Goal: Task Accomplishment & Management: Complete application form

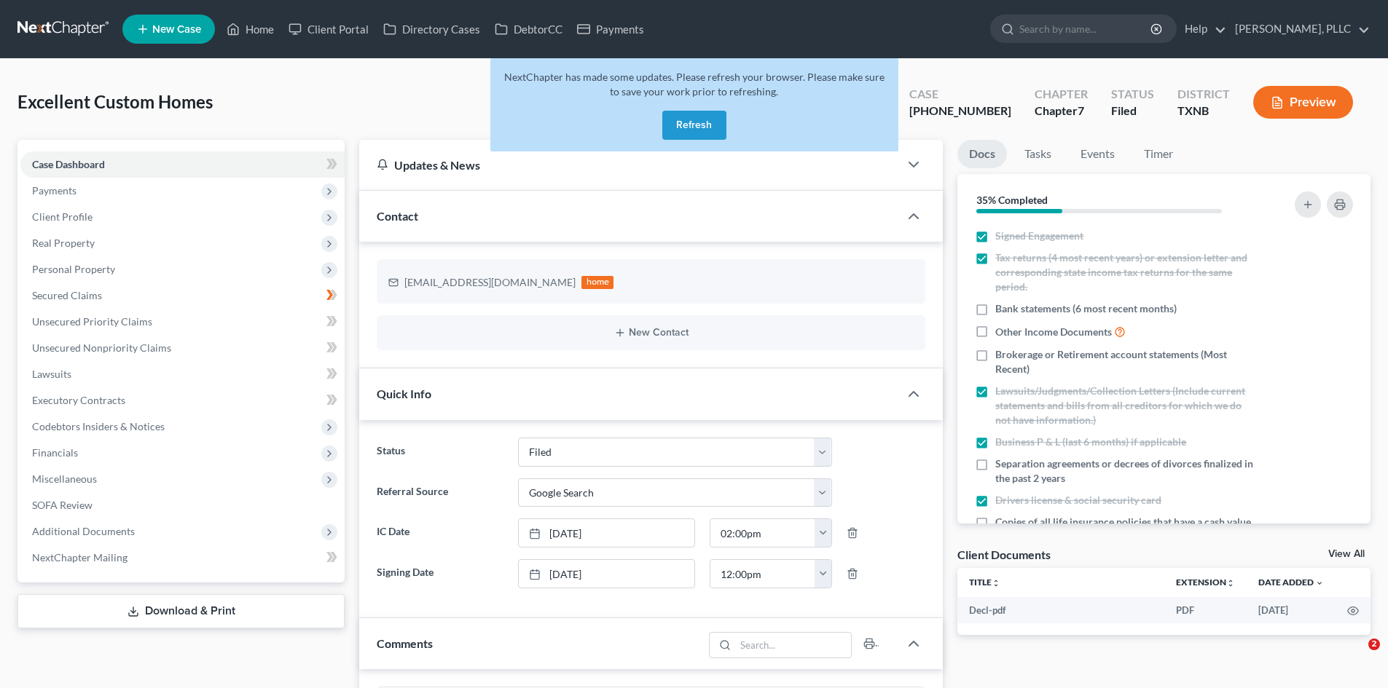
select select "10"
select select "4"
click at [699, 135] on button "Refresh" at bounding box center [694, 125] width 64 height 29
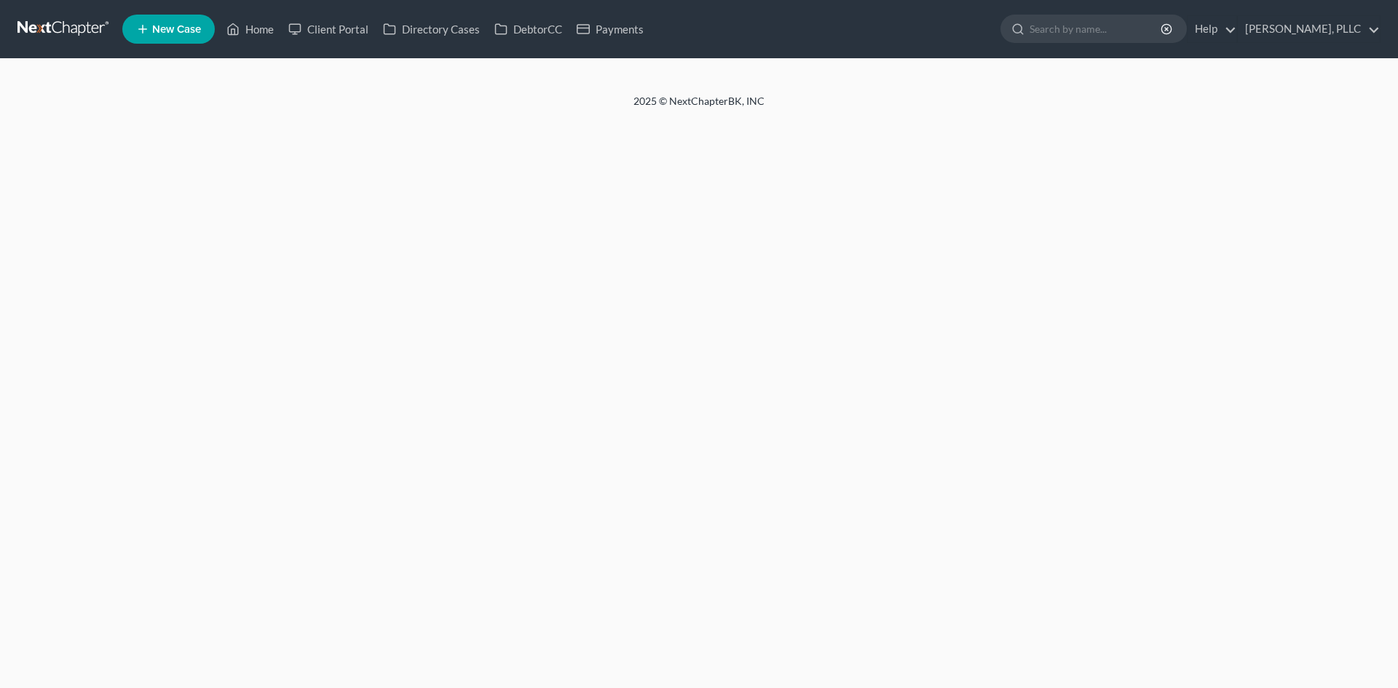
select select "4"
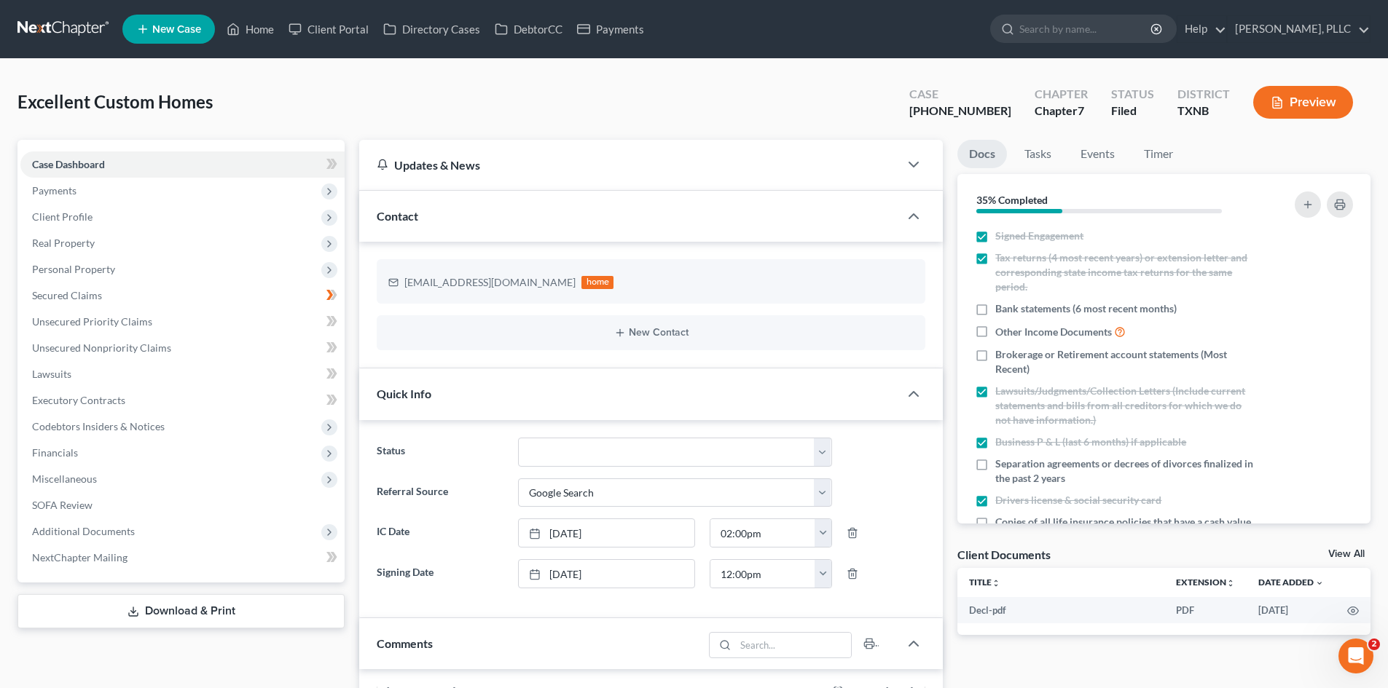
click at [157, 28] on span "New Case" at bounding box center [176, 29] width 49 height 11
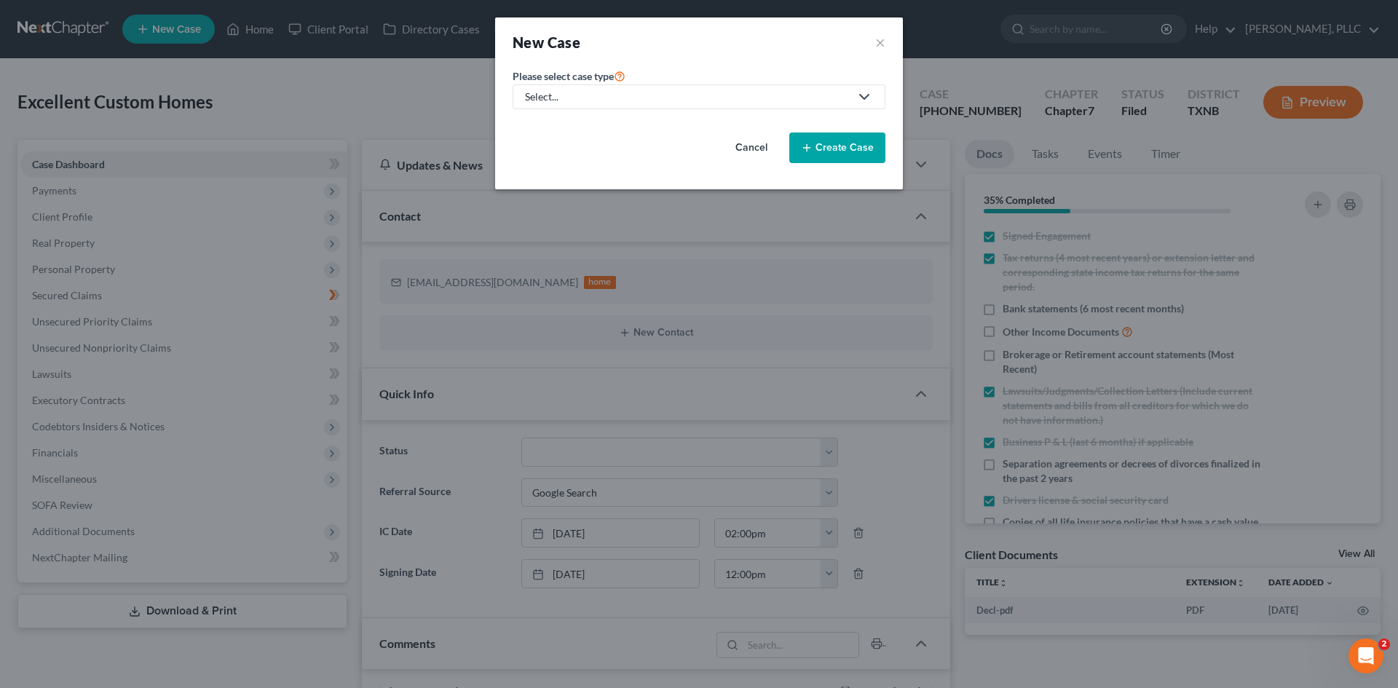
click at [570, 89] on link "Select..." at bounding box center [699, 96] width 373 height 25
click at [583, 139] on link "Consumer Protection Law" at bounding box center [586, 149] width 146 height 22
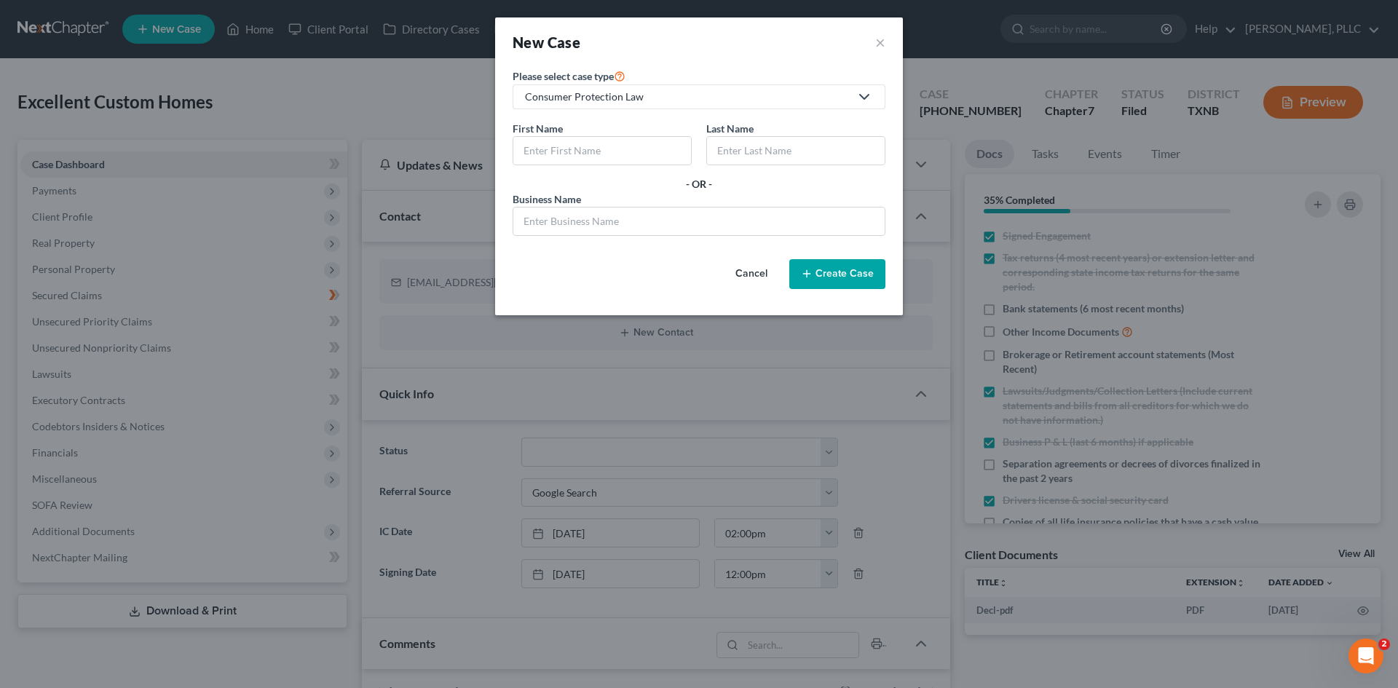
click at [608, 94] on div "Consumer Protection Law" at bounding box center [687, 97] width 325 height 15
click at [556, 122] on div "Bankruptcy" at bounding box center [586, 126] width 118 height 15
select select "78"
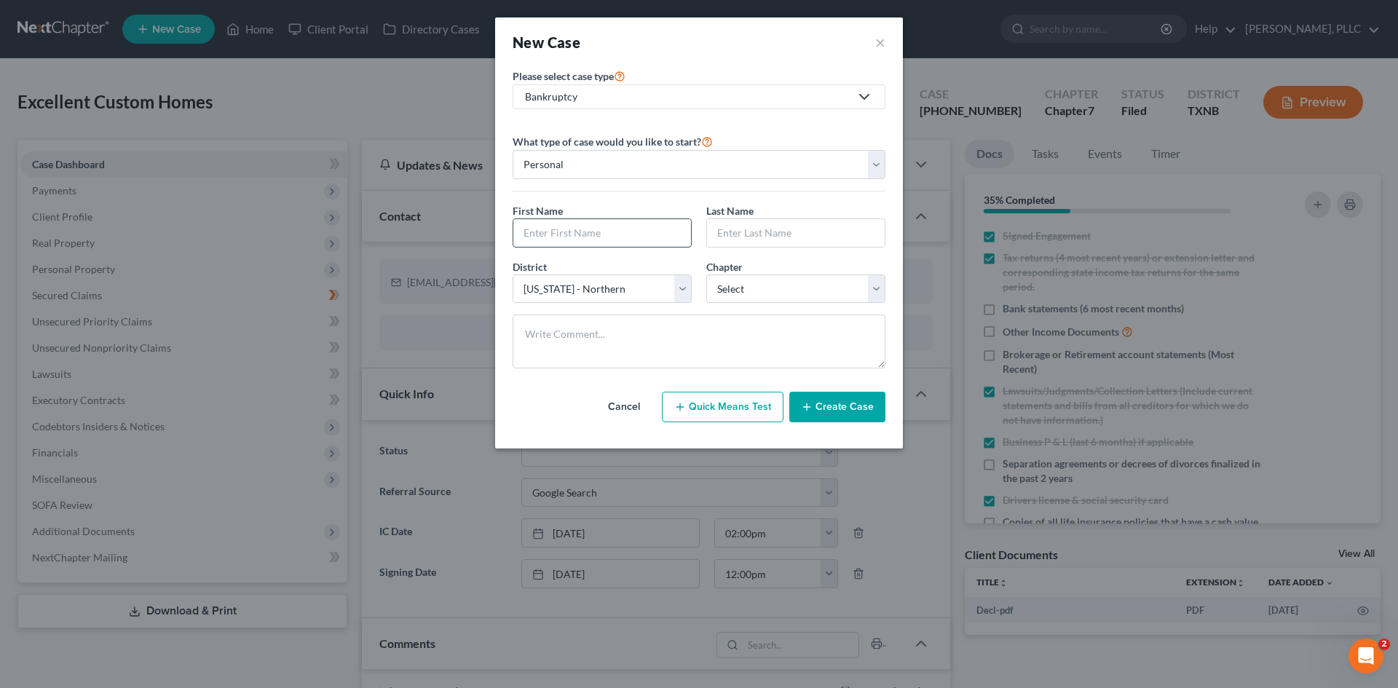
click at [562, 224] on input "text" at bounding box center [602, 233] width 178 height 28
type input "Endyia"
click at [774, 237] on input "text" at bounding box center [796, 233] width 178 height 28
type input "Kinney"
click at [739, 285] on select "Select 7 11 12 13" at bounding box center [796, 289] width 179 height 29
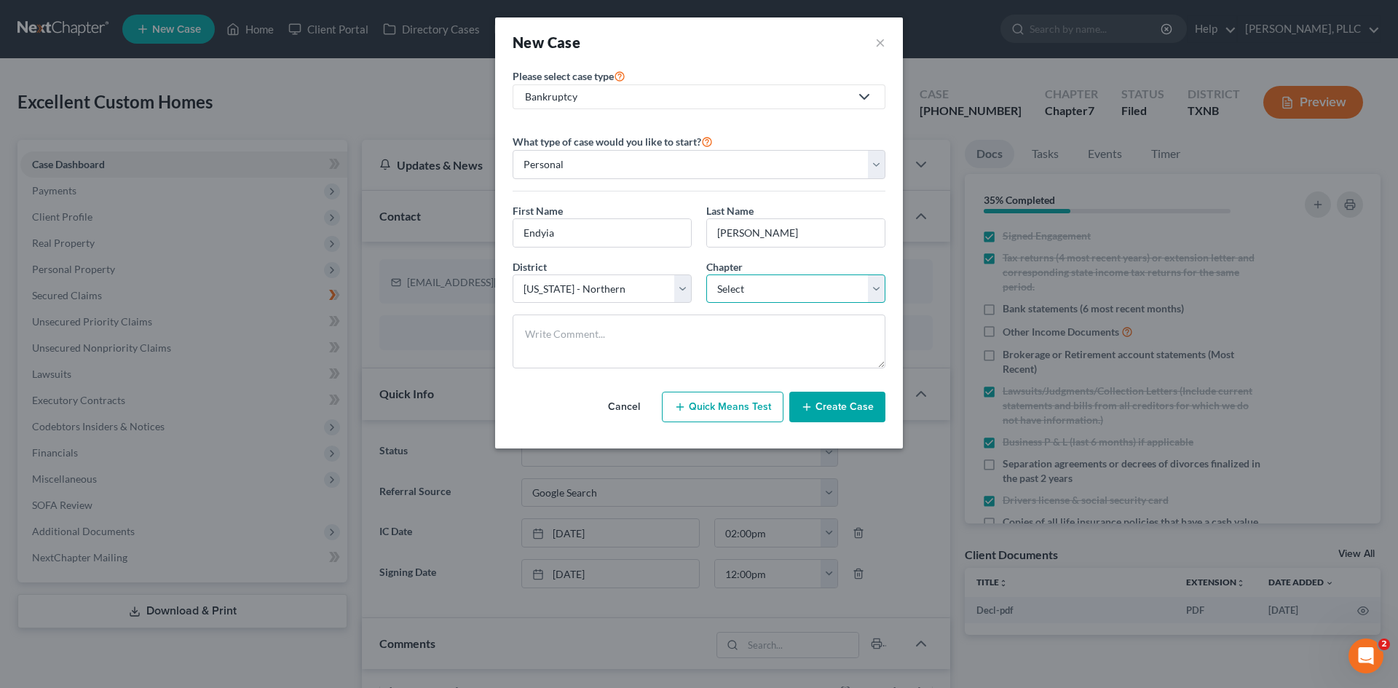
select select "0"
click at [707, 275] on select "Select 7 11 12 13" at bounding box center [796, 289] width 179 height 29
click at [810, 414] on button "Create Case" at bounding box center [838, 407] width 96 height 31
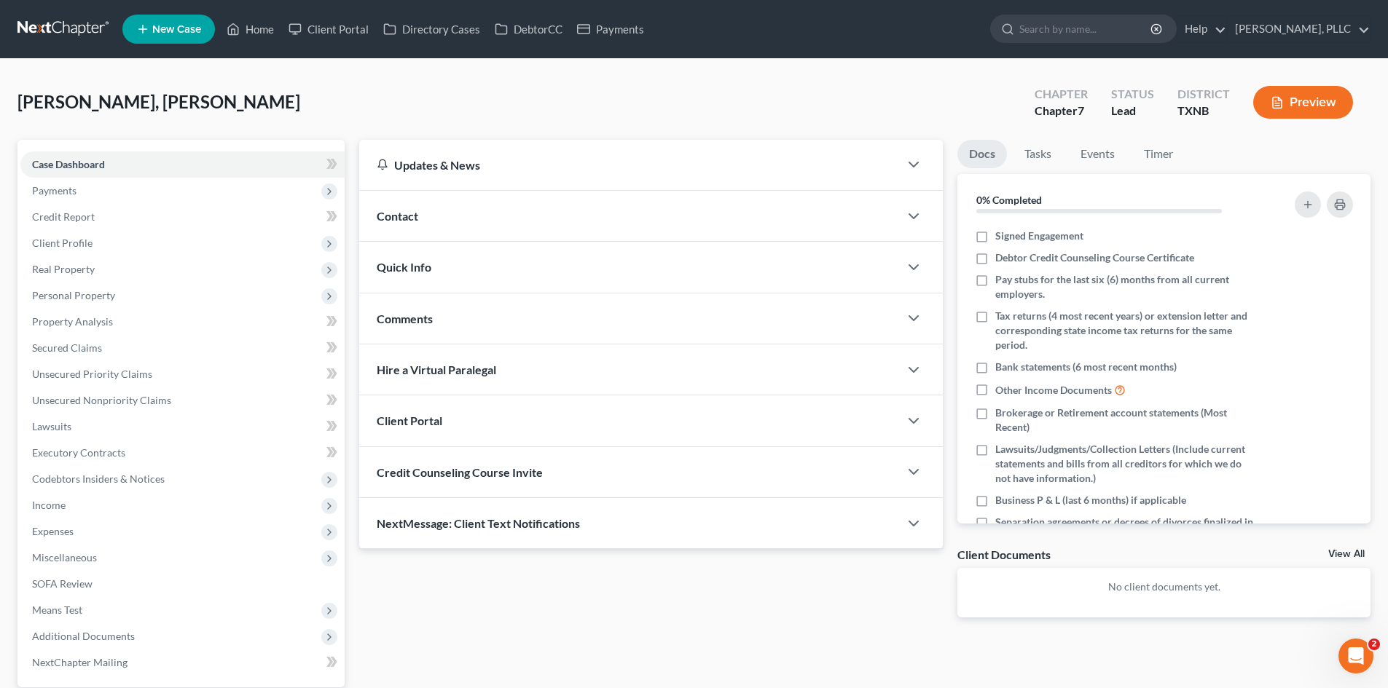
click at [443, 205] on div "Contact" at bounding box center [629, 216] width 540 height 50
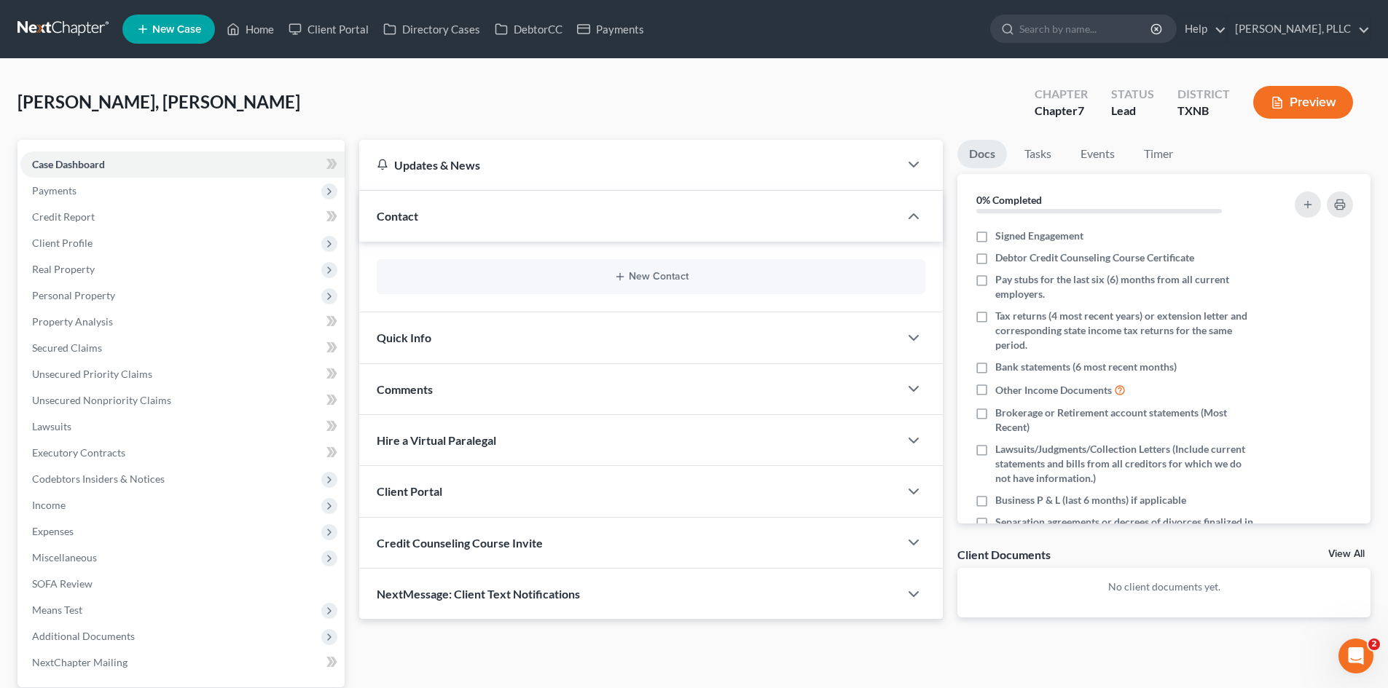
click at [629, 284] on div "New Contact" at bounding box center [651, 276] width 548 height 35
click at [633, 272] on button "New Contact" at bounding box center [650, 277] width 525 height 12
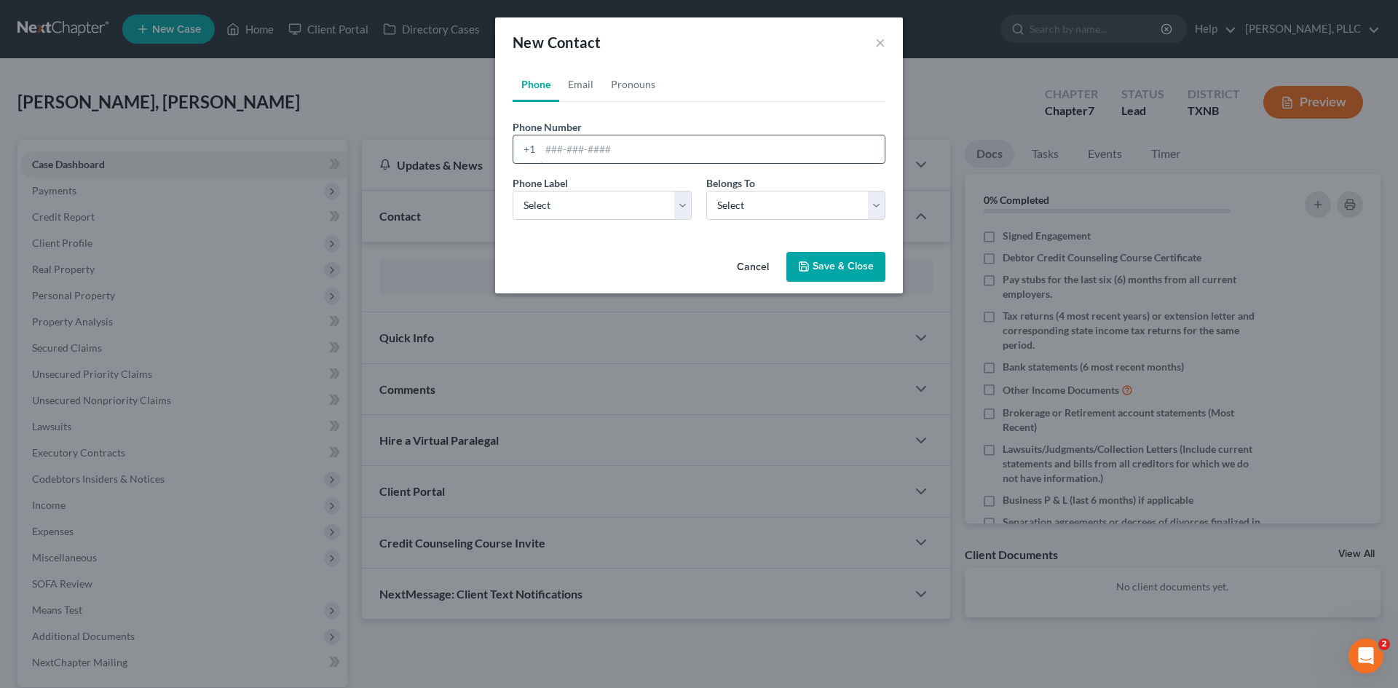
click at [562, 154] on input "tel" at bounding box center [712, 149] width 345 height 28
type input "818-692-5710"
click at [579, 208] on select "Select Mobile Home Work Other" at bounding box center [602, 205] width 179 height 29
select select "0"
click at [513, 191] on select "Select Mobile Home Work Other" at bounding box center [602, 205] width 179 height 29
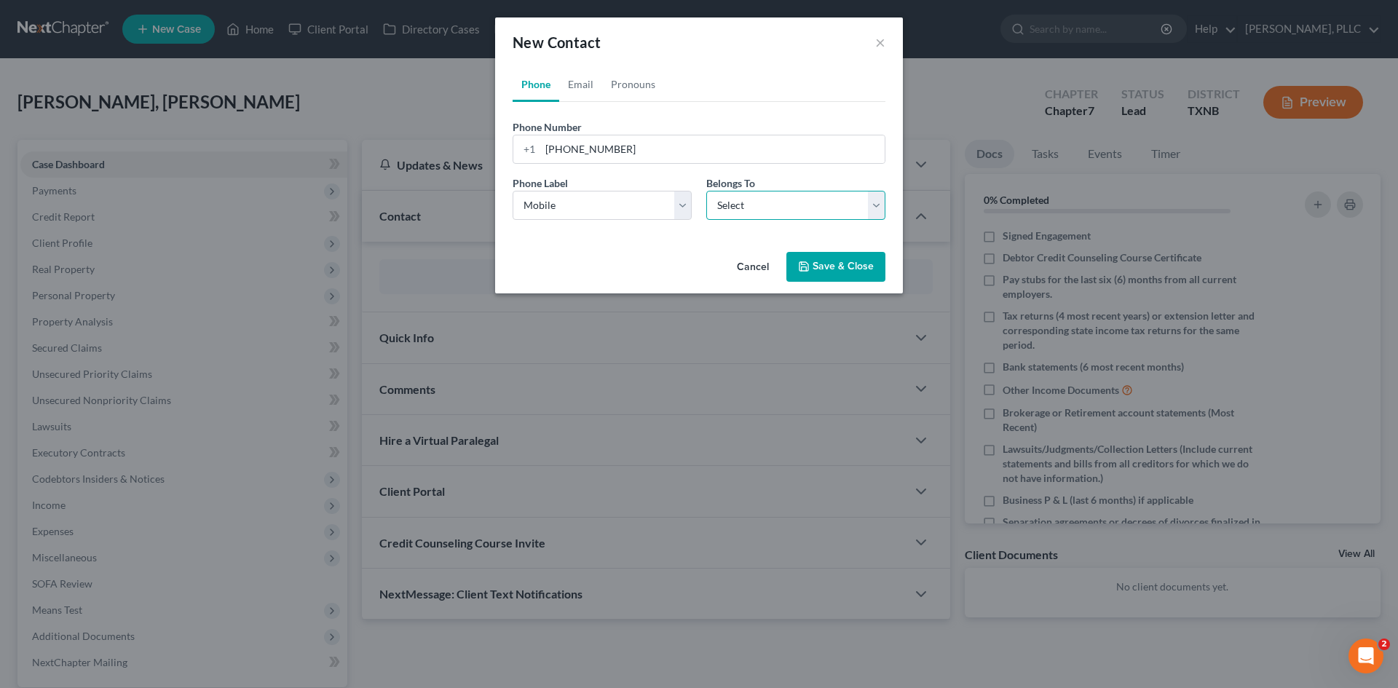
click at [766, 215] on select "Select Client Other" at bounding box center [796, 205] width 179 height 29
select select "0"
click at [707, 191] on select "Select Client Other" at bounding box center [796, 205] width 179 height 29
select select "0"
click at [589, 88] on link "Email" at bounding box center [580, 84] width 43 height 35
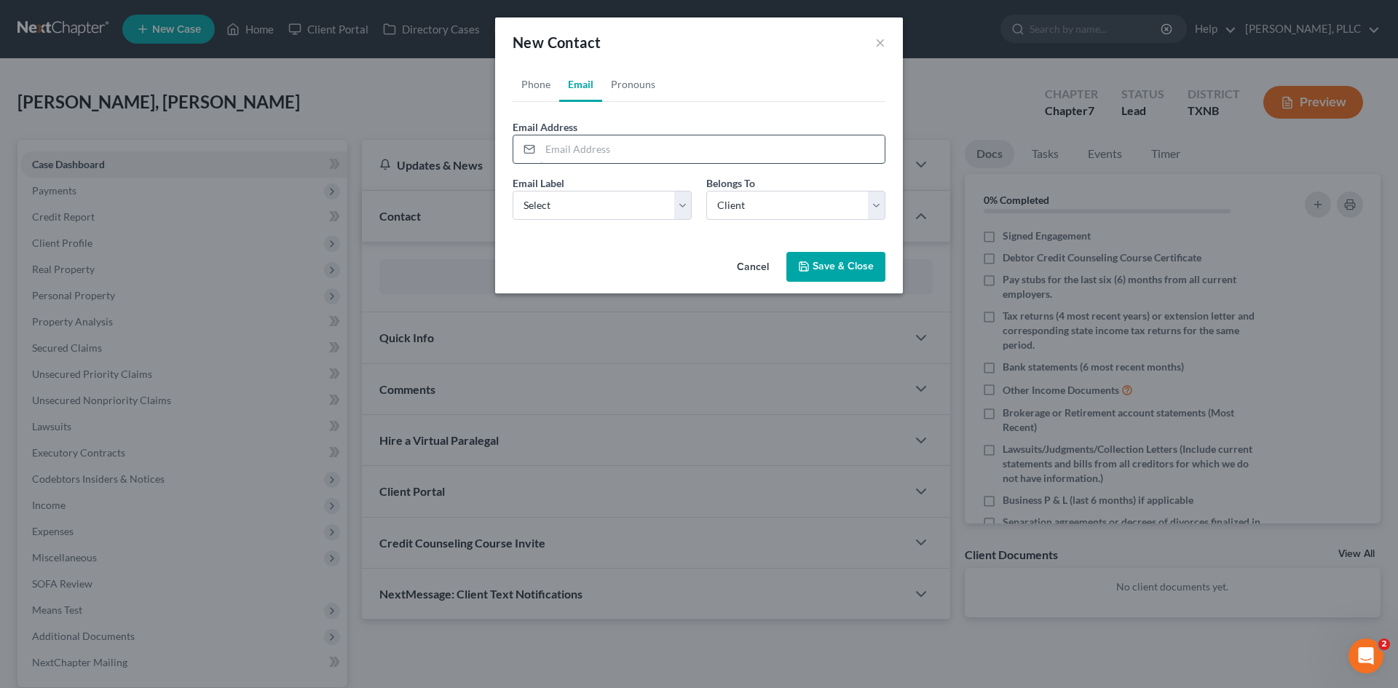
paste input "ladyendy@gmail.com"
type input "ladyendy@gmail.com"
click at [626, 220] on div "Email Label Select Home Work Other Belongs To * Select Client Other" at bounding box center [698, 204] width 387 height 56
click at [622, 212] on select "Select Home Work Other" at bounding box center [602, 205] width 179 height 29
select select "1"
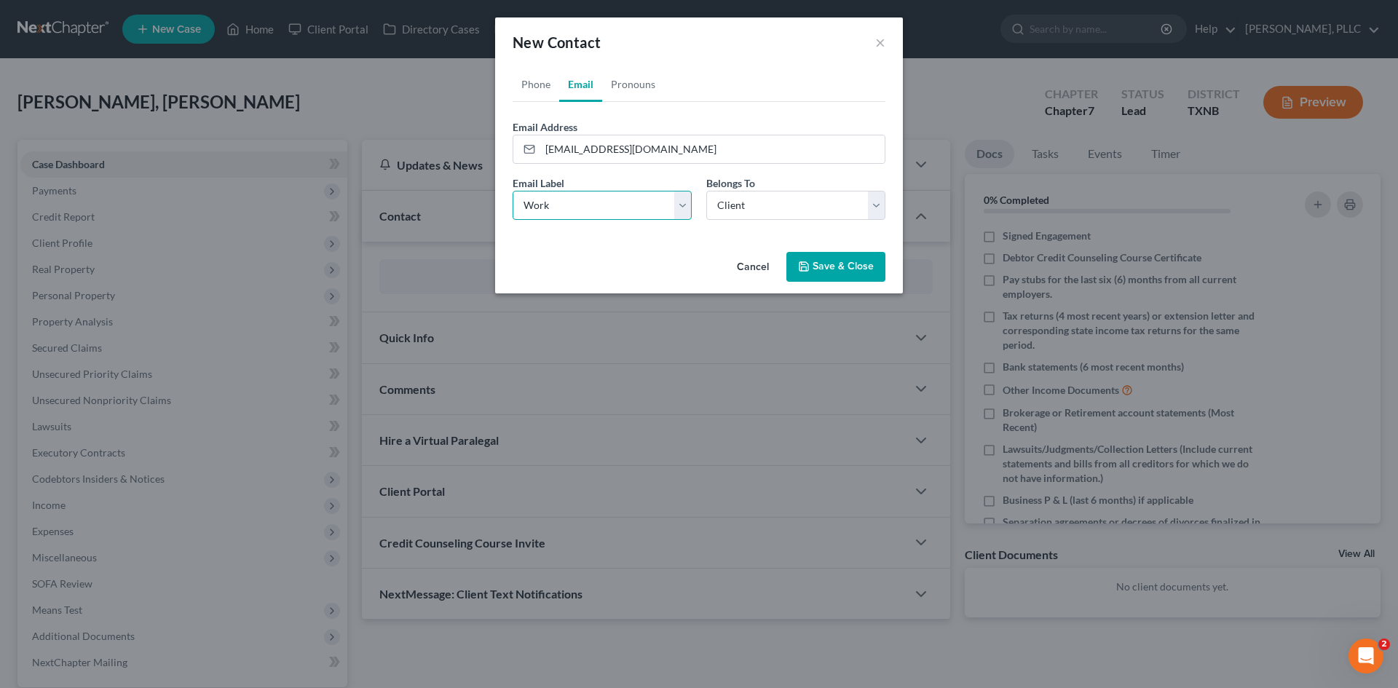
click at [513, 191] on select "Select Home Work Other" at bounding box center [602, 205] width 179 height 29
click at [830, 263] on button "Save & Close" at bounding box center [836, 267] width 99 height 31
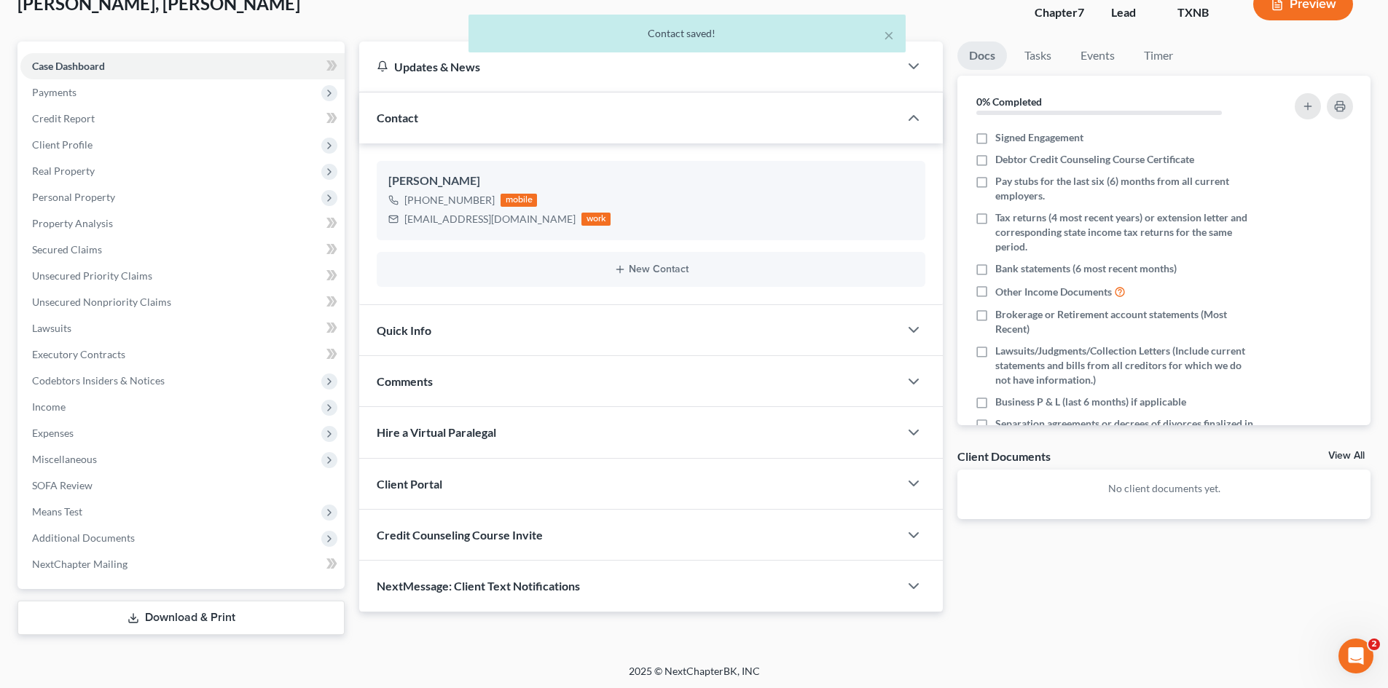
scroll to position [101, 0]
drag, startPoint x: 483, startPoint y: 334, endPoint x: 618, endPoint y: 325, distance: 135.0
click at [484, 334] on div "Quick Info" at bounding box center [629, 328] width 540 height 50
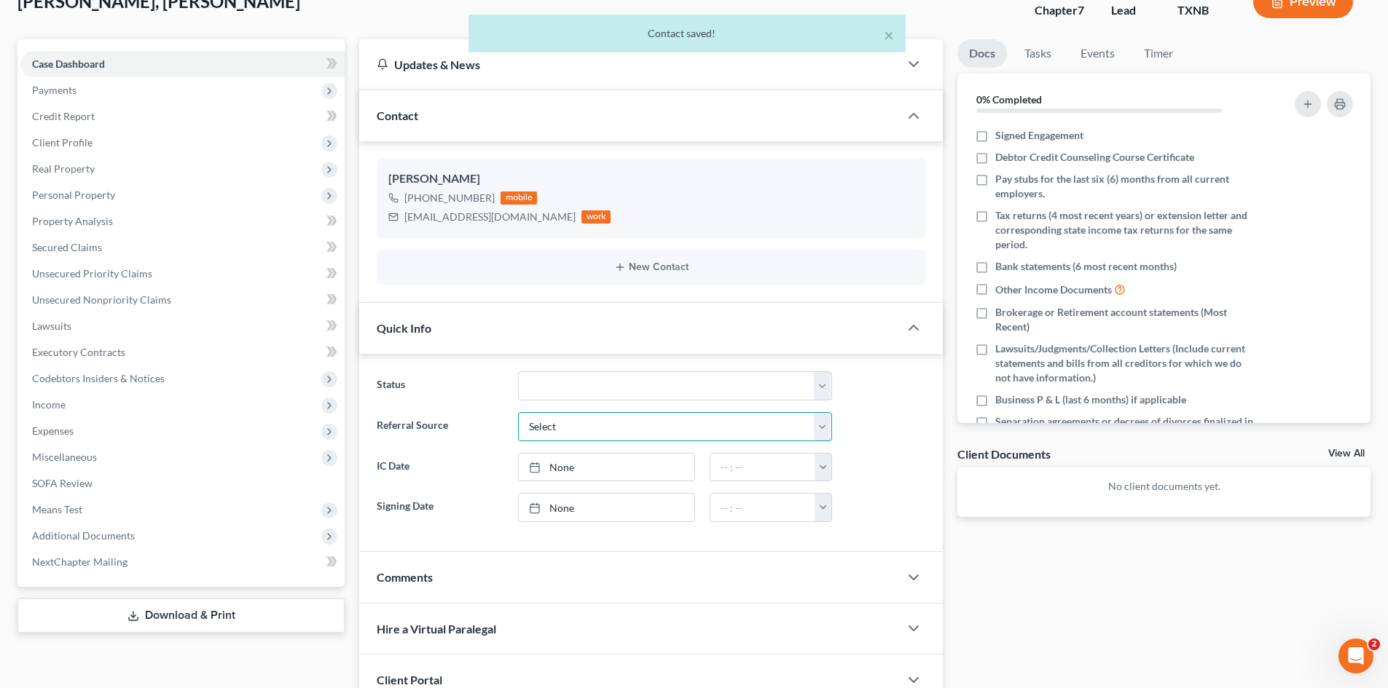
click at [574, 428] on select "Select Word Of Mouth Previous Clients Direct Mail Website Google Search Modern …" at bounding box center [675, 426] width 314 height 29
select select "4"
click at [518, 412] on select "Select Word Of Mouth Previous Clients Direct Mail Website Google Search Modern …" at bounding box center [675, 426] width 314 height 29
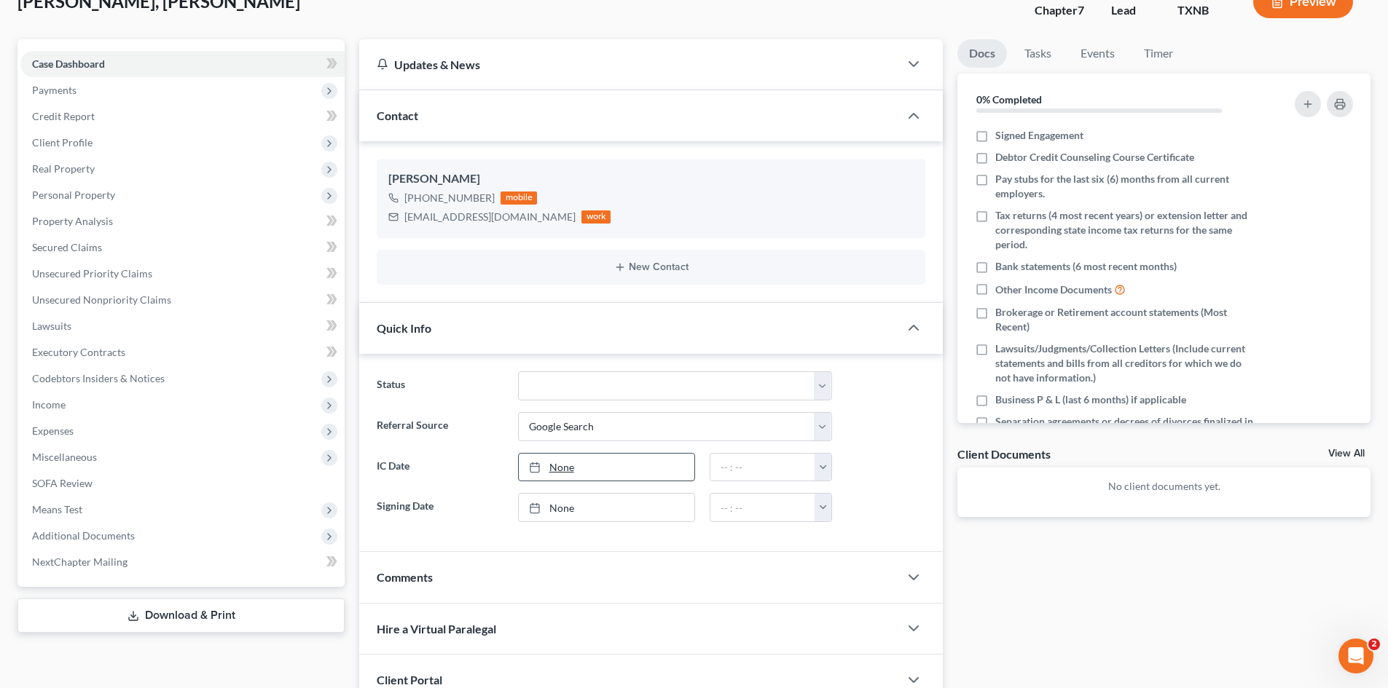
click at [591, 472] on link "None" at bounding box center [607, 468] width 176 height 28
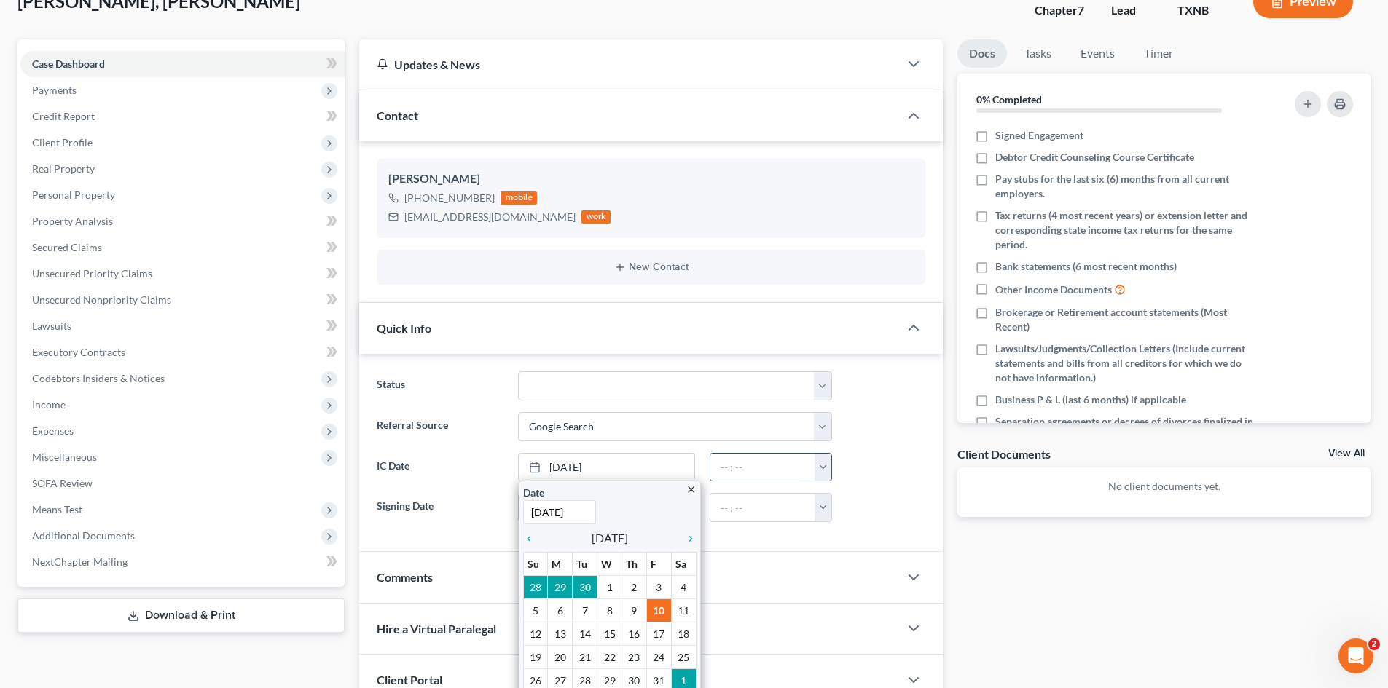
click at [821, 473] on button "button" at bounding box center [822, 468] width 17 height 28
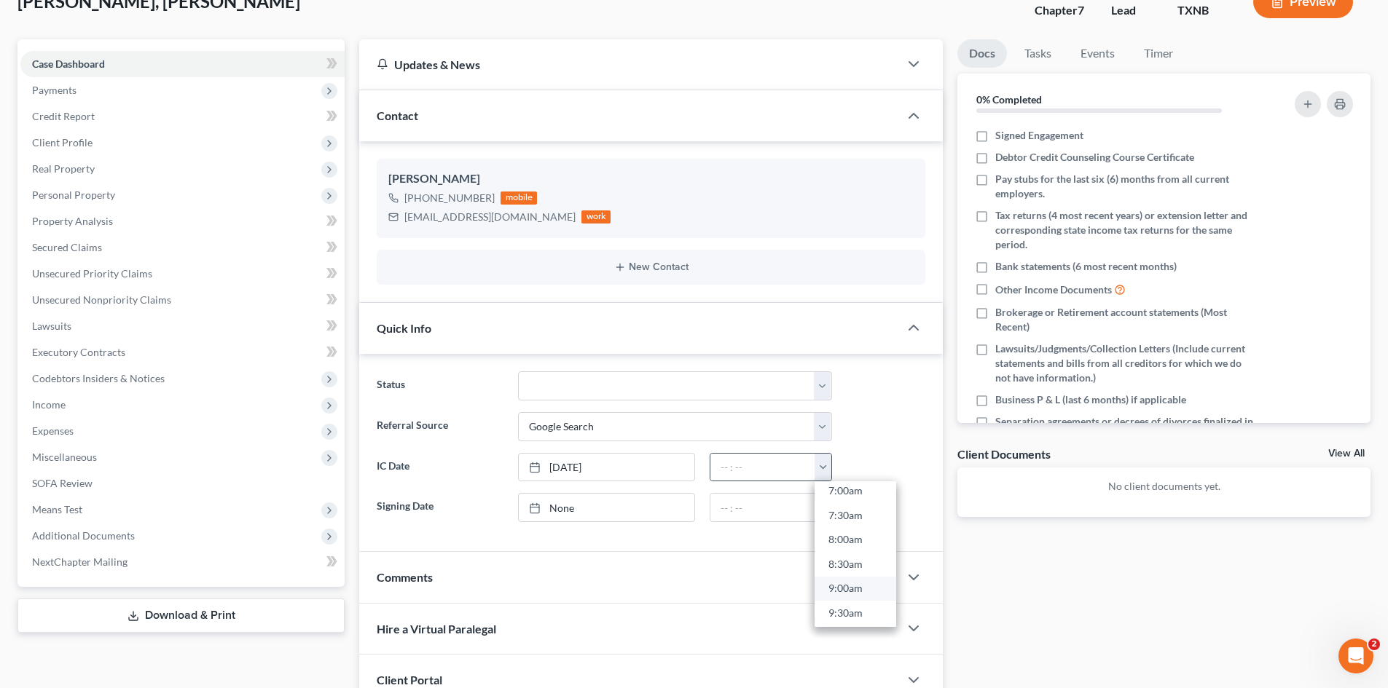
scroll to position [364, 0]
click at [846, 577] on link "9:00am" at bounding box center [855, 575] width 82 height 25
type input "9:00am"
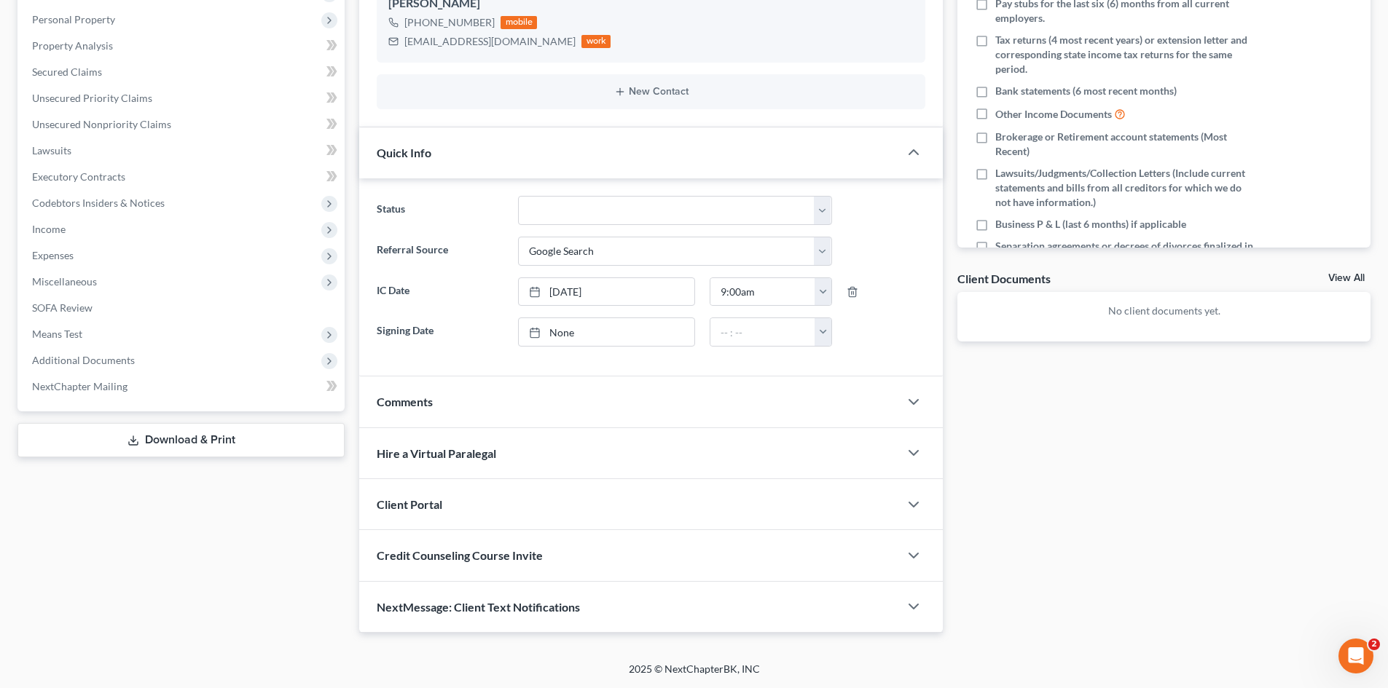
click at [494, 519] on div "Client Portal" at bounding box center [629, 504] width 540 height 50
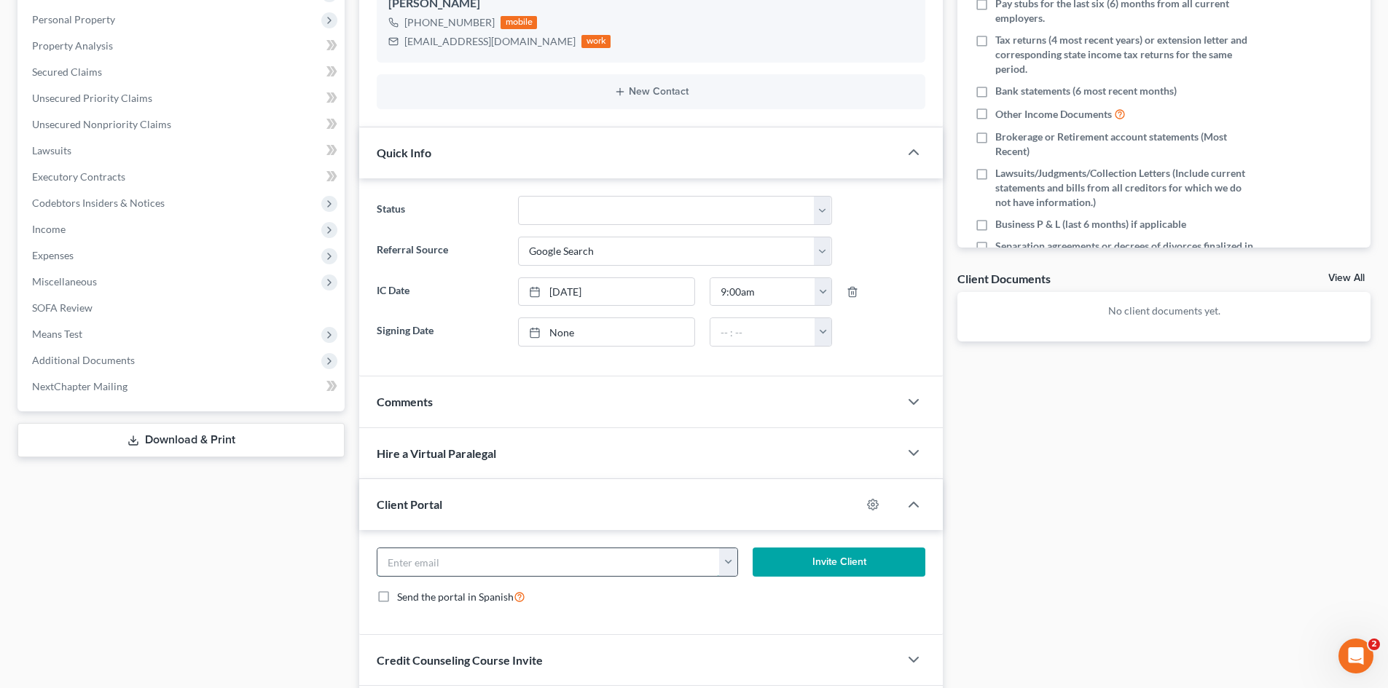
click at [504, 552] on input "email" at bounding box center [548, 562] width 342 height 28
paste input "ladyendy@gmail.com"
type input "ladyendy@gmail.com"
click at [798, 571] on button "Invite Client" at bounding box center [838, 562] width 173 height 29
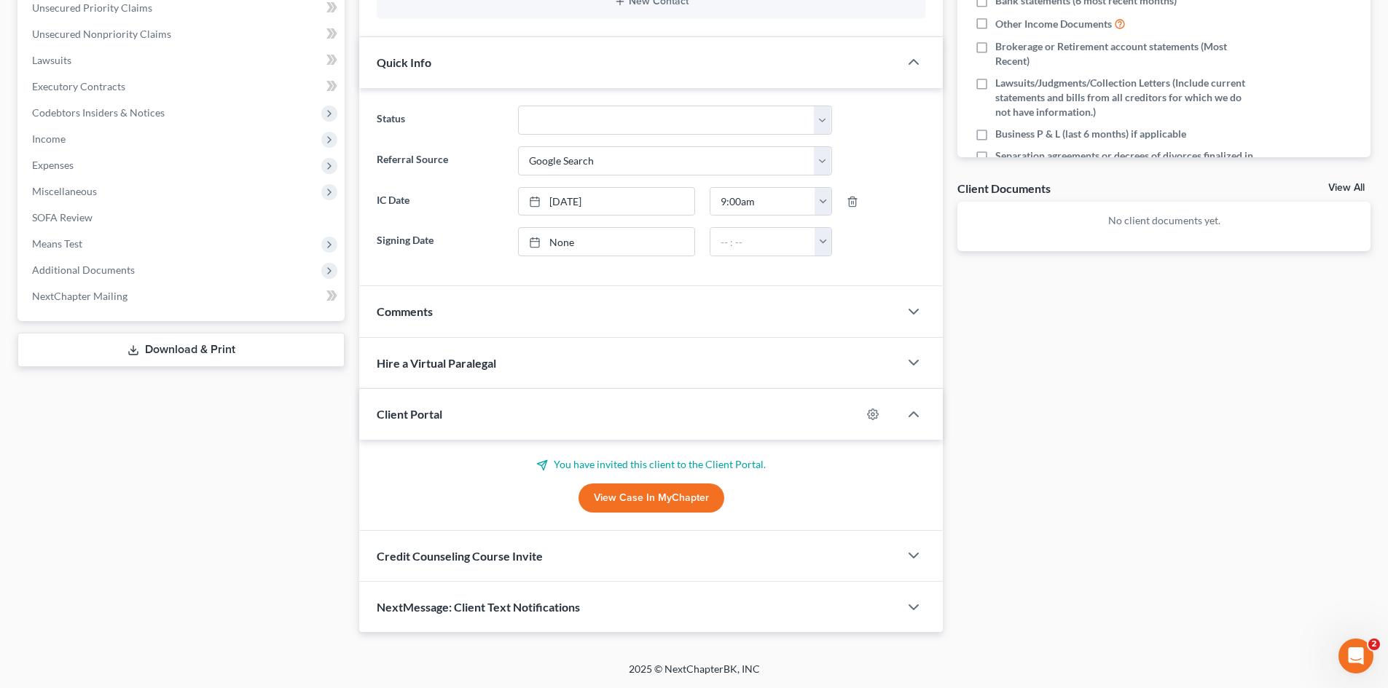
click at [508, 560] on span "Credit Counseling Course Invite" at bounding box center [460, 556] width 166 height 14
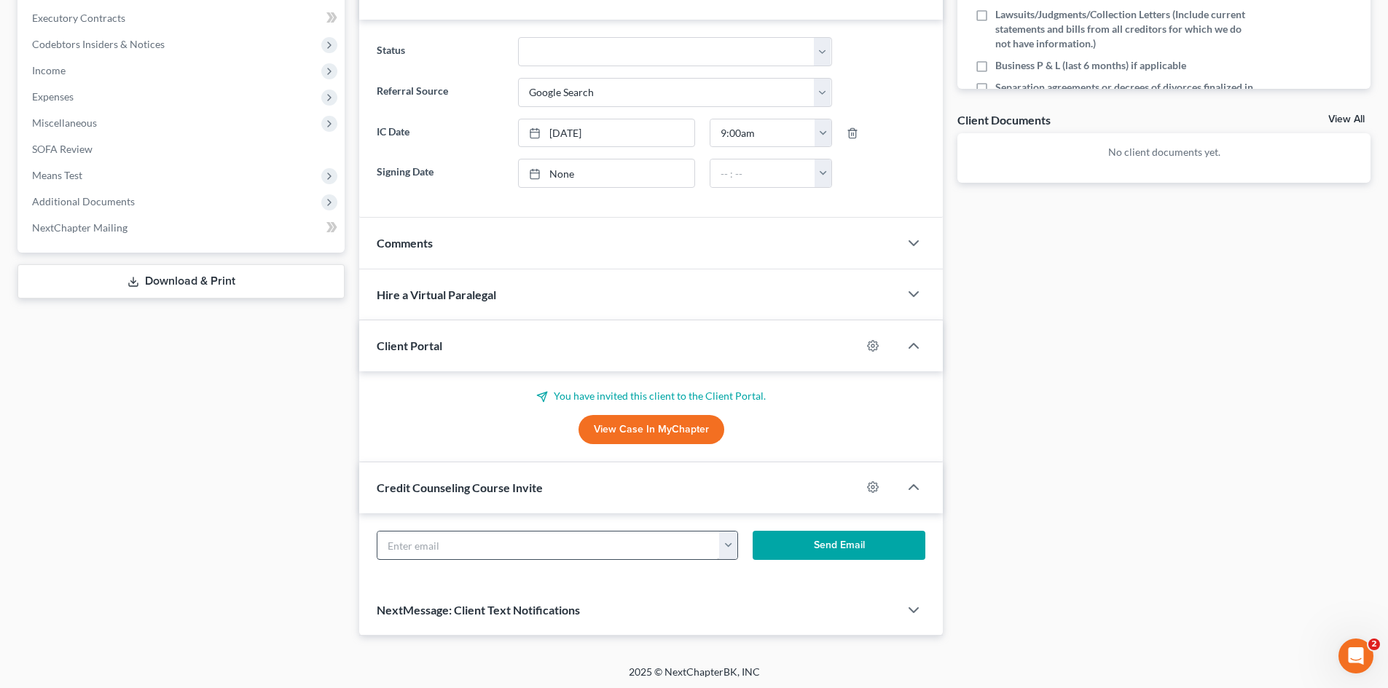
scroll to position [437, 0]
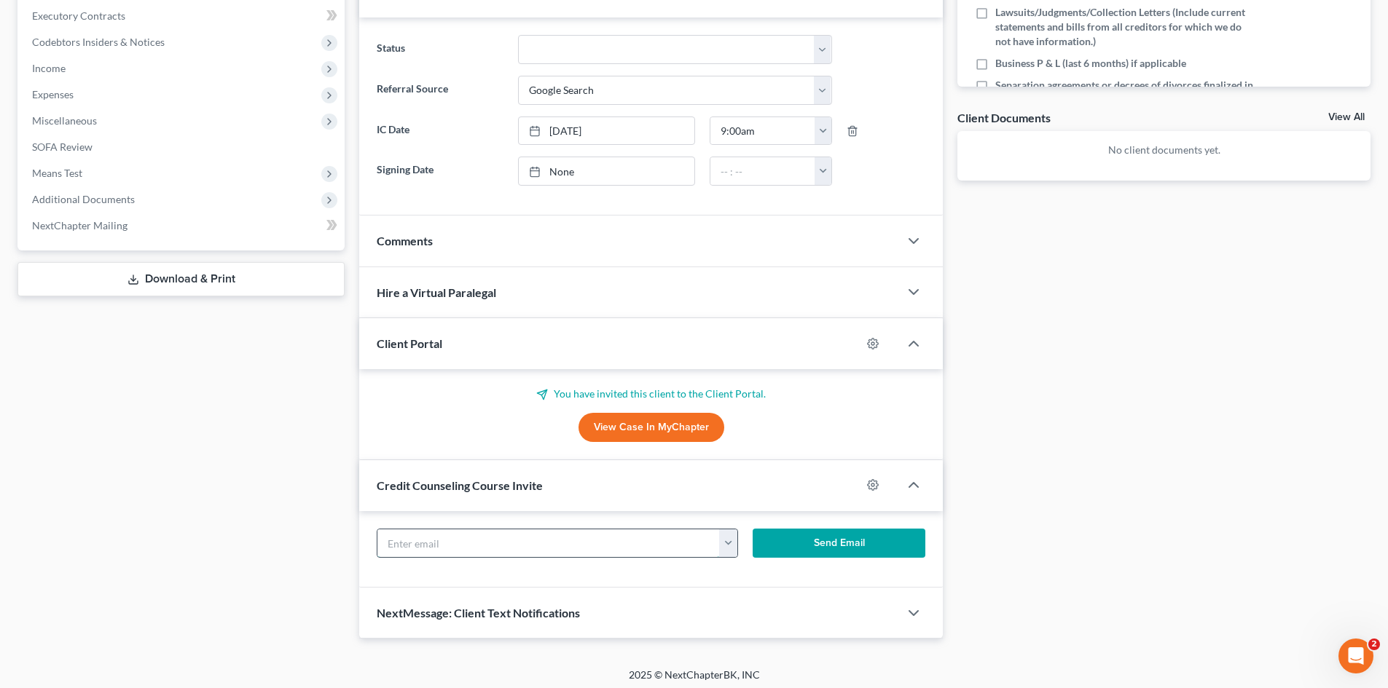
click at [413, 542] on input "text" at bounding box center [548, 544] width 342 height 28
paste input "ladyendy@gmail.com"
type input "ladyendy@gmail.com"
click at [807, 544] on button "Send Email" at bounding box center [838, 543] width 173 height 29
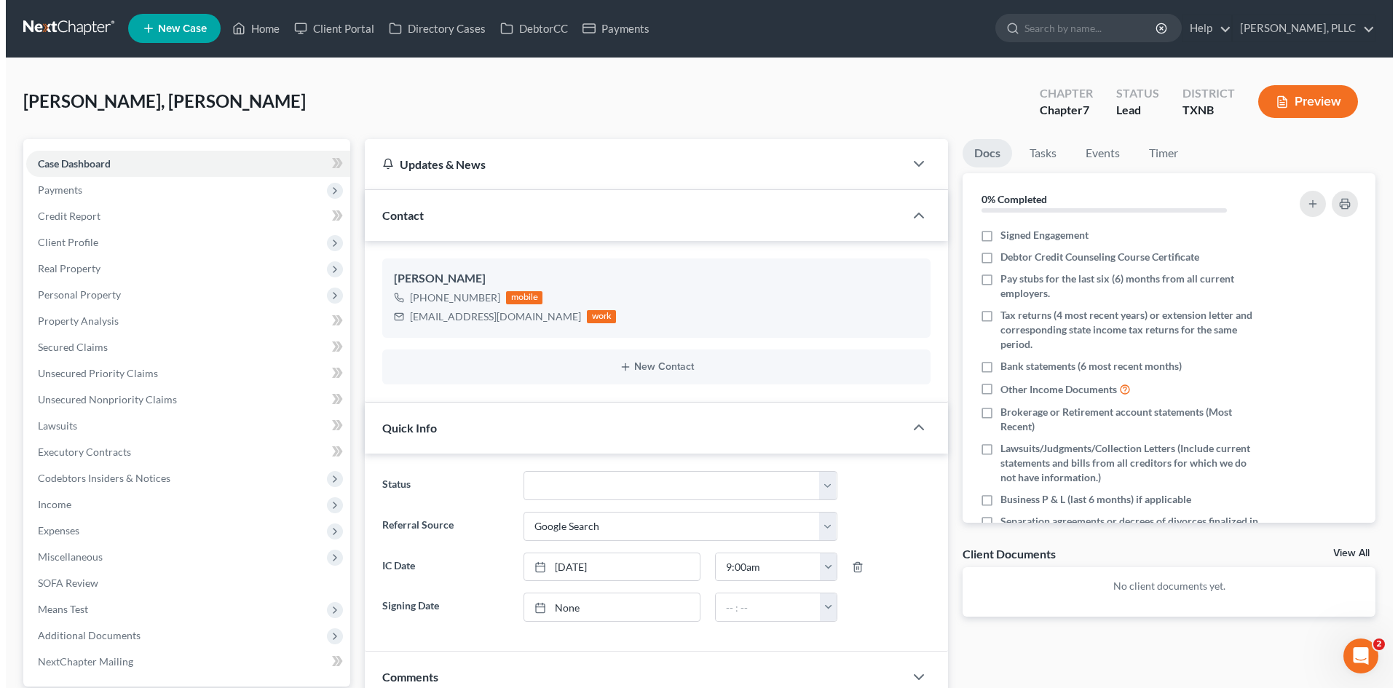
scroll to position [0, 0]
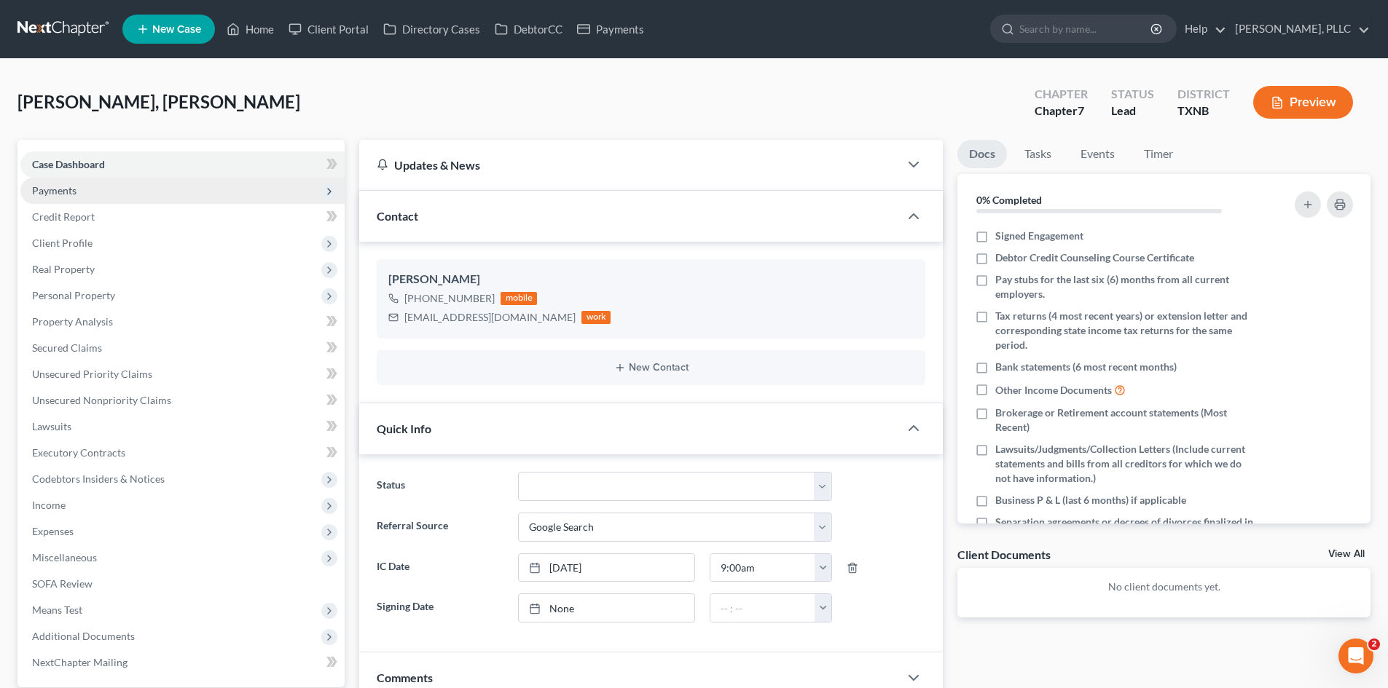
click at [55, 184] on span "Payments" at bounding box center [54, 190] width 44 height 12
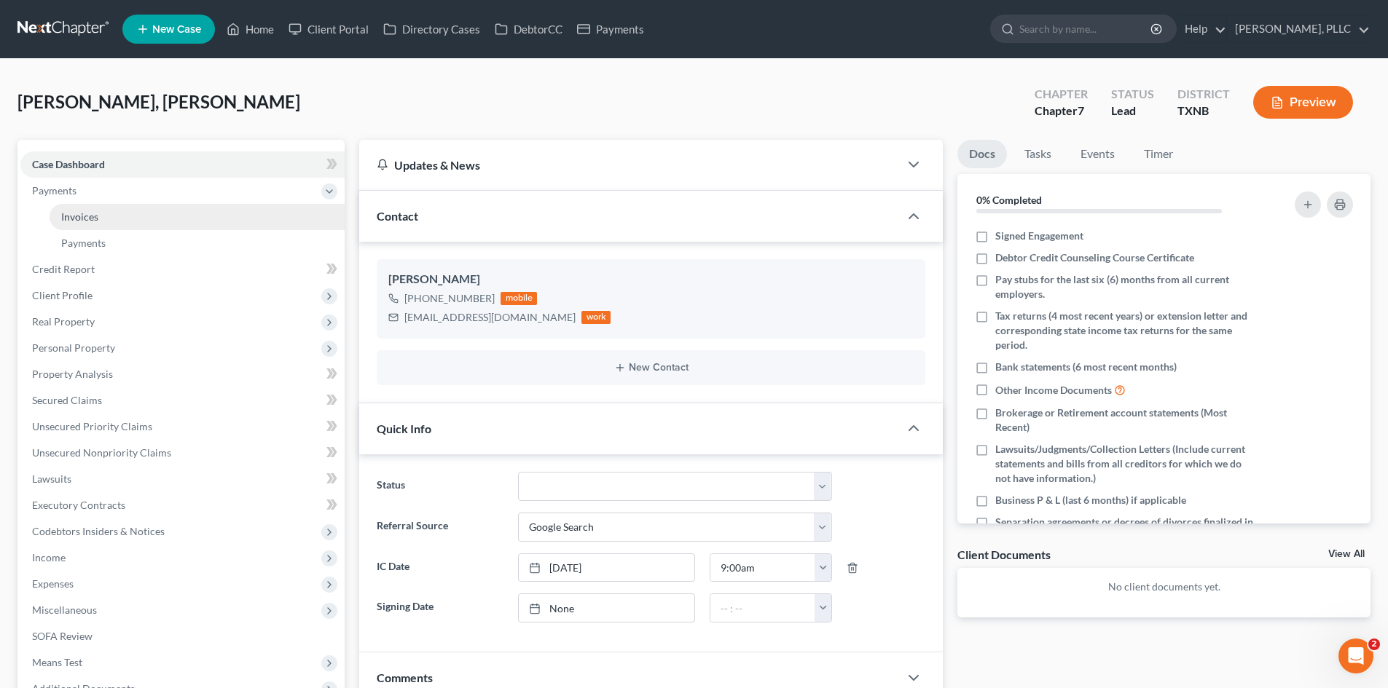
click at [160, 218] on link "Invoices" at bounding box center [197, 217] width 295 height 26
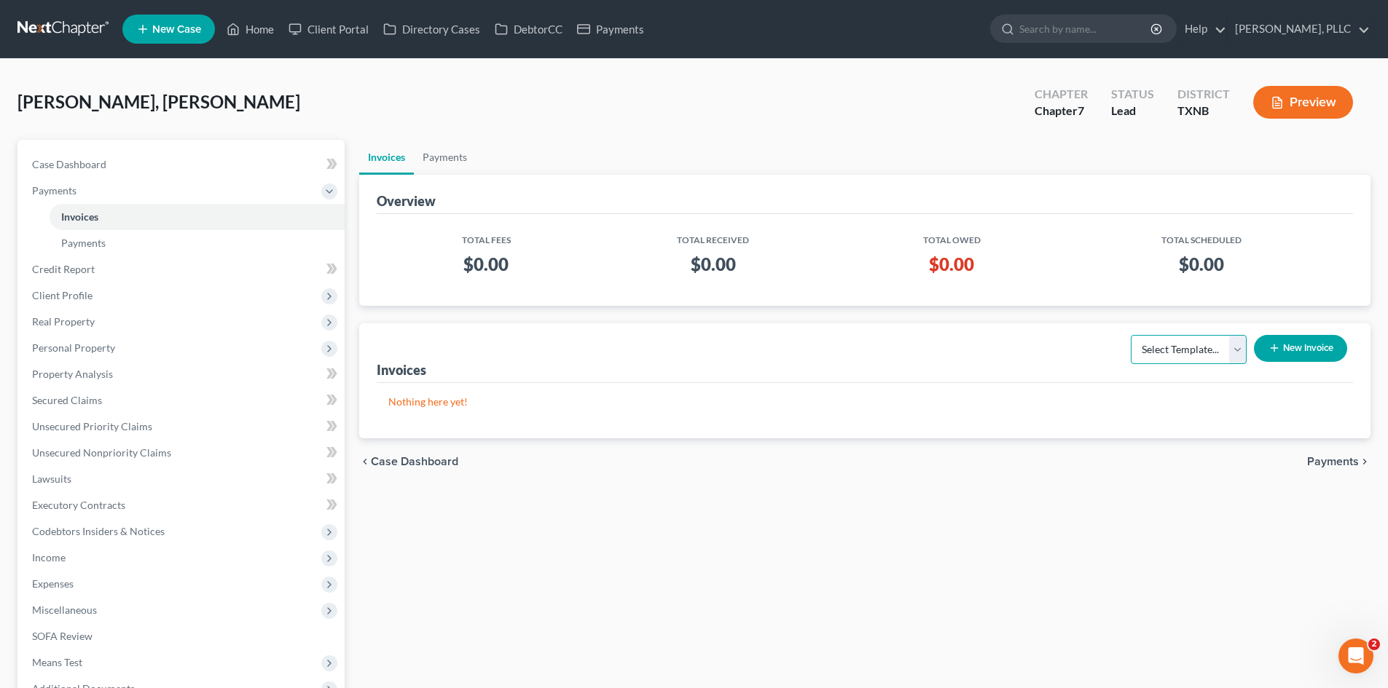
drag, startPoint x: 1193, startPoint y: 347, endPoint x: 1188, endPoint y: 362, distance: 16.1
click at [1193, 347] on select "Select Template... Invoice" at bounding box center [1188, 349] width 116 height 29
select select "0"
click at [1130, 335] on select "Select Template... Invoice" at bounding box center [1188, 349] width 116 height 29
click at [1279, 346] on button "New Invoice" at bounding box center [1299, 348] width 93 height 27
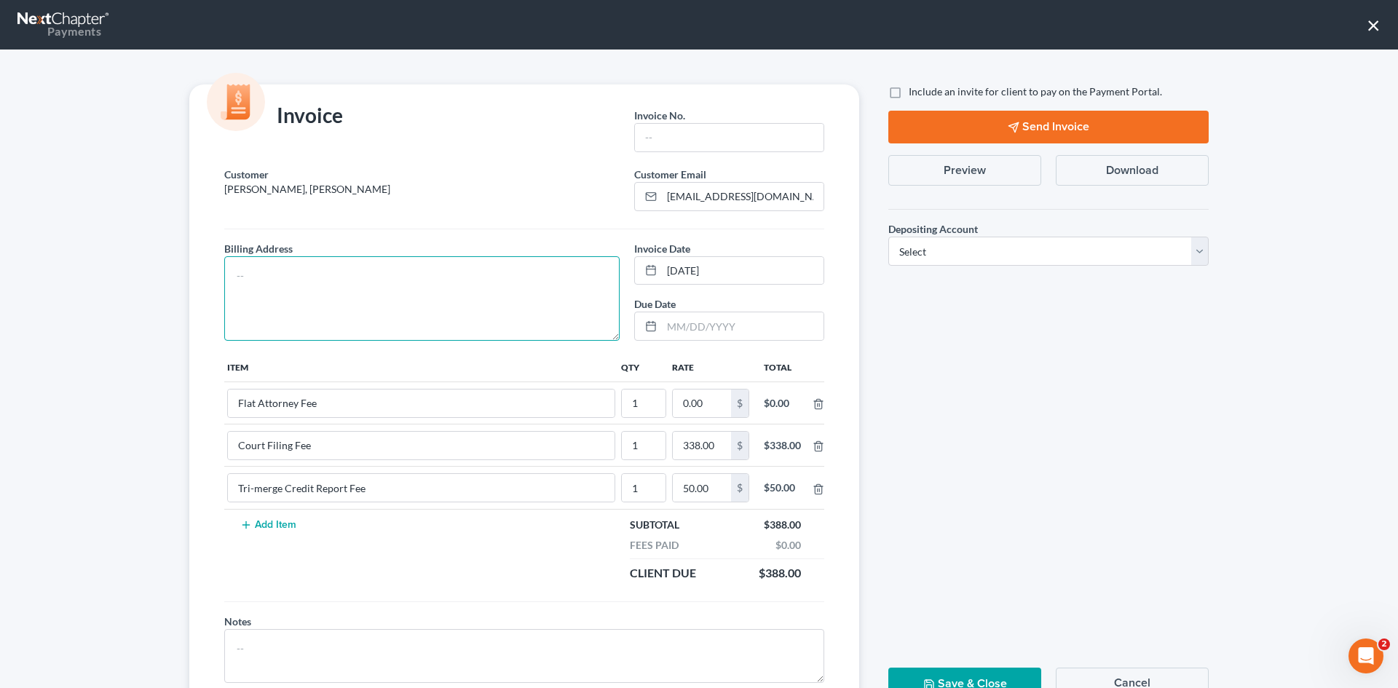
click at [481, 296] on textarea at bounding box center [421, 298] width 395 height 84
type textarea "To be provided."
click at [676, 91] on div "Invoice Invoice No. *" at bounding box center [524, 125] width 685 height 82
click at [669, 128] on input "text" at bounding box center [729, 138] width 189 height 28
type input "A0658"
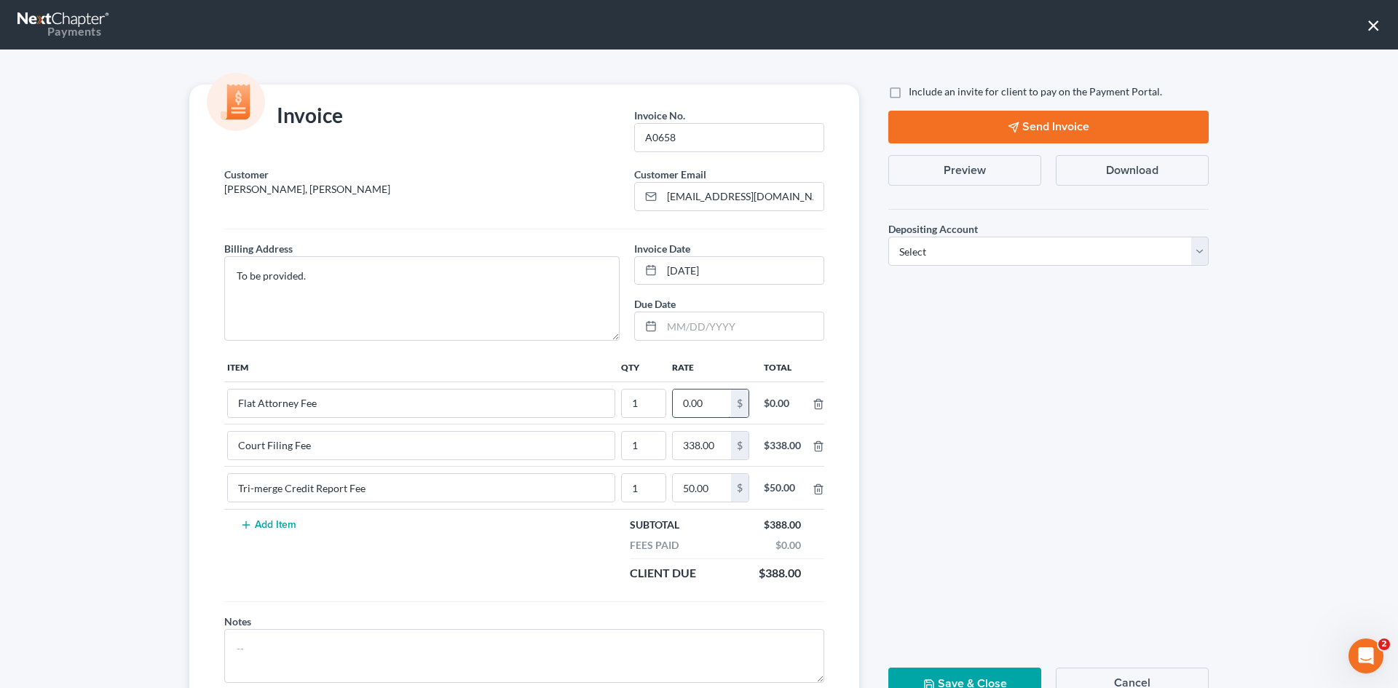
click at [708, 403] on input "0.00" at bounding box center [702, 404] width 58 height 28
type input "2,412.00"
click at [1085, 503] on div "Include an invite for client to pay on the Payment Portal. Send Invoice Preview…" at bounding box center [1049, 398] width 350 height 628
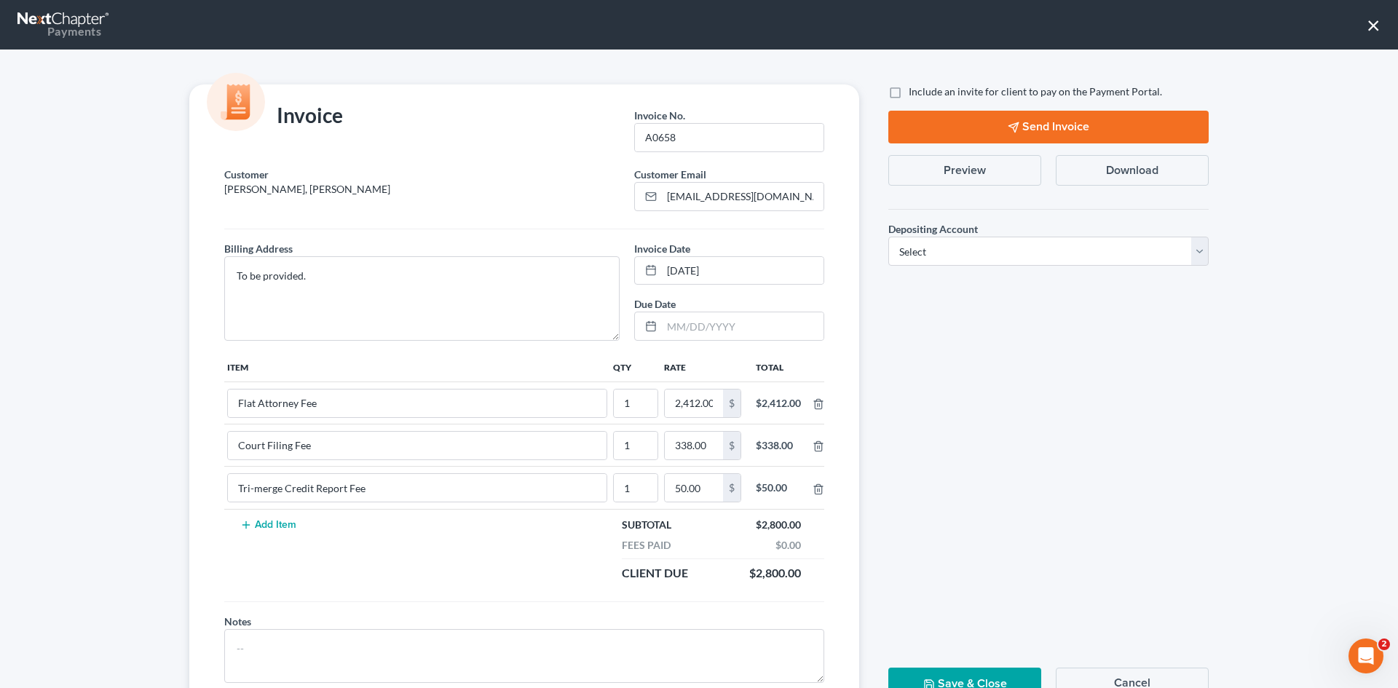
click at [909, 92] on label "Include an invite for client to pay on the Payment Portal." at bounding box center [1035, 91] width 253 height 15
click at [915, 92] on input "Include an invite for client to pay on the Payment Portal." at bounding box center [919, 88] width 9 height 9
checkbox input "true"
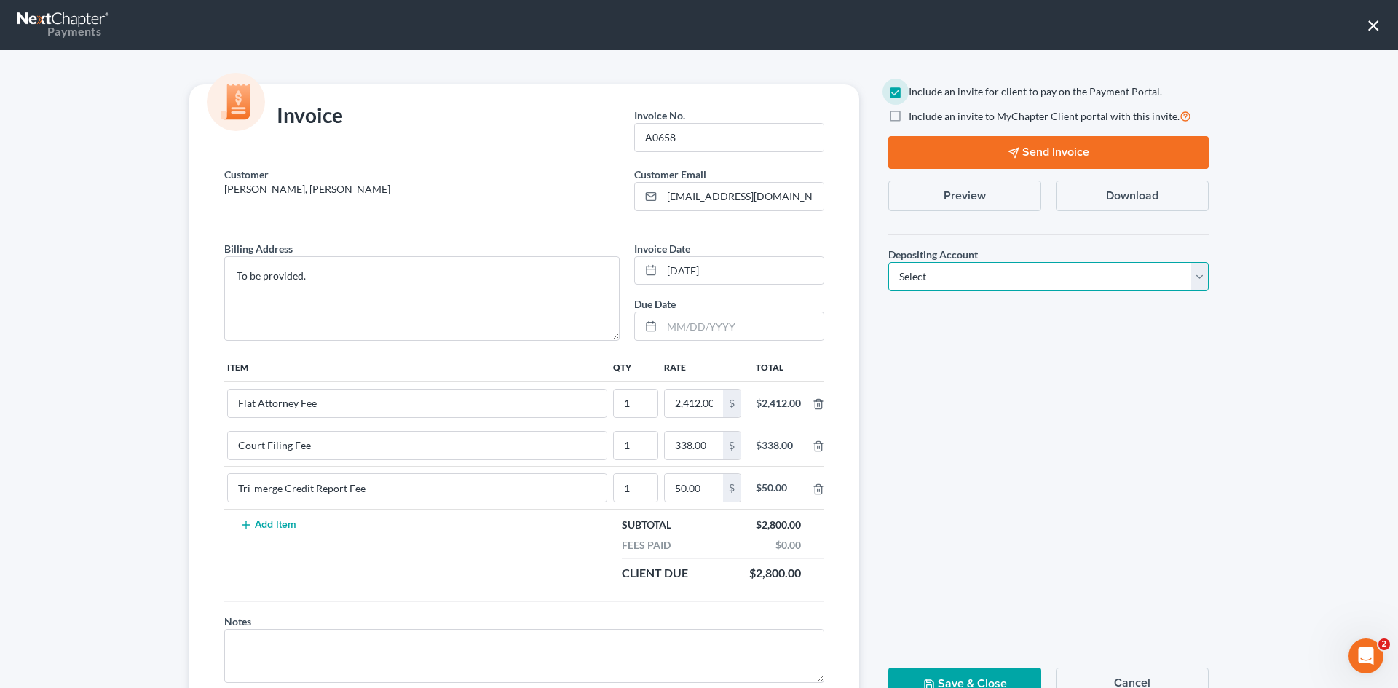
drag, startPoint x: 948, startPoint y: 269, endPoint x: 947, endPoint y: 287, distance: 17.5
click at [948, 269] on select "Select Operation Trust" at bounding box center [1049, 276] width 320 height 29
select select "1"
click at [889, 262] on select "Select Operation Trust" at bounding box center [1049, 276] width 320 height 29
click at [992, 158] on button "Send Invoice" at bounding box center [1049, 152] width 320 height 33
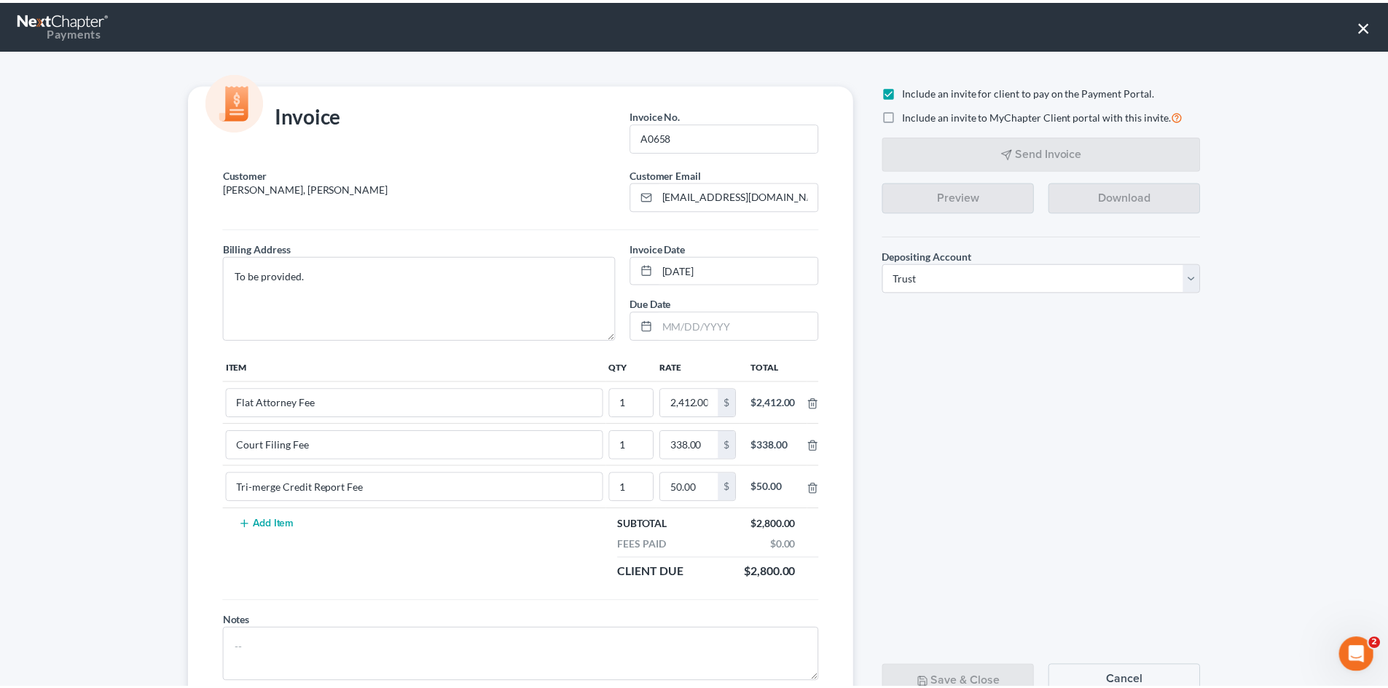
scroll to position [59, 0]
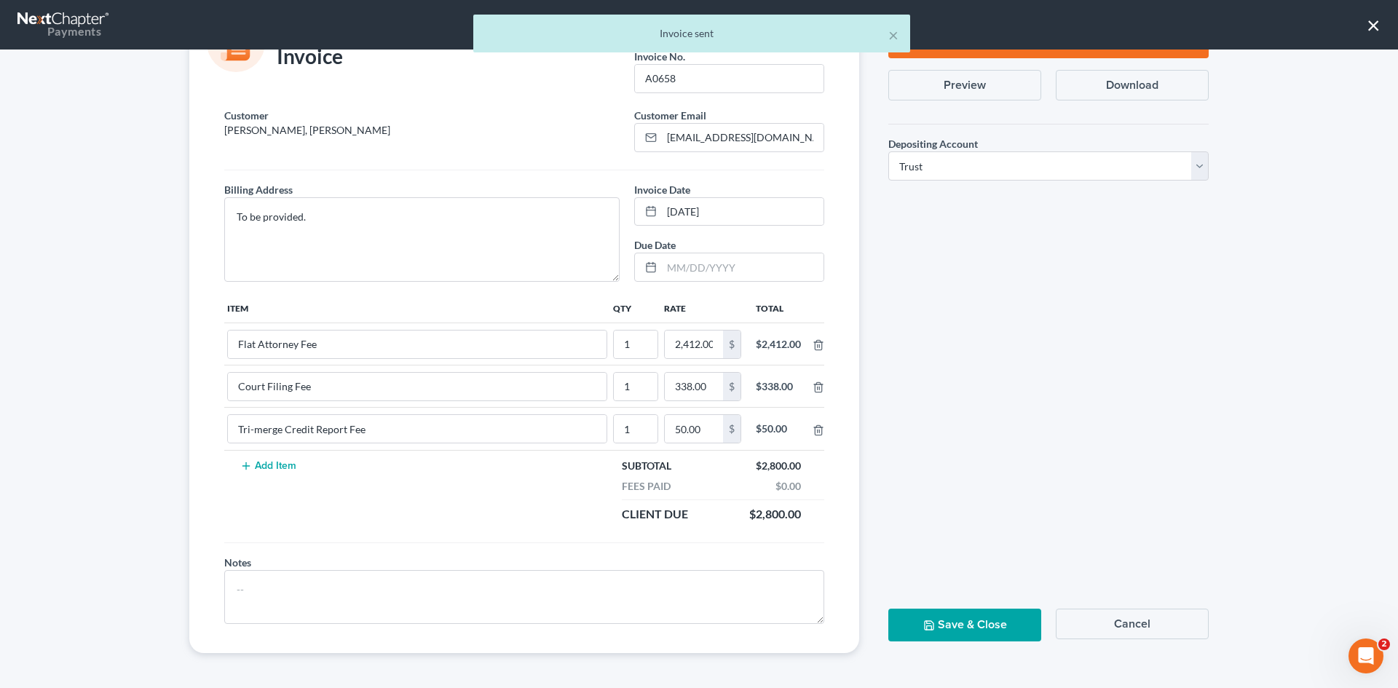
click at [928, 623] on icon "button" at bounding box center [929, 625] width 9 height 9
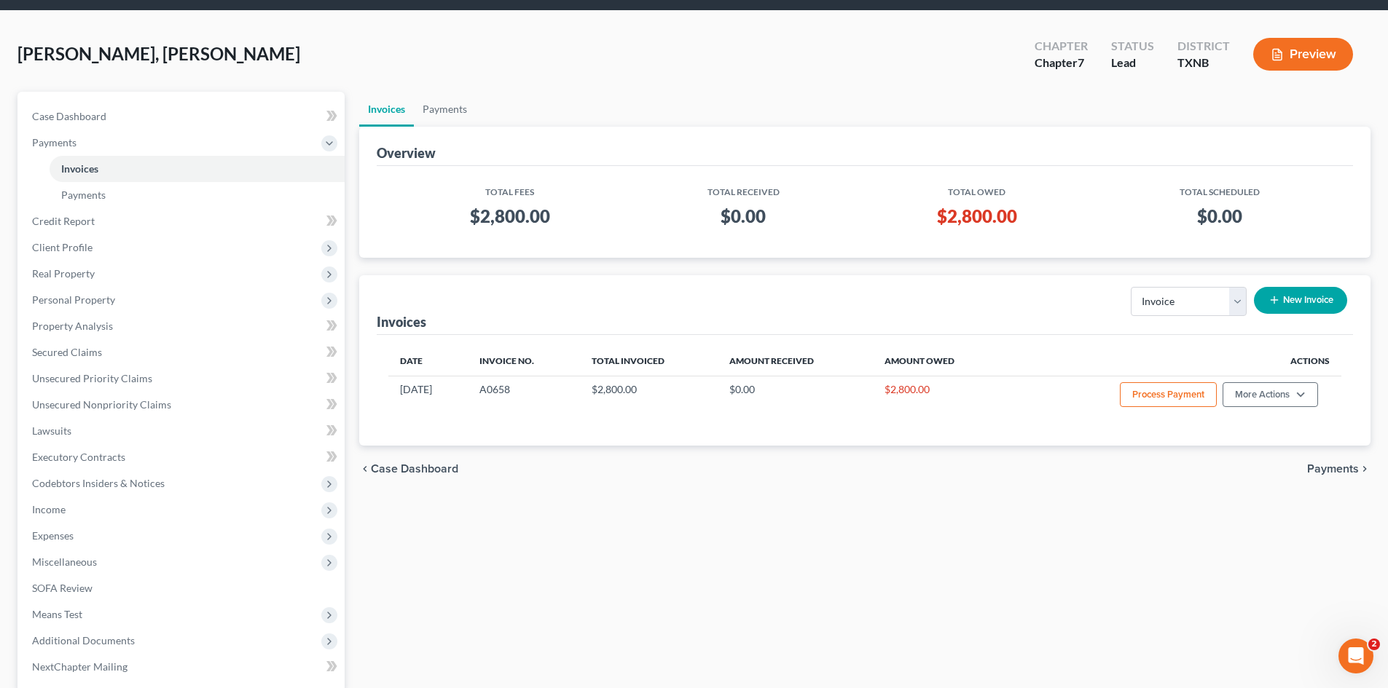
scroll to position [0, 0]
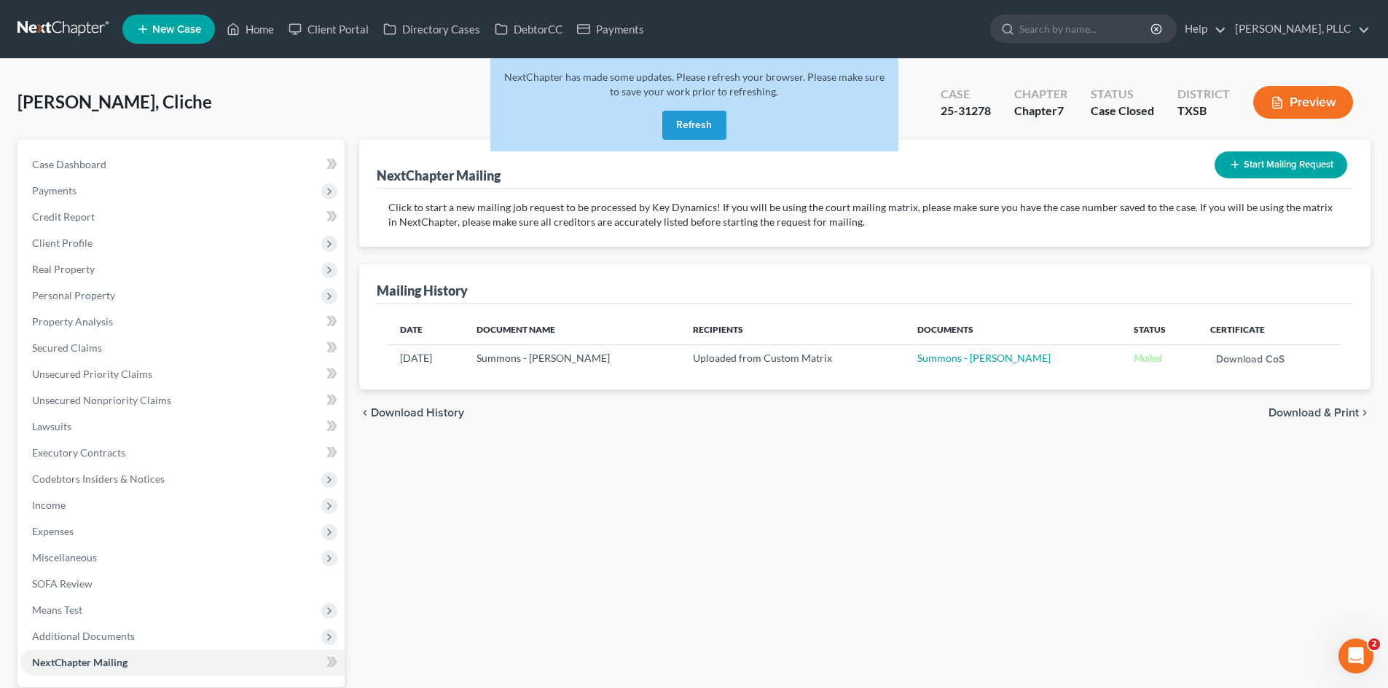
click at [720, 130] on button "Refresh" at bounding box center [694, 125] width 64 height 29
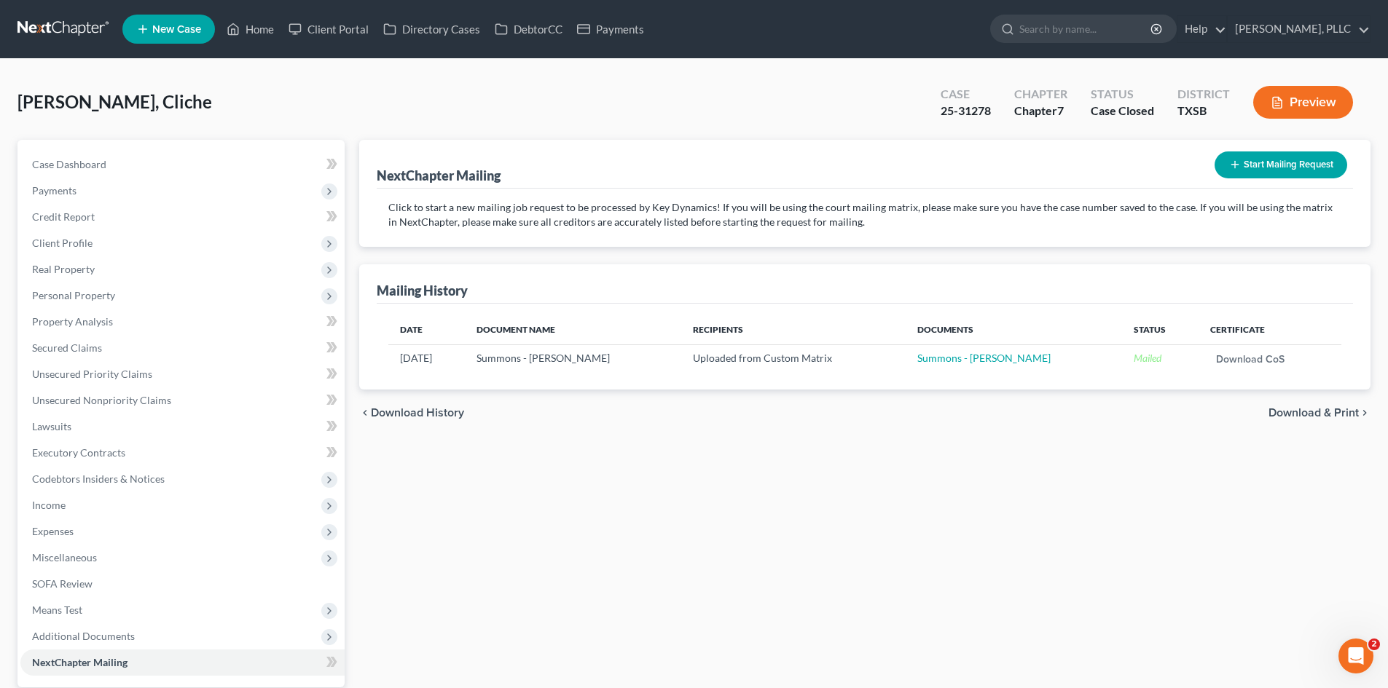
click at [170, 35] on span "New Case" at bounding box center [176, 29] width 49 height 11
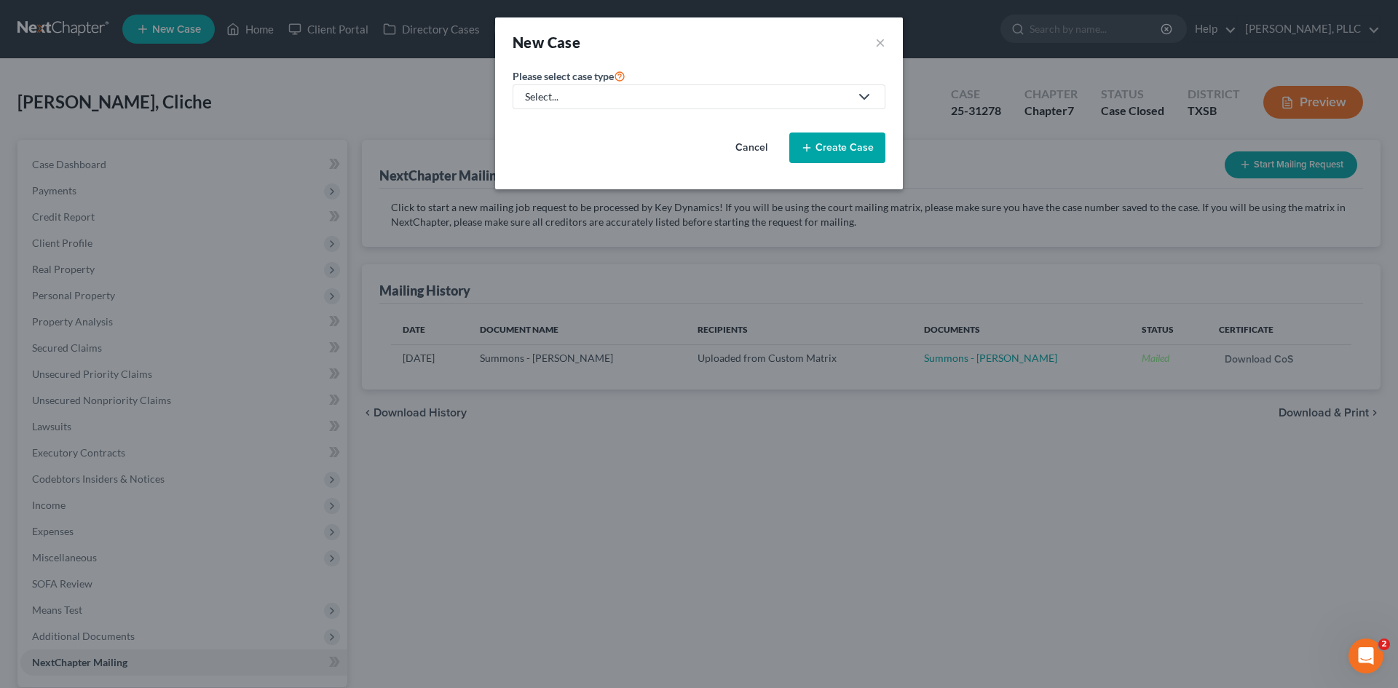
click at [565, 96] on div "Select..." at bounding box center [687, 97] width 325 height 15
click at [570, 122] on div "Bankruptcy" at bounding box center [586, 126] width 119 height 15
select select "78"
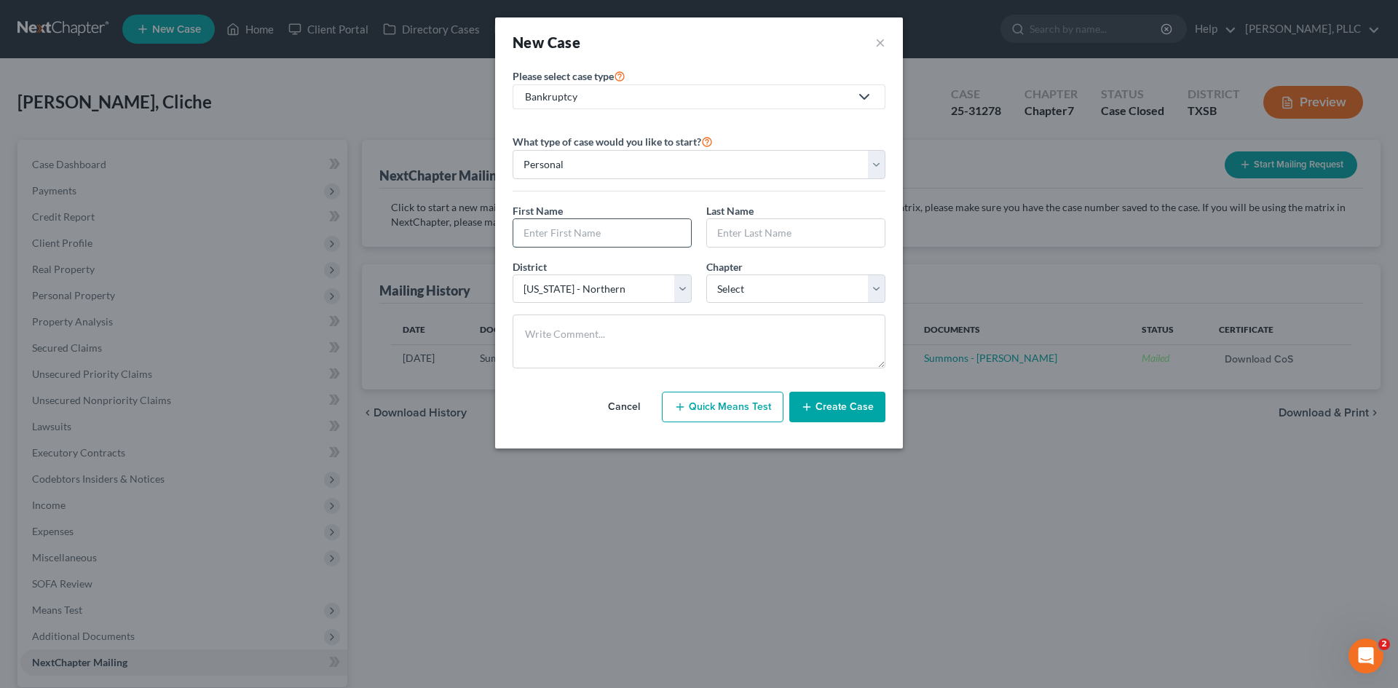
drag, startPoint x: 606, startPoint y: 228, endPoint x: 634, endPoint y: 232, distance: 28.0
click at [606, 228] on input "text" at bounding box center [602, 233] width 178 height 28
type input "Ana"
click at [795, 230] on input "text" at bounding box center [796, 233] width 178 height 28
type input "Vegas"
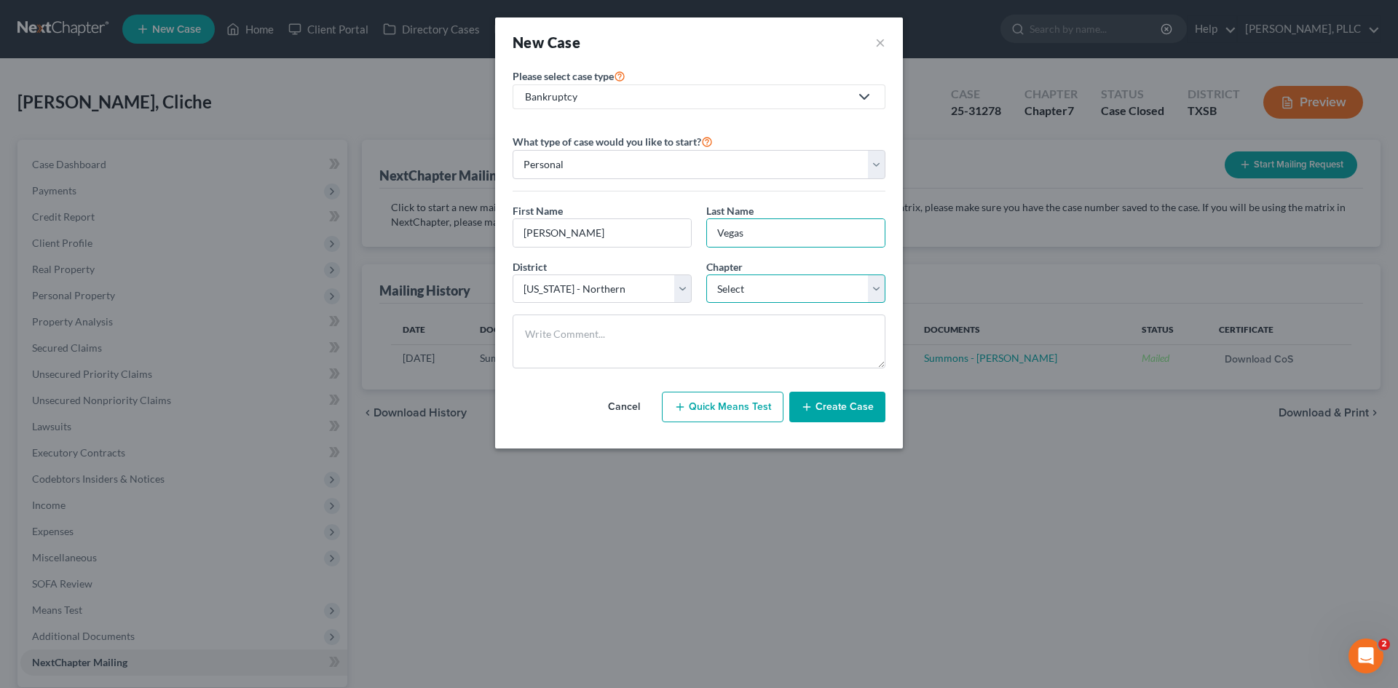
click at [805, 294] on select "Select 7 11 12 13" at bounding box center [796, 289] width 179 height 29
select select "0"
click at [707, 275] on select "Select 7 11 12 13" at bounding box center [796, 289] width 179 height 29
click at [841, 406] on button "Create Case" at bounding box center [838, 407] width 96 height 31
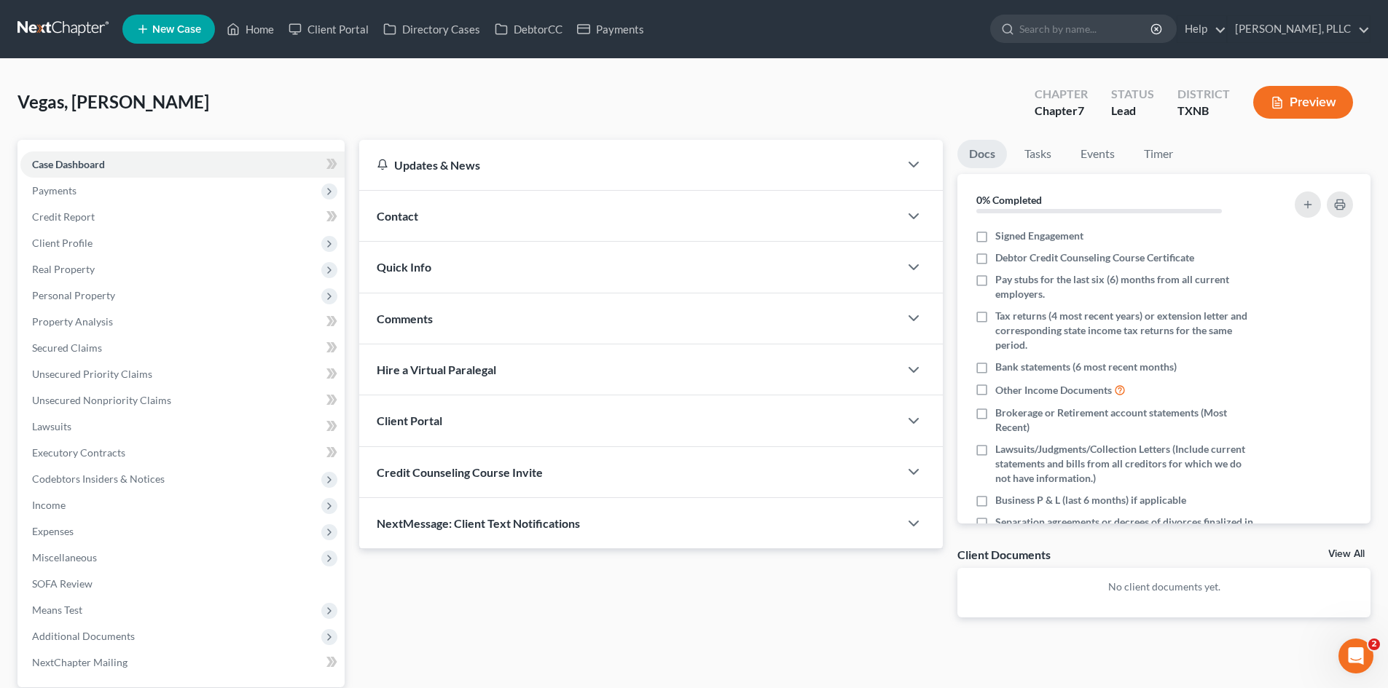
click at [420, 218] on div "Contact" at bounding box center [629, 216] width 540 height 50
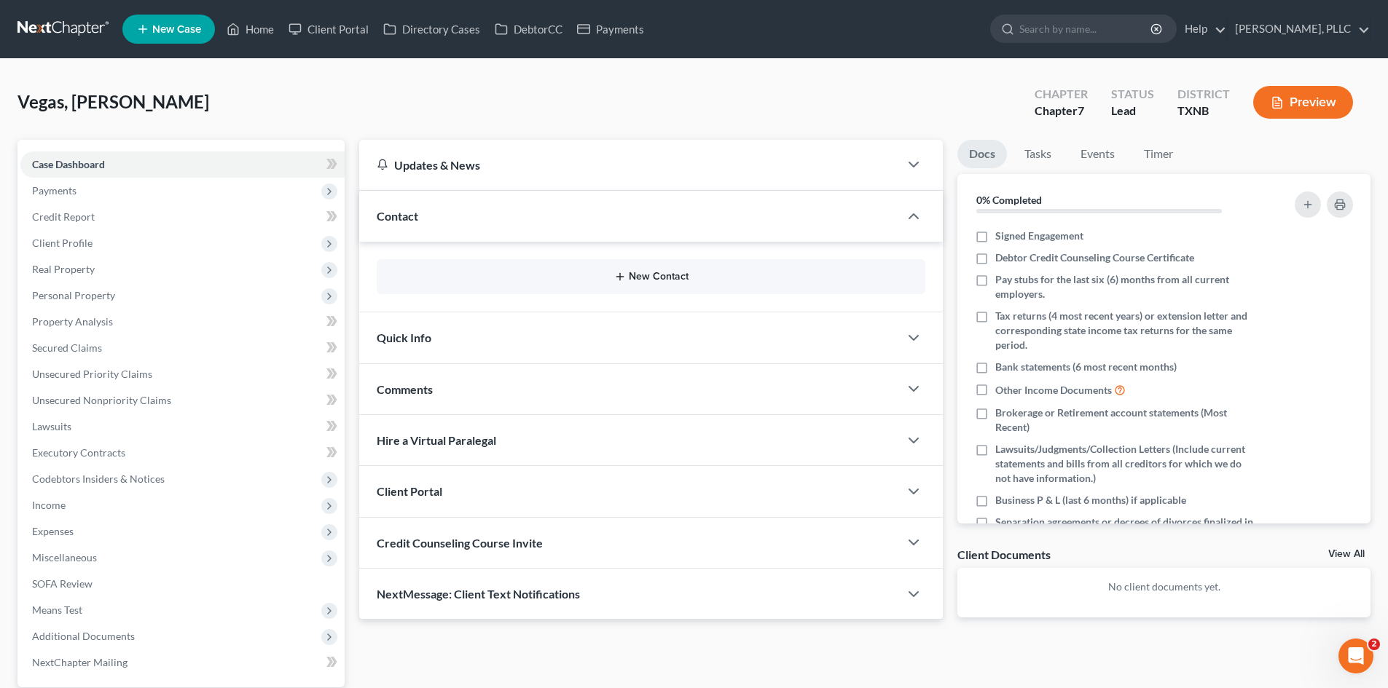
click at [662, 279] on button "New Contact" at bounding box center [650, 277] width 525 height 12
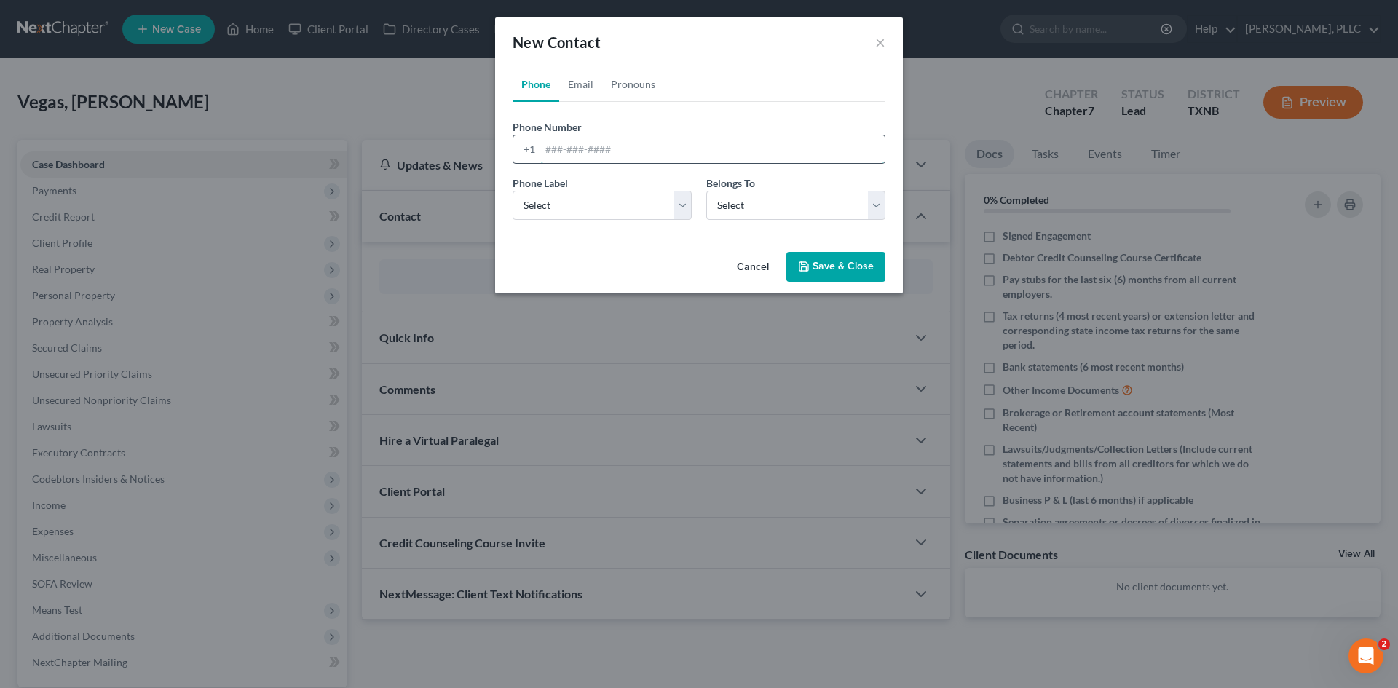
click at [545, 150] on input "tel" at bounding box center [712, 149] width 345 height 28
click at [586, 87] on link "Email" at bounding box center [580, 84] width 43 height 35
paste input "annasilva76@hotmail.com"
type input "annasilva76@hotmail.com"
click at [588, 208] on select "Select Home Work Other" at bounding box center [602, 205] width 179 height 29
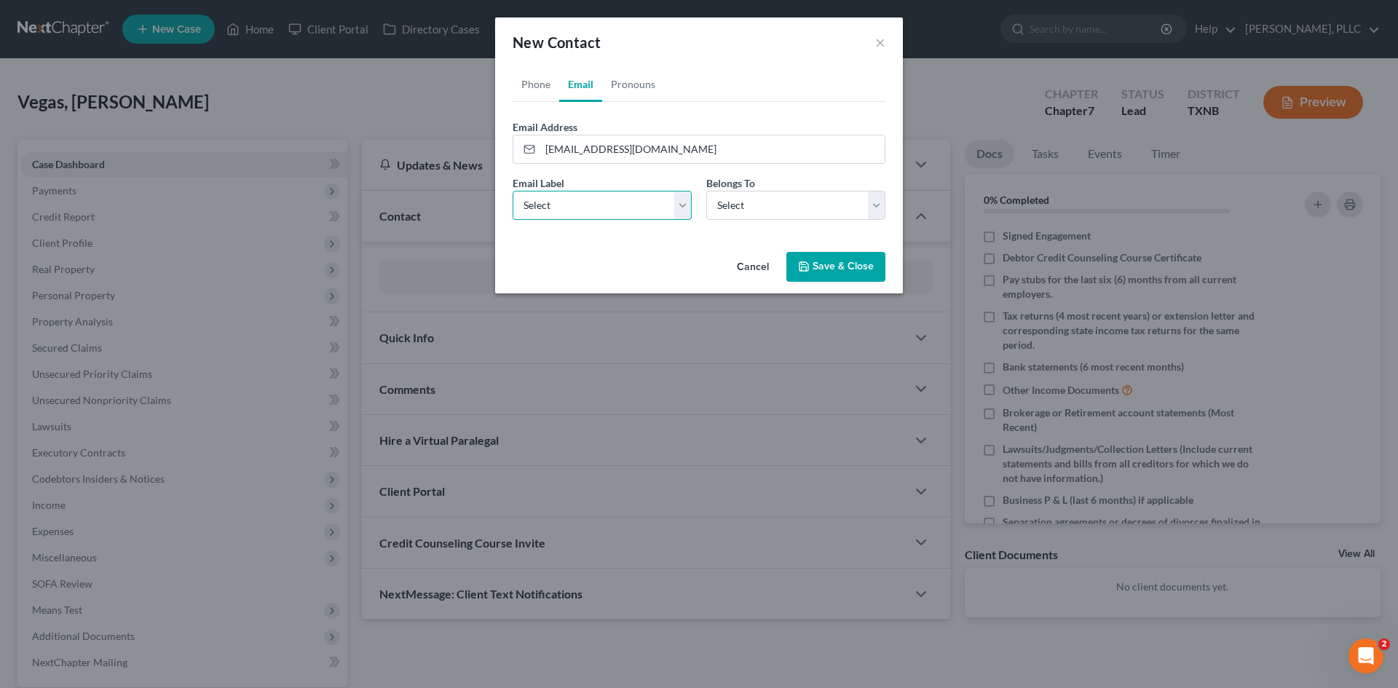
select select "0"
click at [513, 191] on select "Select Home Work Other" at bounding box center [602, 205] width 179 height 29
click at [728, 208] on select "Select Client Other" at bounding box center [796, 205] width 179 height 29
select select "0"
click at [707, 191] on select "Select Client Other" at bounding box center [796, 205] width 179 height 29
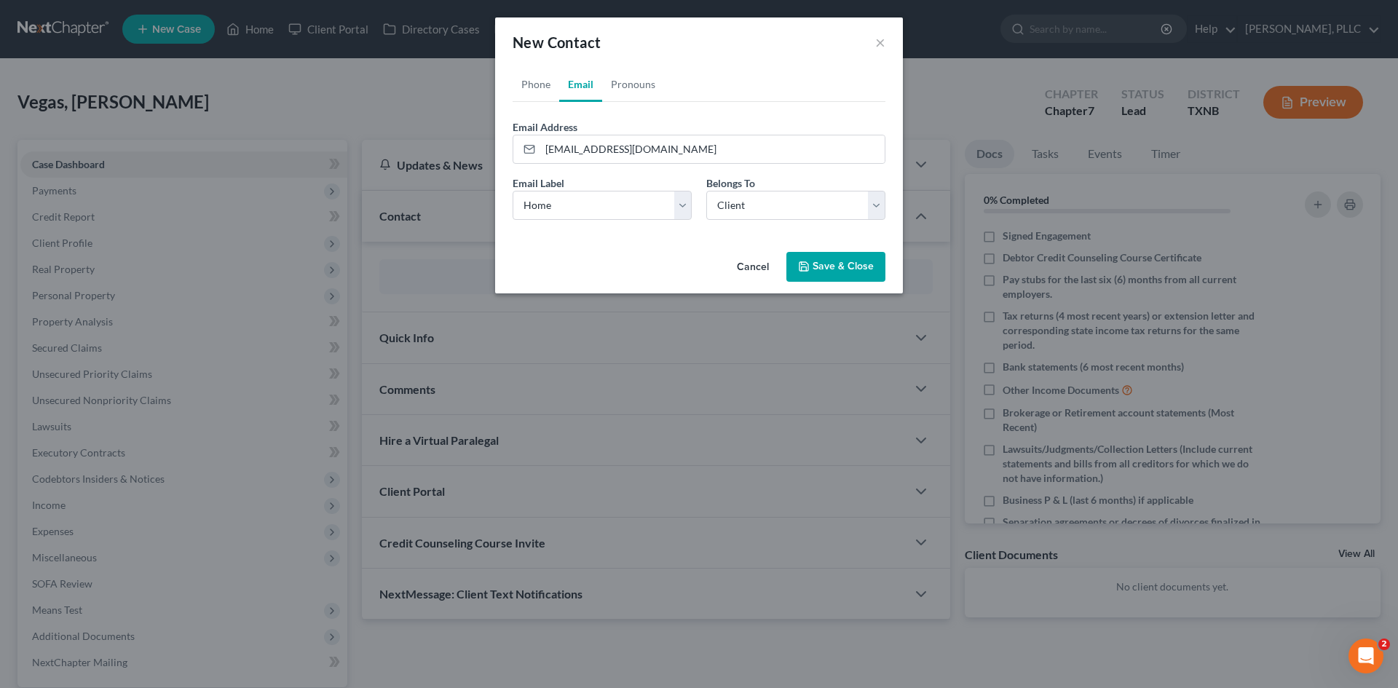
click at [796, 266] on button "Save & Close" at bounding box center [836, 267] width 99 height 31
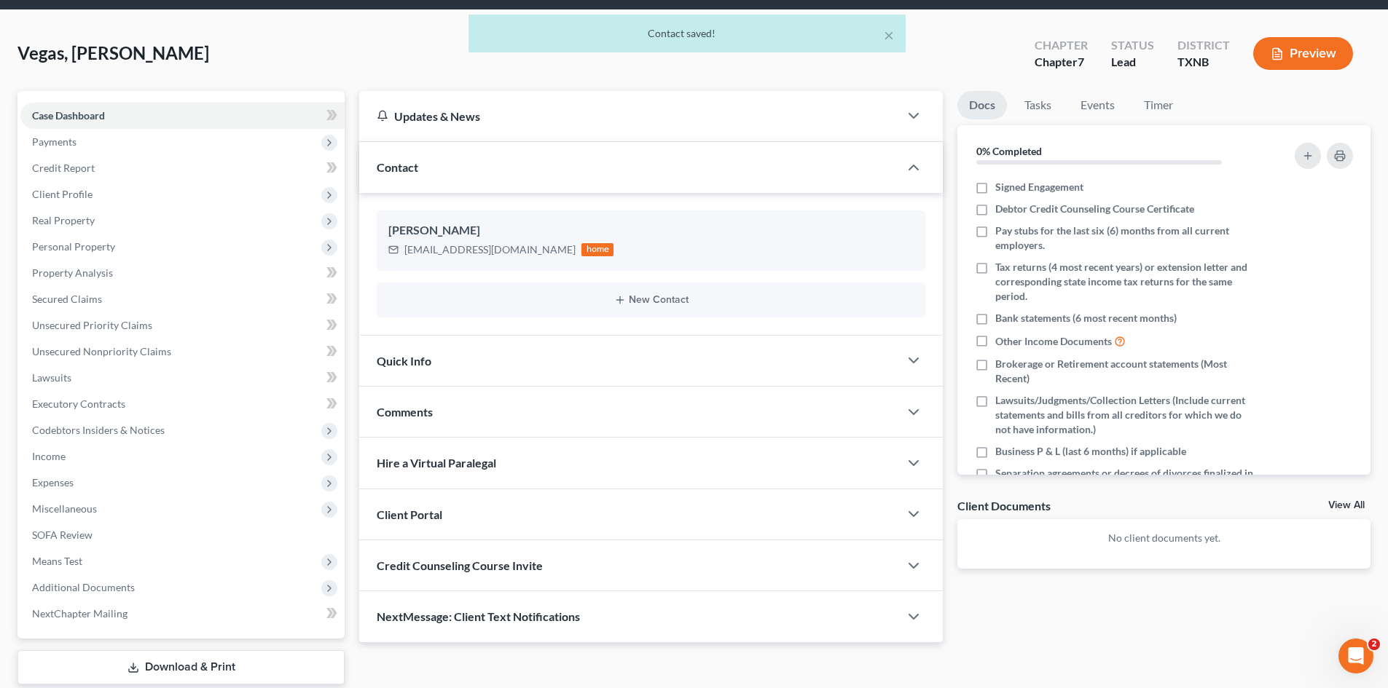
scroll to position [101, 0]
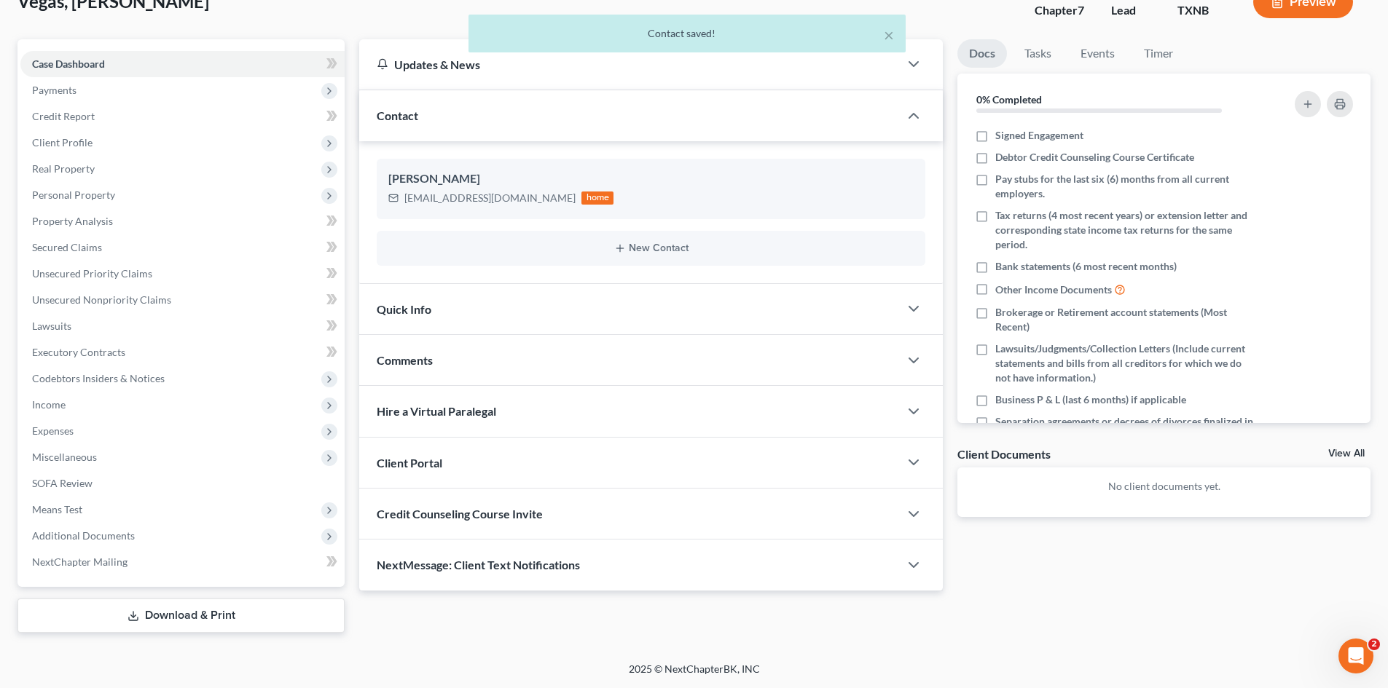
click at [436, 296] on div "Quick Info" at bounding box center [629, 309] width 540 height 50
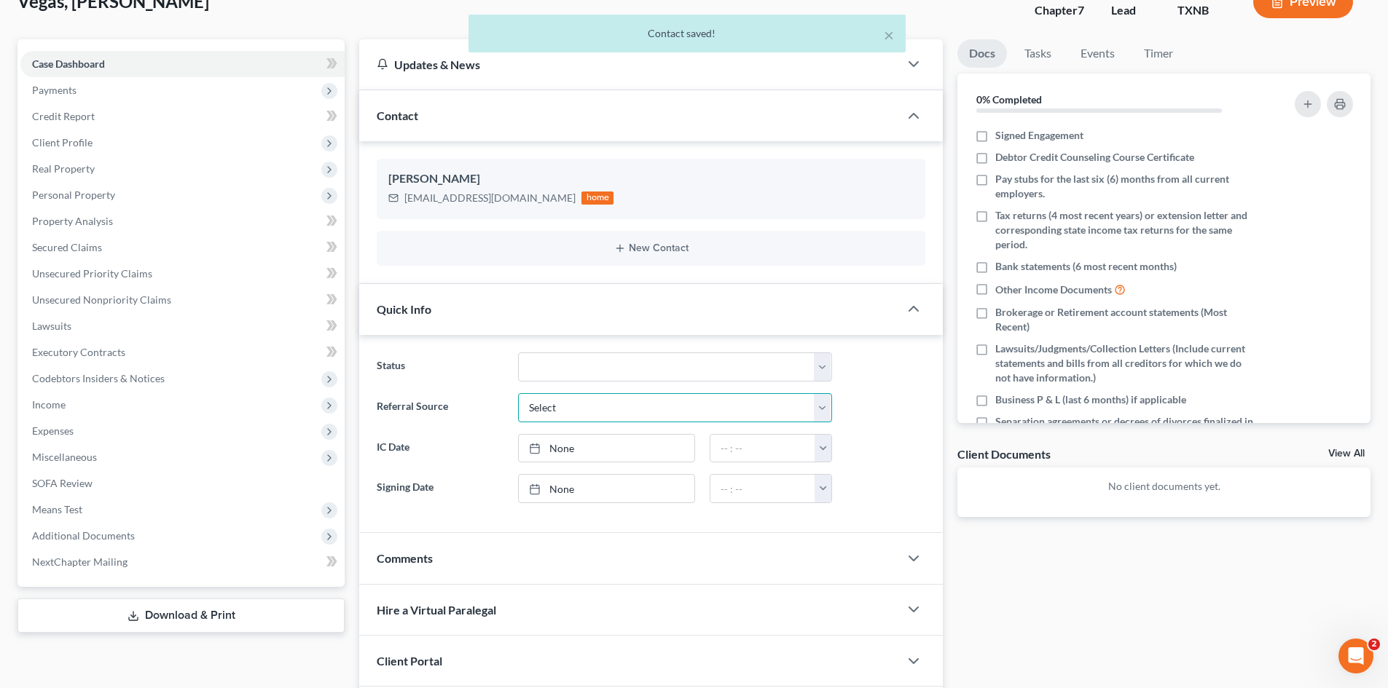
click at [621, 404] on select "Select Word Of Mouth Previous Clients Direct Mail Website Google Search Modern …" at bounding box center [675, 407] width 314 height 29
select select "4"
click at [518, 393] on select "Select Word Of Mouth Previous Clients Direct Mail Website Google Search Modern …" at bounding box center [675, 407] width 314 height 29
type input "[DATE]"
click at [589, 445] on link "None" at bounding box center [607, 449] width 176 height 28
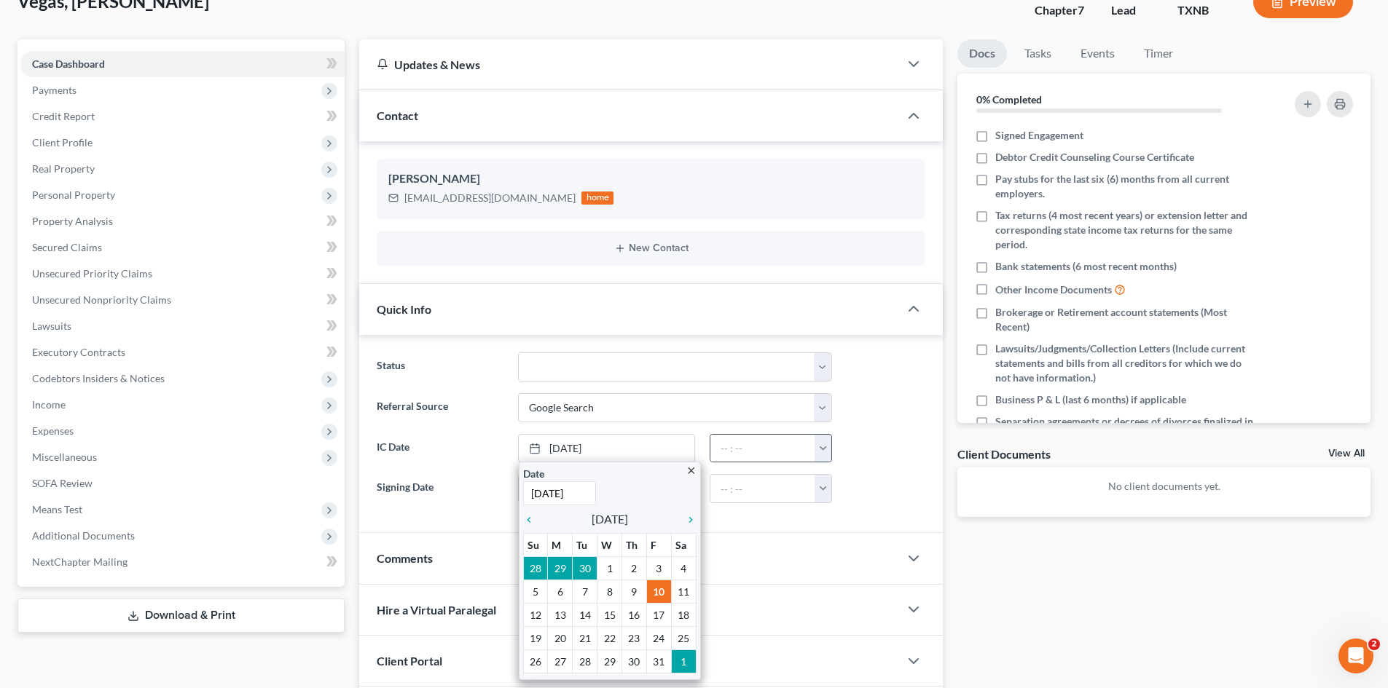
drag, startPoint x: 822, startPoint y: 453, endPoint x: 829, endPoint y: 474, distance: 22.1
click at [822, 454] on button "button" at bounding box center [822, 449] width 17 height 28
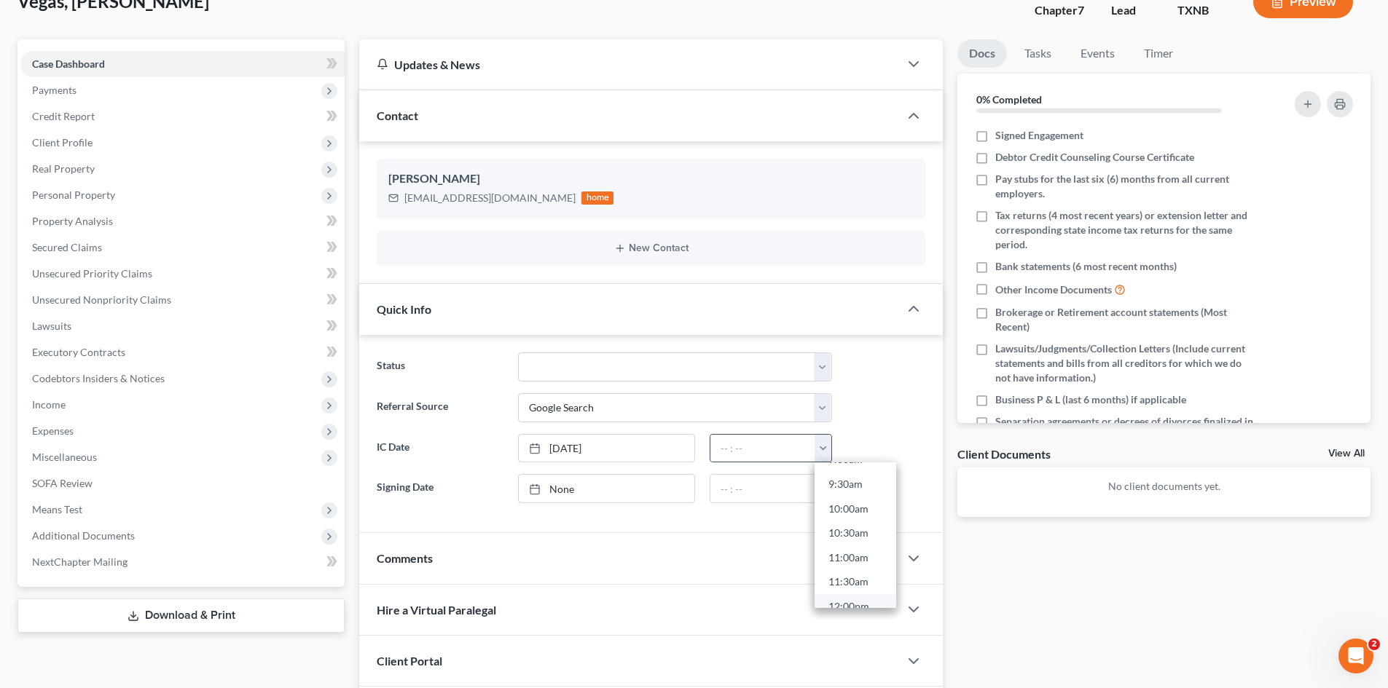
scroll to position [510, 0]
click at [851, 560] on link "12:00pm" at bounding box center [855, 558] width 82 height 25
type input "12:00pm"
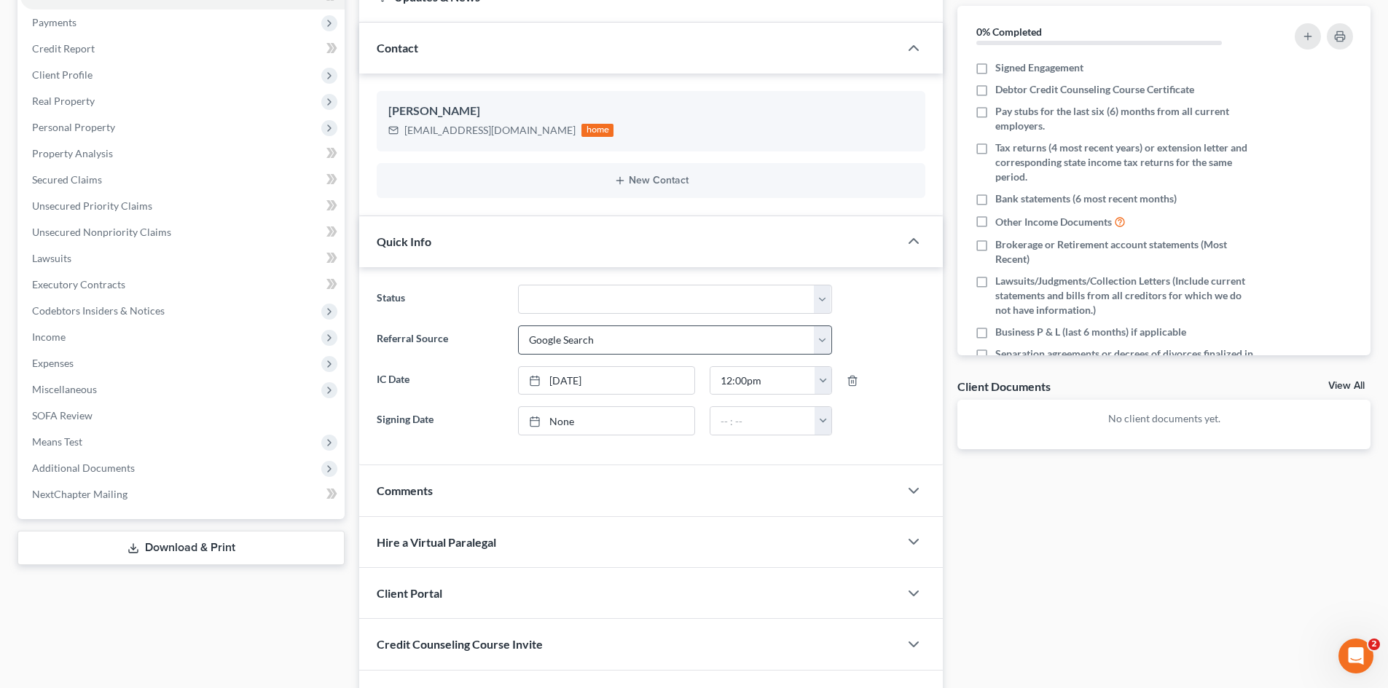
scroll to position [257, 0]
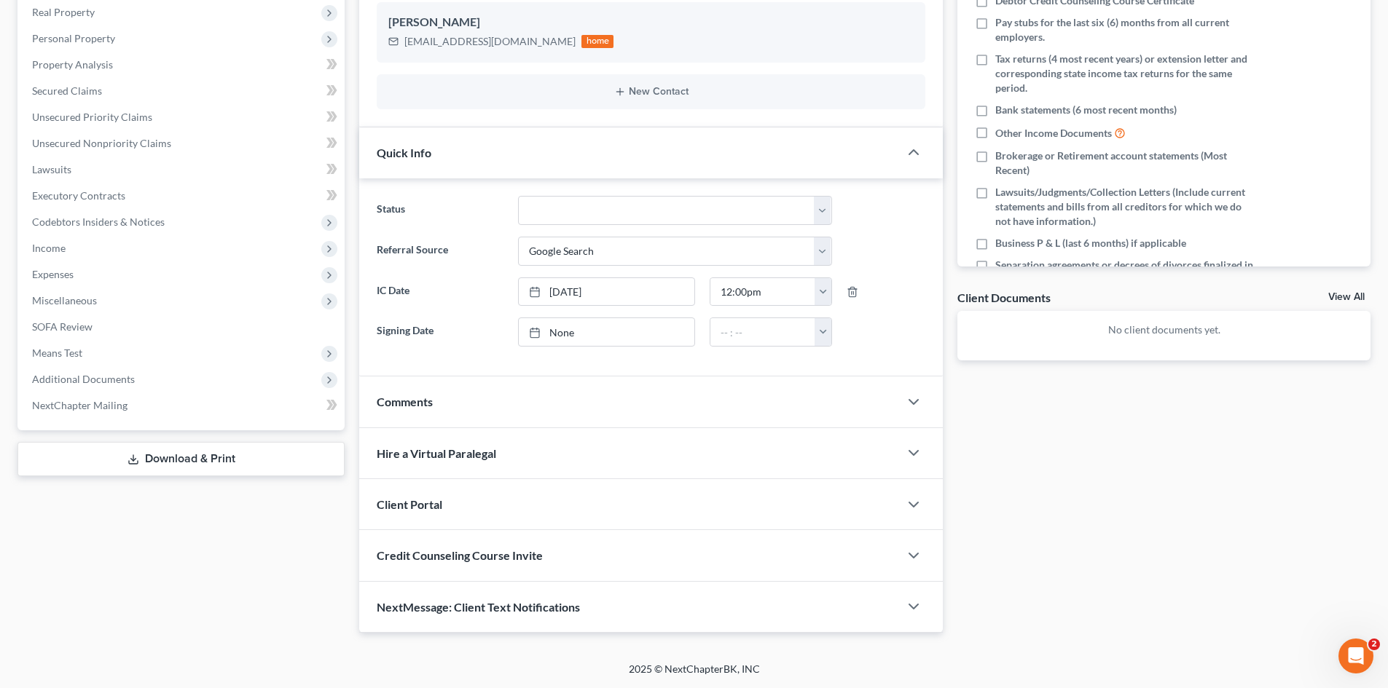
click at [461, 512] on div "Client Portal" at bounding box center [629, 504] width 540 height 50
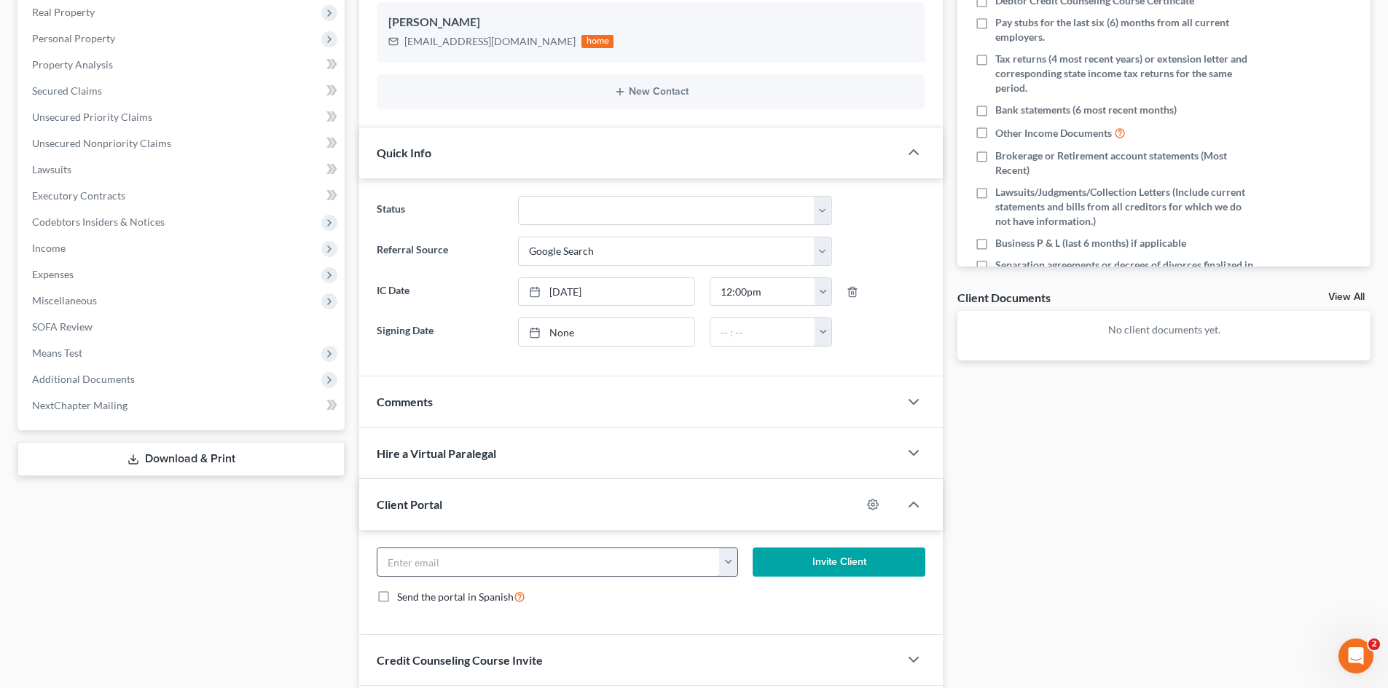
click at [449, 556] on input "email" at bounding box center [548, 562] width 342 height 28
paste input "annasilva76@hotmail.com"
type input "annasilva76@hotmail.com"
click at [827, 559] on button "Invite Client" at bounding box center [838, 562] width 173 height 29
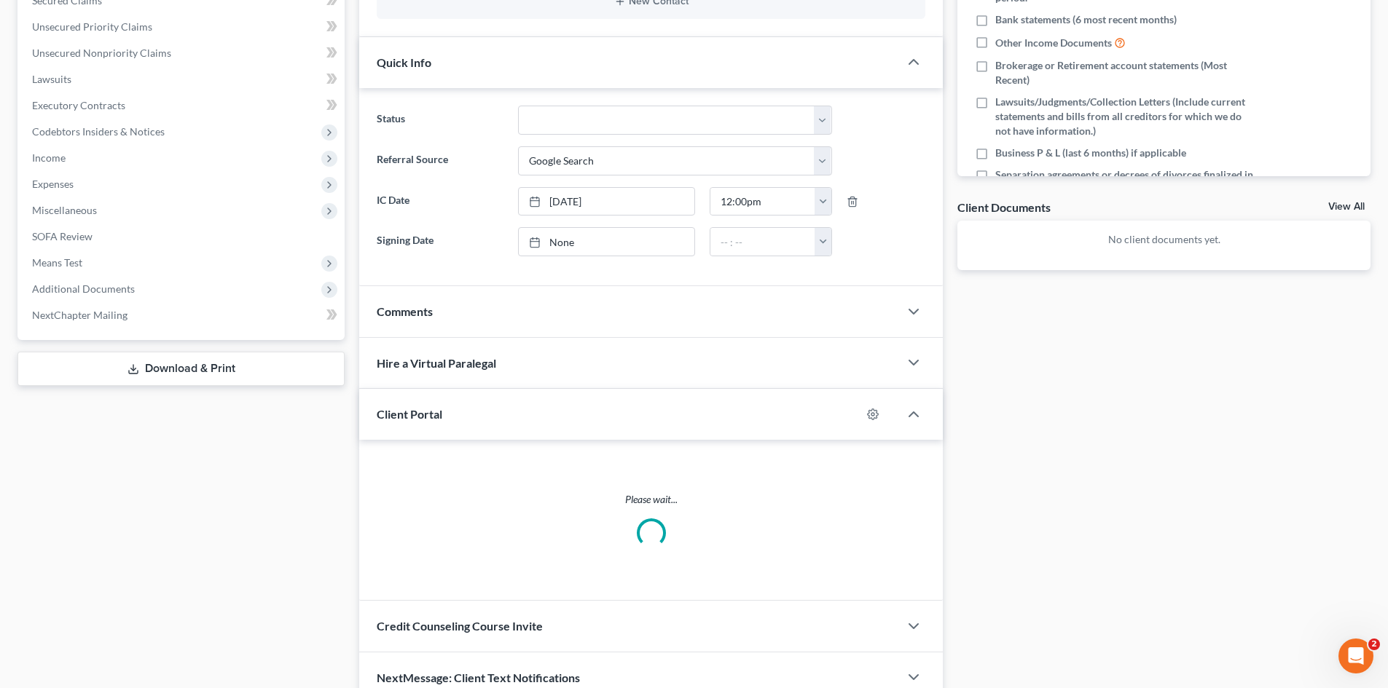
click at [527, 619] on span "Credit Counseling Course Invite" at bounding box center [460, 626] width 166 height 14
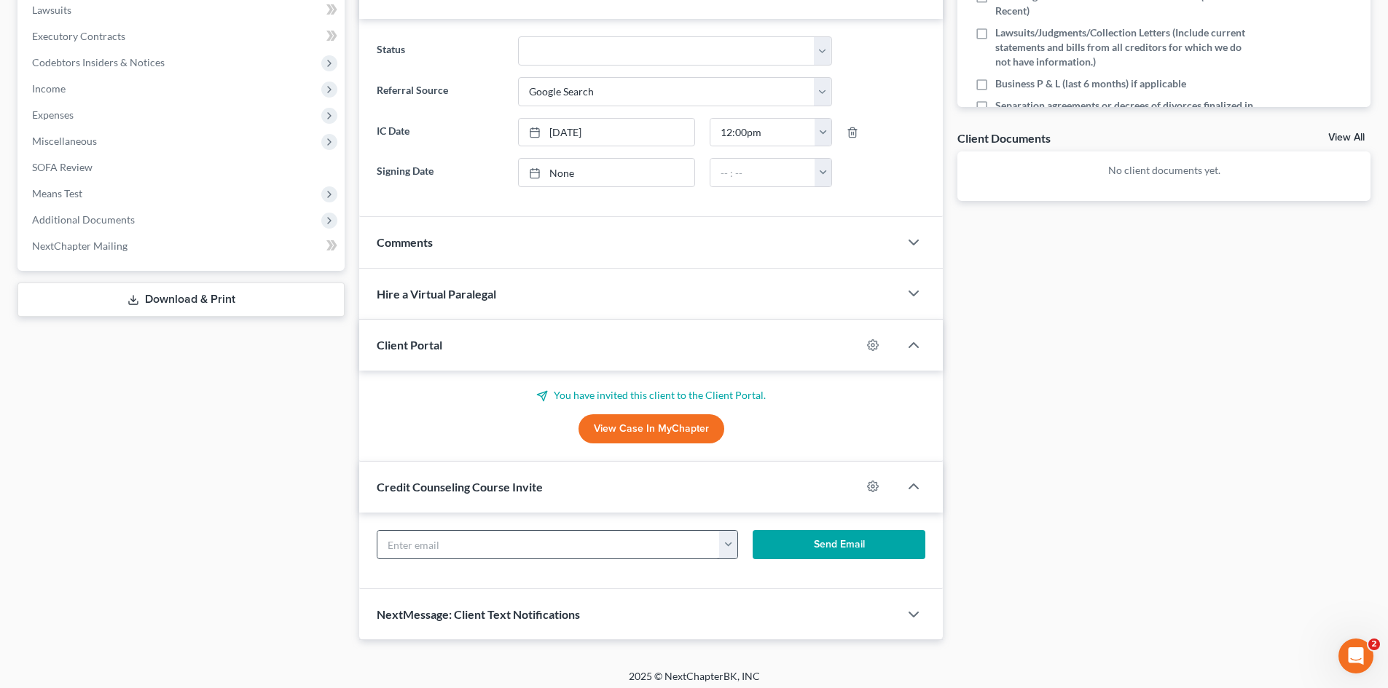
scroll to position [418, 0]
click at [486, 549] on input "text" at bounding box center [548, 544] width 342 height 28
paste input "annasilva76@hotmail.com"
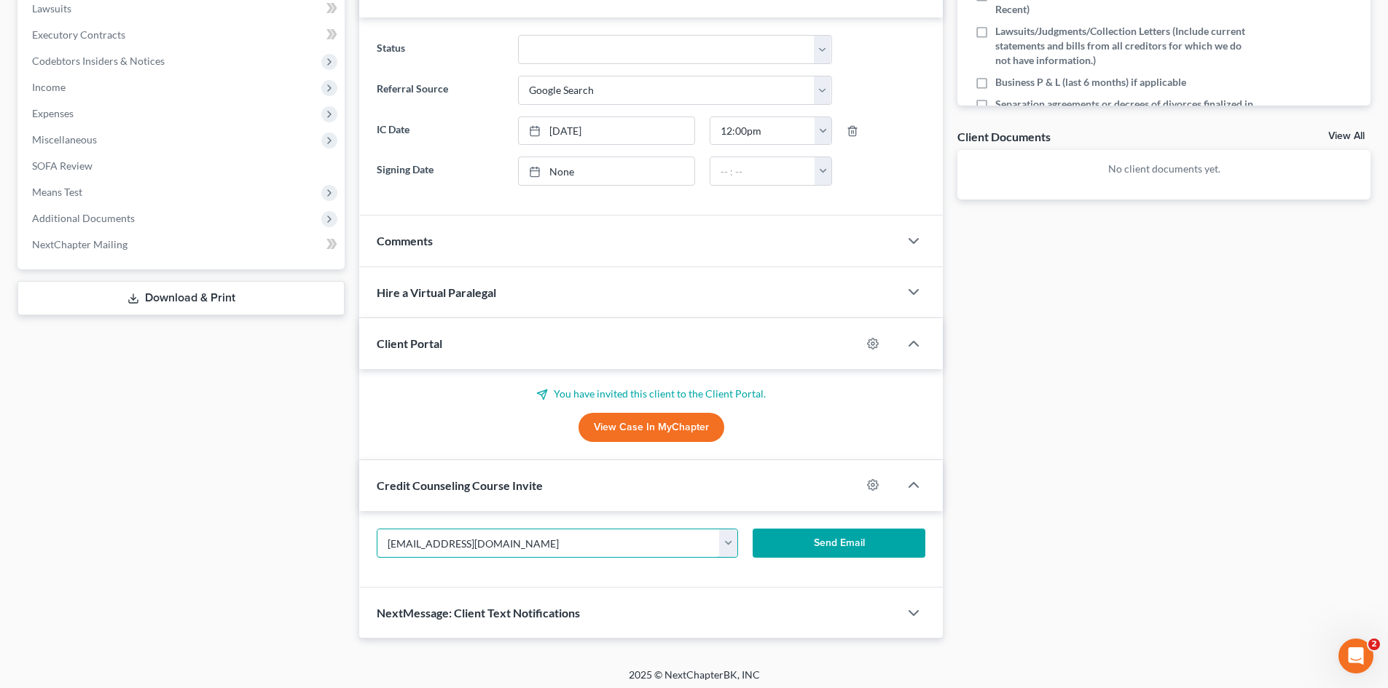
type input "annasilva76@hotmail.com"
click at [860, 526] on div "annasilva76@hotmail.com annasilva76@hotmail.com Send Email" at bounding box center [650, 549] width 583 height 76
click at [857, 537] on button "Send Email" at bounding box center [838, 543] width 173 height 29
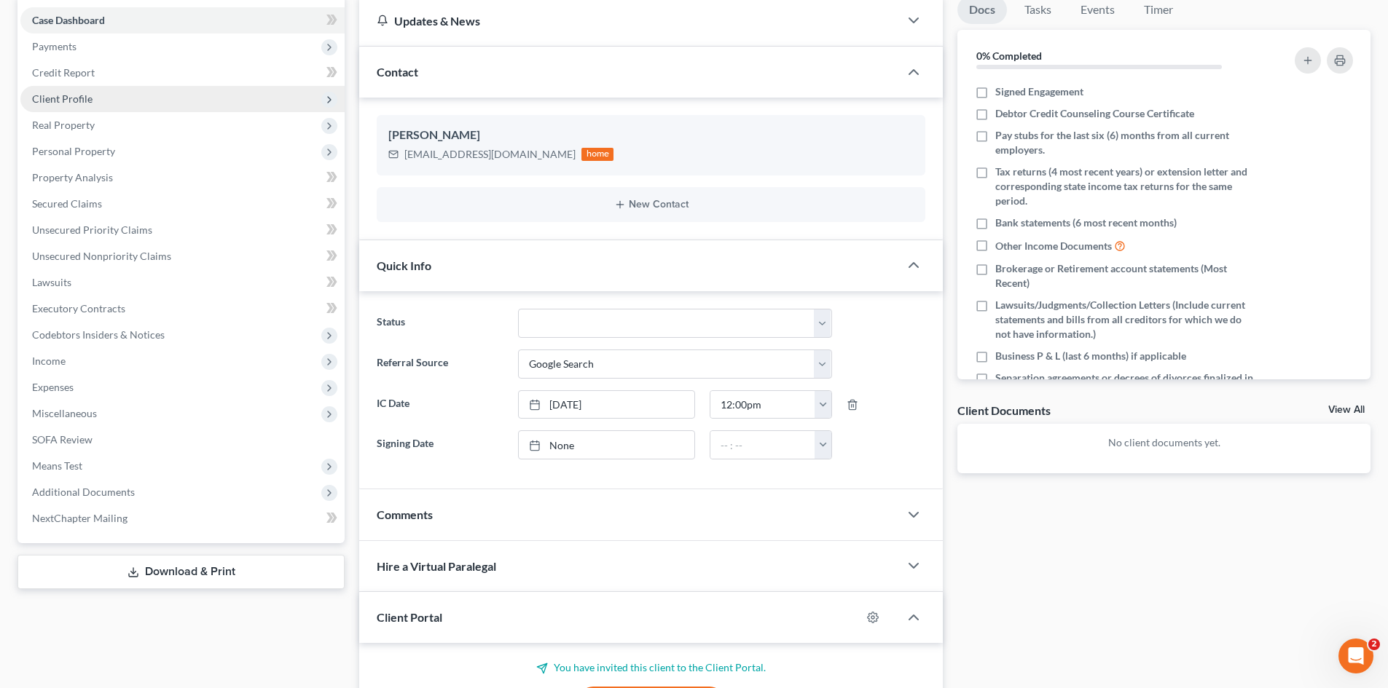
scroll to position [54, 0]
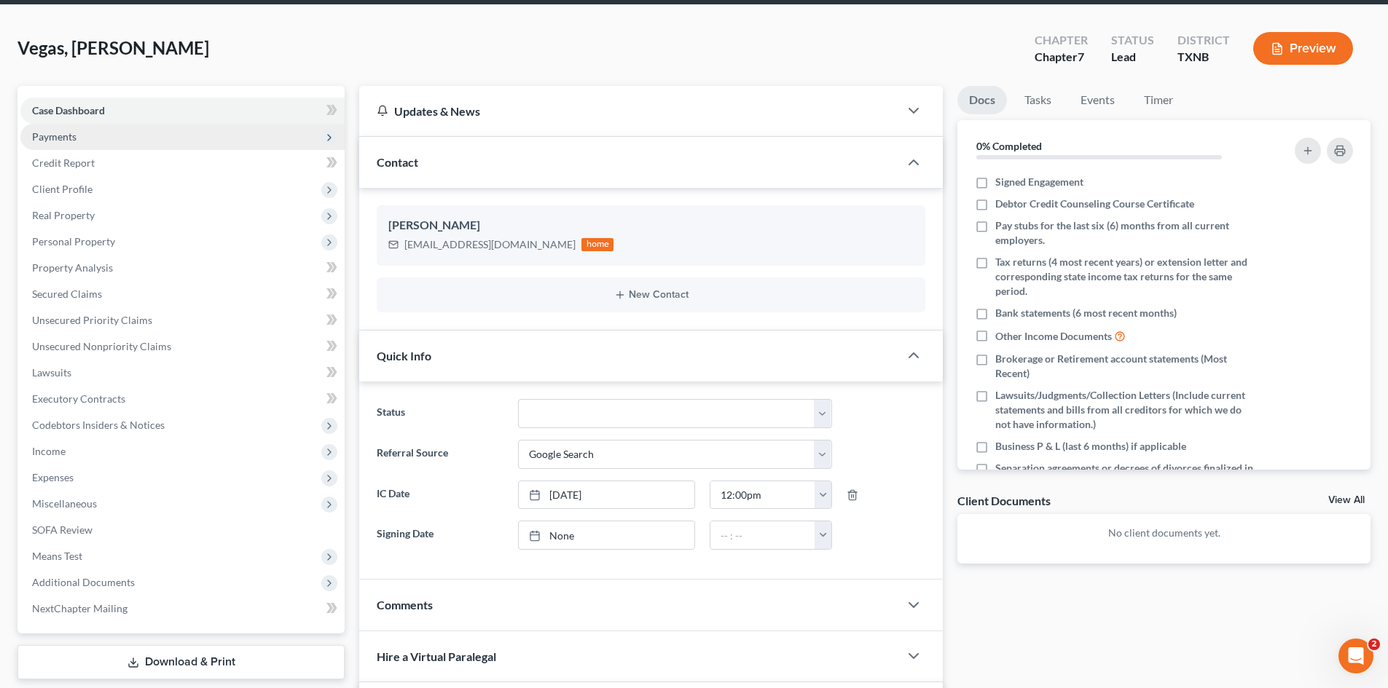
click at [70, 146] on span "Payments" at bounding box center [182, 137] width 324 height 26
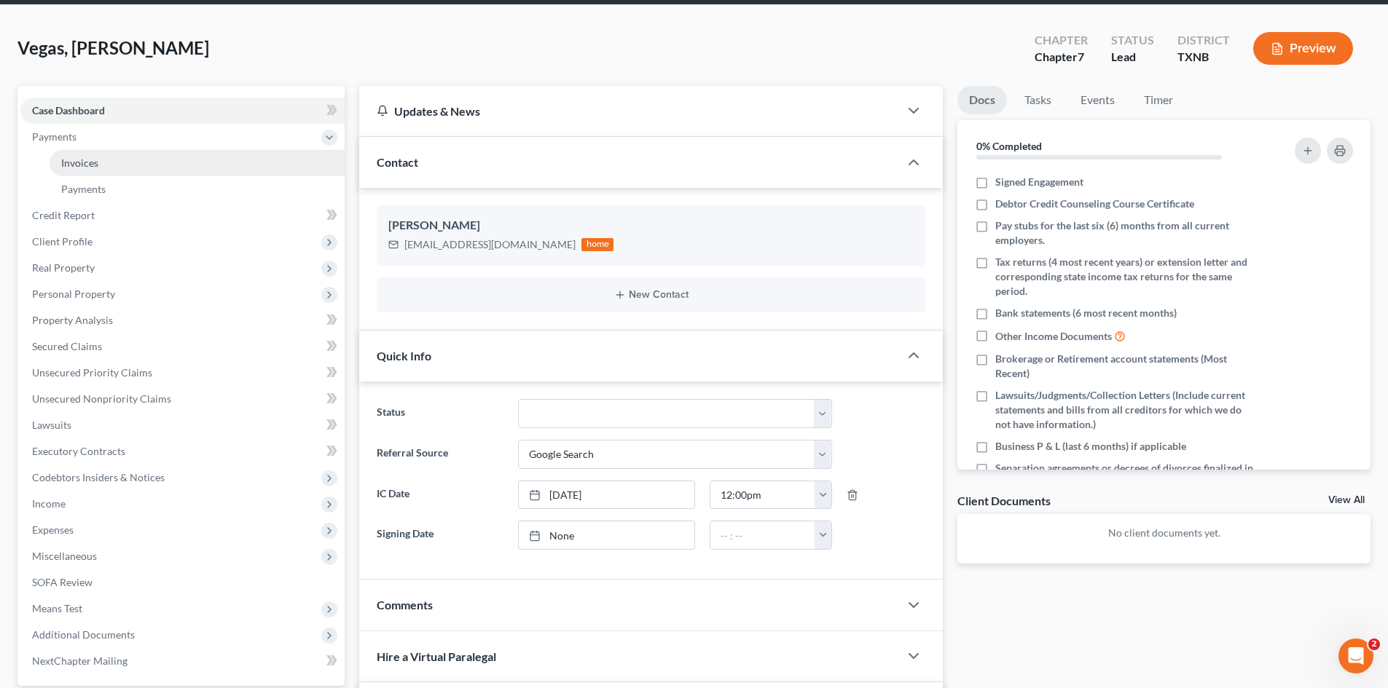
click at [84, 163] on span "Invoices" at bounding box center [79, 163] width 37 height 12
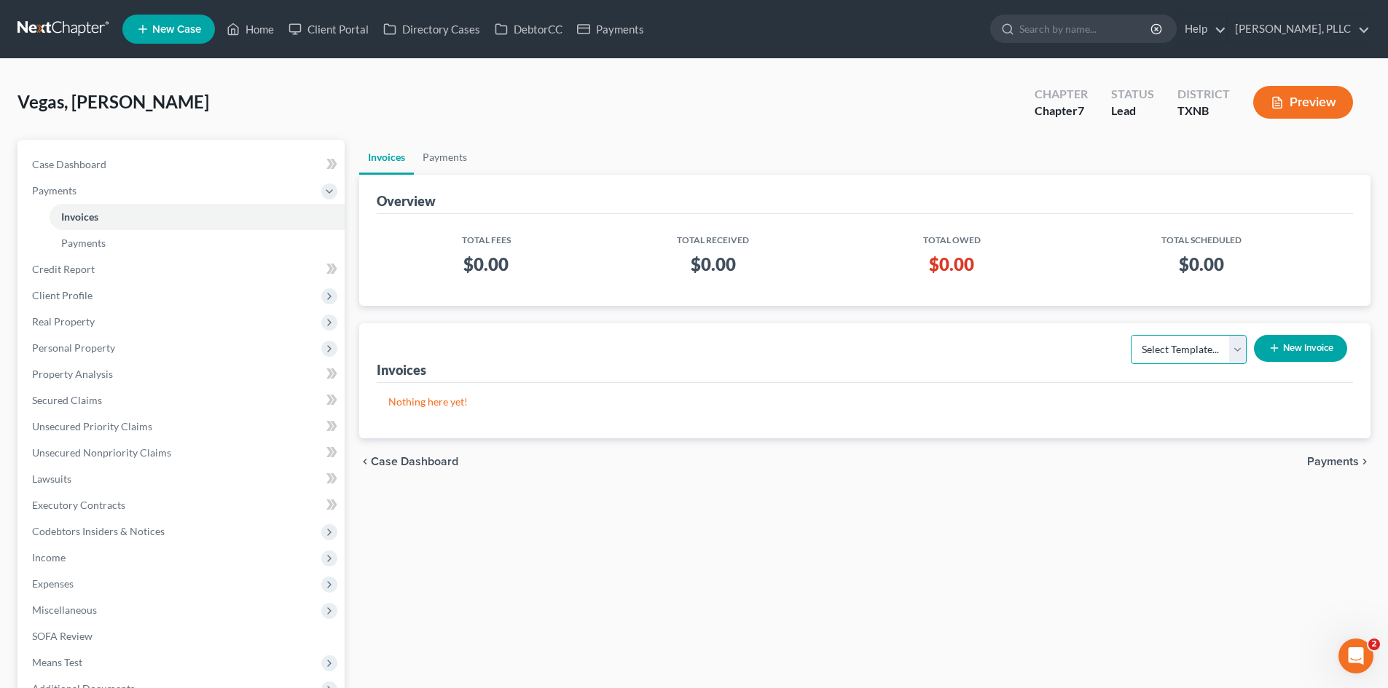
click at [1168, 350] on select "Select Template... Invoice" at bounding box center [1188, 349] width 116 height 29
select select "0"
click at [1130, 335] on select "Select Template... Invoice" at bounding box center [1188, 349] width 116 height 29
click at [1290, 347] on button "New Invoice" at bounding box center [1299, 348] width 93 height 27
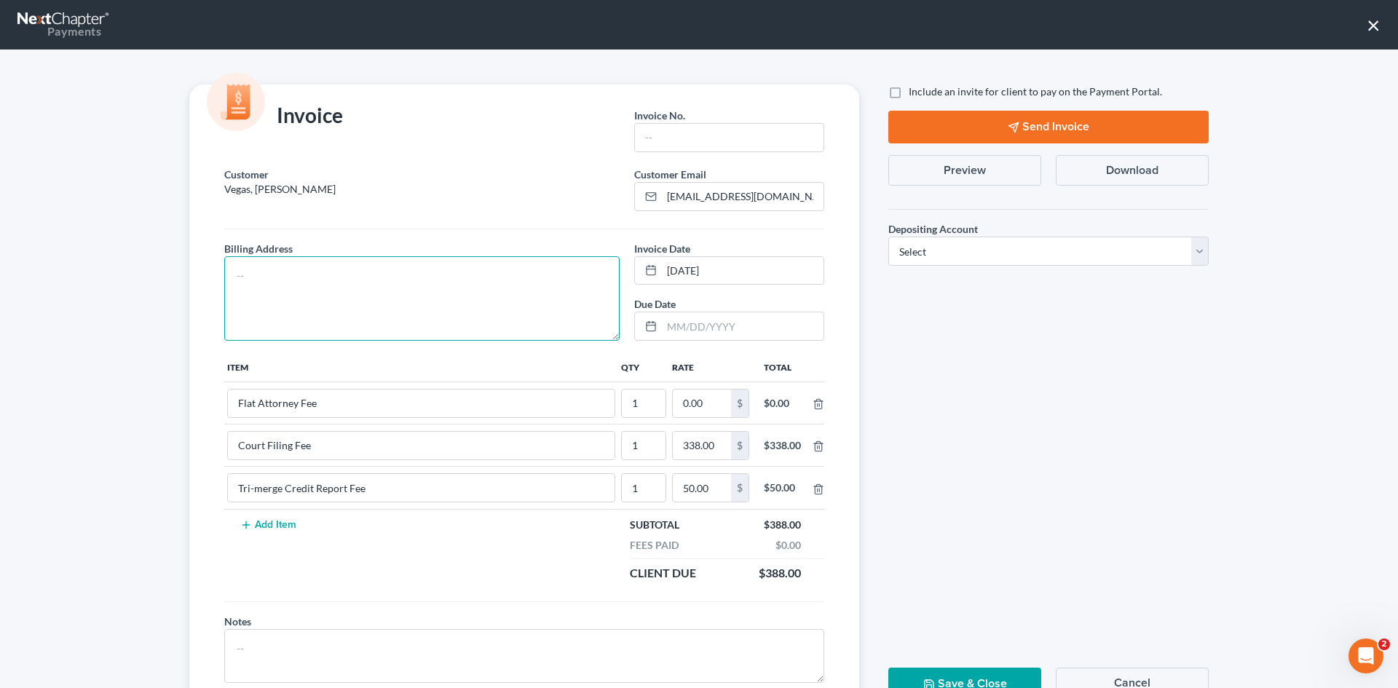
click at [484, 296] on textarea at bounding box center [421, 298] width 395 height 84
type textarea "To be provided."
click at [709, 138] on input "text" at bounding box center [729, 138] width 189 height 28
type input "A0659"
click at [702, 407] on input "0.00" at bounding box center [702, 404] width 58 height 28
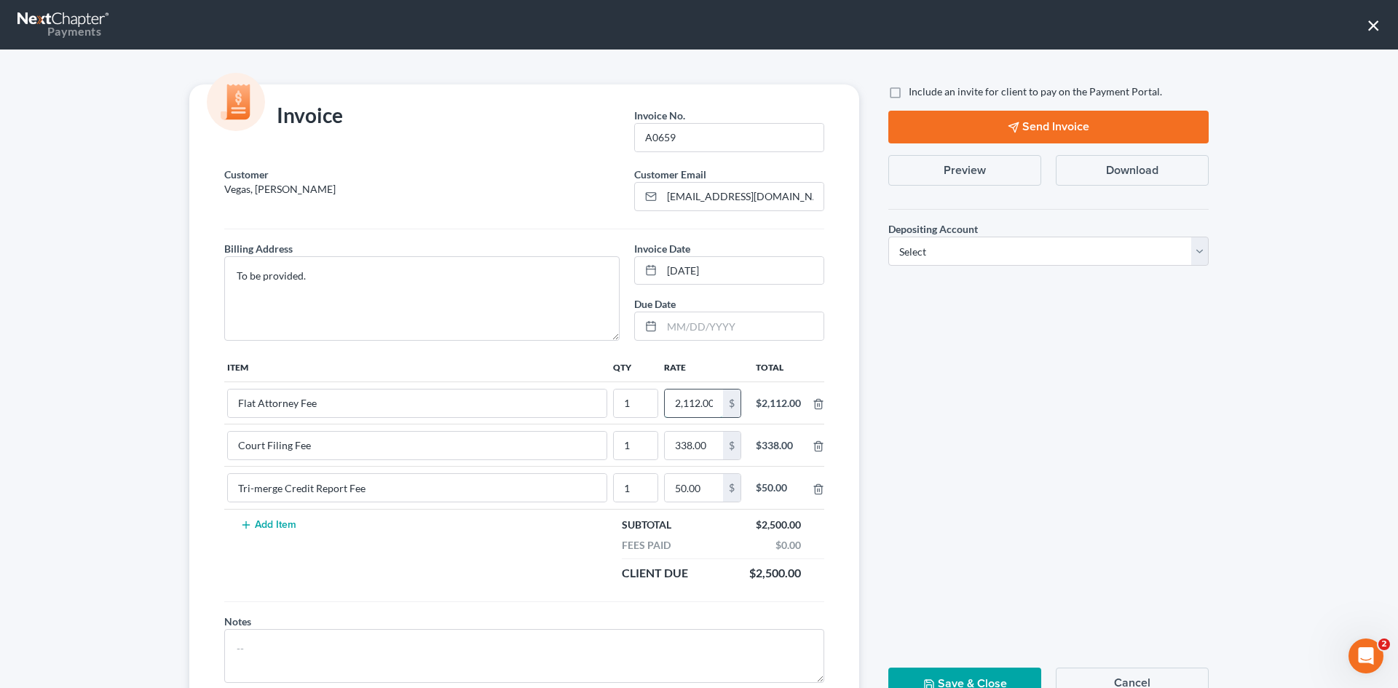
scroll to position [0, 2]
type input "2,112.00"
click at [910, 97] on span "Include an invite for client to pay on the Payment Portal." at bounding box center [1035, 91] width 253 height 12
click at [915, 94] on input "Include an invite for client to pay on the Payment Portal." at bounding box center [919, 88] width 9 height 9
checkbox input "true"
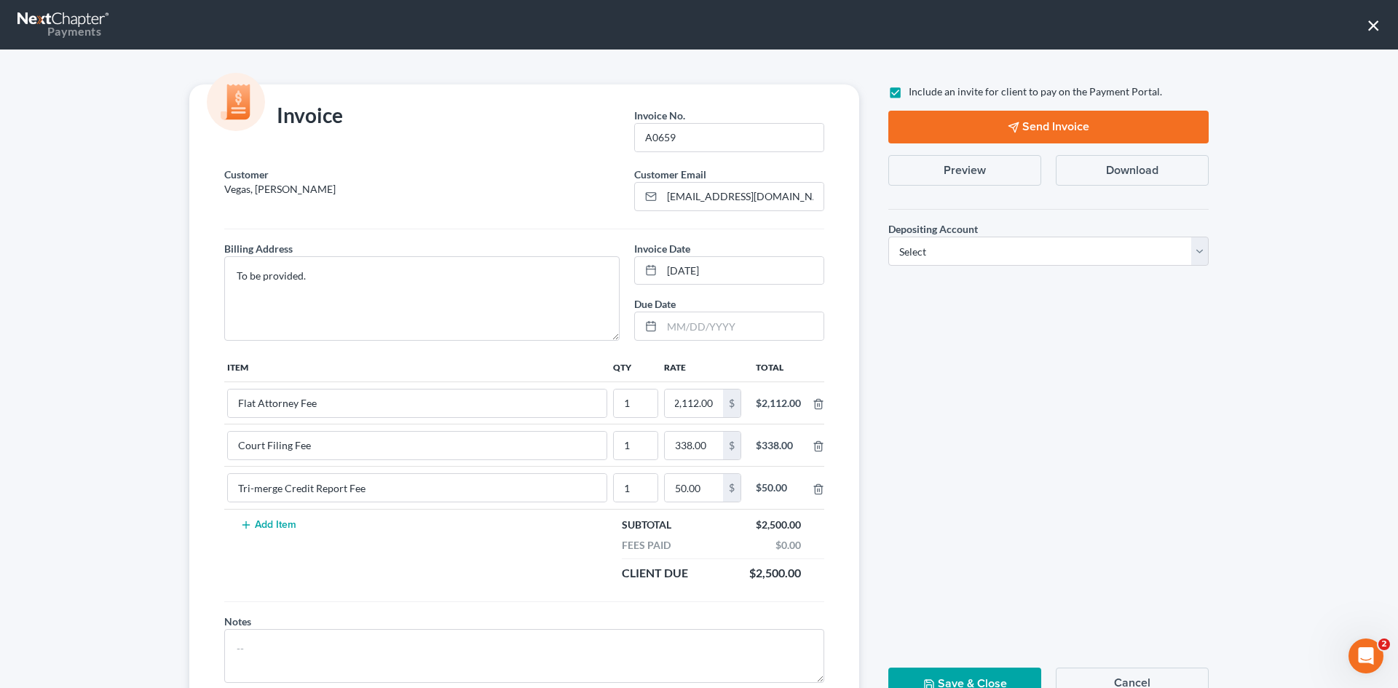
scroll to position [0, 0]
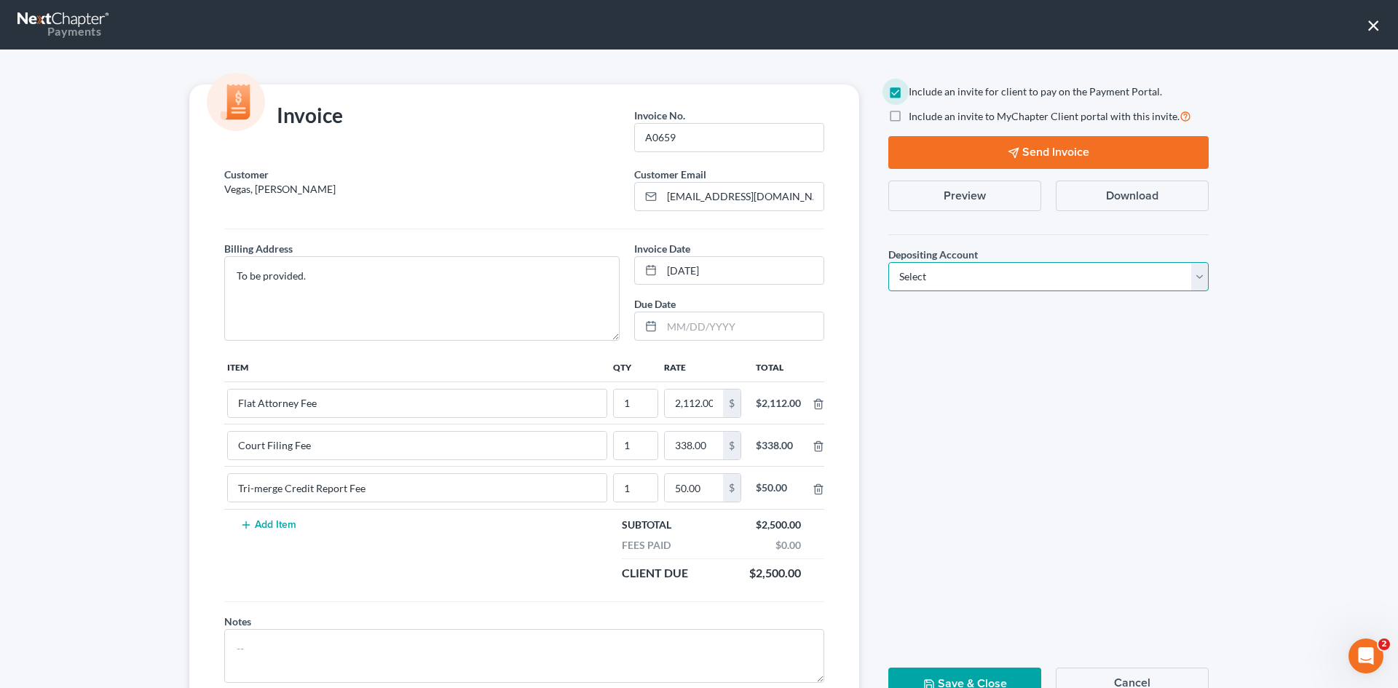
drag, startPoint x: 933, startPoint y: 278, endPoint x: 934, endPoint y: 289, distance: 11.7
click at [932, 278] on select "Select Operation Trust" at bounding box center [1049, 276] width 320 height 29
select select "1"
click at [889, 262] on select "Select Operation Trust" at bounding box center [1049, 276] width 320 height 29
click at [1016, 149] on button "Send Invoice" at bounding box center [1049, 152] width 320 height 33
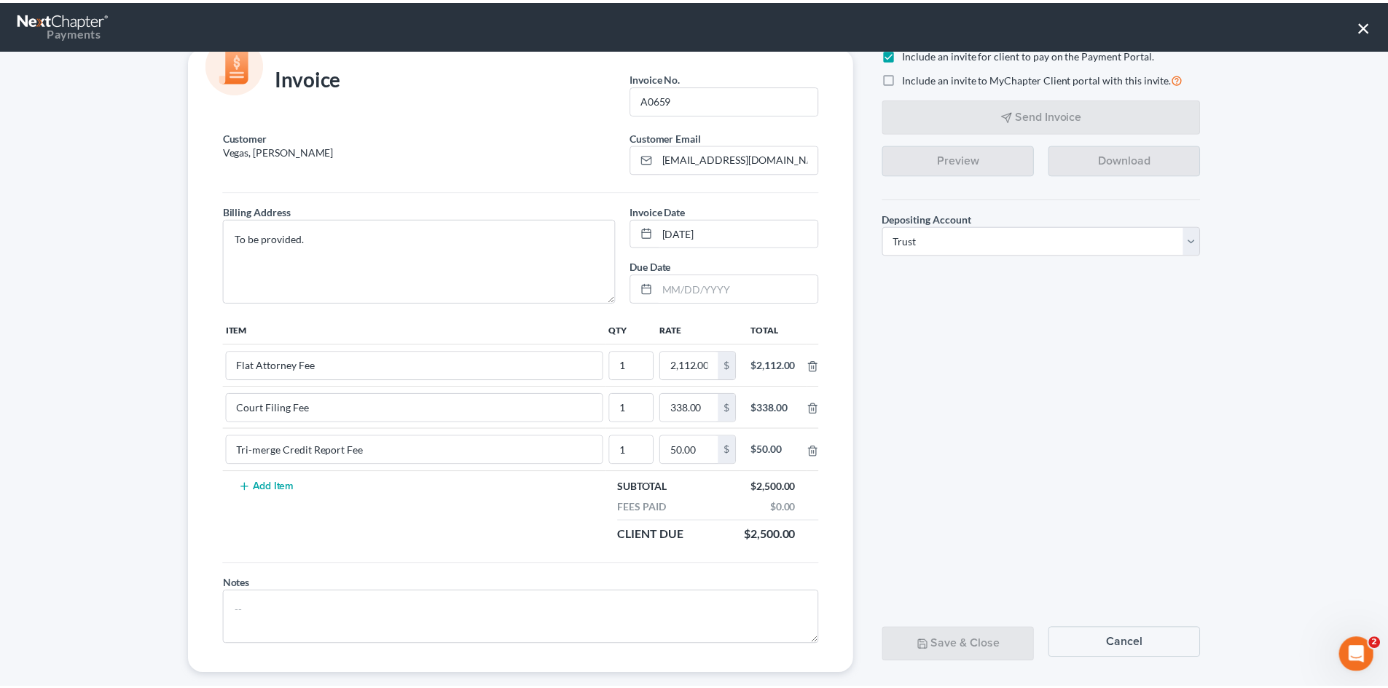
scroll to position [59, 0]
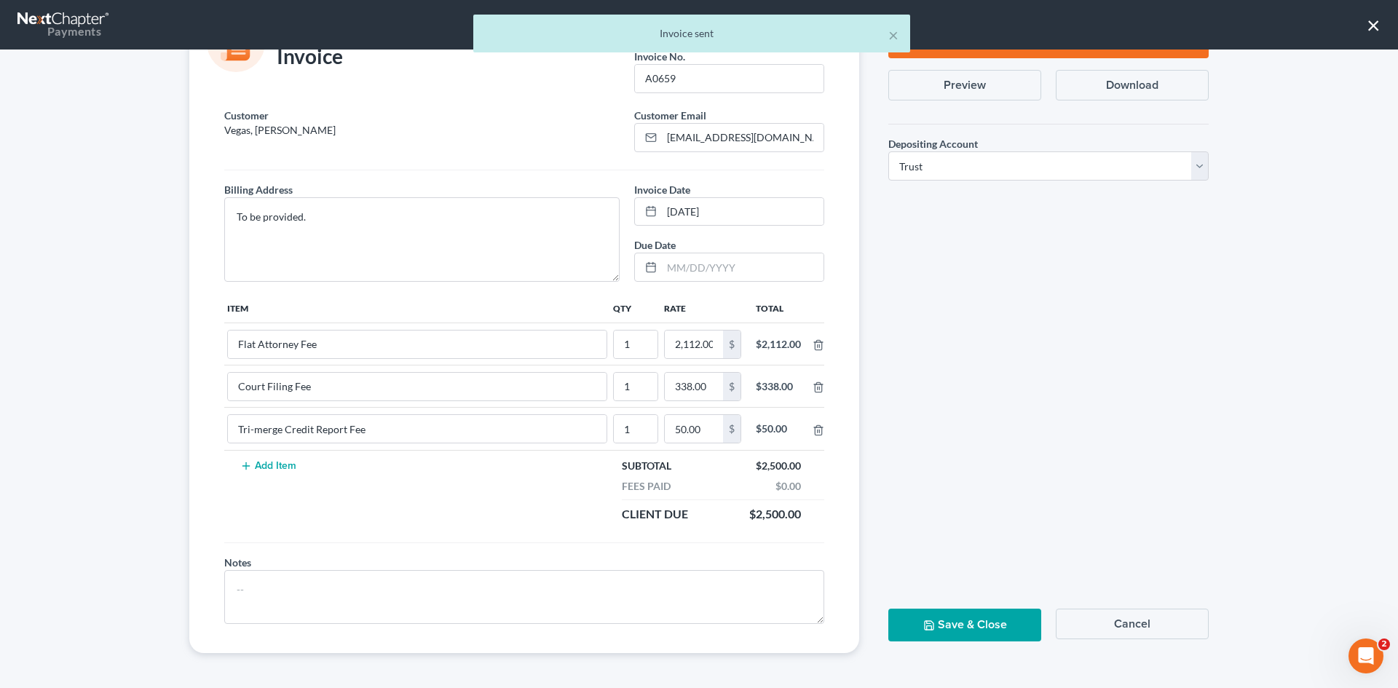
click at [942, 625] on button "Save & Close" at bounding box center [965, 625] width 153 height 33
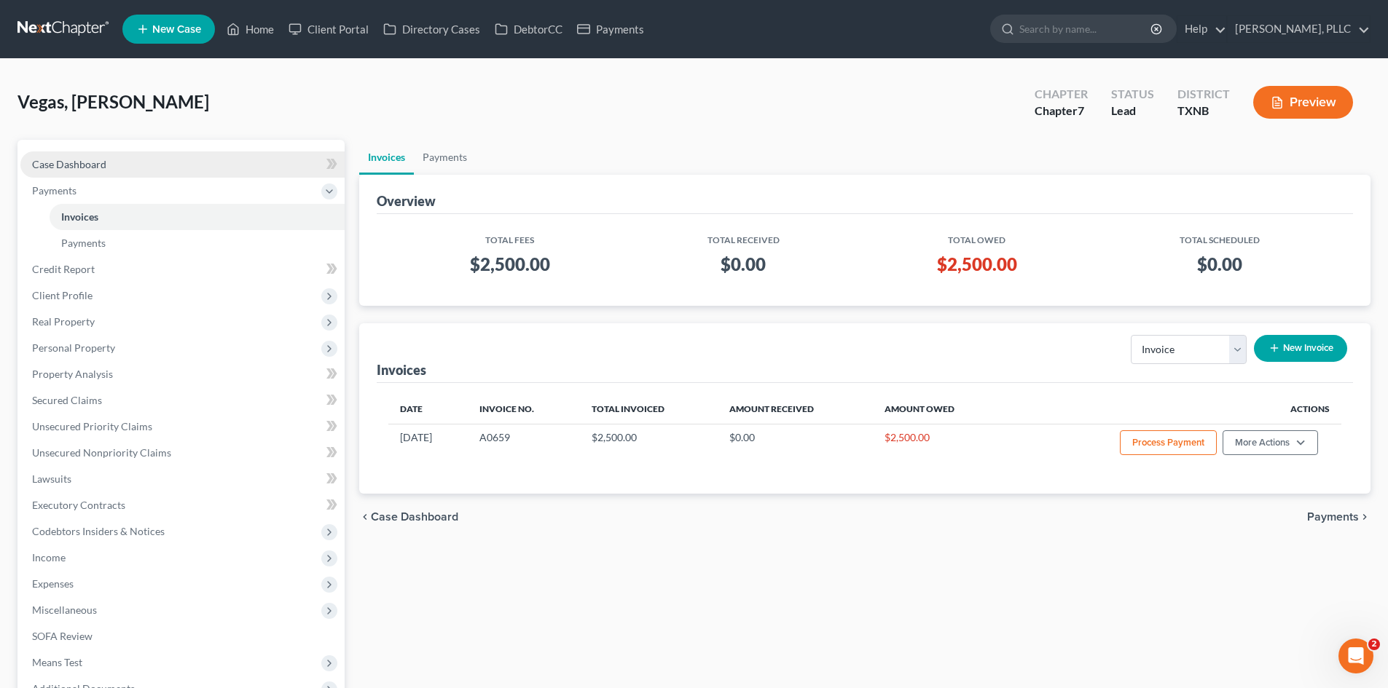
click at [205, 162] on link "Case Dashboard" at bounding box center [182, 164] width 324 height 26
select select "4"
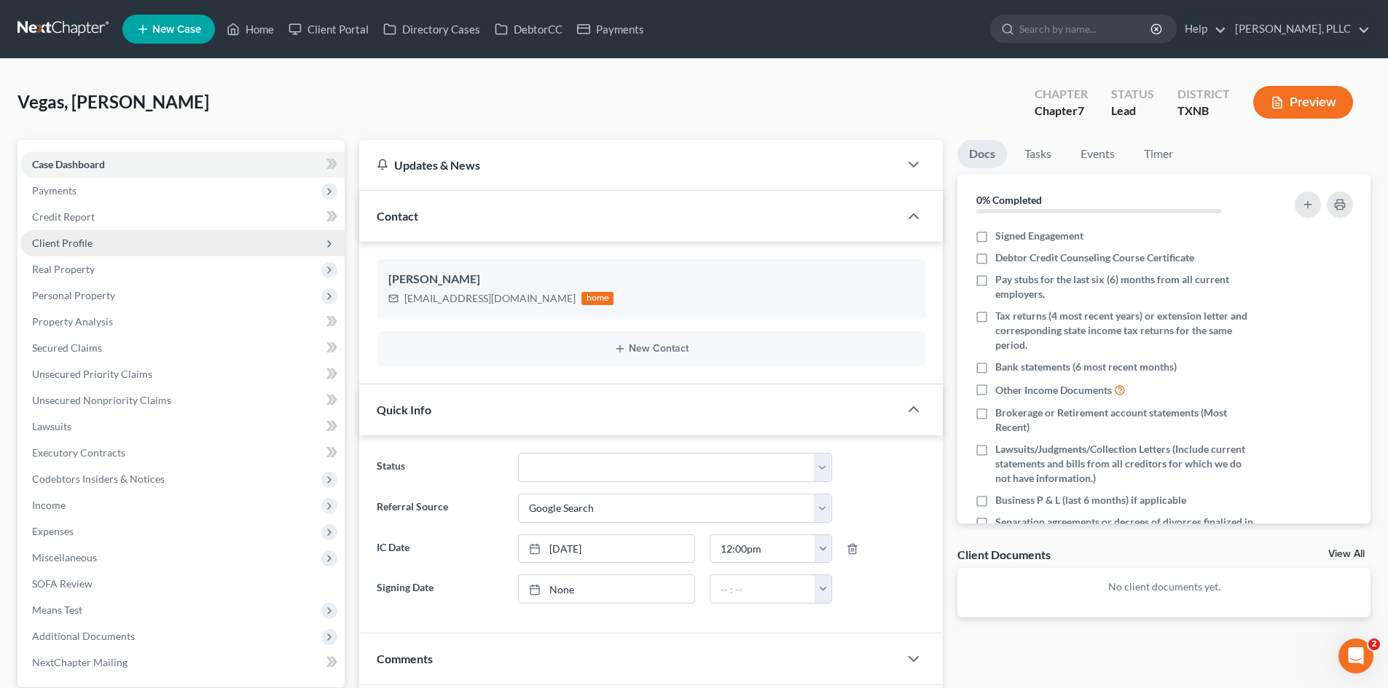
click at [153, 245] on span "Client Profile" at bounding box center [182, 243] width 324 height 26
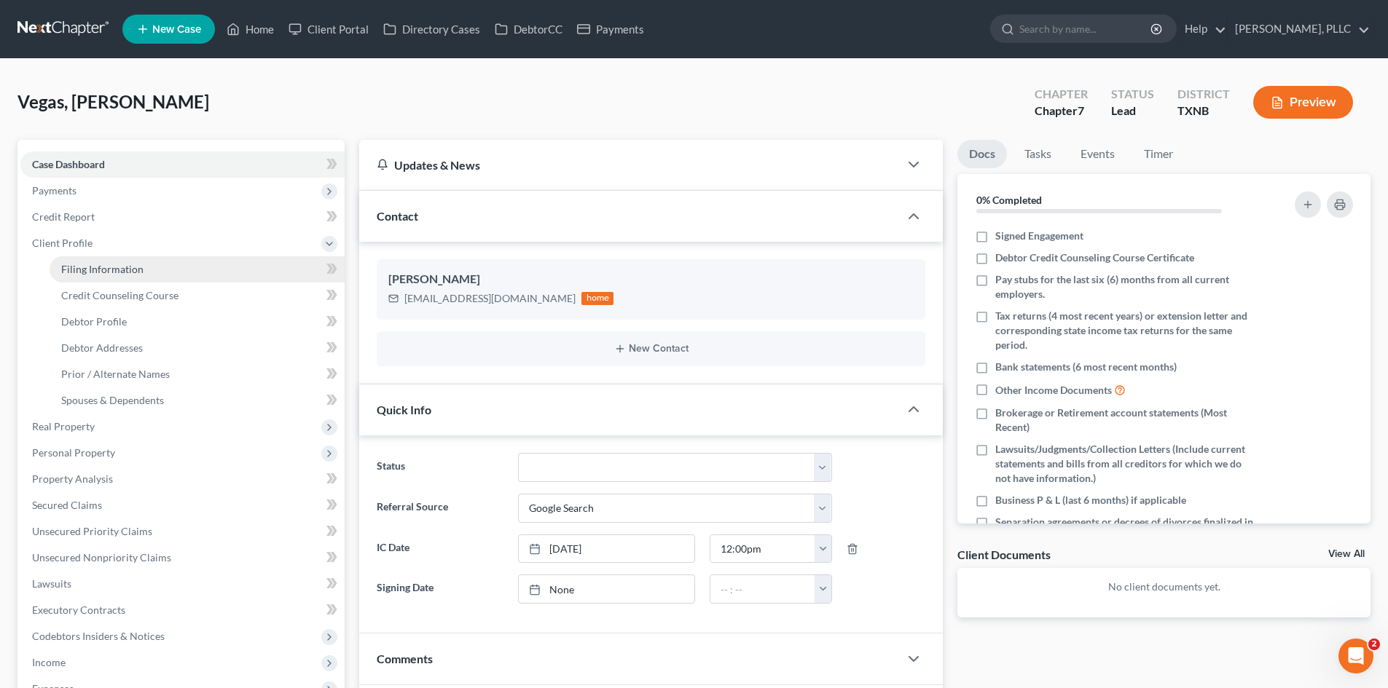
click at [156, 264] on link "Filing Information" at bounding box center [197, 269] width 295 height 26
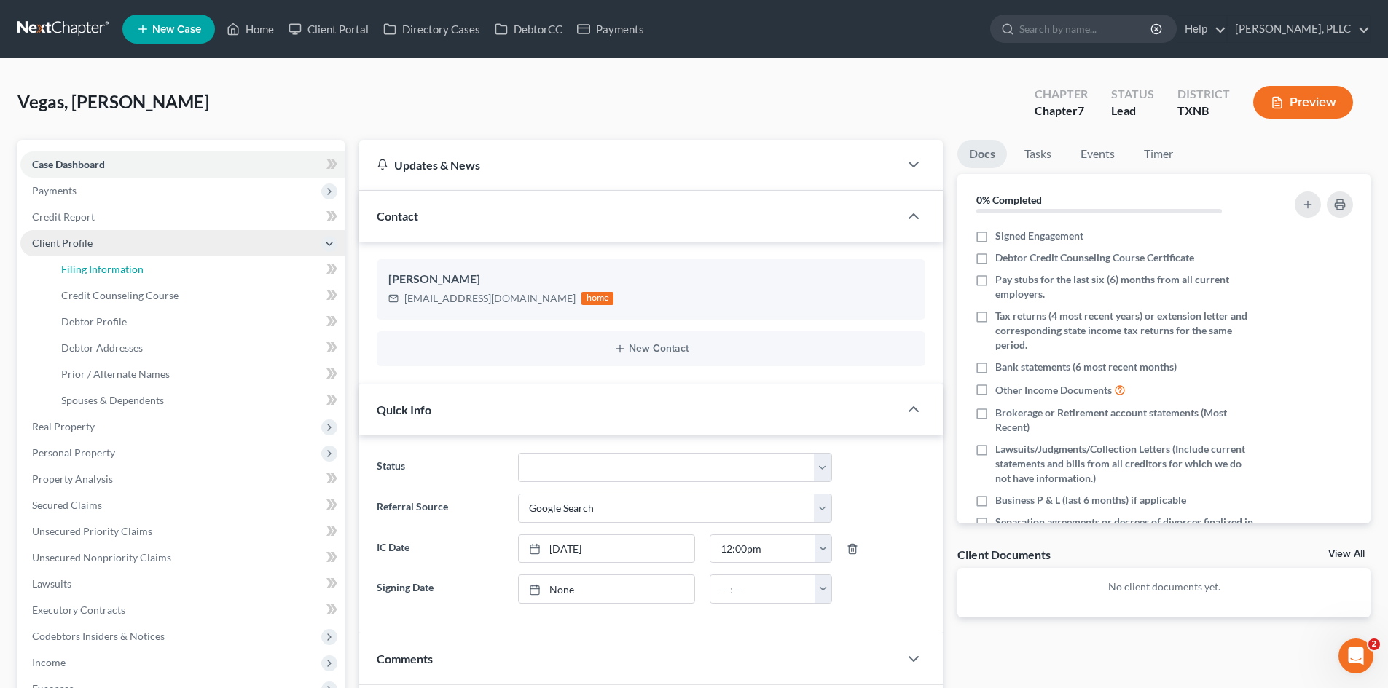
select select "1"
select select "0"
select select "78"
select select "45"
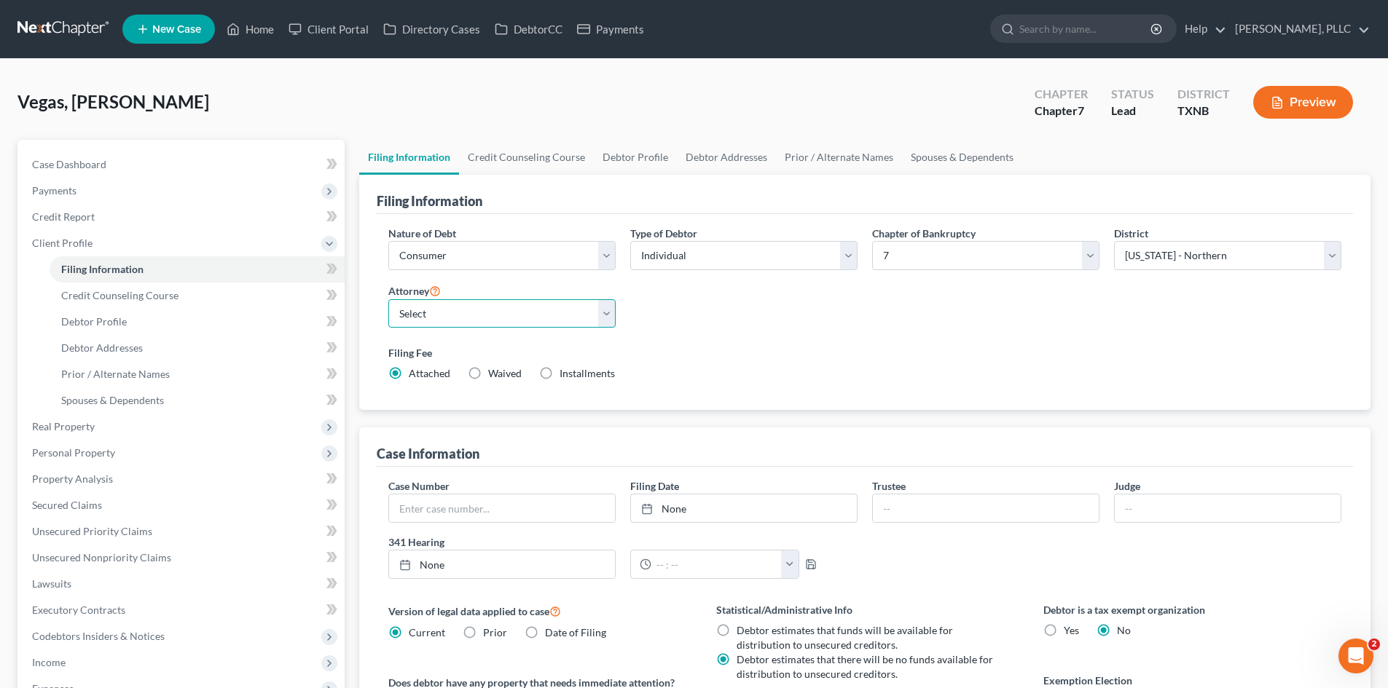
click at [474, 315] on select "Select Guy Holman - TXEB Guy Holman - TXNB Guy Holman - TXSB Guy Holman - TXWB …" at bounding box center [501, 313] width 227 height 29
select select "1"
click at [388, 299] on select "Select Guy Holman - TXEB Guy Holman - TXNB Guy Holman - TXSB Guy Holman - TXWB …" at bounding box center [501, 313] width 227 height 29
drag, startPoint x: 479, startPoint y: 91, endPoint x: 445, endPoint y: 93, distance: 33.5
click at [472, 92] on div "Vegas, Ana Upgraded Chapter Chapter 7 Status Lead District TXNB Preview" at bounding box center [693, 107] width 1353 height 63
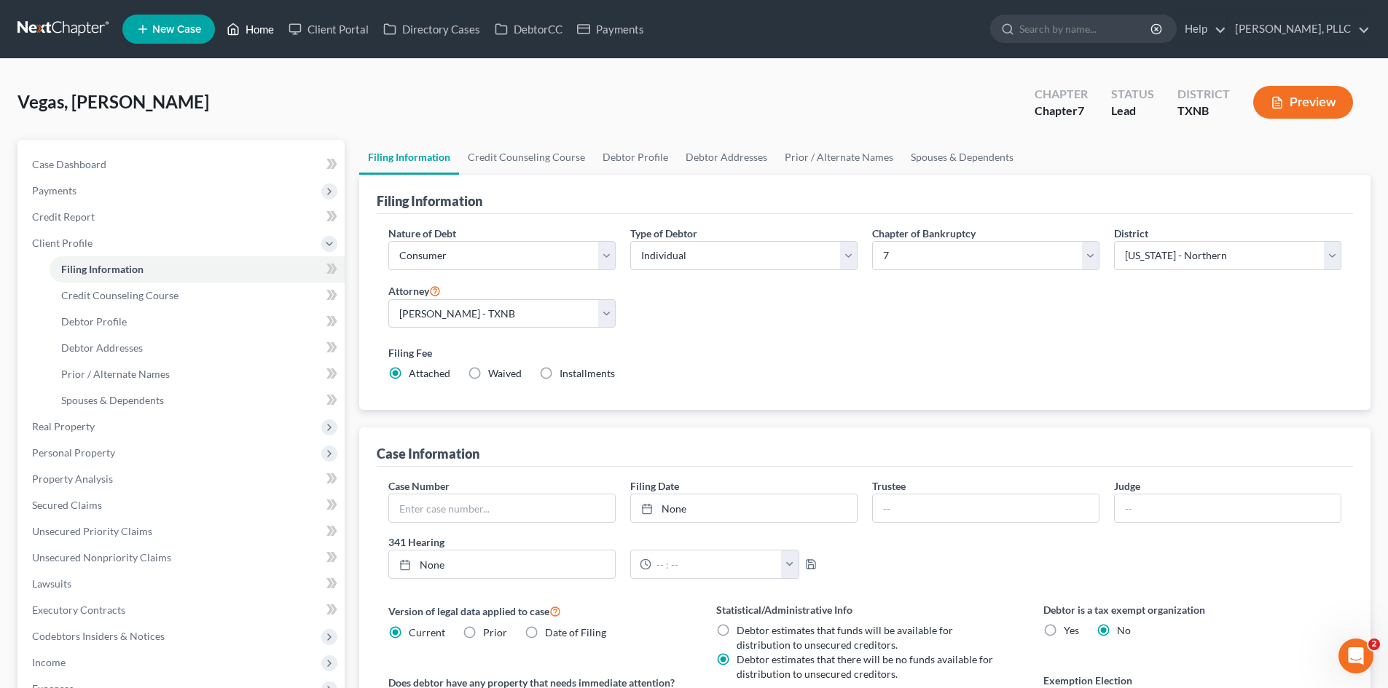
click at [248, 22] on link "Home" at bounding box center [250, 29] width 62 height 26
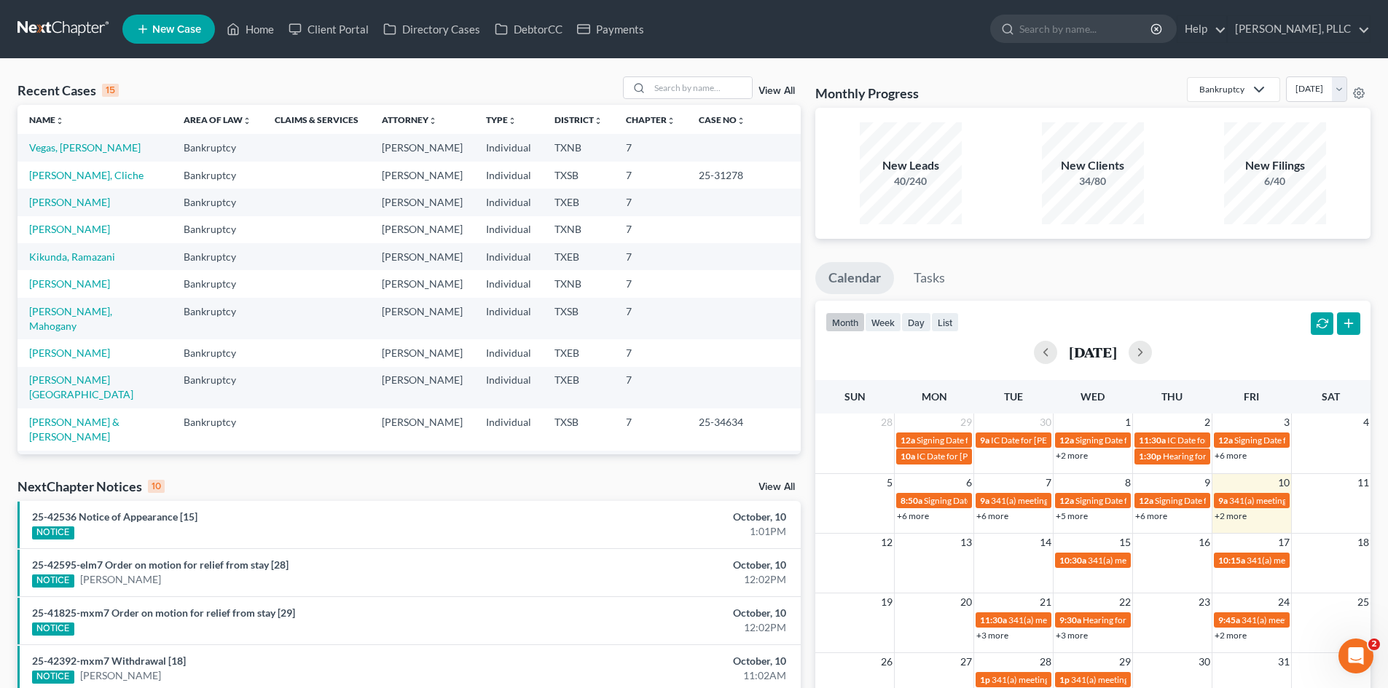
click at [146, 23] on icon at bounding box center [142, 28] width 13 height 17
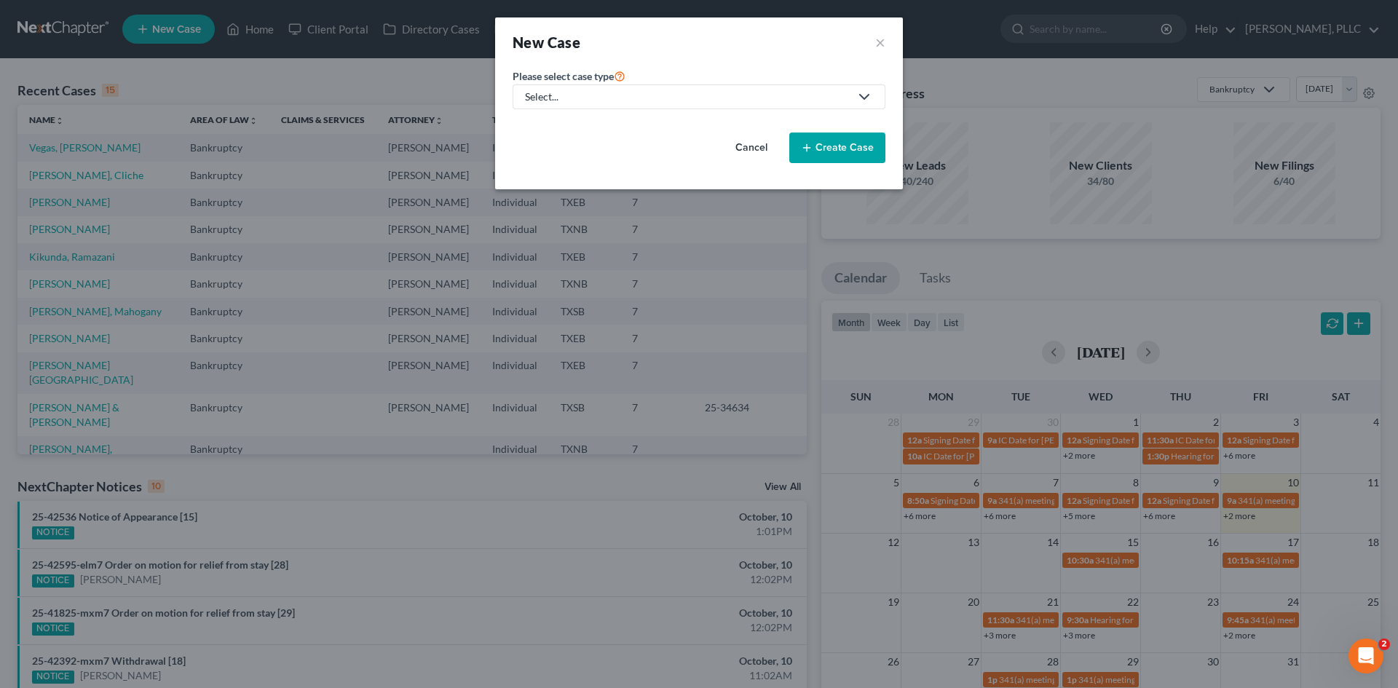
click at [591, 95] on div "Select..." at bounding box center [687, 97] width 325 height 15
click at [589, 119] on div "Bankruptcy" at bounding box center [586, 126] width 119 height 15
select select "78"
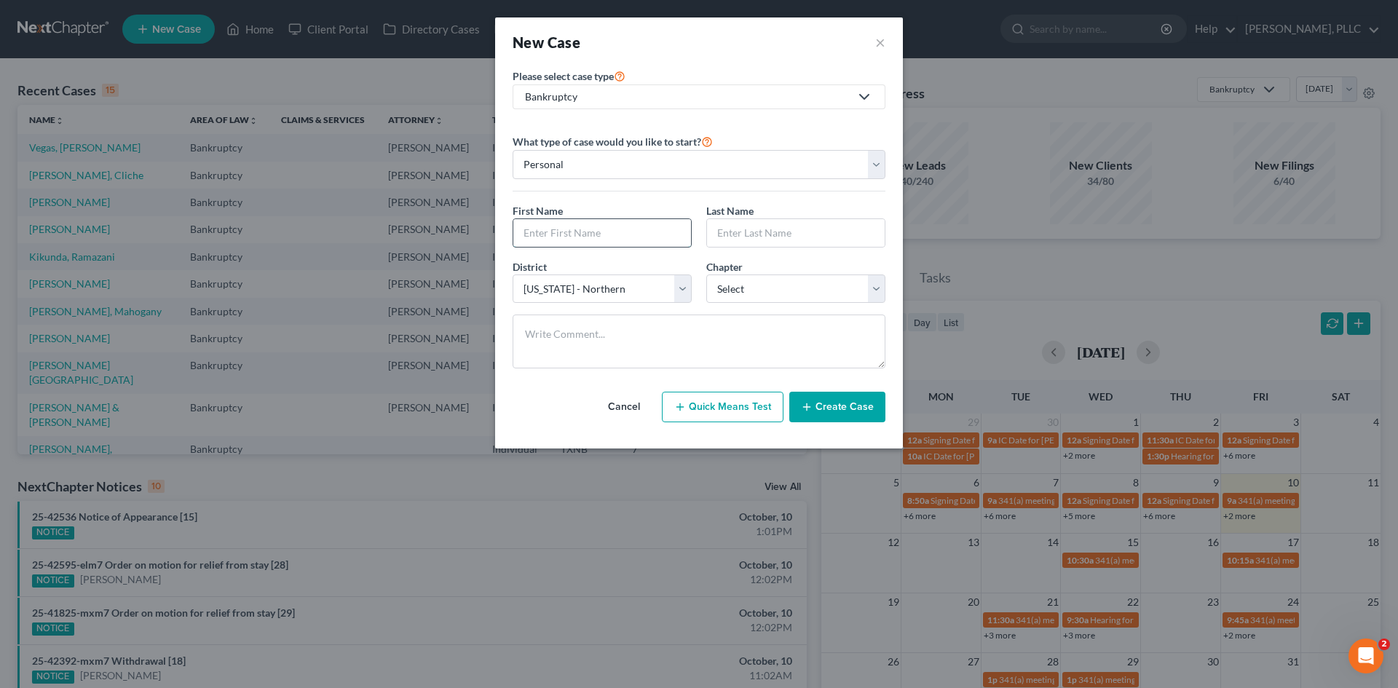
click at [579, 229] on input "text" at bounding box center [602, 233] width 178 height 28
type input "Valerie"
click at [773, 223] on input "text" at bounding box center [796, 233] width 178 height 28
type input "Jackson"
click at [761, 291] on select "Select 7 11 12 13" at bounding box center [796, 289] width 179 height 29
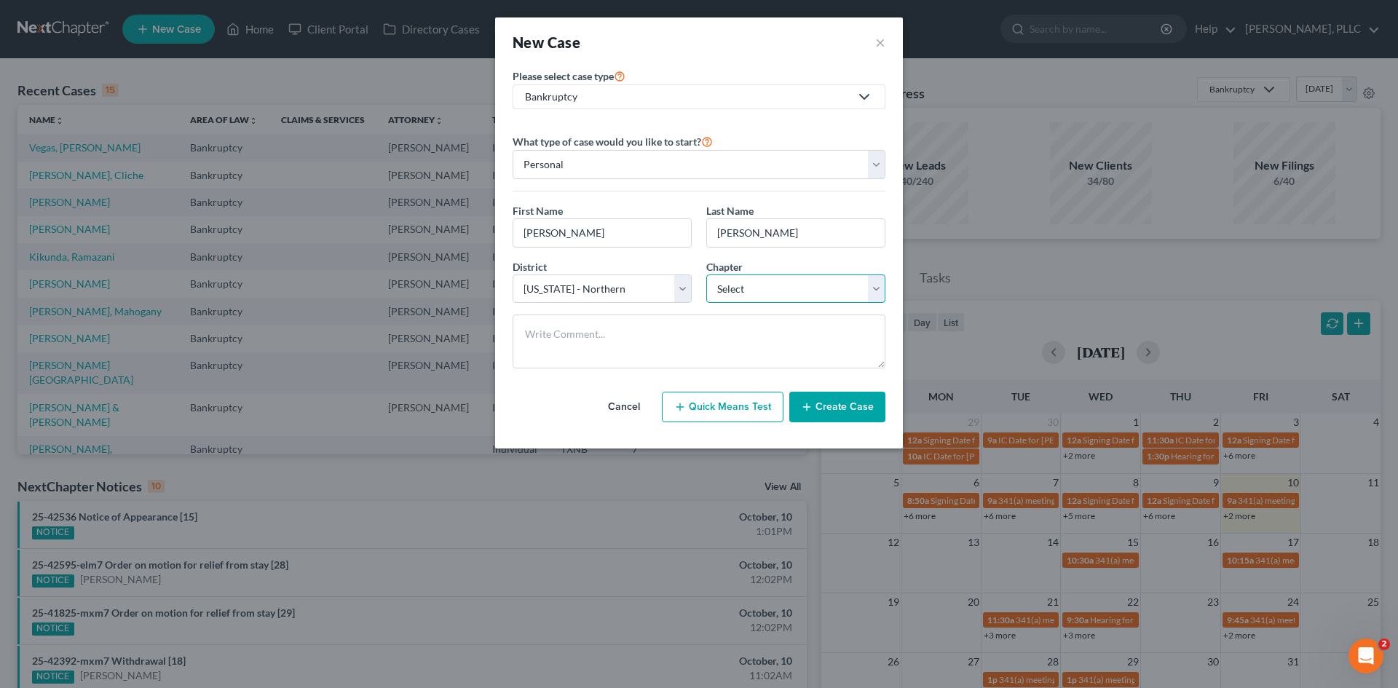
select select "0"
click at [707, 275] on select "Select 7 11 12 13" at bounding box center [796, 289] width 179 height 29
click at [829, 409] on button "Create Case" at bounding box center [838, 407] width 96 height 31
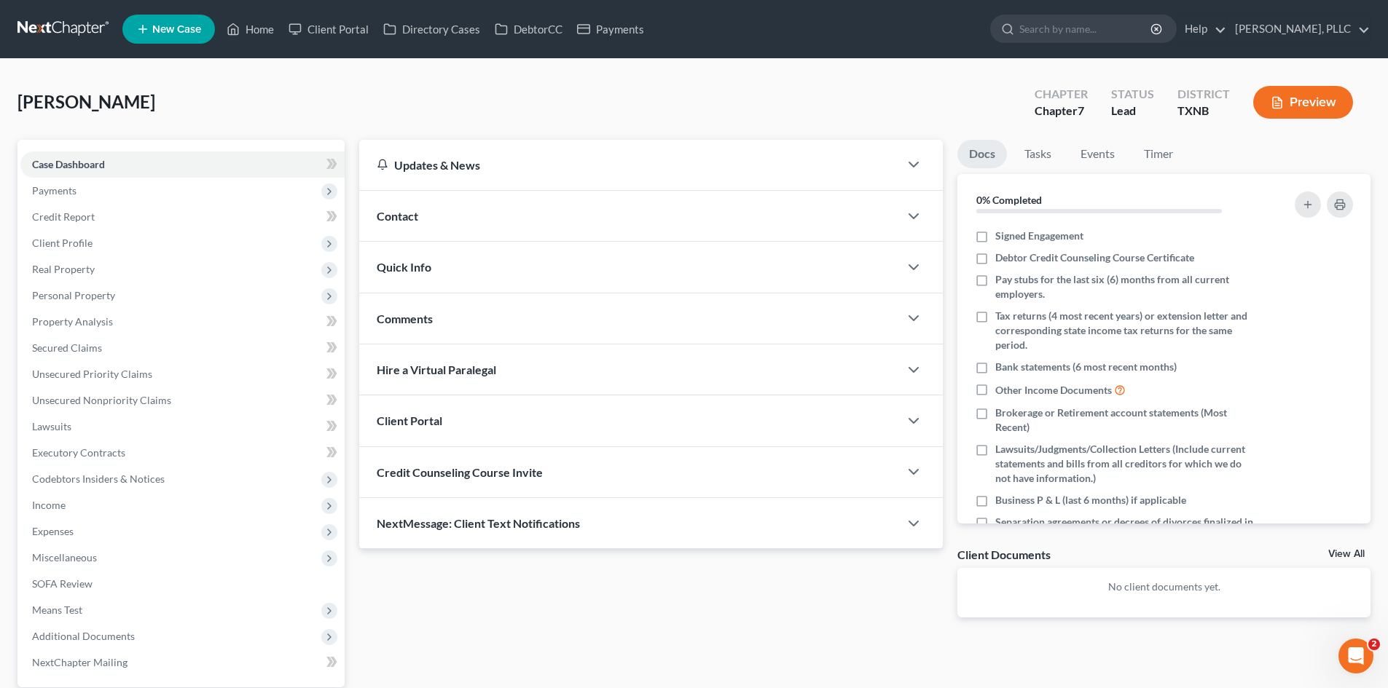
click at [451, 205] on div "Contact" at bounding box center [629, 216] width 540 height 50
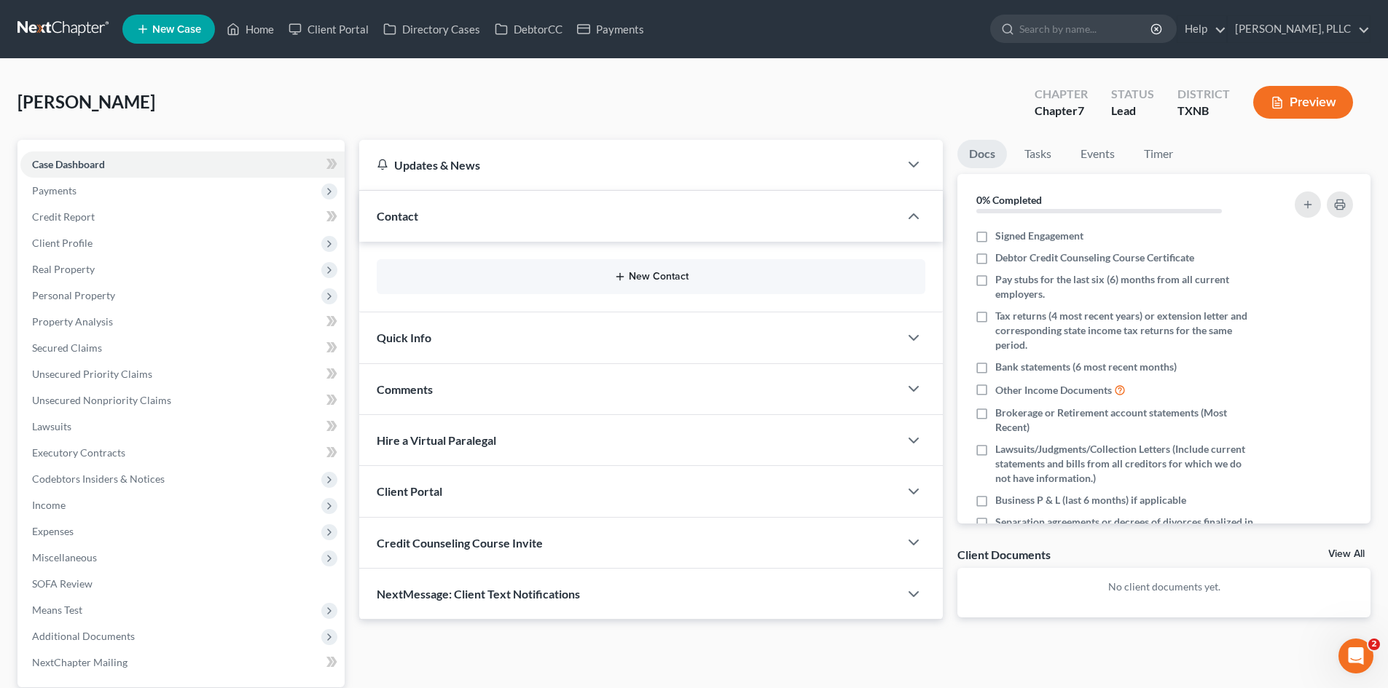
click at [655, 280] on button "New Contact" at bounding box center [650, 277] width 525 height 12
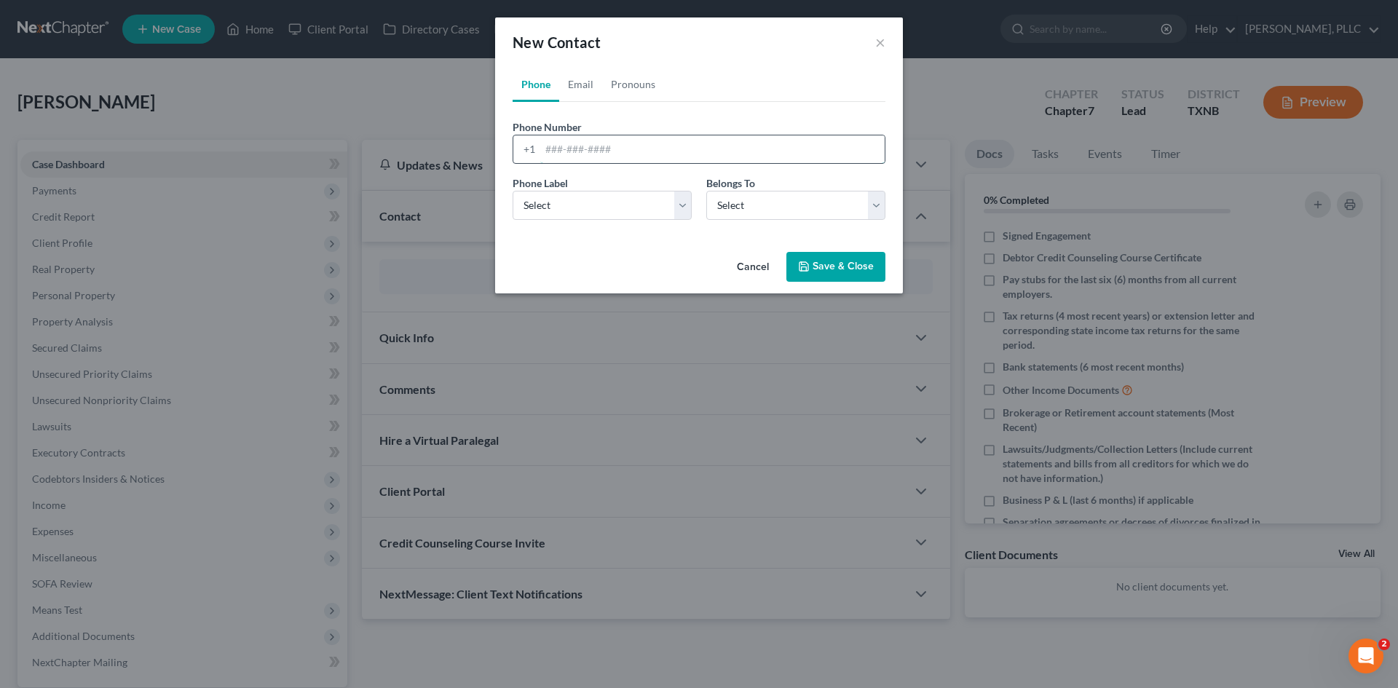
click at [566, 153] on input "tel" at bounding box center [712, 149] width 345 height 28
type input "469-233-9539"
click at [586, 202] on select "Select Mobile Home Work Other" at bounding box center [602, 205] width 179 height 29
select select "0"
click at [513, 191] on select "Select Mobile Home Work Other" at bounding box center [602, 205] width 179 height 29
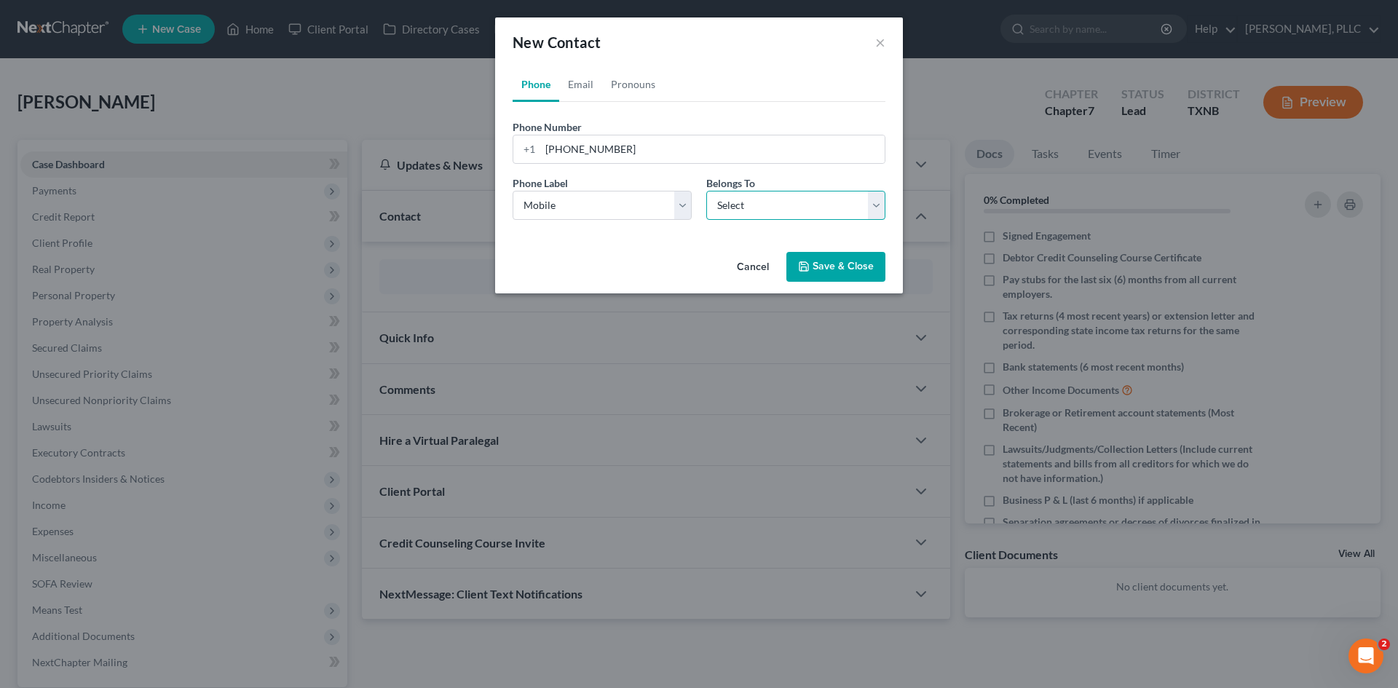
click at [778, 216] on select "Select Client Other" at bounding box center [796, 205] width 179 height 29
select select "0"
click at [707, 191] on select "Select Client Other" at bounding box center [796, 205] width 179 height 29
select select "0"
click at [574, 92] on link "Email" at bounding box center [580, 84] width 43 height 35
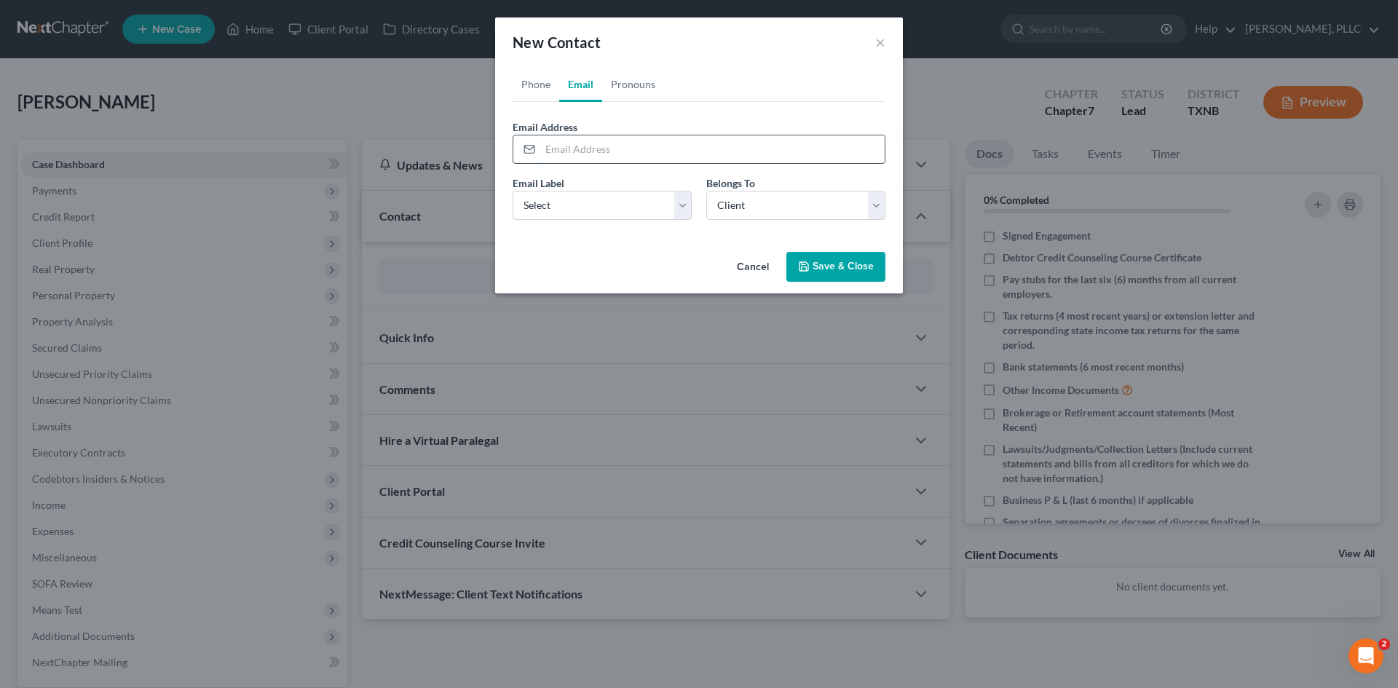
click at [595, 143] on input "email" at bounding box center [712, 149] width 345 height 28
paste input "vjackson.fc@gmail.com"
type input "vjackson.fc@gmail.com"
click at [590, 214] on select "Select Home Work Other" at bounding box center [602, 205] width 179 height 29
select select "0"
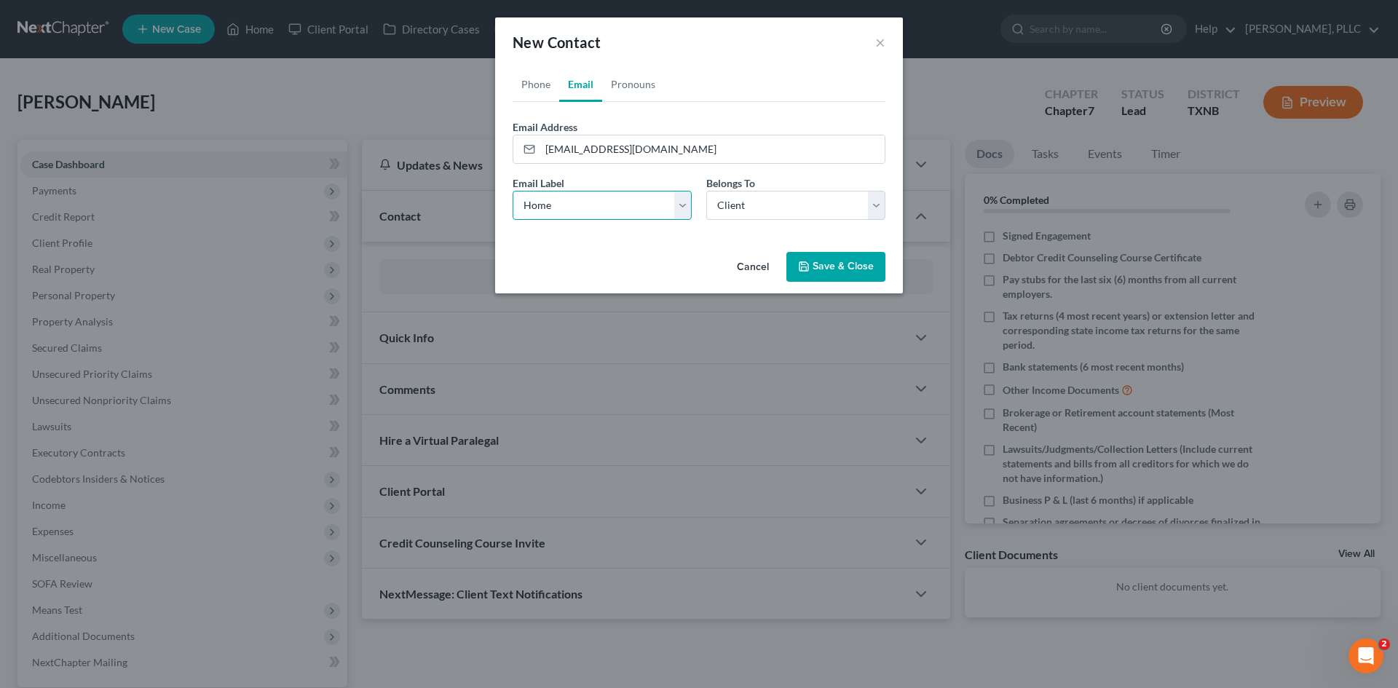
click at [513, 191] on select "Select Home Work Other" at bounding box center [602, 205] width 179 height 29
click at [806, 258] on button "Save & Close" at bounding box center [836, 267] width 99 height 31
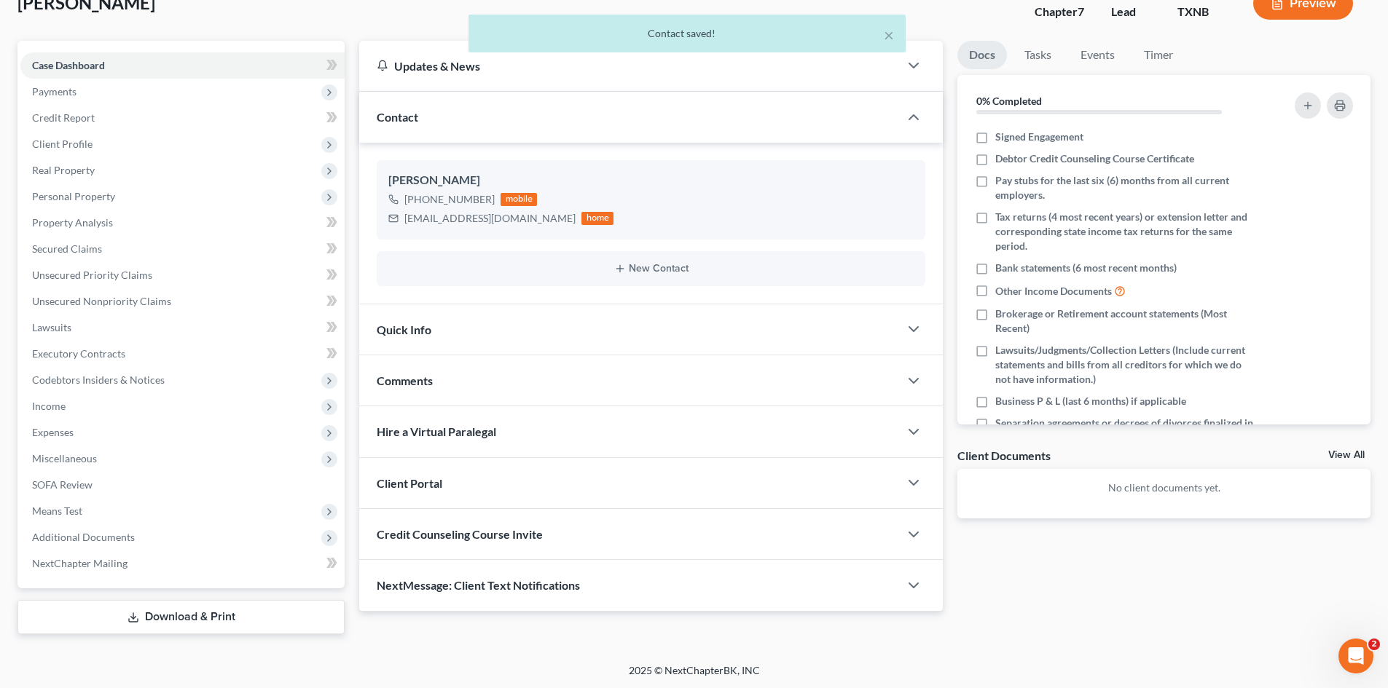
scroll to position [101, 0]
click at [370, 331] on div "Quick Info" at bounding box center [629, 328] width 540 height 50
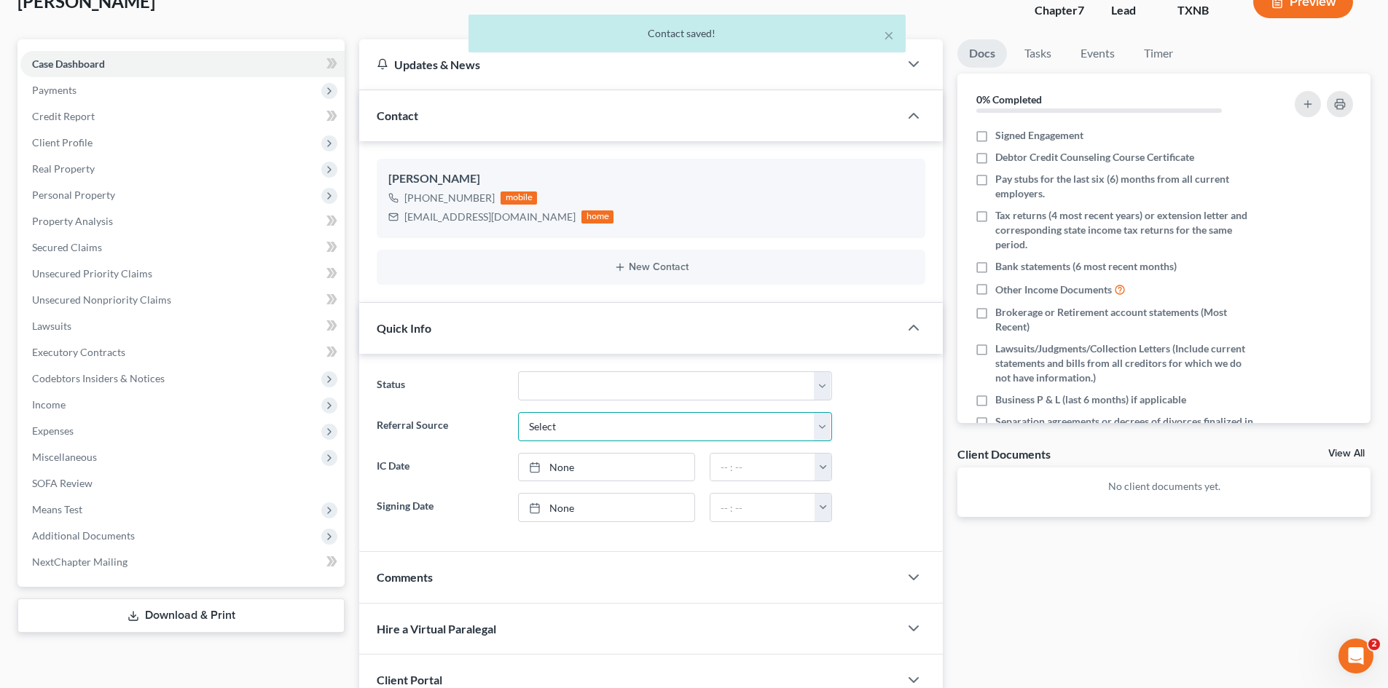
click at [621, 430] on select "Select Word Of Mouth Previous Clients Direct Mail Website Google Search Modern …" at bounding box center [675, 426] width 314 height 29
select select "4"
click at [518, 412] on select "Select Word Of Mouth Previous Clients Direct Mail Website Google Search Modern …" at bounding box center [675, 426] width 314 height 29
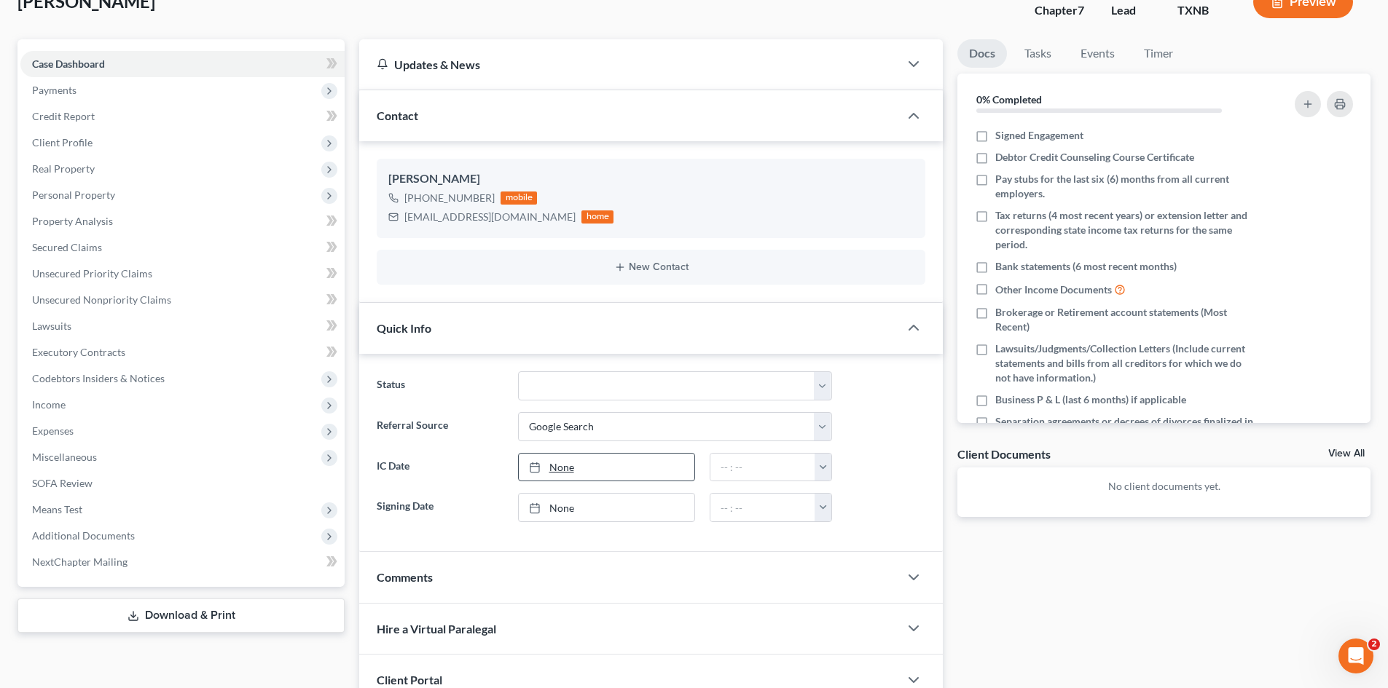
drag, startPoint x: 586, startPoint y: 471, endPoint x: 625, endPoint y: 454, distance: 42.1
click at [587, 471] on link "None" at bounding box center [607, 468] width 176 height 28
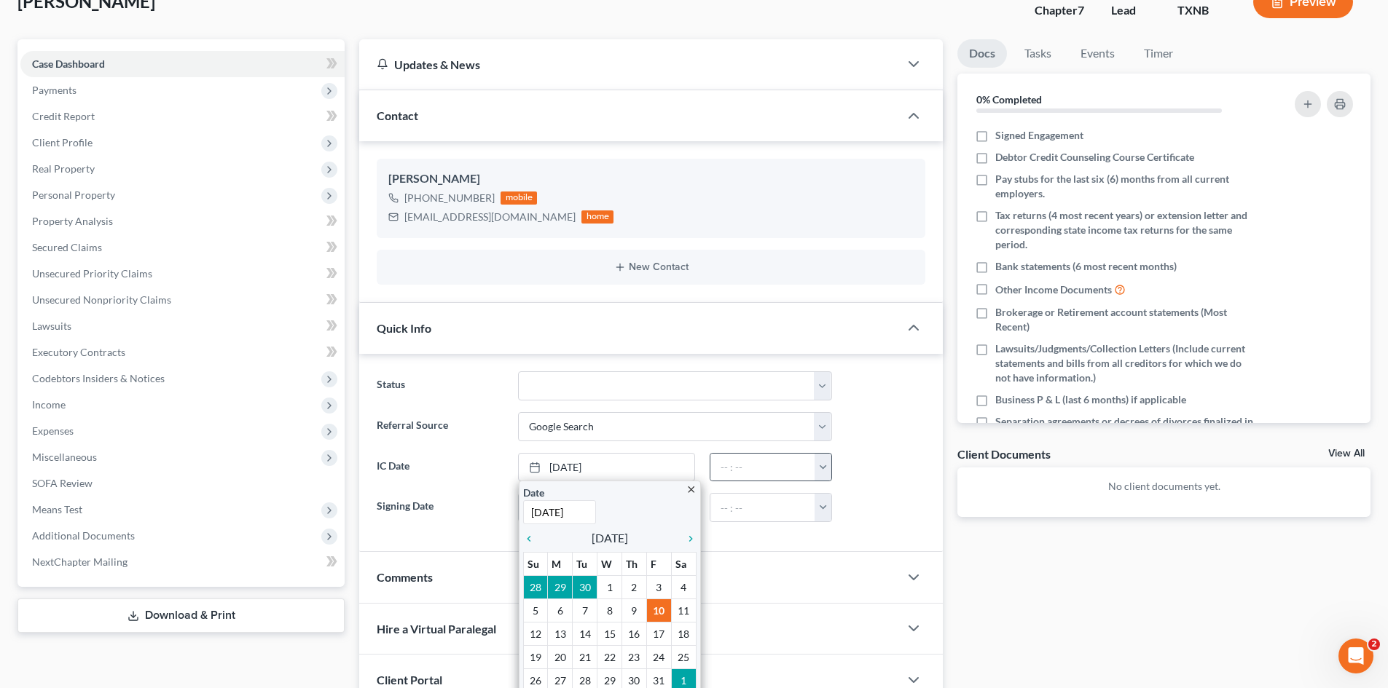
click at [827, 471] on button "button" at bounding box center [822, 468] width 17 height 28
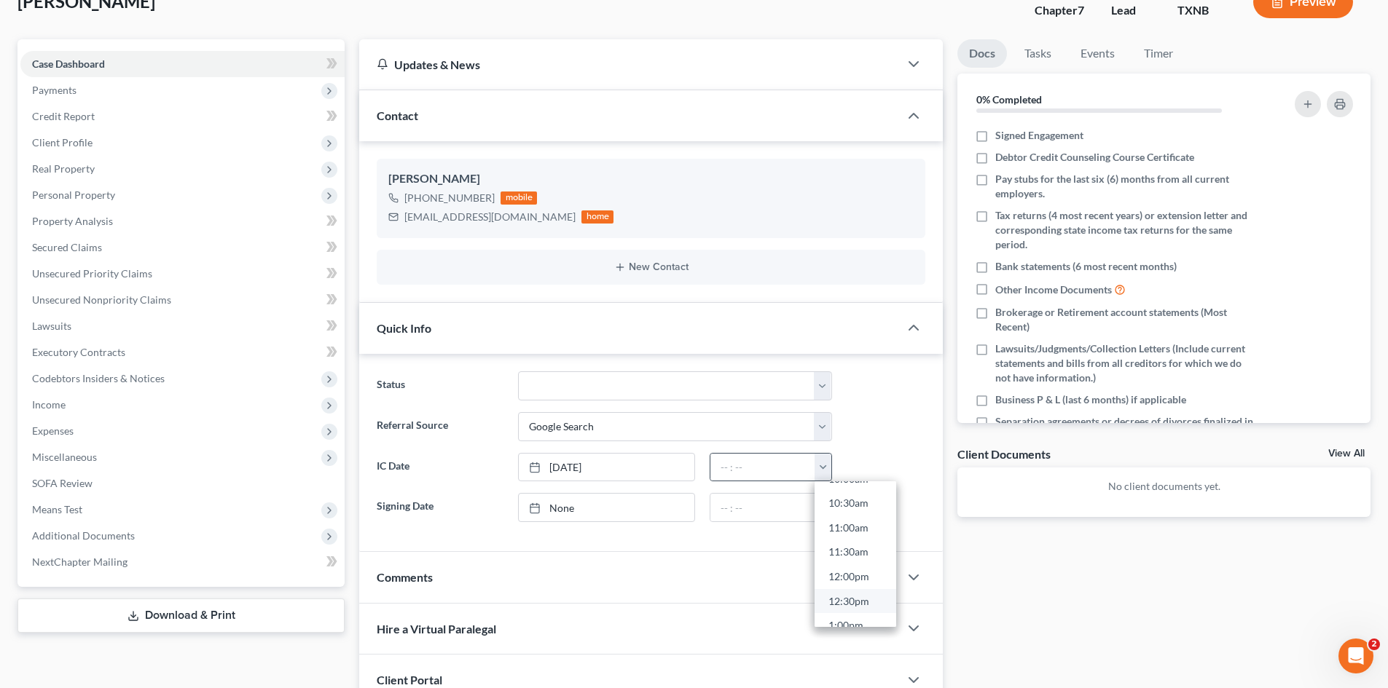
scroll to position [583, 0]
click at [850, 552] on link "1:00pm" at bounding box center [855, 552] width 82 height 25
type input "1:00pm"
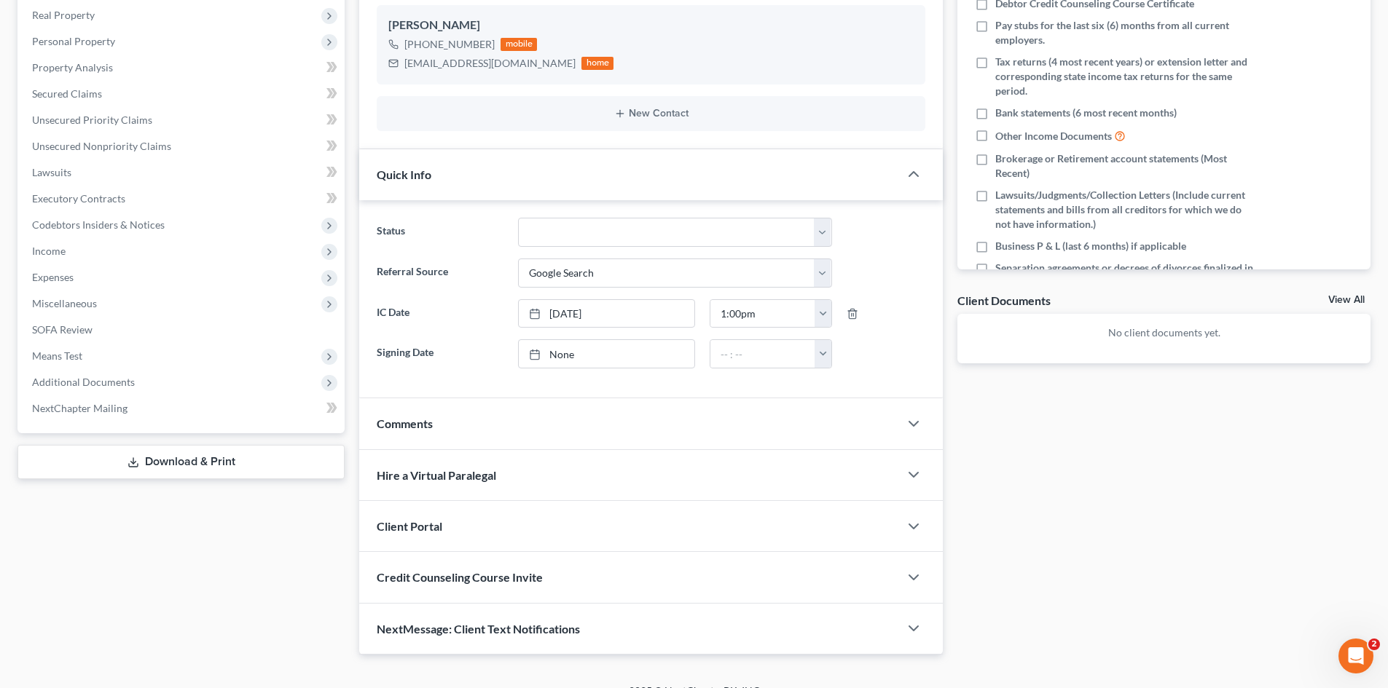
scroll to position [276, 0]
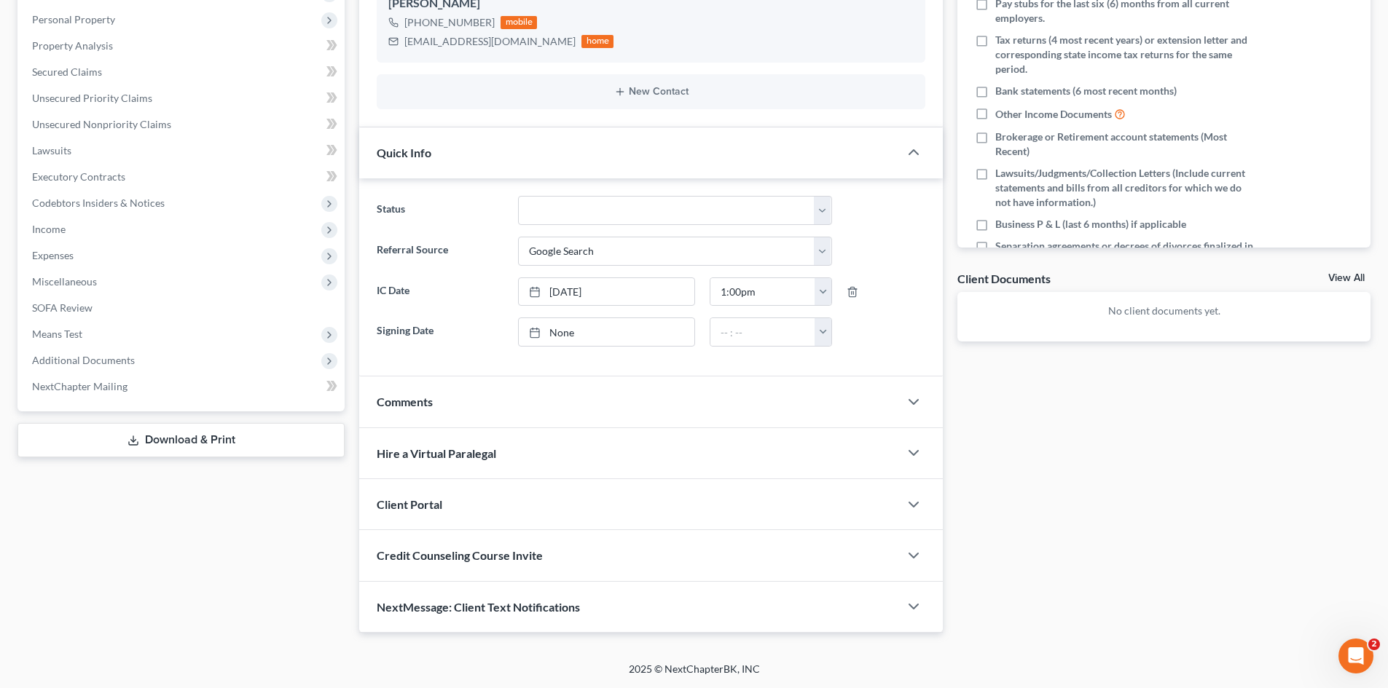
click at [414, 500] on span "Client Portal" at bounding box center [410, 504] width 66 height 14
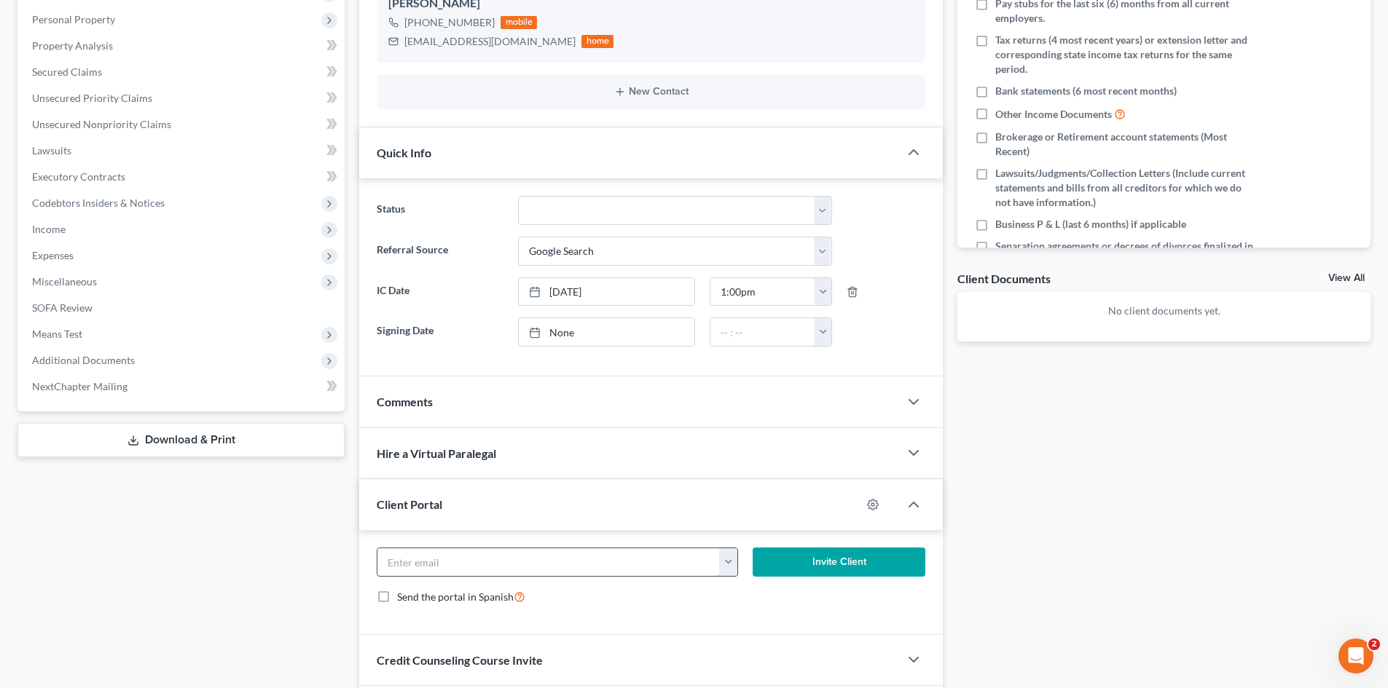
click at [456, 573] on input "email" at bounding box center [548, 562] width 342 height 28
paste input "vjackson.fc@gmail.com"
type input "vjackson.fc@gmail.com"
click at [792, 558] on button "Invite Client" at bounding box center [838, 562] width 173 height 29
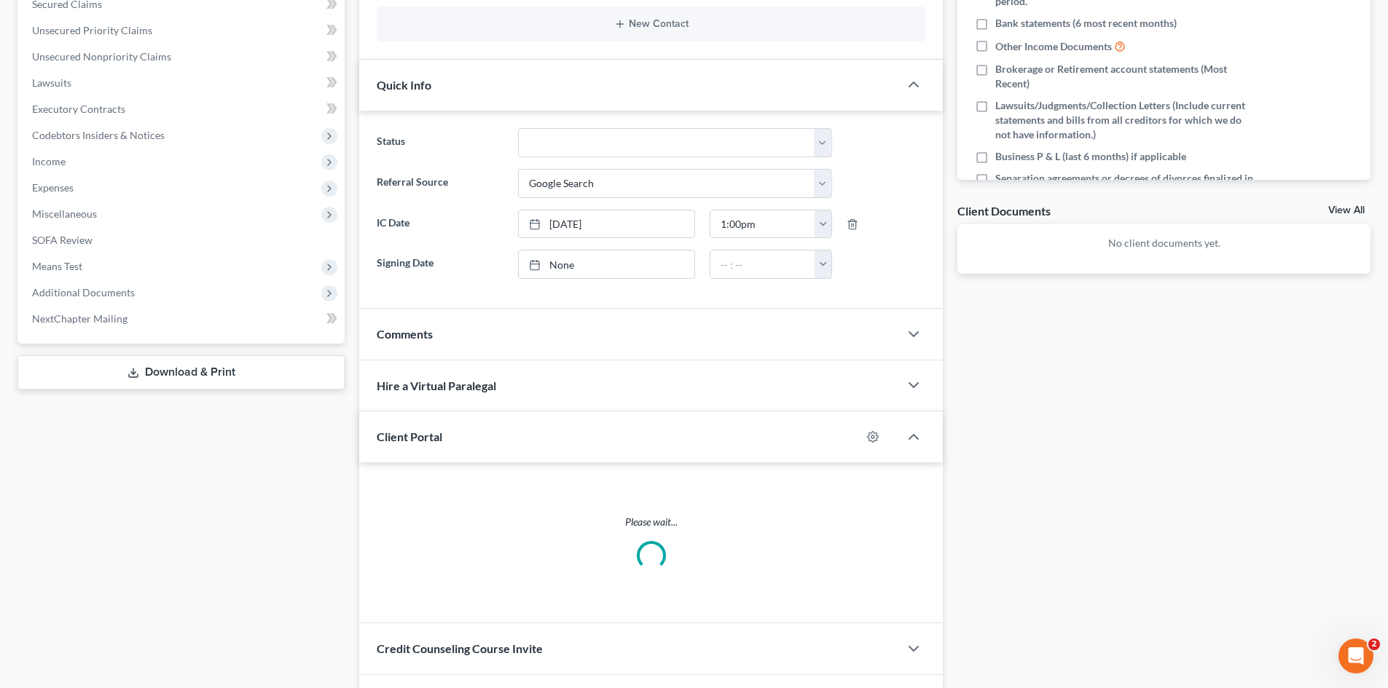
scroll to position [437, 0]
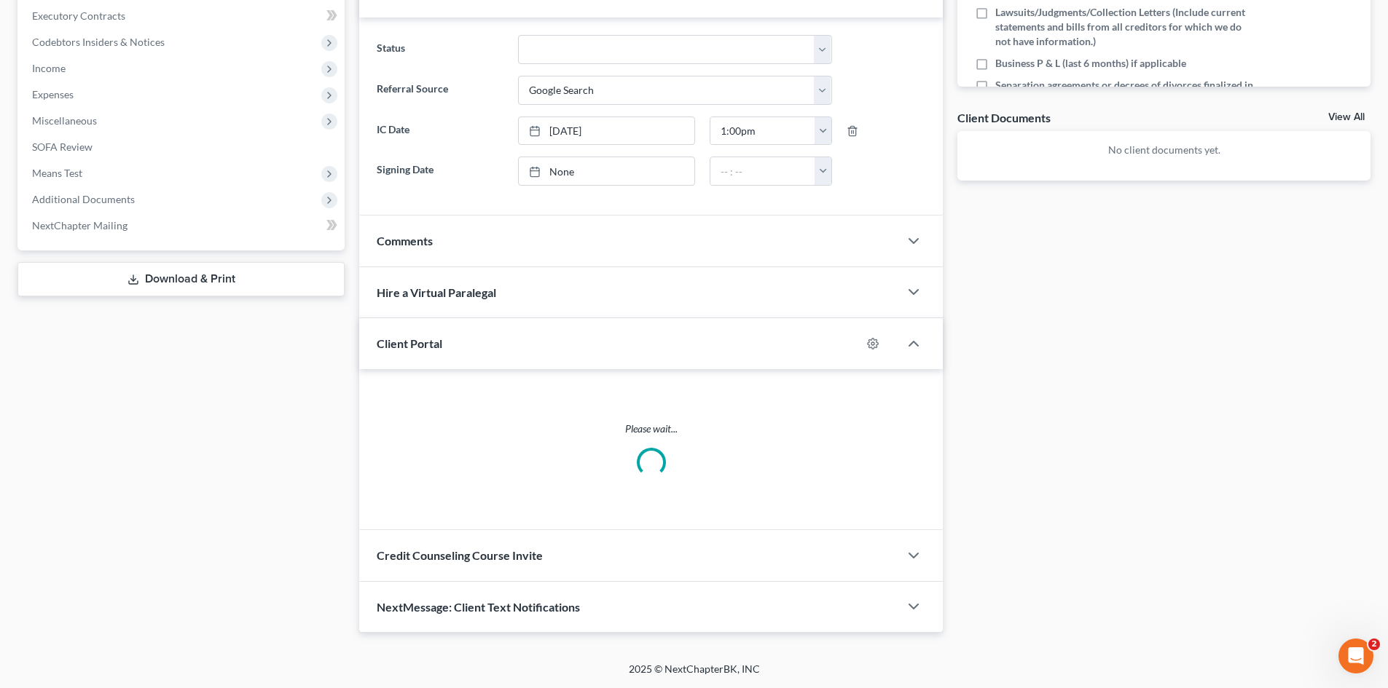
click at [570, 548] on div "Credit Counseling Course Invite" at bounding box center [629, 555] width 540 height 50
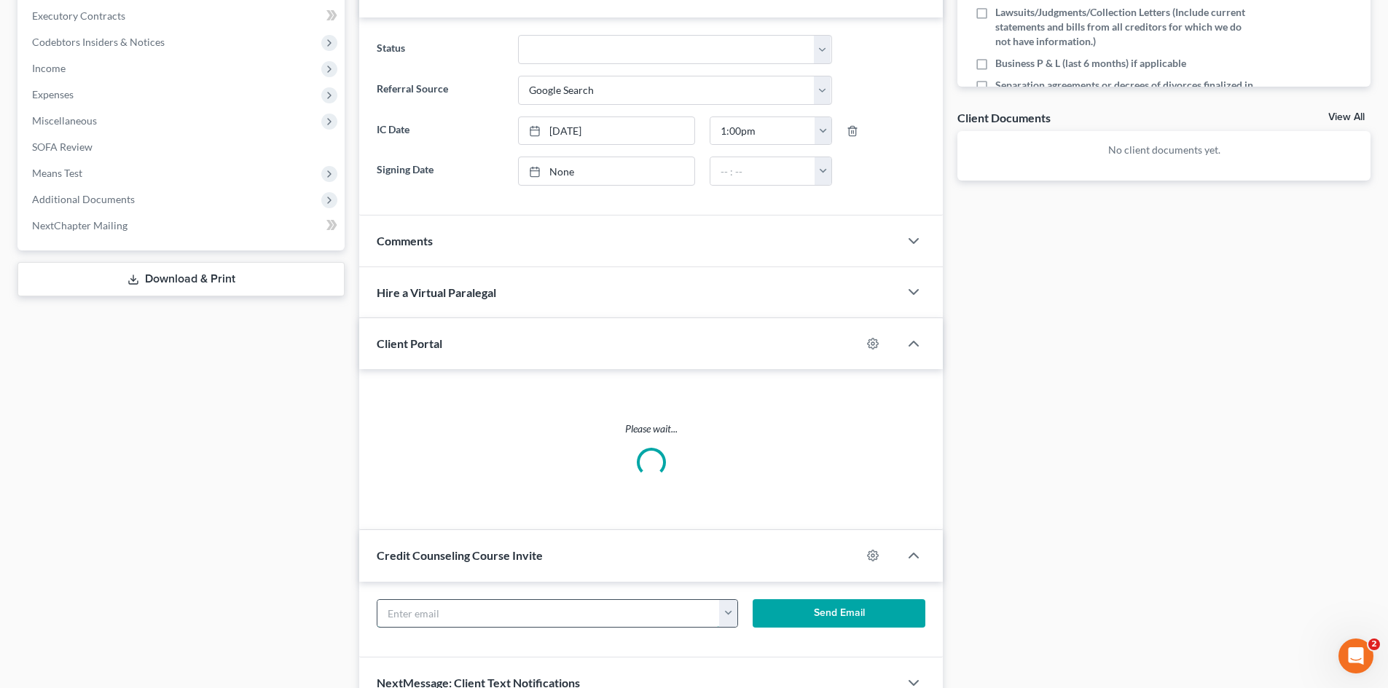
click at [465, 608] on input "text" at bounding box center [548, 614] width 342 height 28
paste input "vjackson.fc@gmail.com"
type input "vjackson.fc@gmail.com"
click at [778, 612] on button "Send Email" at bounding box center [838, 613] width 173 height 29
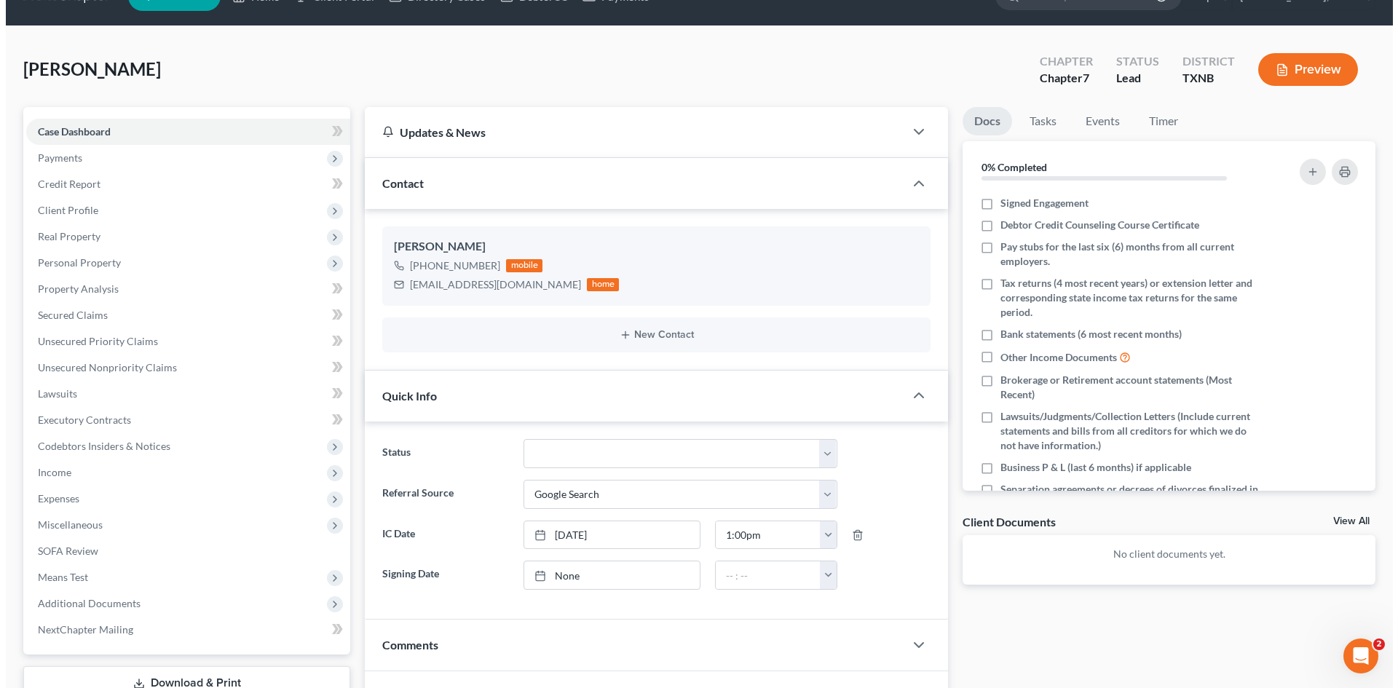
scroll to position [0, 0]
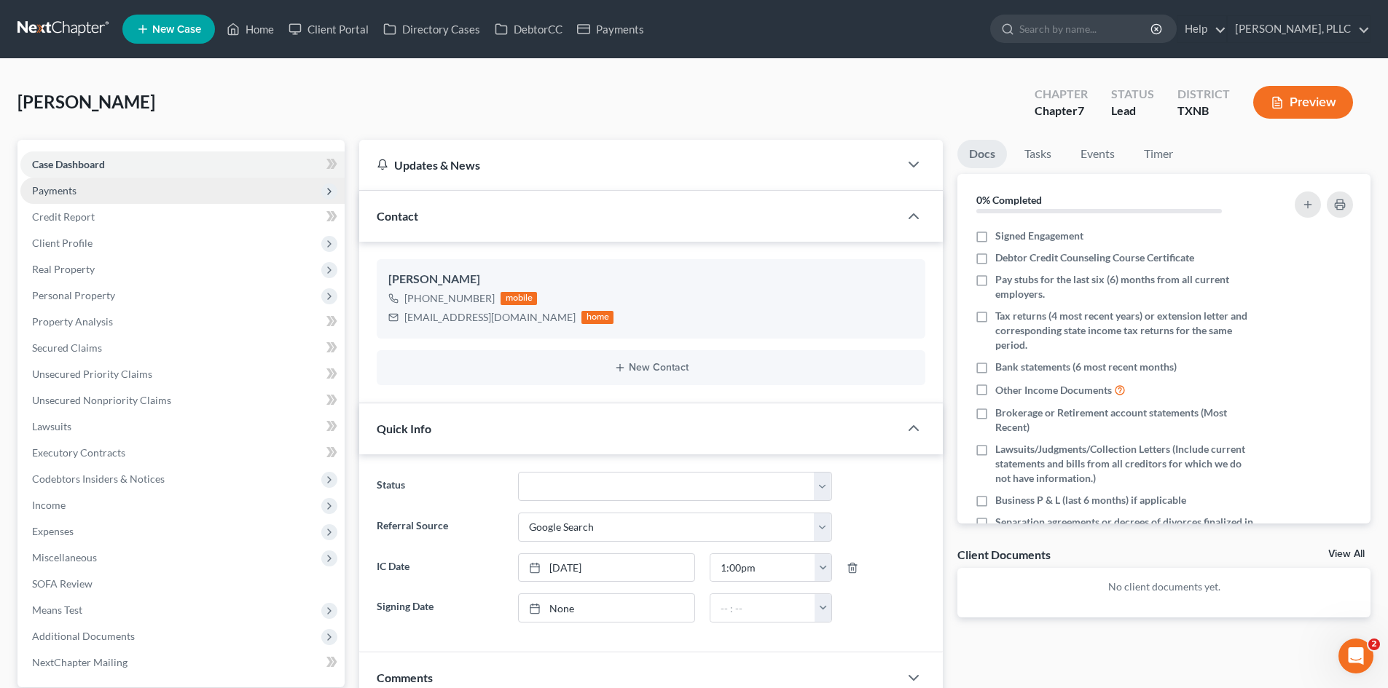
click at [74, 197] on span "Payments" at bounding box center [182, 191] width 324 height 26
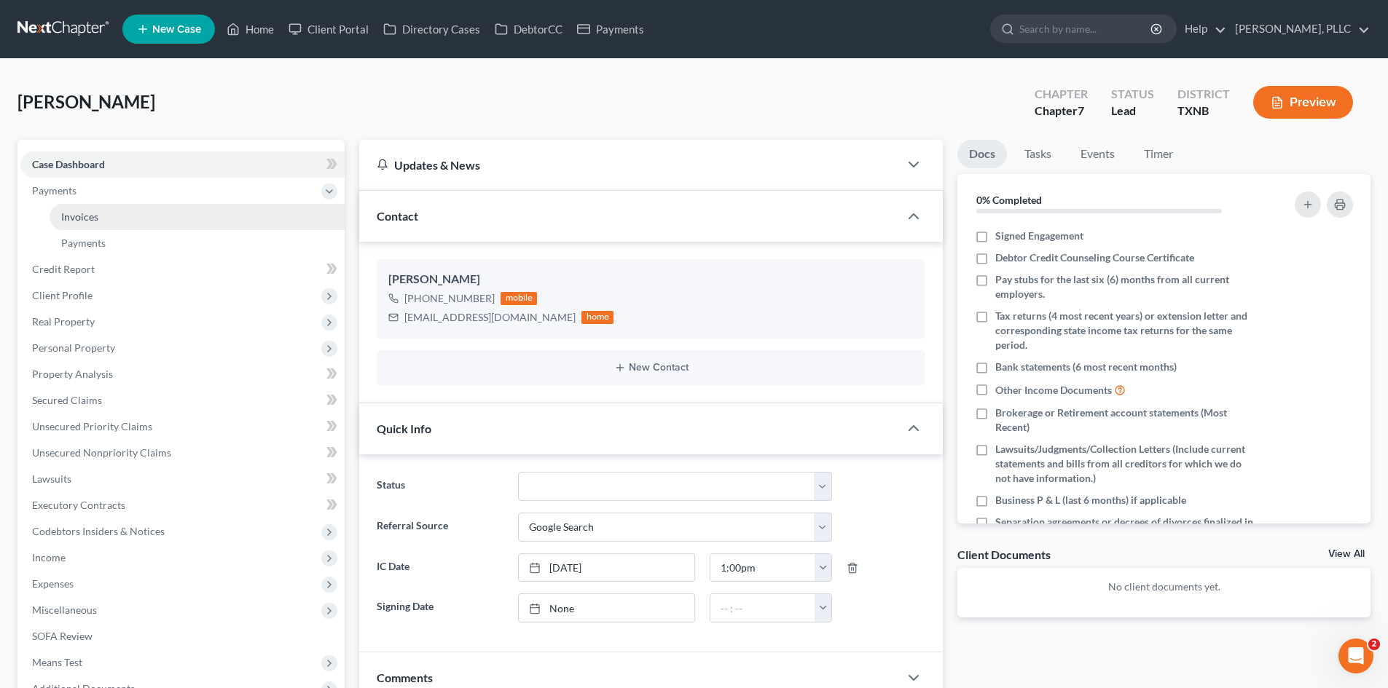
click at [87, 212] on span "Invoices" at bounding box center [79, 216] width 37 height 12
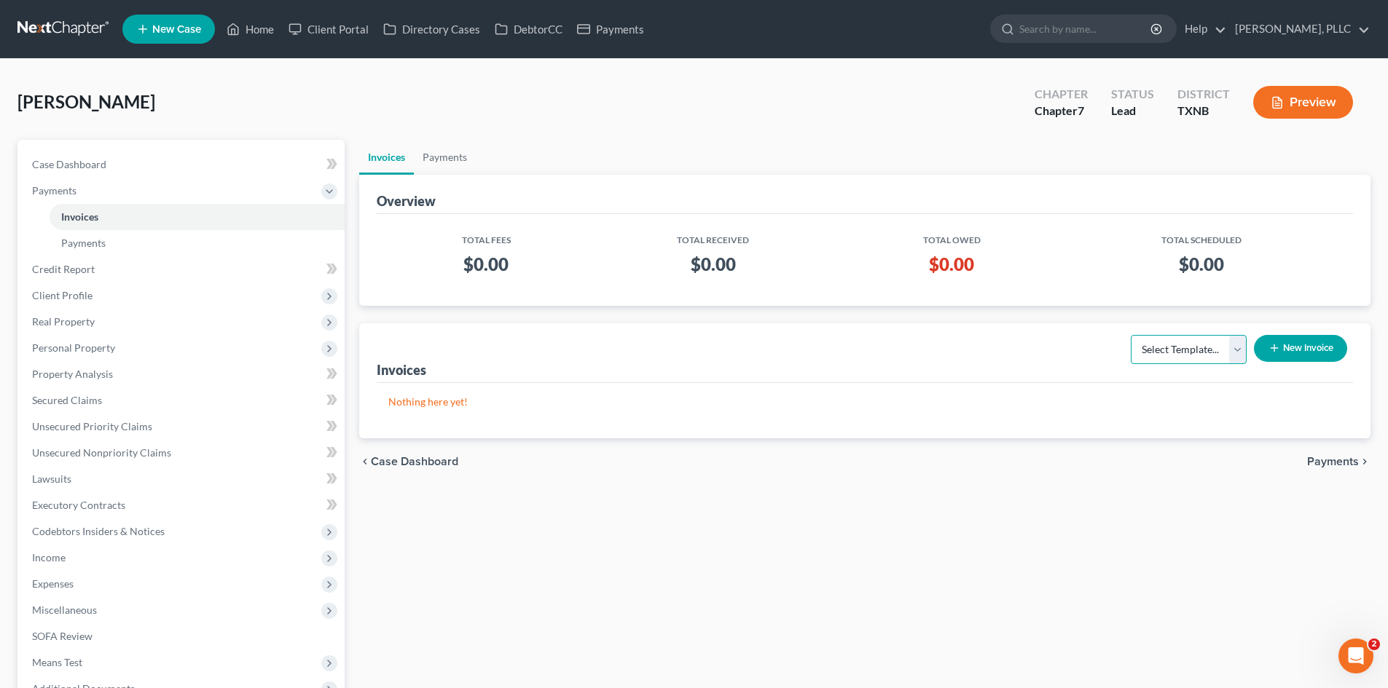
click at [1204, 361] on select "Select Template... Invoice" at bounding box center [1188, 349] width 116 height 29
select select "0"
click at [1130, 335] on select "Select Template... Invoice" at bounding box center [1188, 349] width 116 height 29
click at [1323, 345] on button "New Invoice" at bounding box center [1299, 348] width 93 height 27
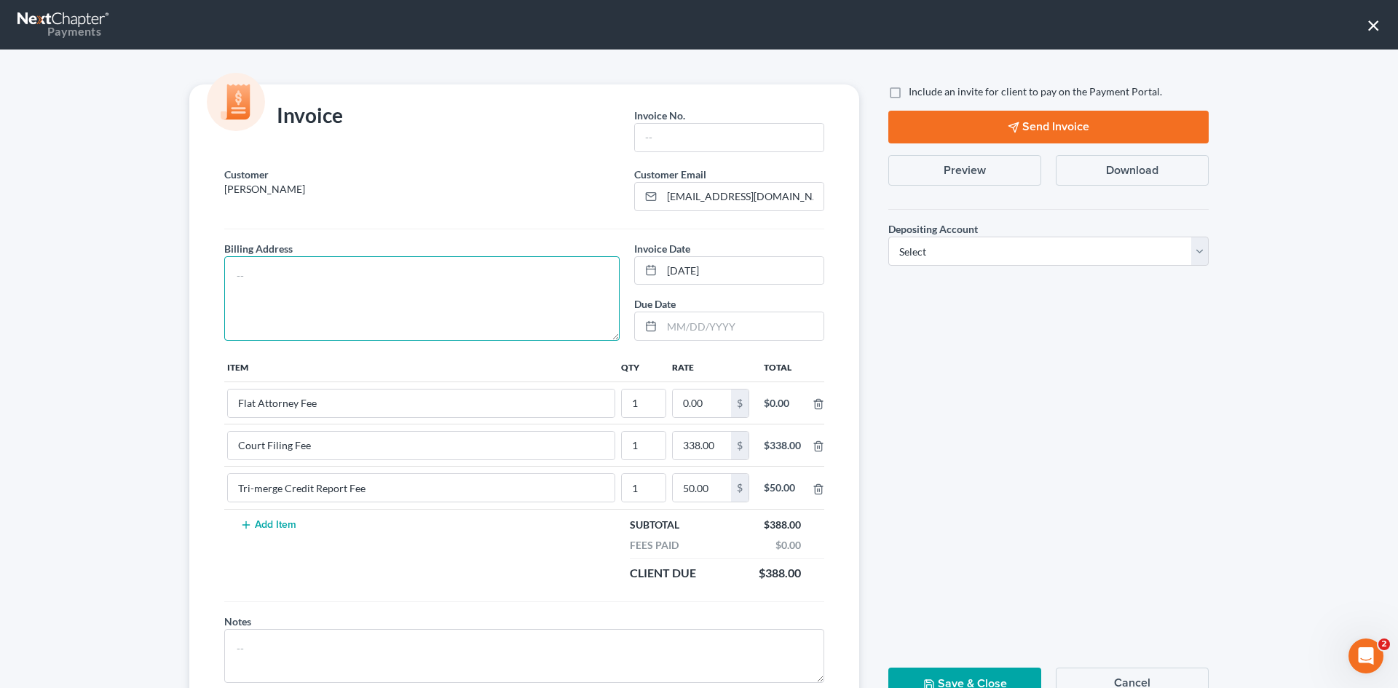
drag, startPoint x: 463, startPoint y: 312, endPoint x: 472, endPoint y: 309, distance: 10.1
click at [465, 309] on textarea at bounding box center [421, 298] width 395 height 84
type textarea "To be provided."
click at [670, 143] on input "text" at bounding box center [729, 138] width 189 height 28
type input "A0659"
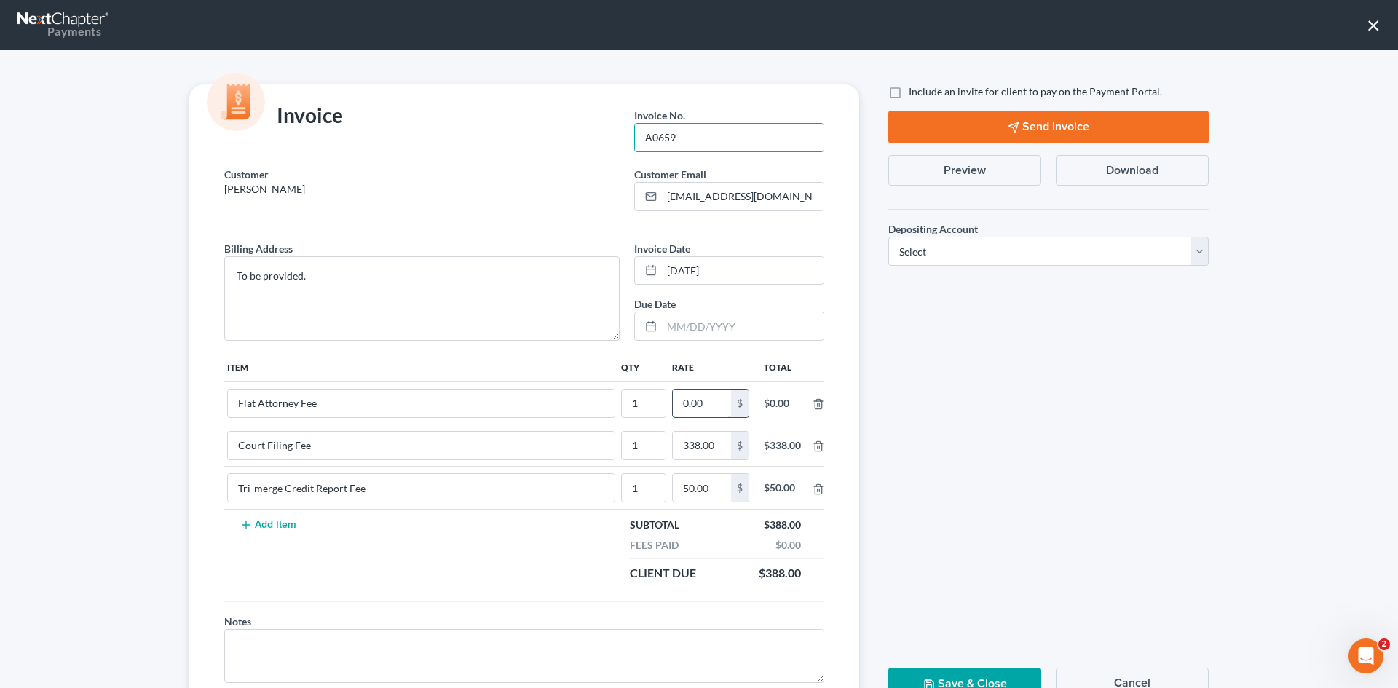
click at [710, 405] on input "0.00" at bounding box center [702, 404] width 58 height 28
type input "2,412.00"
click at [909, 93] on label "Include an invite for client to pay on the Payment Portal." at bounding box center [1035, 91] width 253 height 15
click at [915, 93] on input "Include an invite for client to pay on the Payment Portal." at bounding box center [919, 88] width 9 height 9
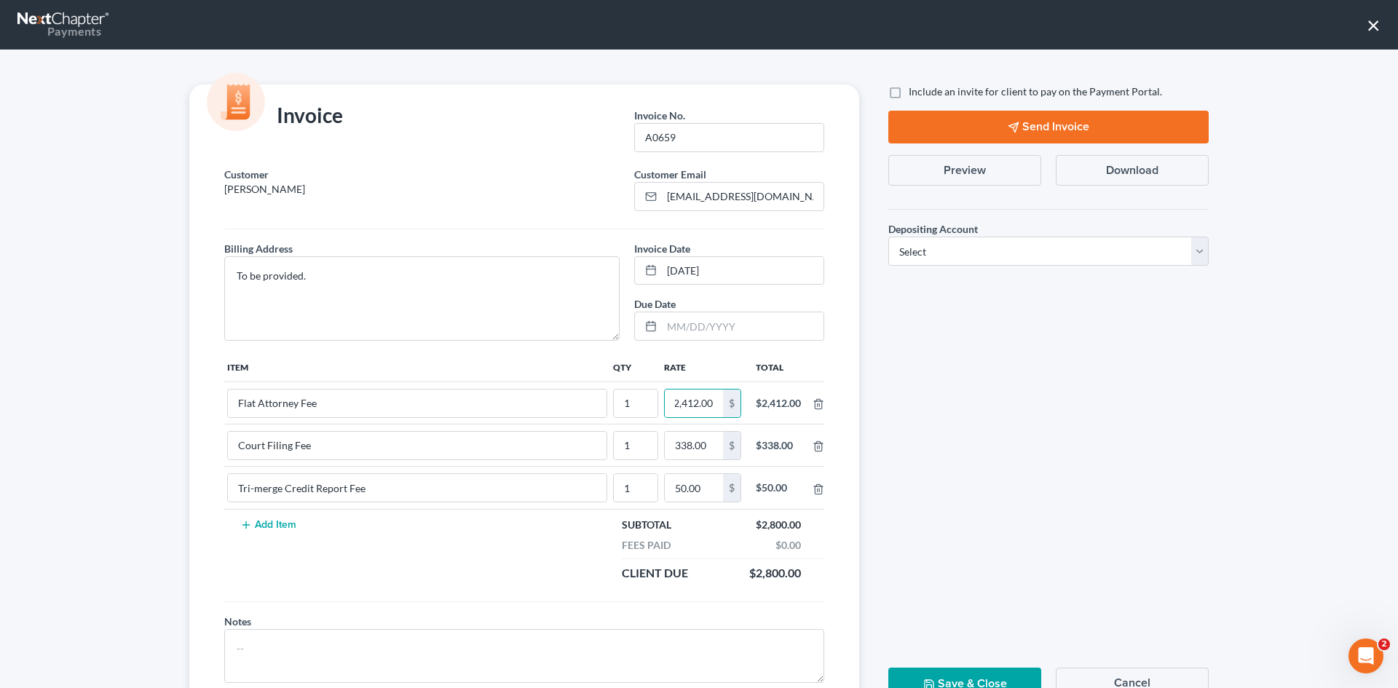
checkbox input "true"
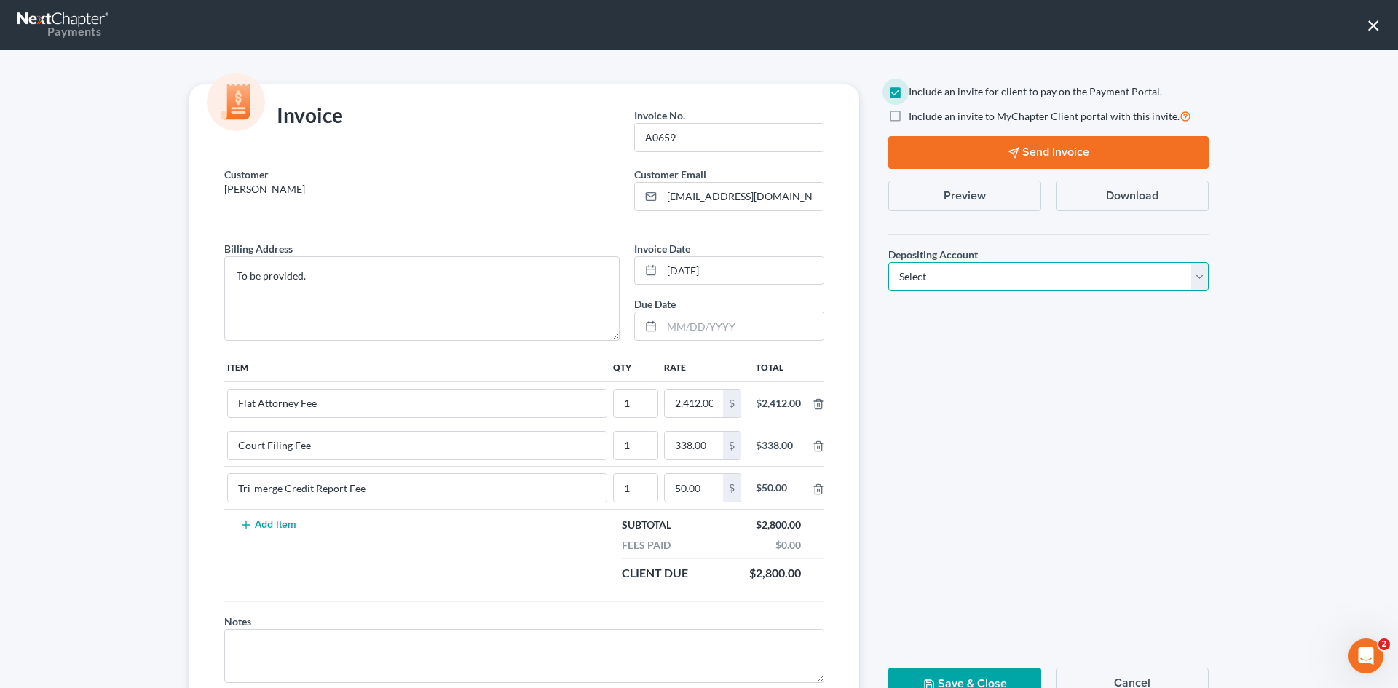
drag, startPoint x: 985, startPoint y: 272, endPoint x: 973, endPoint y: 286, distance: 17.5
click at [985, 272] on select "Select Operation Trust" at bounding box center [1049, 276] width 320 height 29
select select "1"
click at [889, 262] on select "Select Operation Trust" at bounding box center [1049, 276] width 320 height 29
click at [977, 151] on button "Send Invoice" at bounding box center [1049, 152] width 320 height 33
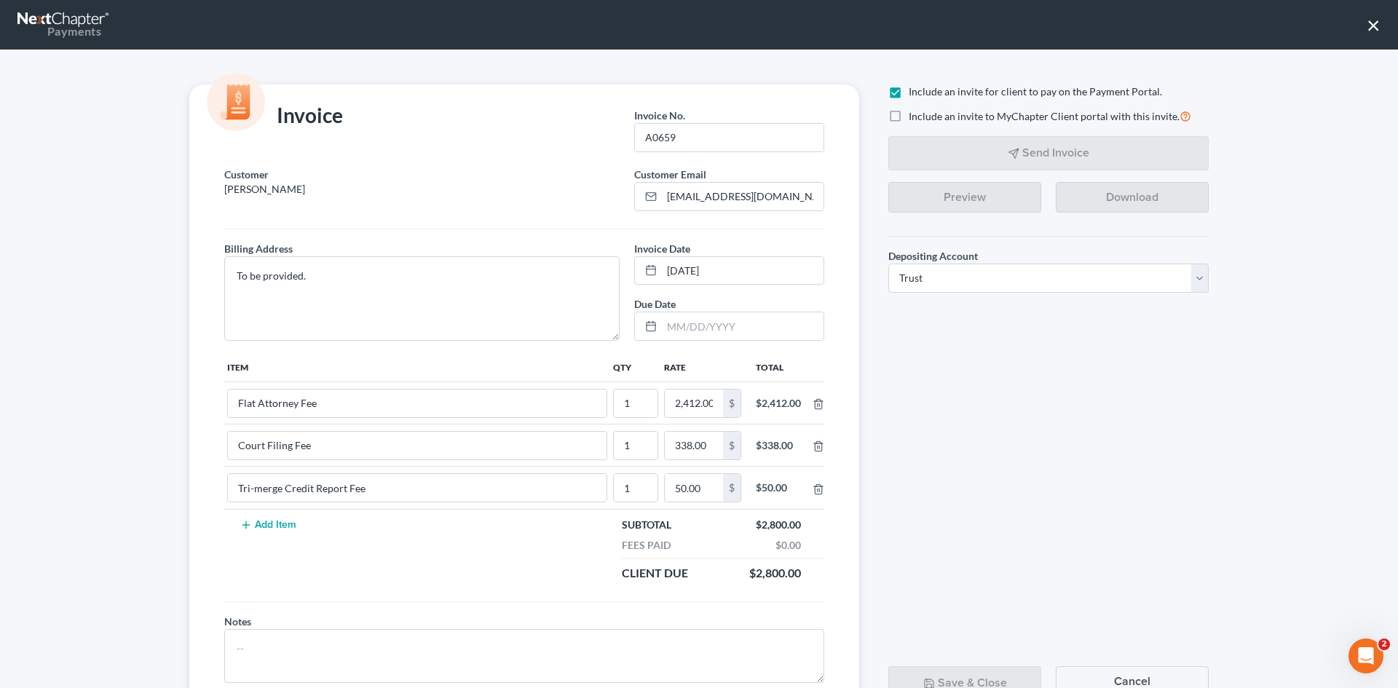
scroll to position [59, 0]
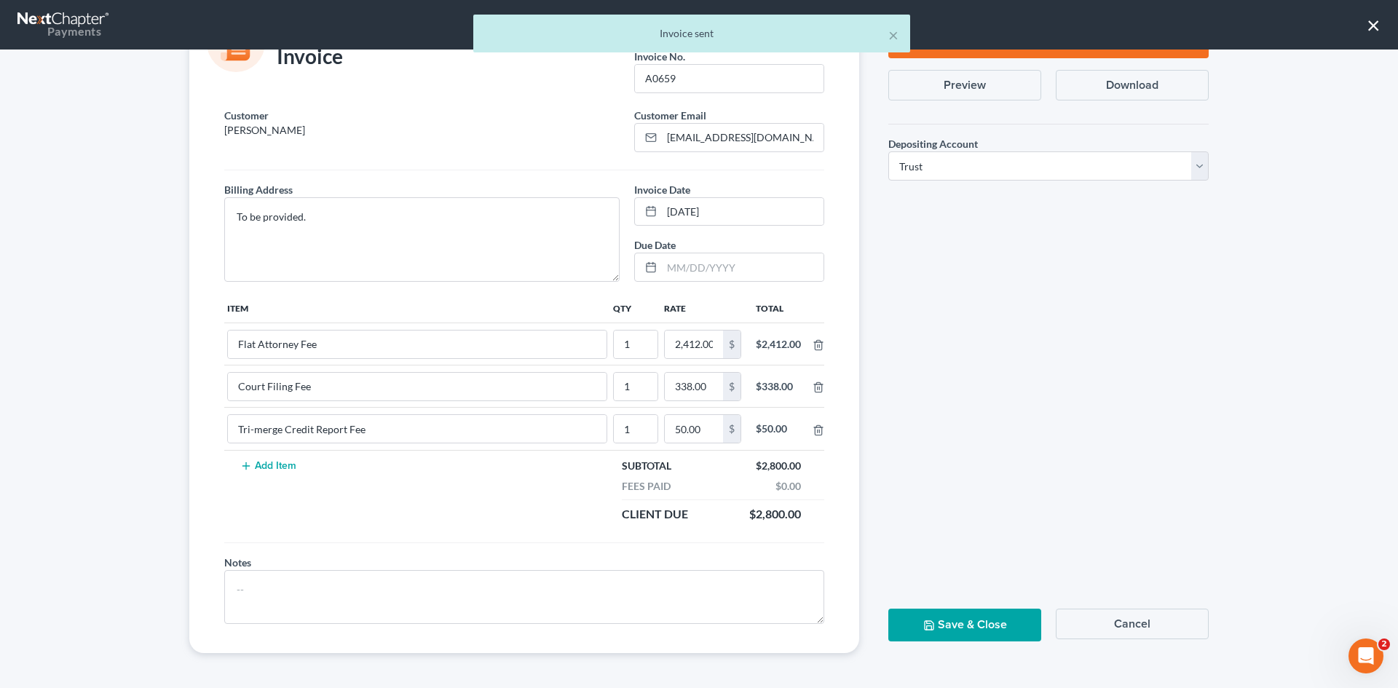
click at [958, 629] on button "Save & Close" at bounding box center [965, 625] width 153 height 33
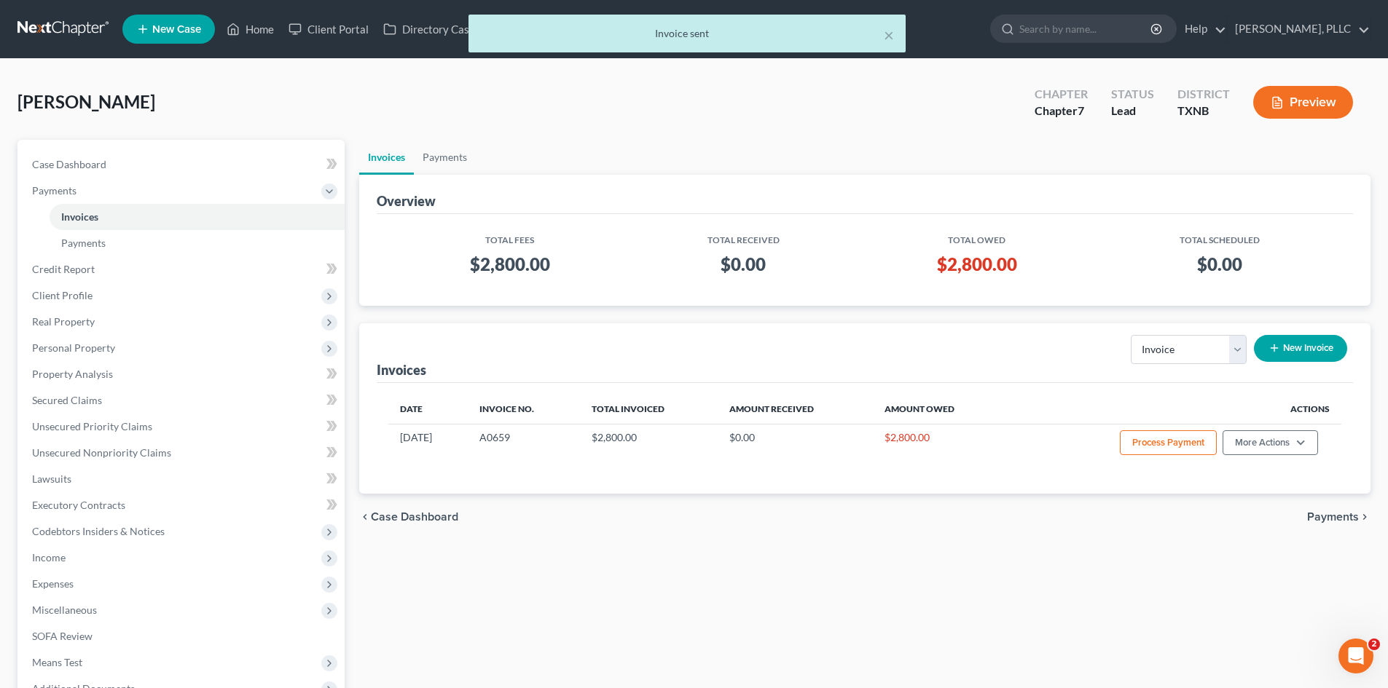
click at [257, 34] on div "× Invoice sent" at bounding box center [687, 37] width 1388 height 45
click at [893, 36] on button "×" at bounding box center [888, 34] width 10 height 17
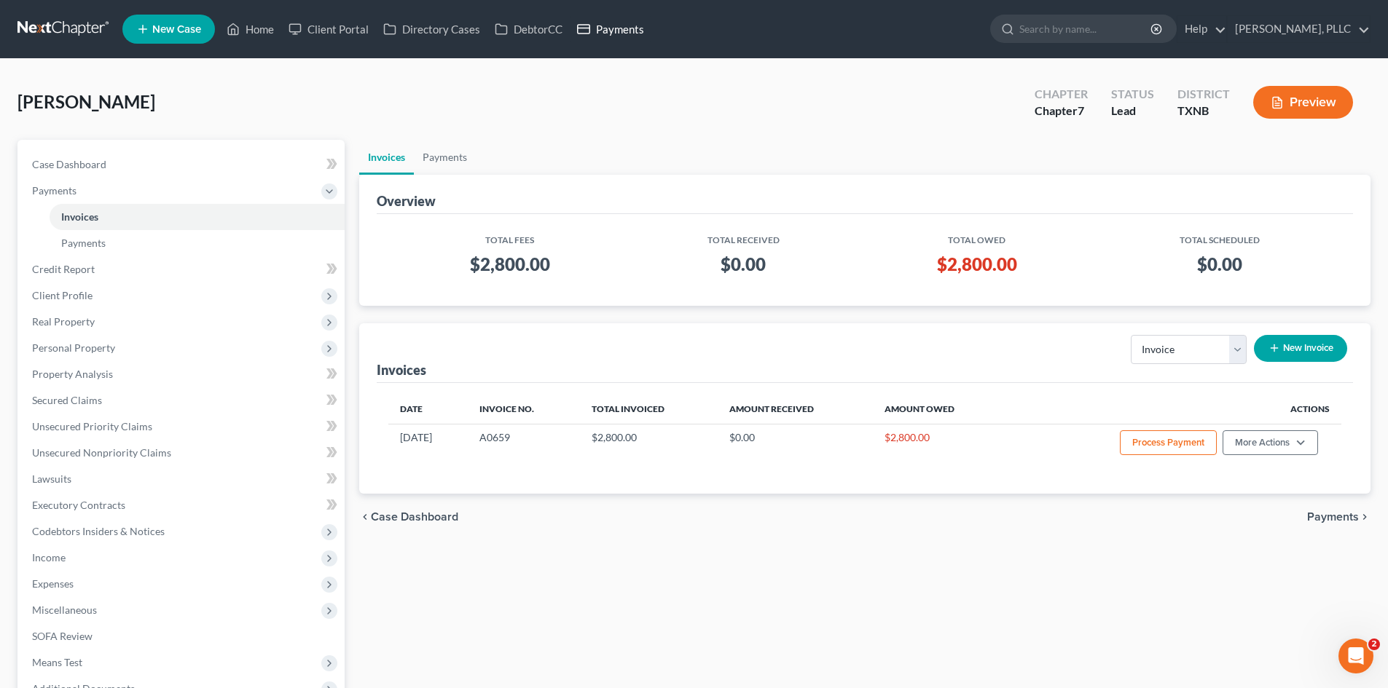
click at [632, 34] on link "Payments" at bounding box center [611, 29] width 82 height 26
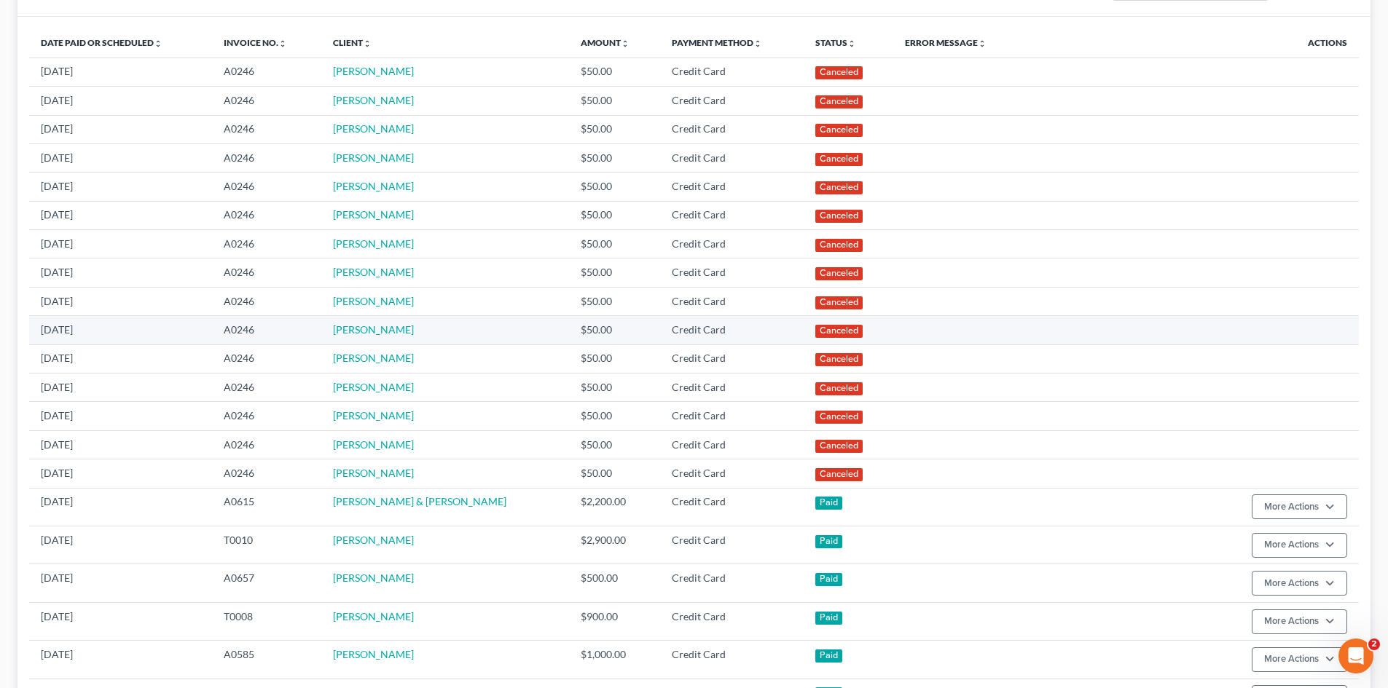
scroll to position [510, 0]
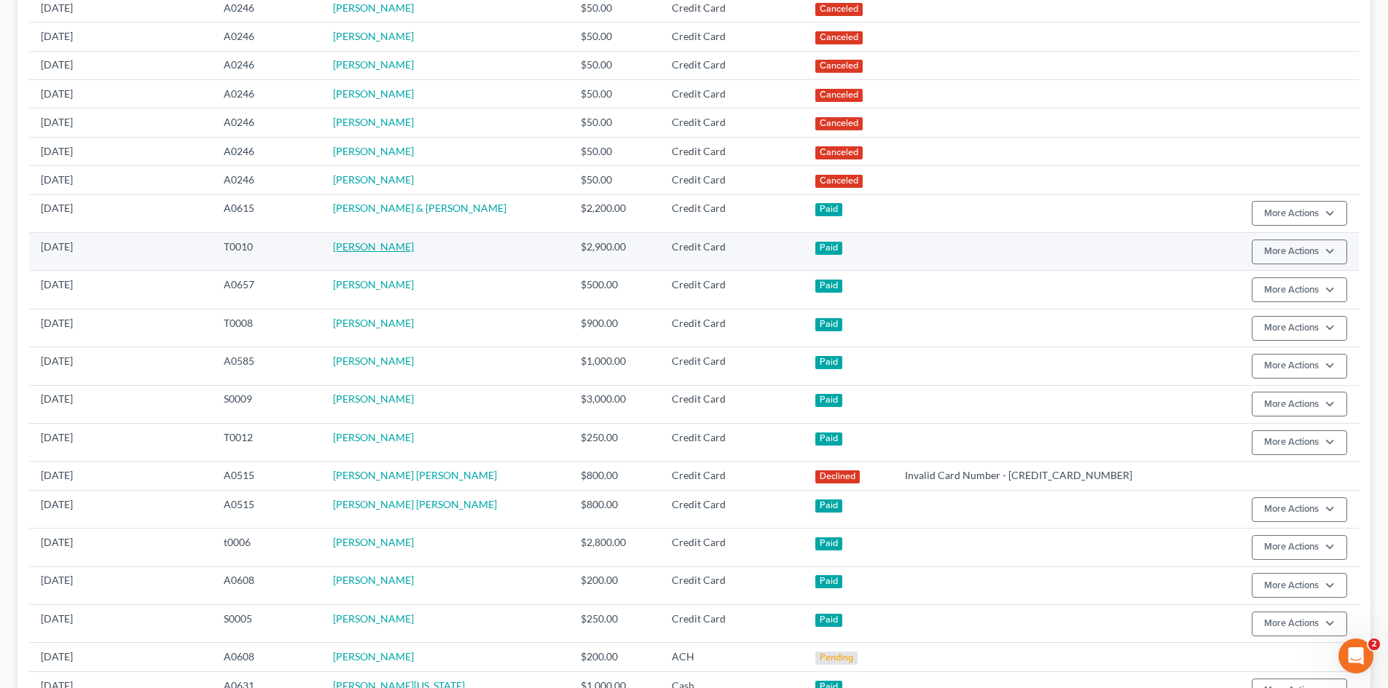
click at [404, 250] on link "Justin McGovern" at bounding box center [373, 246] width 81 height 12
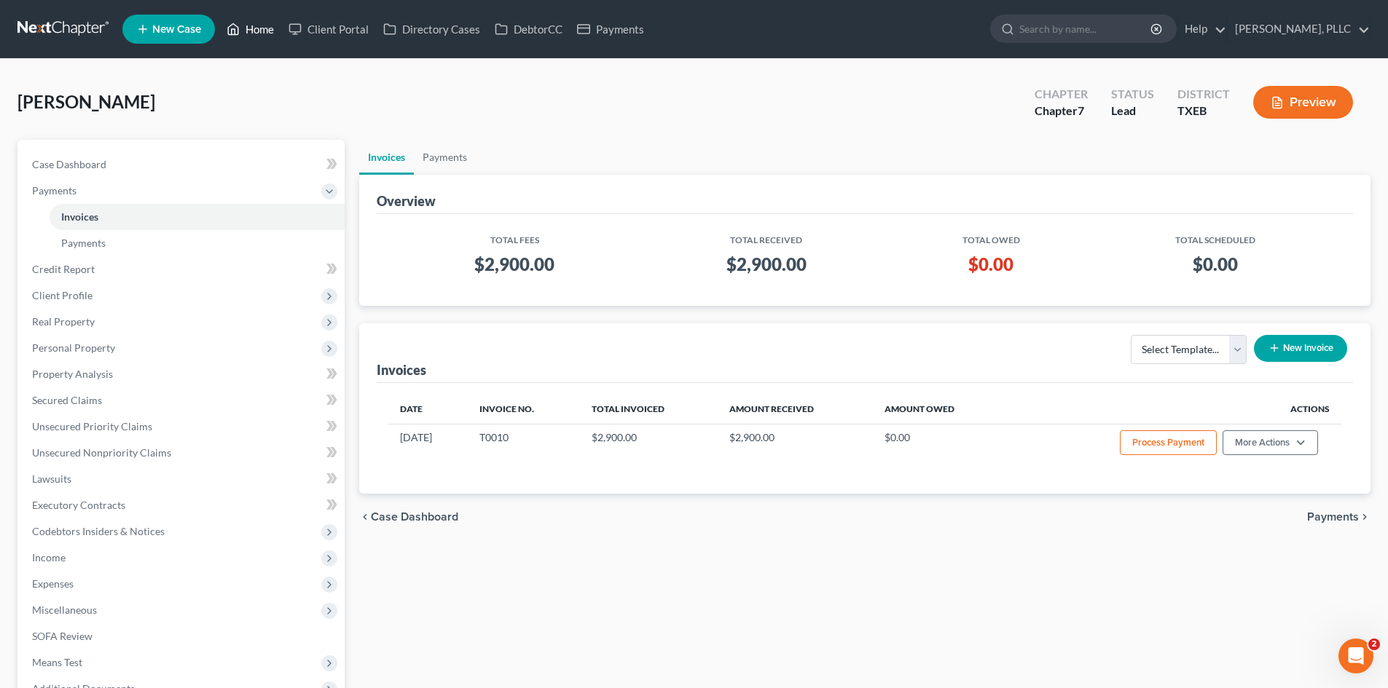
click at [247, 28] on link "Home" at bounding box center [250, 29] width 62 height 26
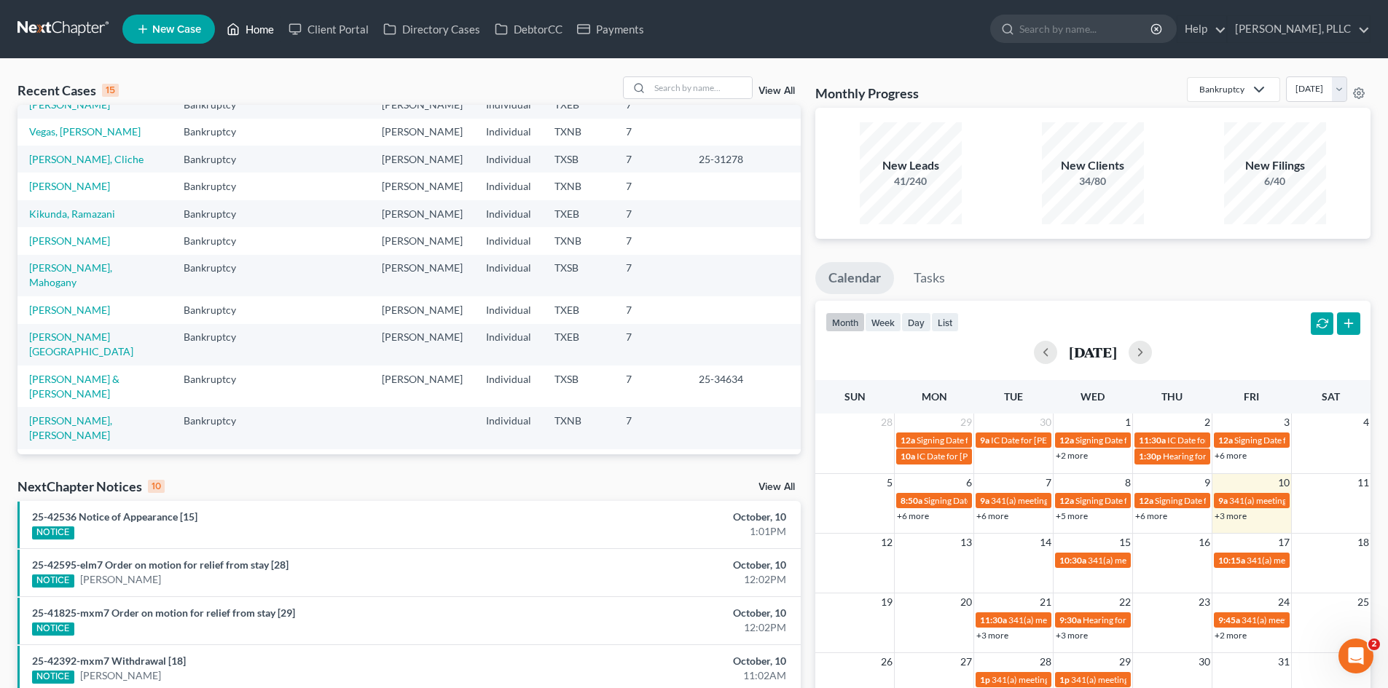
scroll to position [100, 0]
click at [79, 412] on link "[PERSON_NAME], [PERSON_NAME]" at bounding box center [70, 425] width 83 height 27
select select "4"
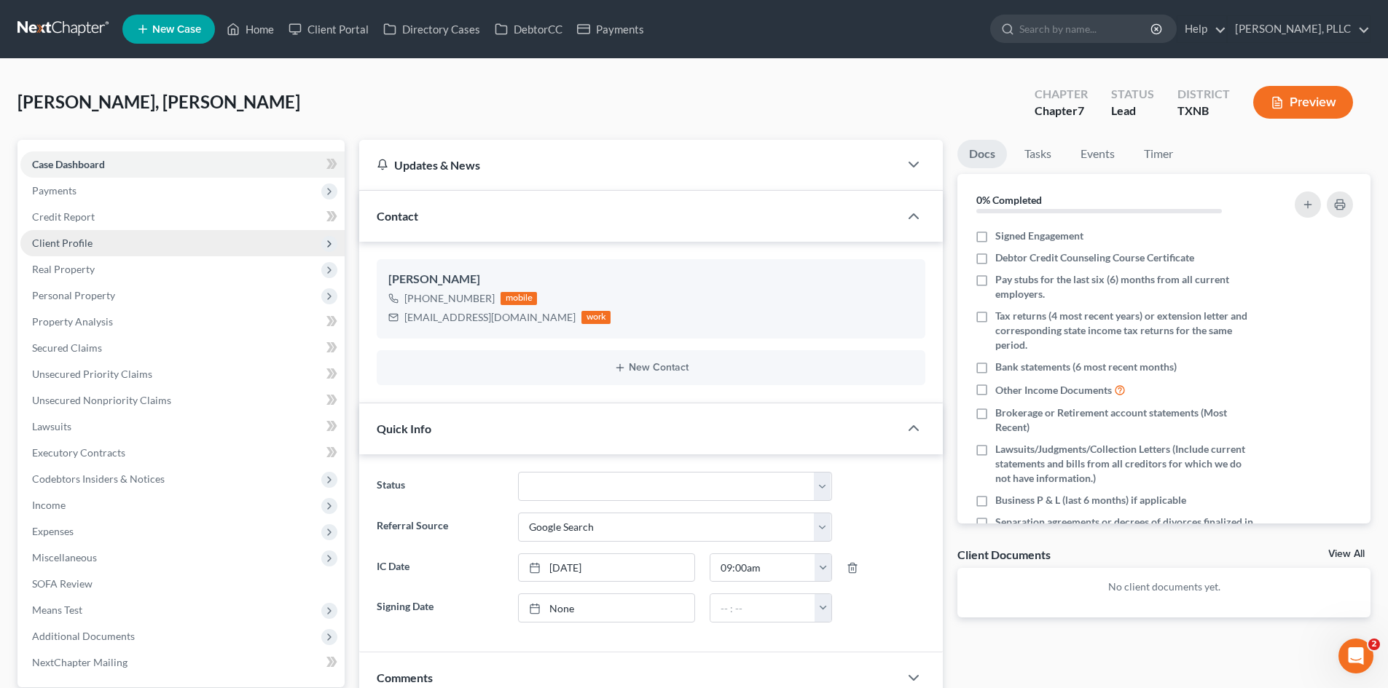
click at [64, 237] on span "Client Profile" at bounding box center [62, 243] width 60 height 12
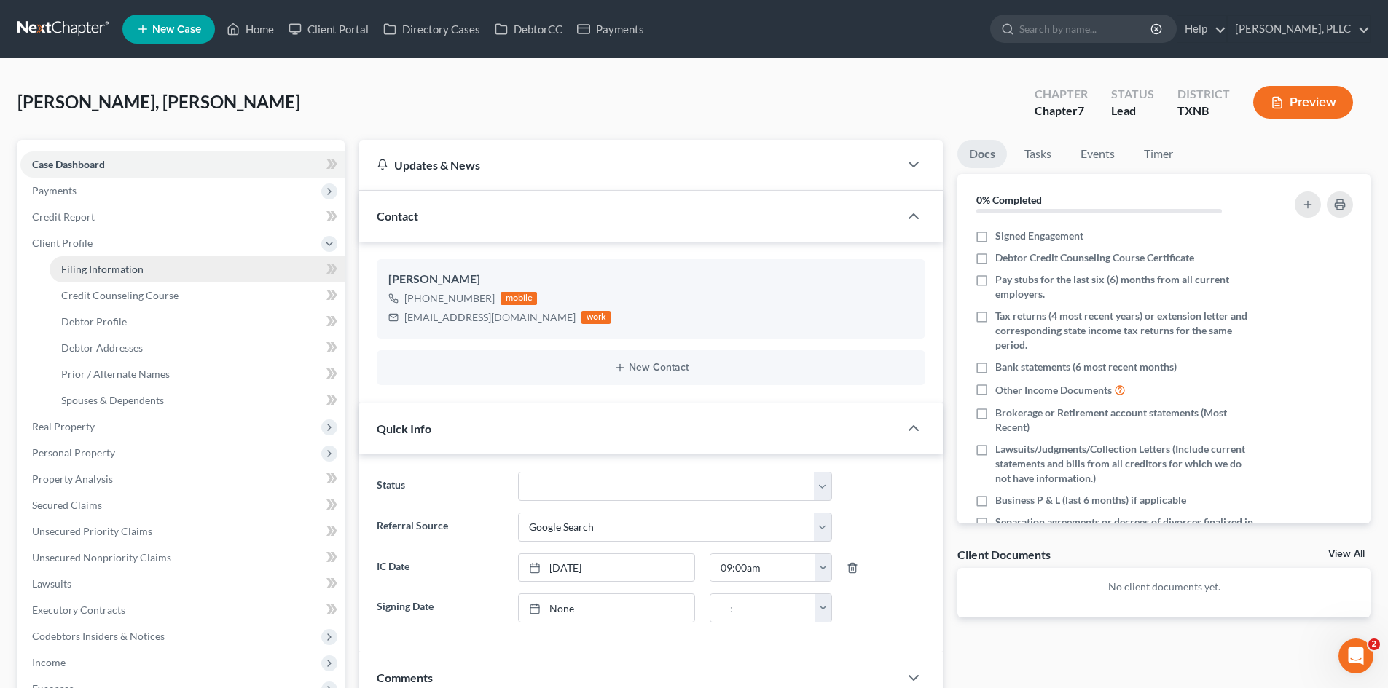
click at [179, 256] on link "Filing Information" at bounding box center [197, 269] width 295 height 26
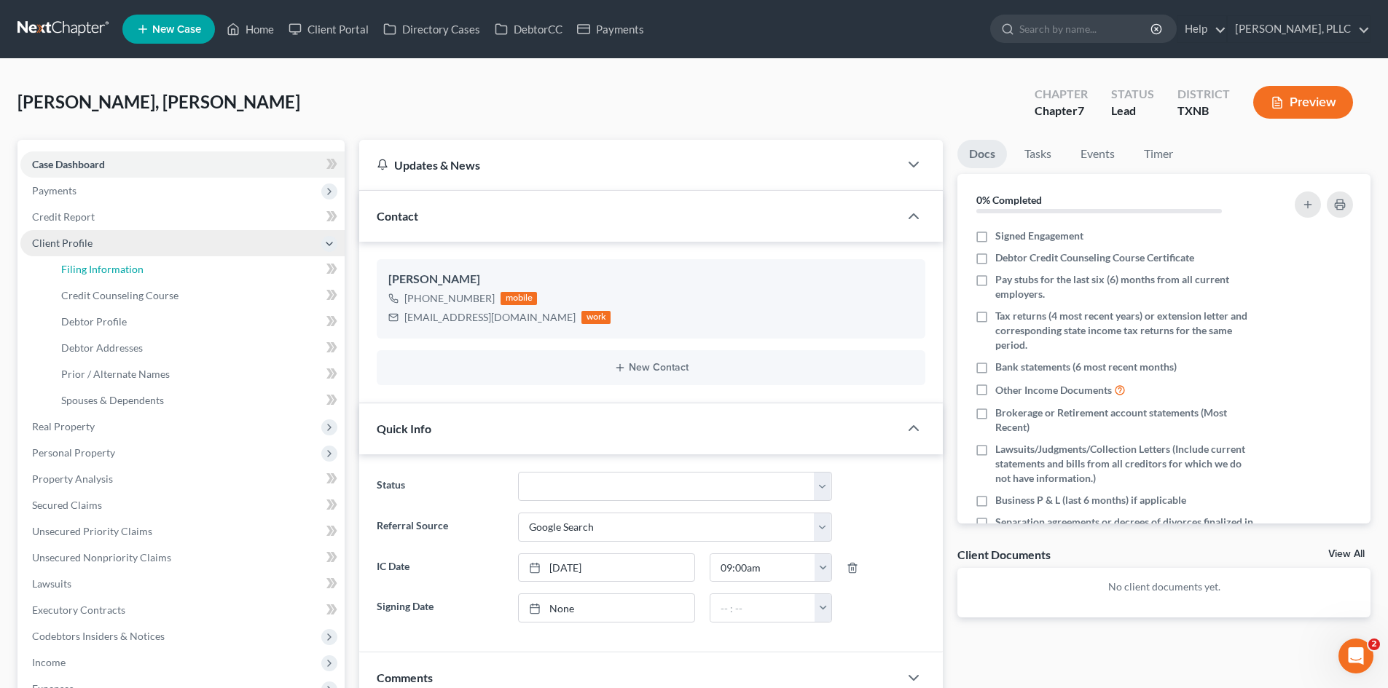
select select "1"
select select "0"
select select "78"
select select "45"
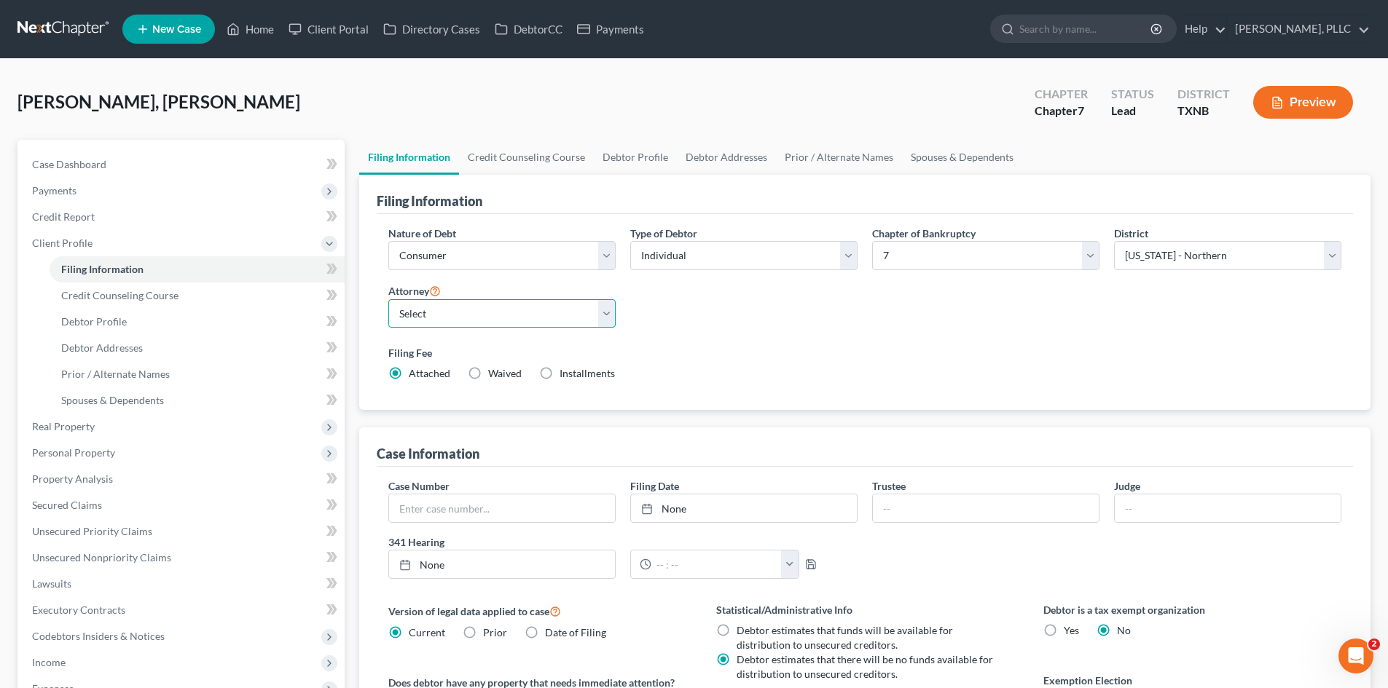
click at [564, 305] on select "Select Guy Holman - TXEB Guy Holman - TXNB Guy Holman - TXSB Guy Holman - TXWB …" at bounding box center [501, 313] width 227 height 29
select select "1"
click at [388, 299] on select "Select Guy Holman - TXEB Guy Holman - TXNB Guy Holman - TXSB Guy Holman - TXWB …" at bounding box center [501, 313] width 227 height 29
click at [318, 92] on div "Kinney, Endyia Upgraded Chapter Chapter 7 Status Lead District TXNB Preview" at bounding box center [693, 107] width 1353 height 63
click at [240, 26] on icon at bounding box center [233, 28] width 13 height 17
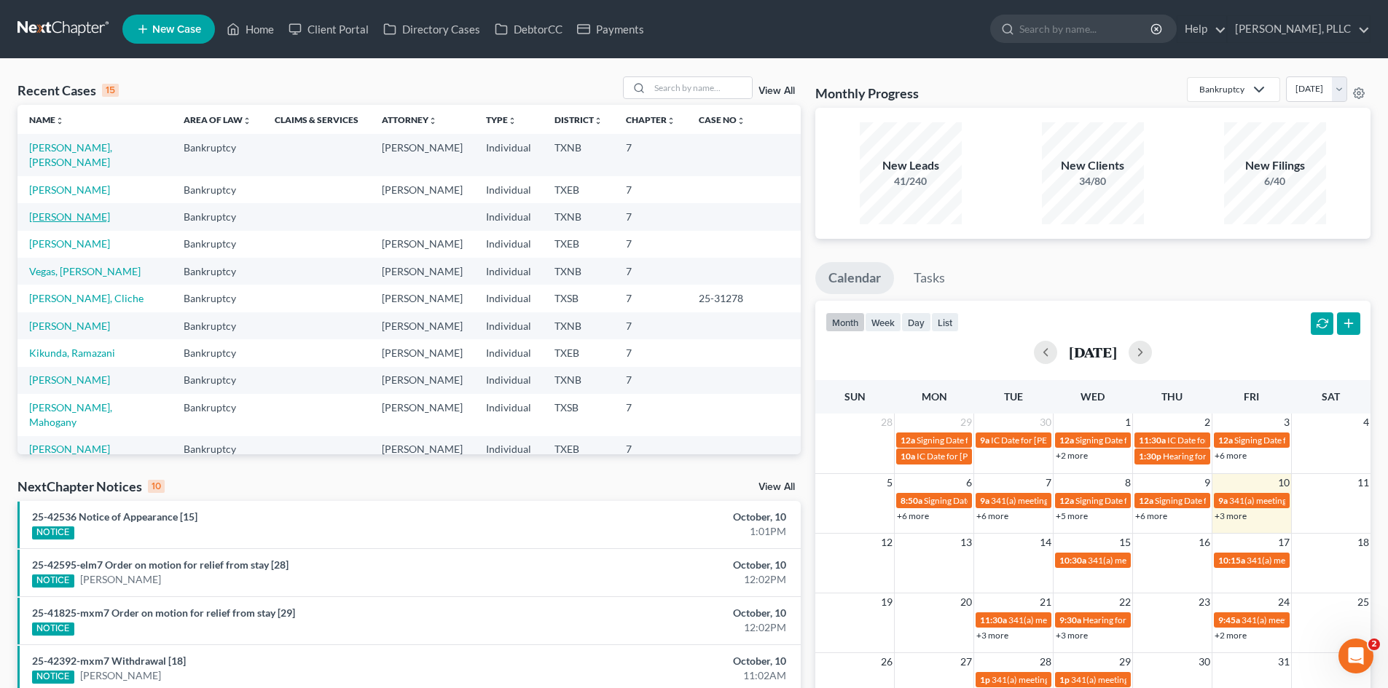
click at [57, 210] on link "[PERSON_NAME]" at bounding box center [69, 216] width 81 height 12
select select "4"
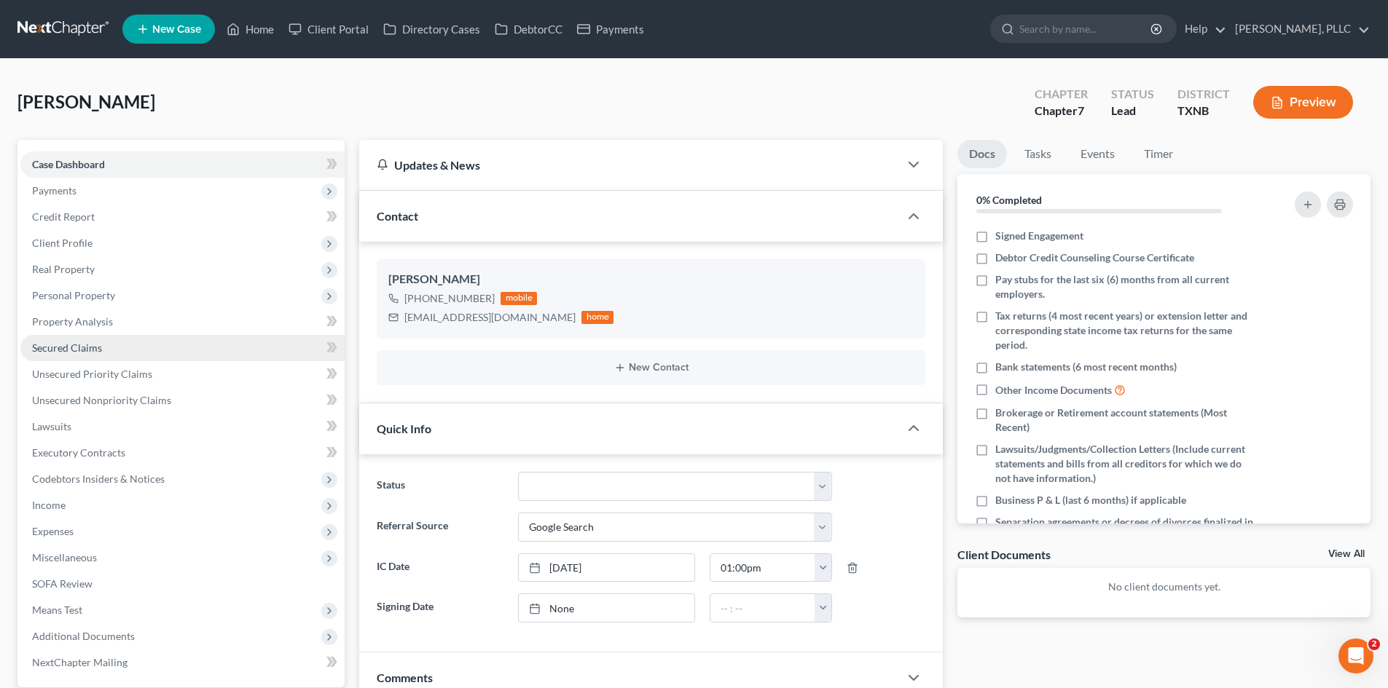
click at [93, 350] on span "Secured Claims" at bounding box center [67, 348] width 70 height 12
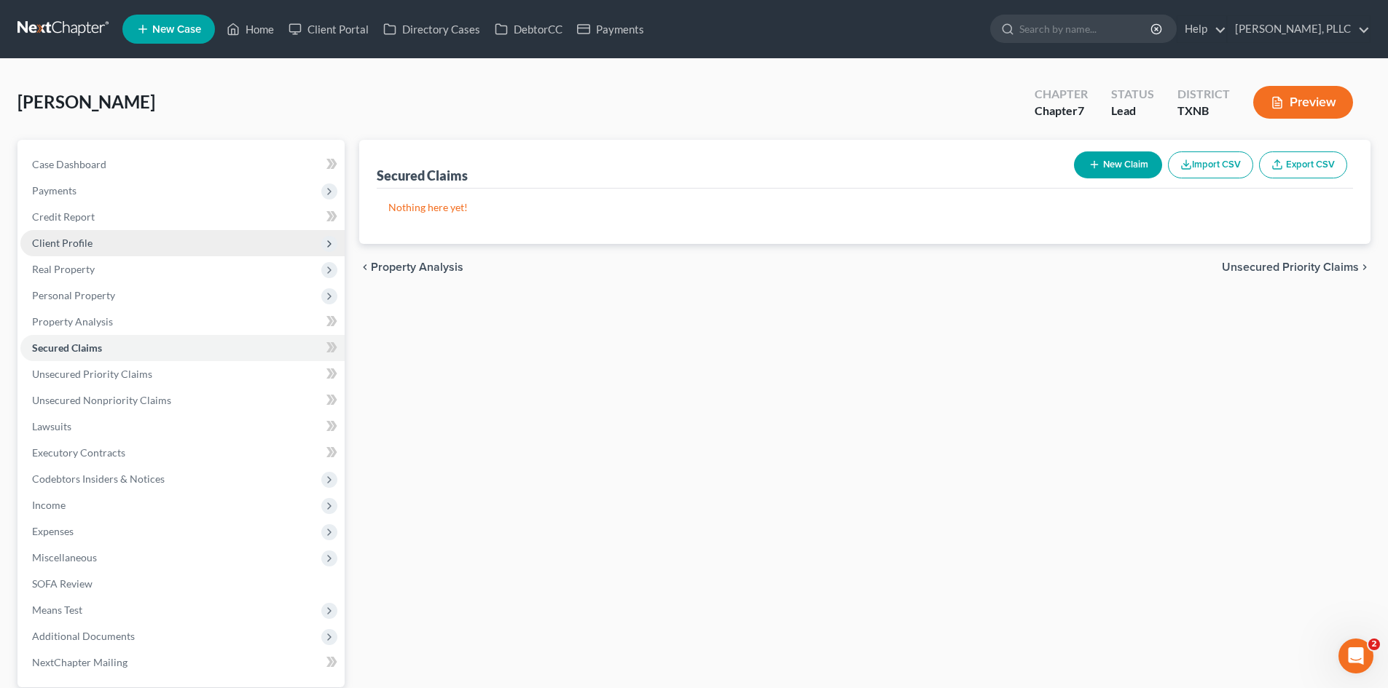
click at [63, 246] on span "Client Profile" at bounding box center [62, 243] width 60 height 12
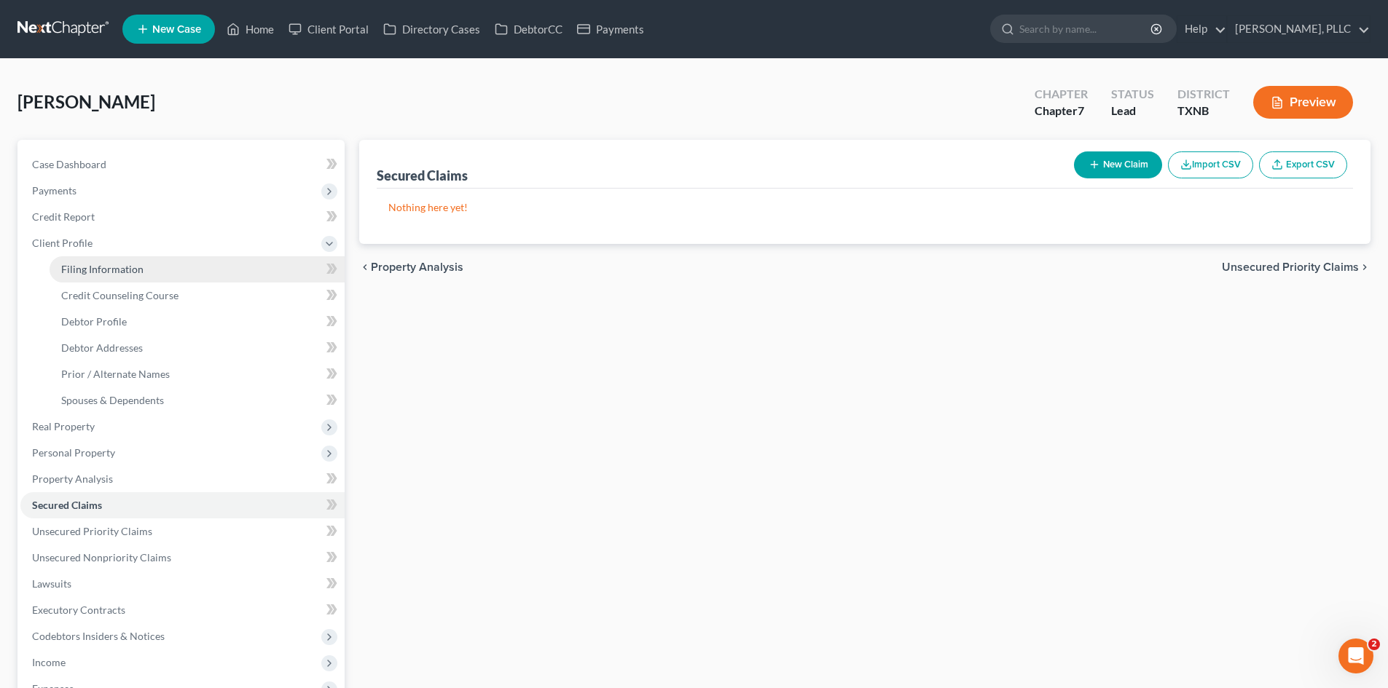
click at [98, 267] on span "Filing Information" at bounding box center [102, 269] width 82 height 12
select select "1"
select select "0"
select select "78"
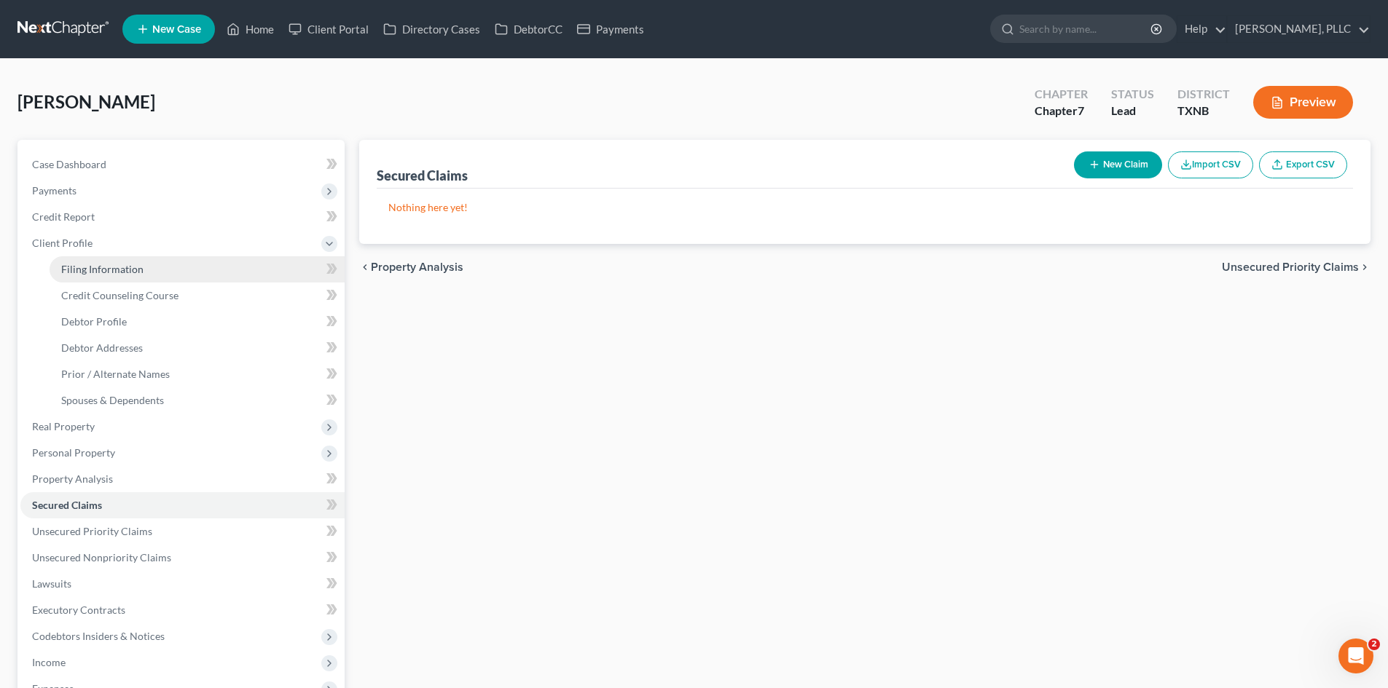
select select "45"
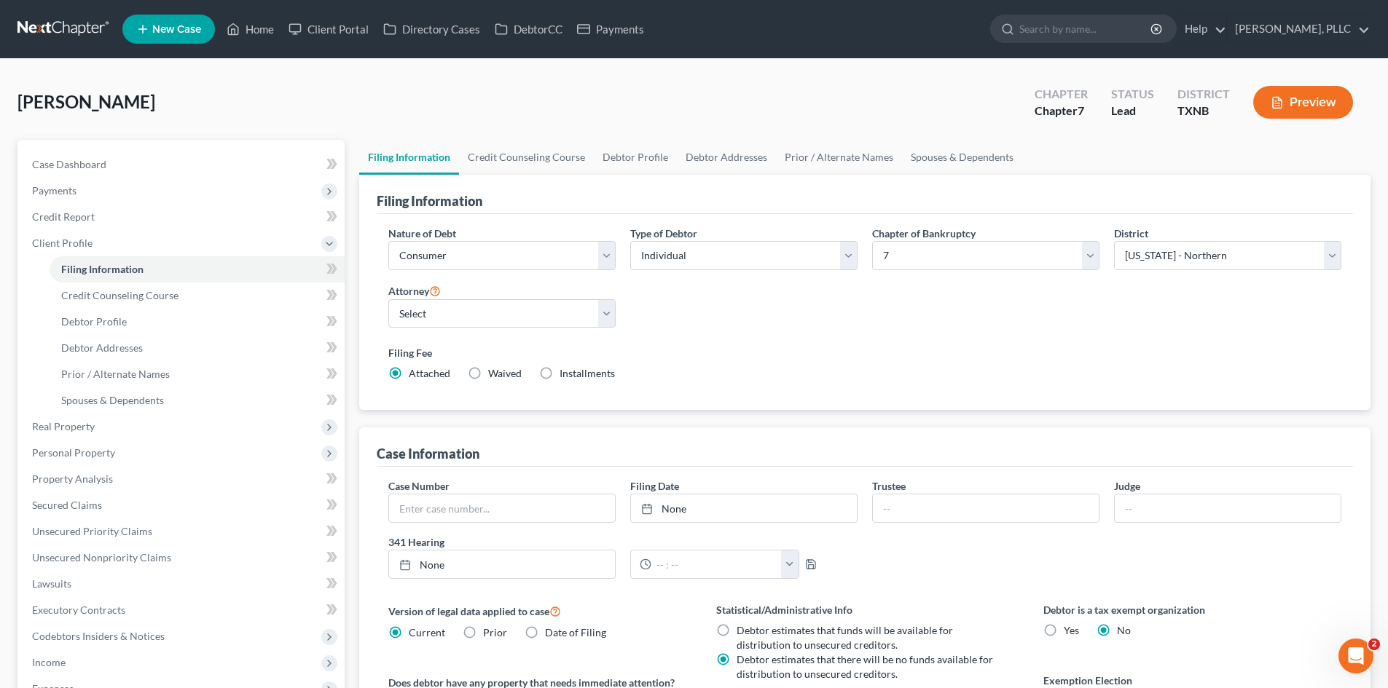
click at [540, 331] on div "Attorney Select Guy Holman - TXEB Guy Holman - TXNB Guy Holman - TXSB Guy Holma…" at bounding box center [502, 311] width 242 height 58
click at [521, 308] on select "Select Guy Holman - TXEB Guy Holman - TXNB Guy Holman - TXSB Guy Holman - TXWB …" at bounding box center [501, 313] width 227 height 29
select select "1"
click at [388, 299] on select "Select Guy Holman - TXEB Guy Holman - TXNB Guy Holman - TXSB Guy Holman - TXWB …" at bounding box center [501, 313] width 227 height 29
click at [427, 136] on div "Jackson, Valerie Upgraded Chapter Chapter 7 Status Lead District TXNB Preview" at bounding box center [693, 107] width 1353 height 63
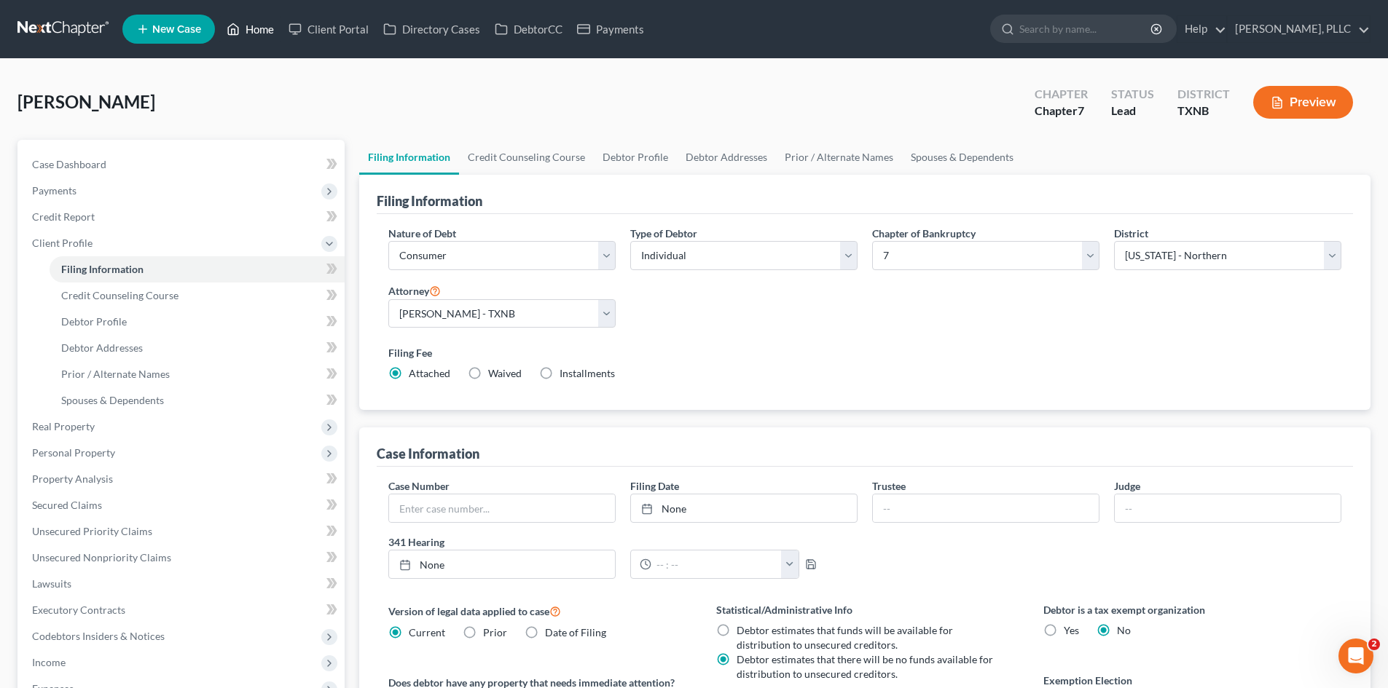
click at [267, 34] on link "Home" at bounding box center [250, 29] width 62 height 26
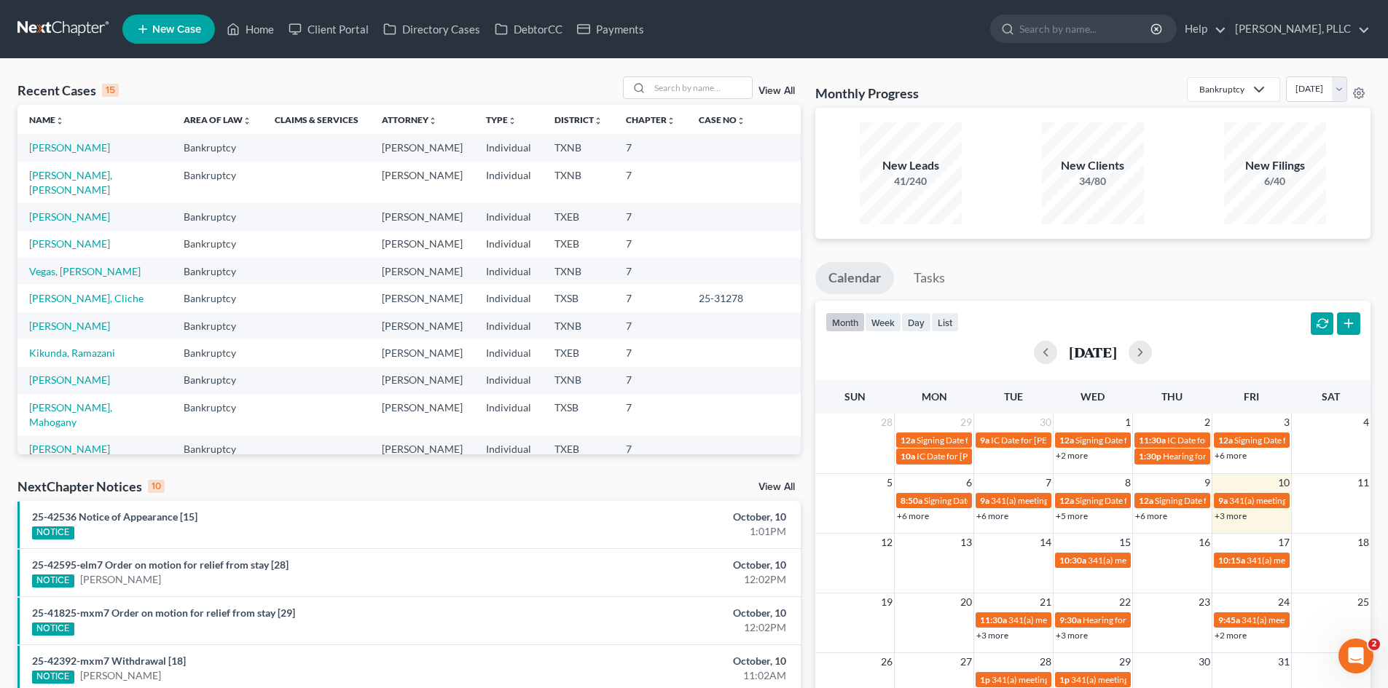
click at [166, 32] on span "New Case" at bounding box center [176, 29] width 49 height 11
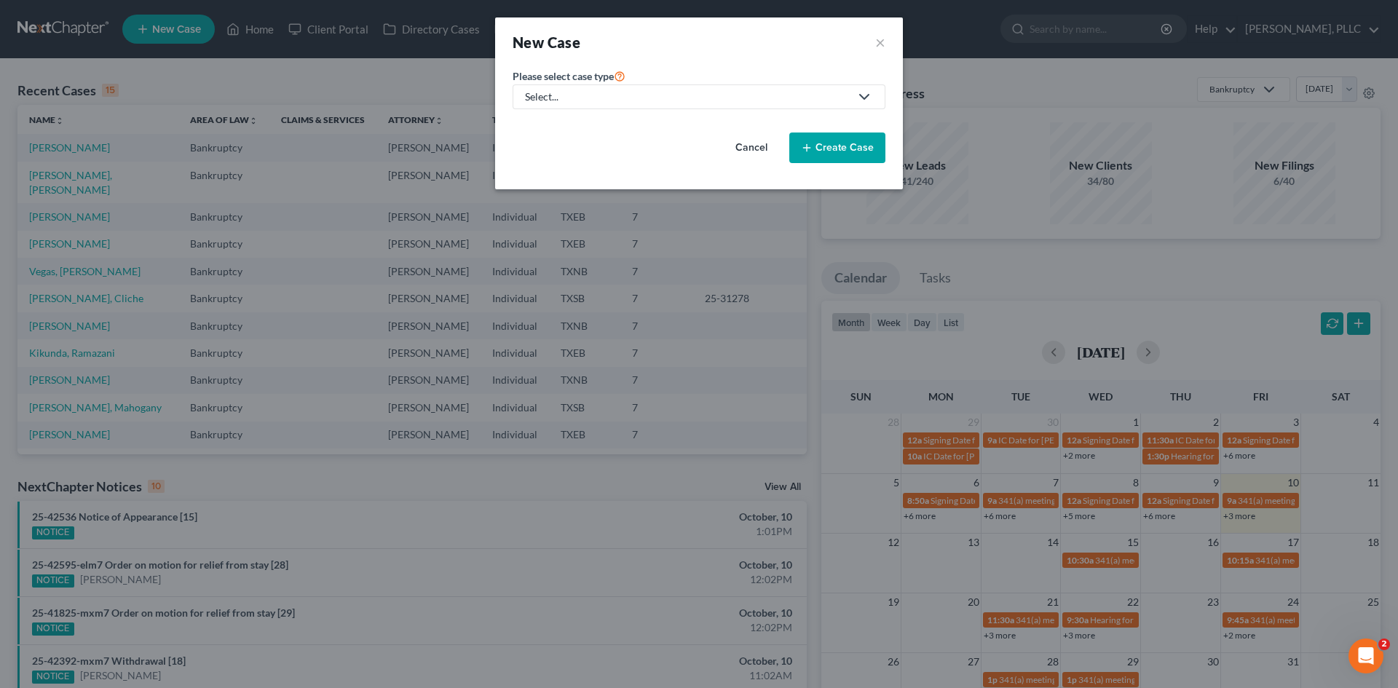
click at [650, 99] on div "Select..." at bounding box center [687, 97] width 325 height 15
click at [583, 131] on div "Bankruptcy" at bounding box center [586, 126] width 119 height 15
select select "78"
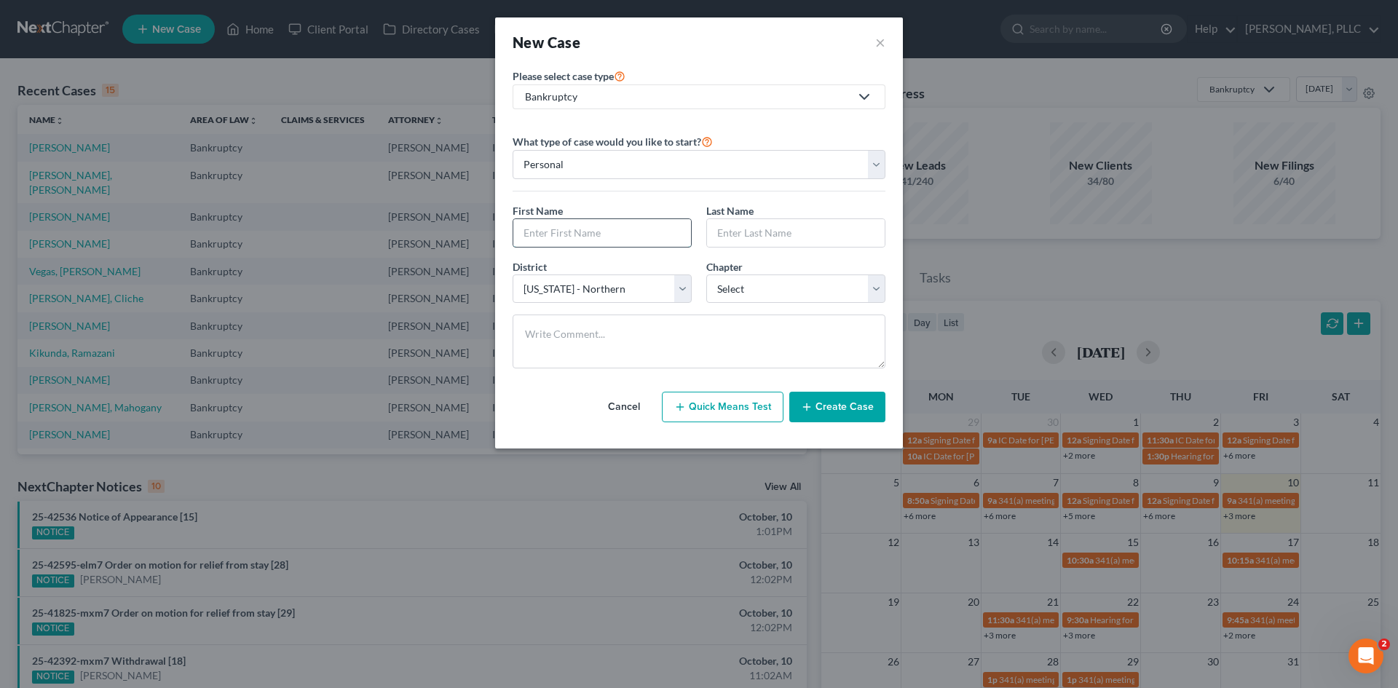
drag, startPoint x: 616, startPoint y: 232, endPoint x: 629, endPoint y: 227, distance: 13.8
click at [616, 232] on input "text" at bounding box center [602, 233] width 178 height 28
type input "Marcos"
click at [764, 234] on input "text" at bounding box center [796, 233] width 178 height 28
type input "Sanchez"
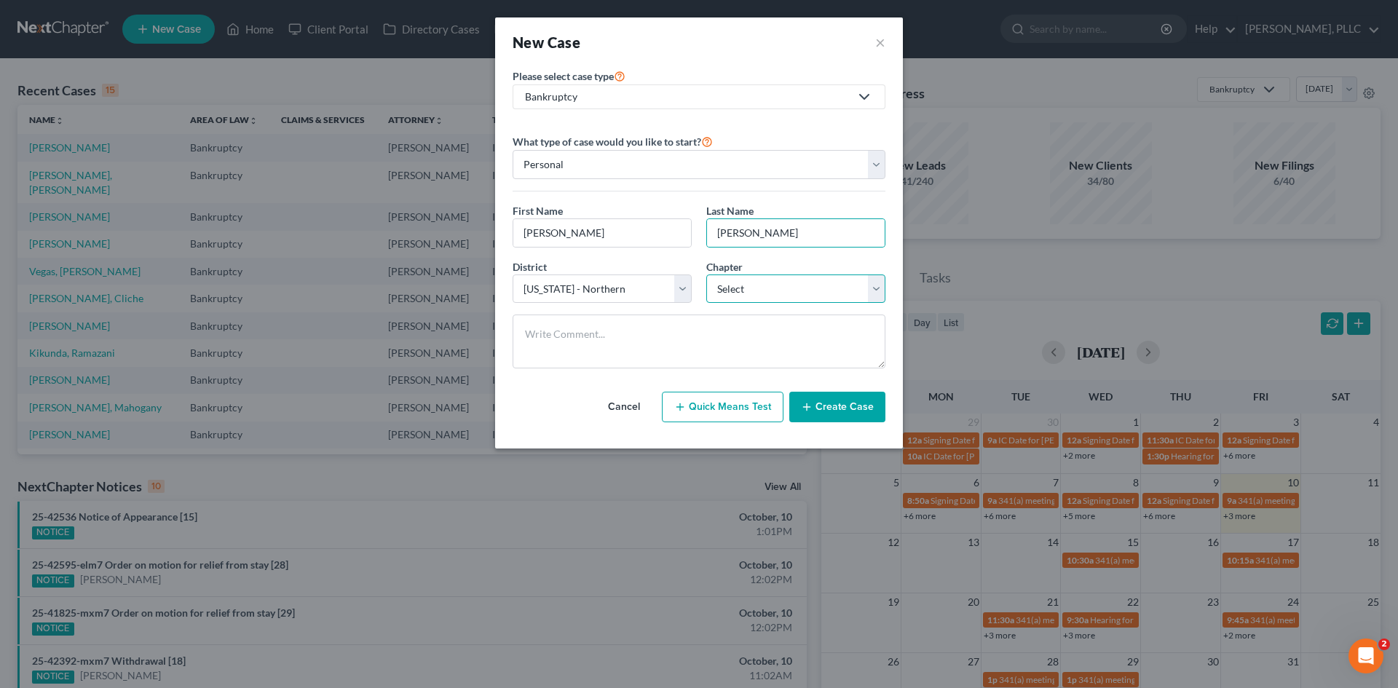
drag, startPoint x: 779, startPoint y: 285, endPoint x: 768, endPoint y: 293, distance: 13.5
click at [779, 285] on select "Select 7 11 12 13" at bounding box center [796, 289] width 179 height 29
select select "0"
click at [707, 275] on select "Select 7 11 12 13" at bounding box center [796, 289] width 179 height 29
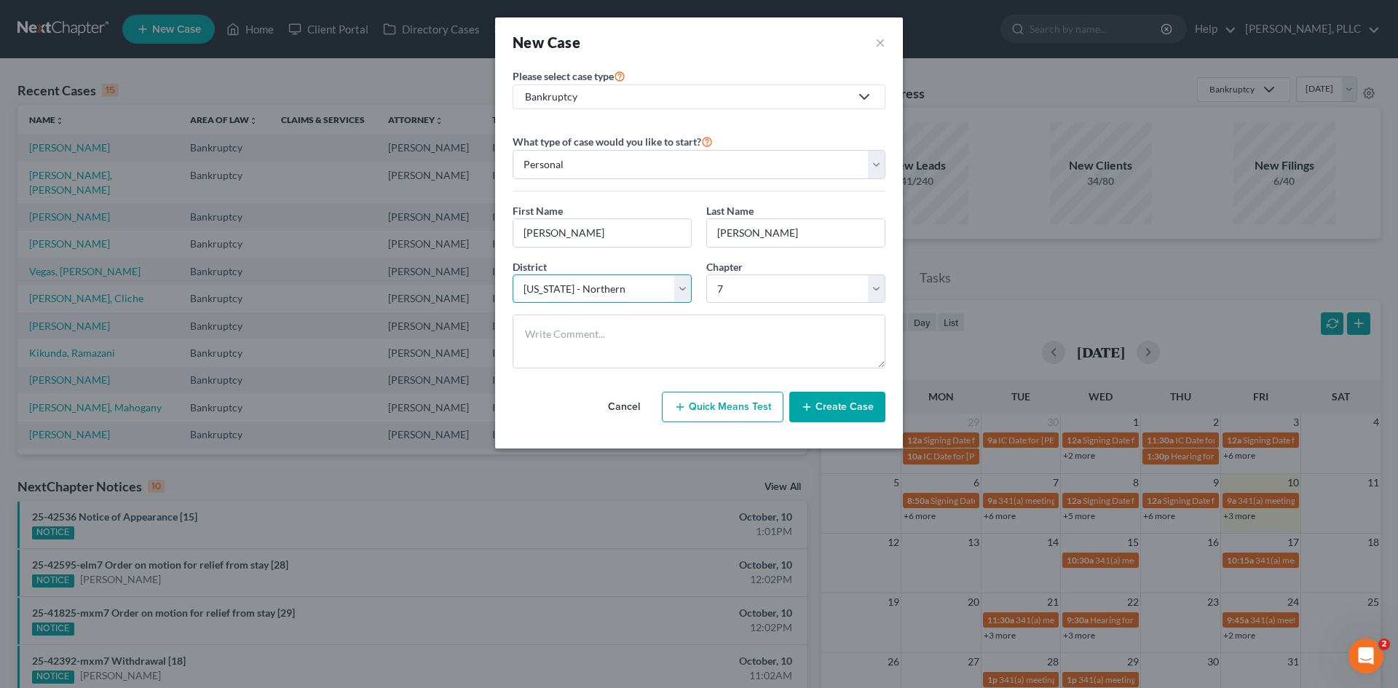
drag, startPoint x: 666, startPoint y: 283, endPoint x: 664, endPoint y: 294, distance: 11.3
click at [665, 288] on select "Select Alabama - Middle Alabama - Northern Alabama - Southern Alaska Arizona Ar…" at bounding box center [602, 289] width 179 height 29
click at [513, 275] on select "Select Alabama - Middle Alabama - Northern Alabama - Southern Alaska Arizona Ar…" at bounding box center [602, 289] width 179 height 29
drag, startPoint x: 588, startPoint y: 286, endPoint x: 589, endPoint y: 302, distance: 16.8
click at [588, 286] on select "Select Alabama - Middle Alabama - Northern Alabama - Southern Alaska Arizona Ar…" at bounding box center [602, 289] width 179 height 29
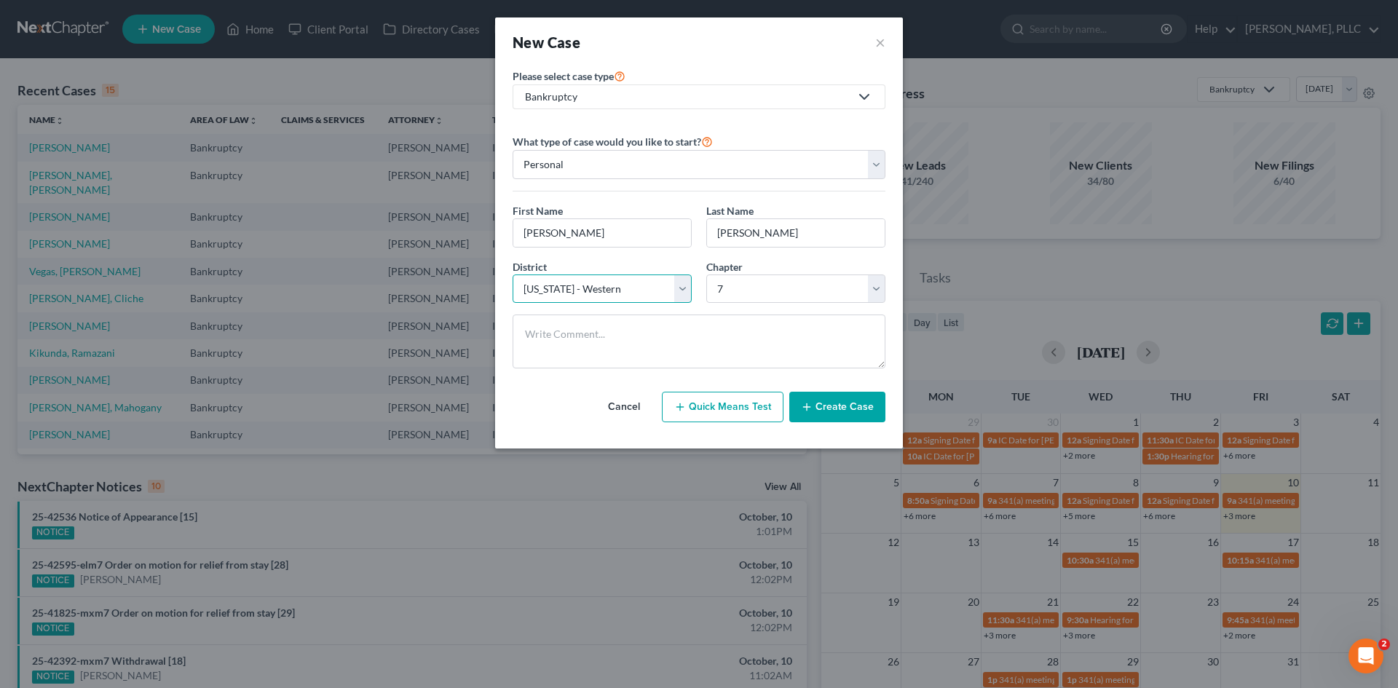
select select "79"
click at [513, 275] on select "Select Alabama - Middle Alabama - Northern Alabama - Southern Alaska Arizona Ar…" at bounding box center [602, 289] width 179 height 29
click at [838, 412] on button "Create Case" at bounding box center [838, 407] width 96 height 31
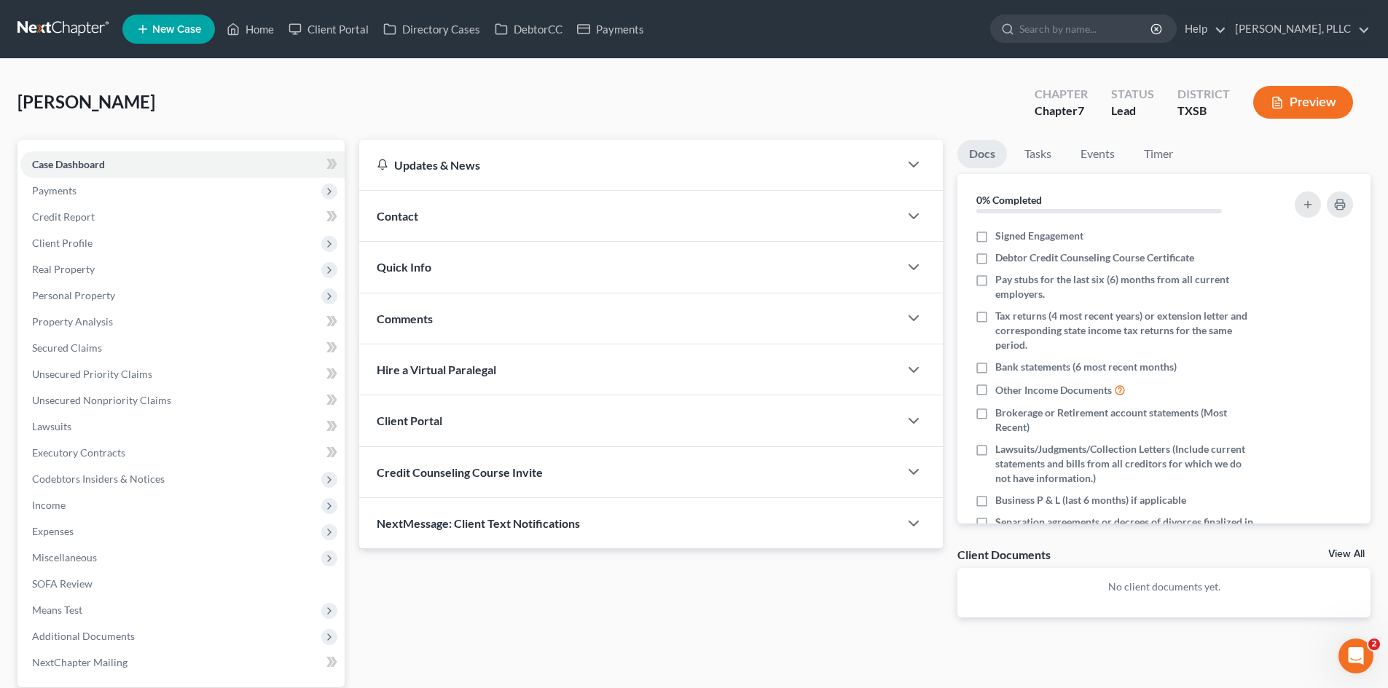
click at [432, 219] on div "Contact" at bounding box center [629, 216] width 540 height 50
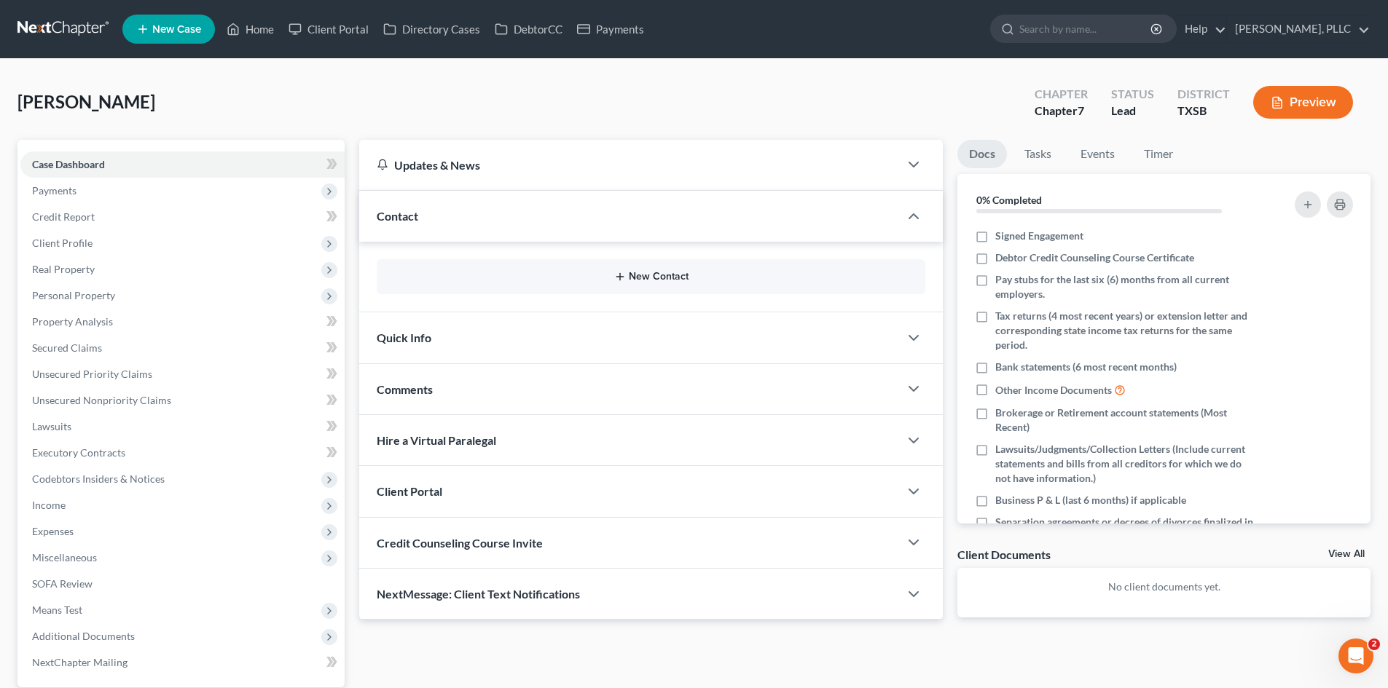
click at [634, 276] on button "New Contact" at bounding box center [650, 277] width 525 height 12
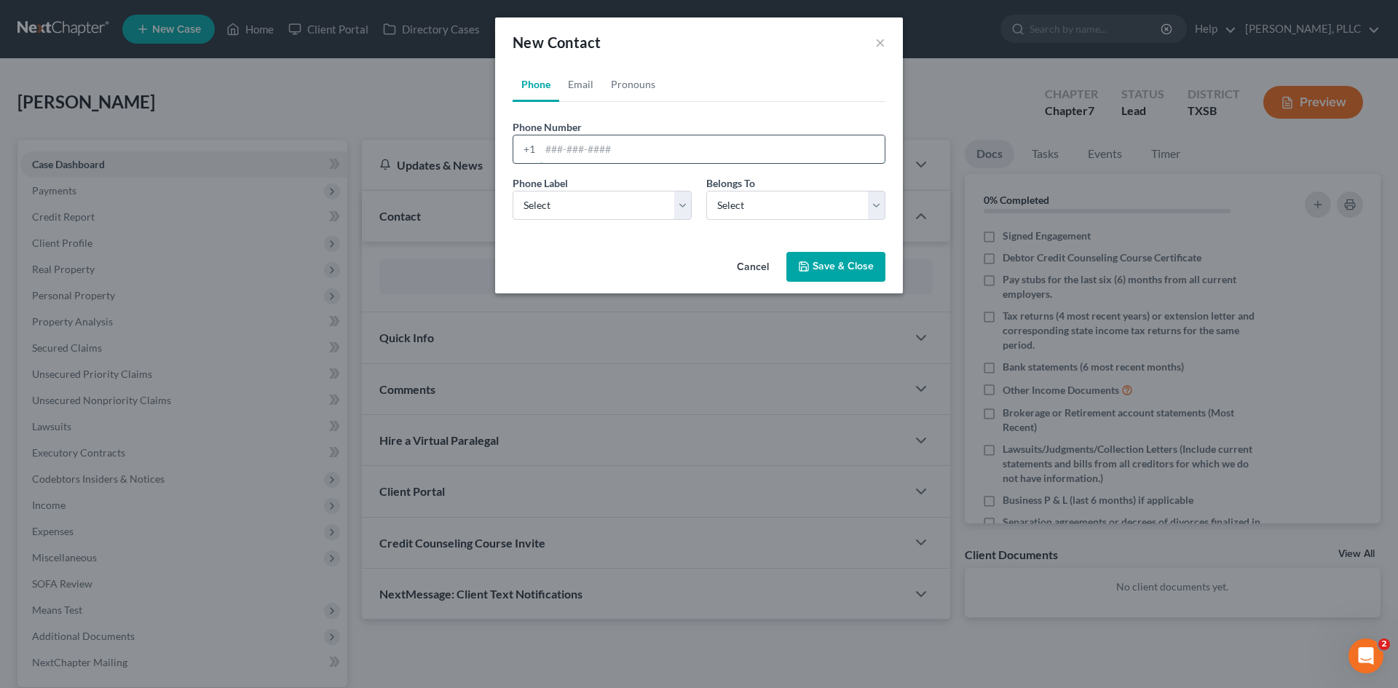
click at [564, 157] on input "tel" at bounding box center [712, 149] width 345 height 28
type input "956-240-0226"
click at [626, 201] on select "Select Mobile Home Work Other" at bounding box center [602, 205] width 179 height 29
select select "0"
click at [513, 191] on select "Select Mobile Home Work Other" at bounding box center [602, 205] width 179 height 29
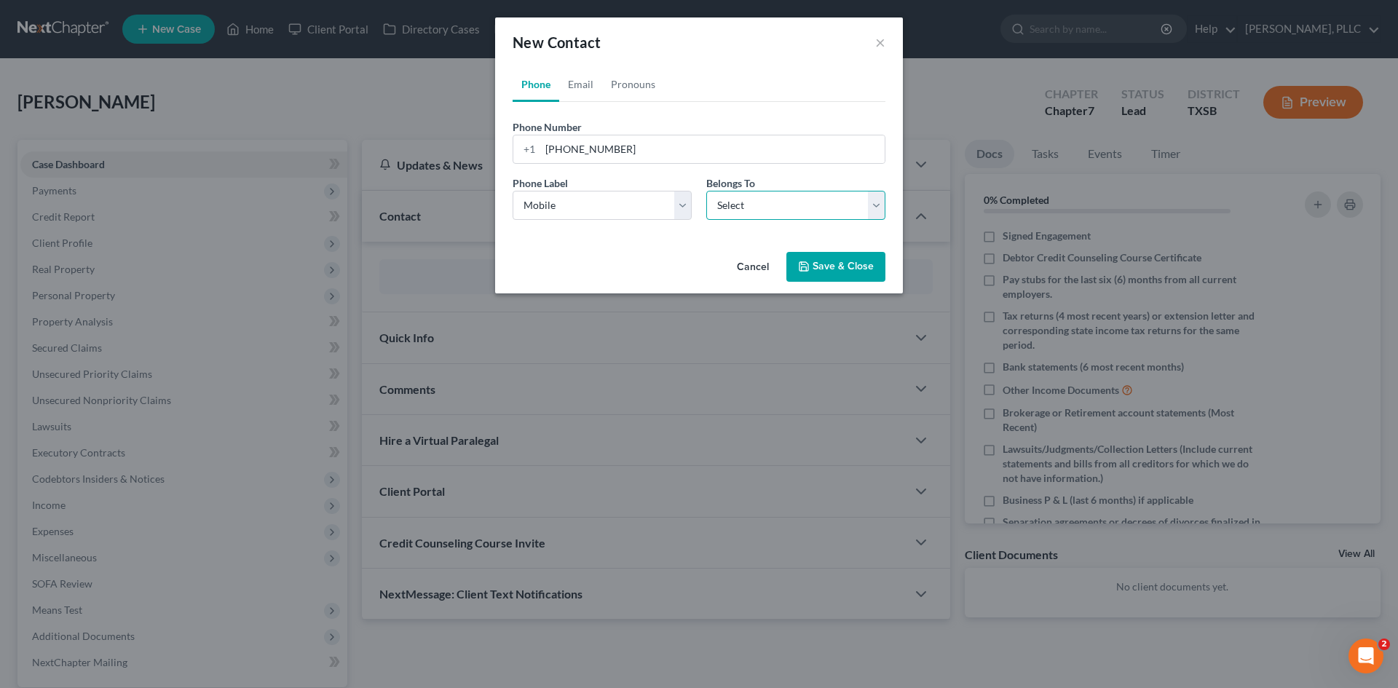
click at [758, 208] on select "Select Client Other" at bounding box center [796, 205] width 179 height 29
select select "0"
click at [707, 191] on select "Select Client Other" at bounding box center [796, 205] width 179 height 29
select select "0"
click at [572, 83] on link "Email" at bounding box center [580, 84] width 43 height 35
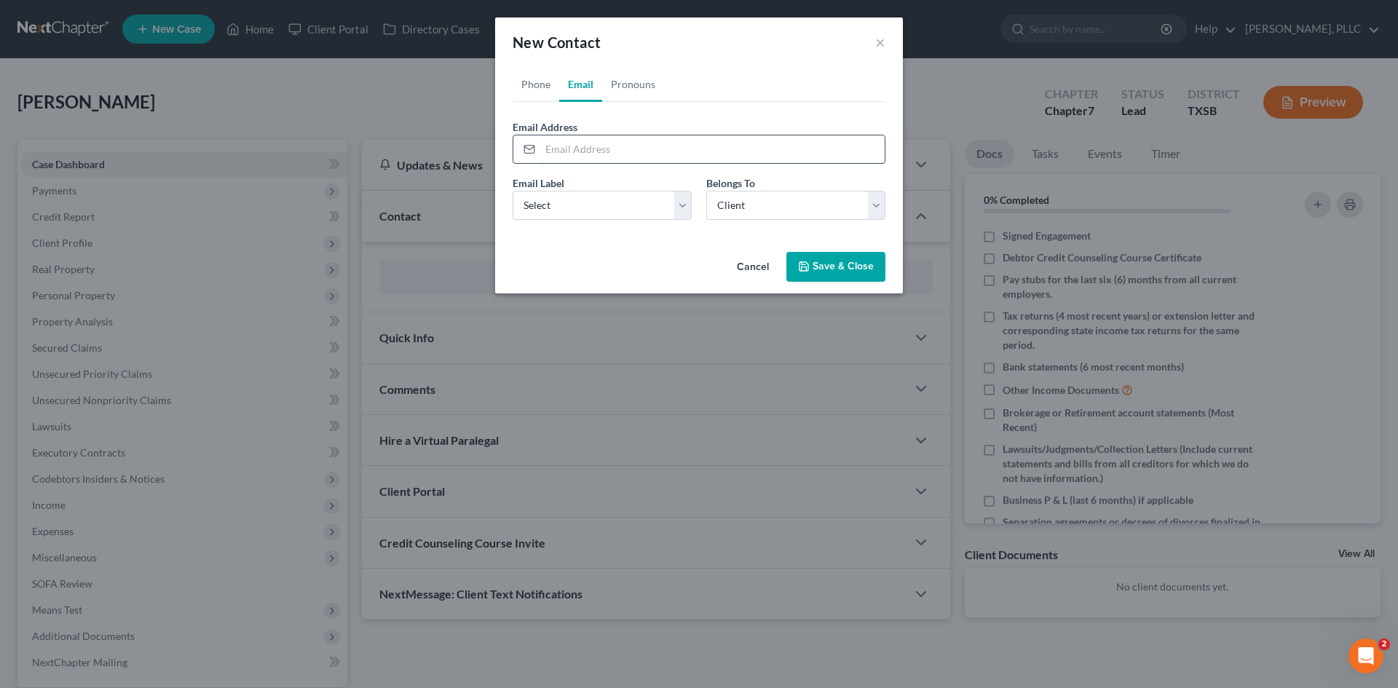
click at [578, 148] on input "email" at bounding box center [712, 149] width 345 height 28
paste input "marcossanchez4765@gmail.com"
type input "marcossanchez4765@gmail.com"
click at [581, 194] on select "Select Home Work Other" at bounding box center [602, 205] width 179 height 29
select select "1"
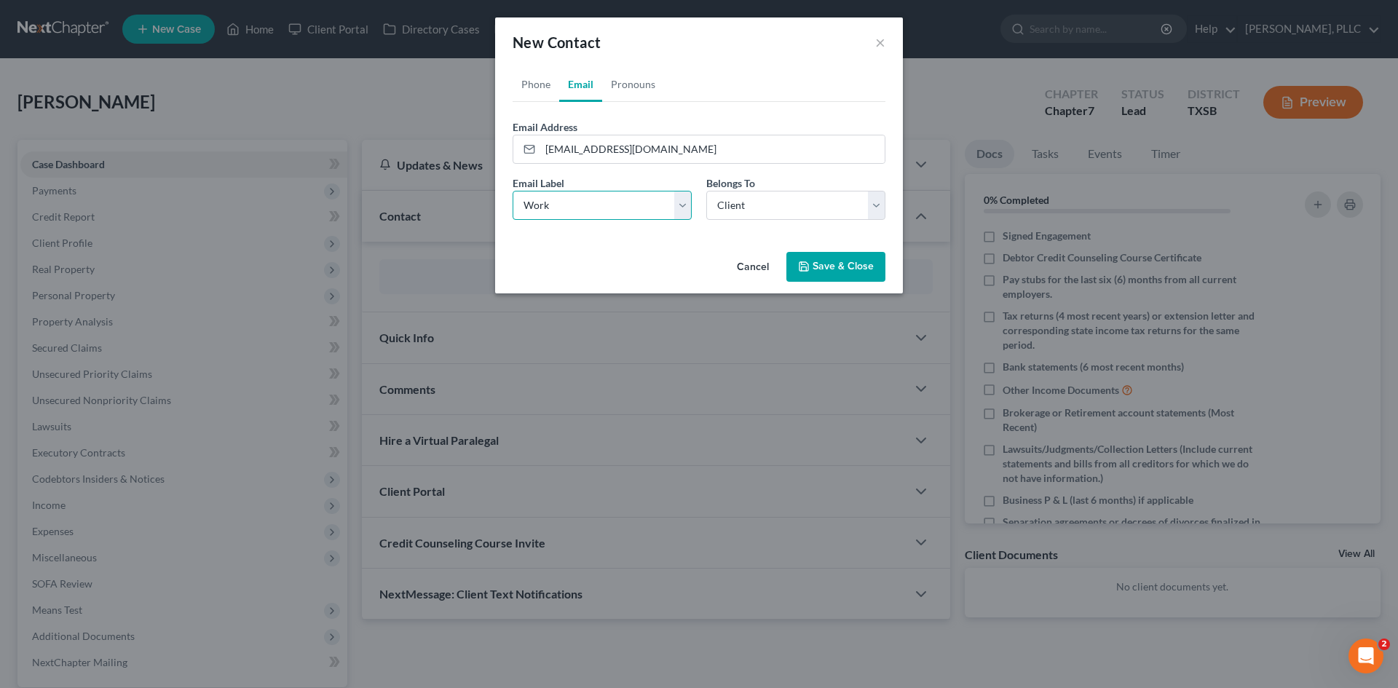
click at [513, 191] on select "Select Home Work Other" at bounding box center [602, 205] width 179 height 29
click at [845, 258] on button "Save & Close" at bounding box center [836, 267] width 99 height 31
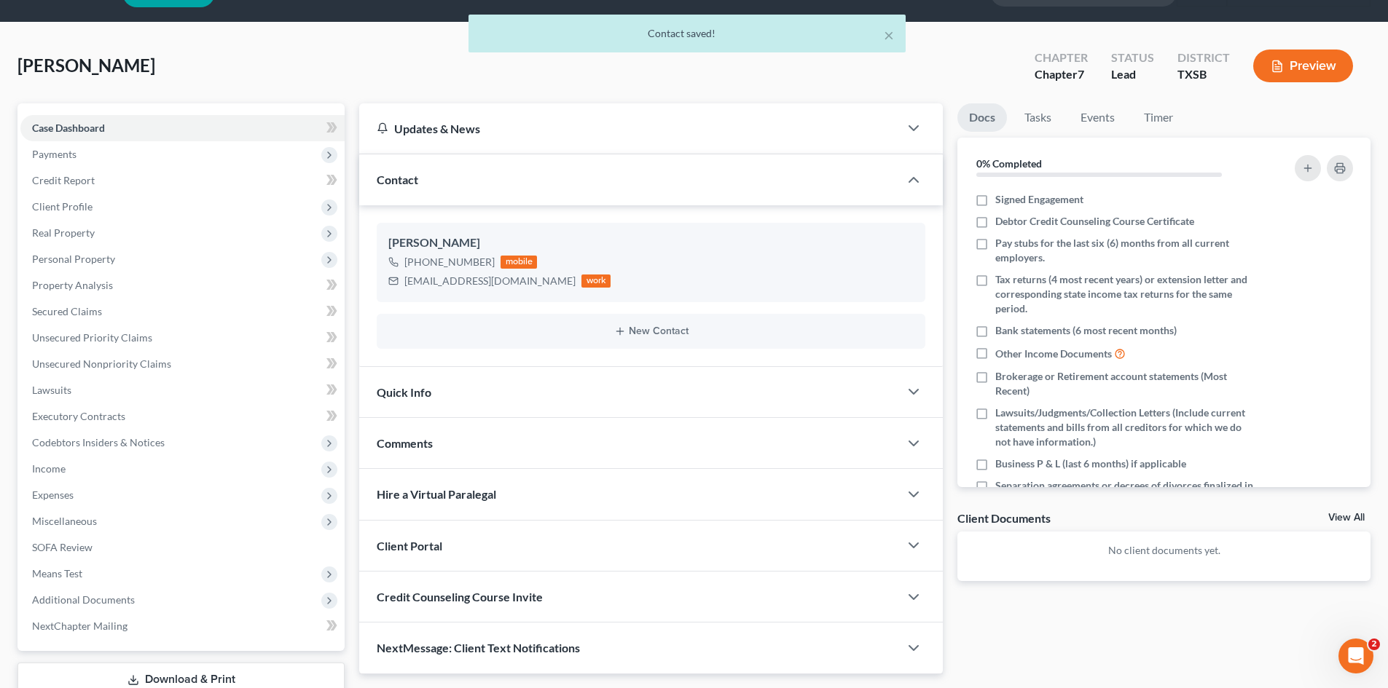
scroll to position [101, 0]
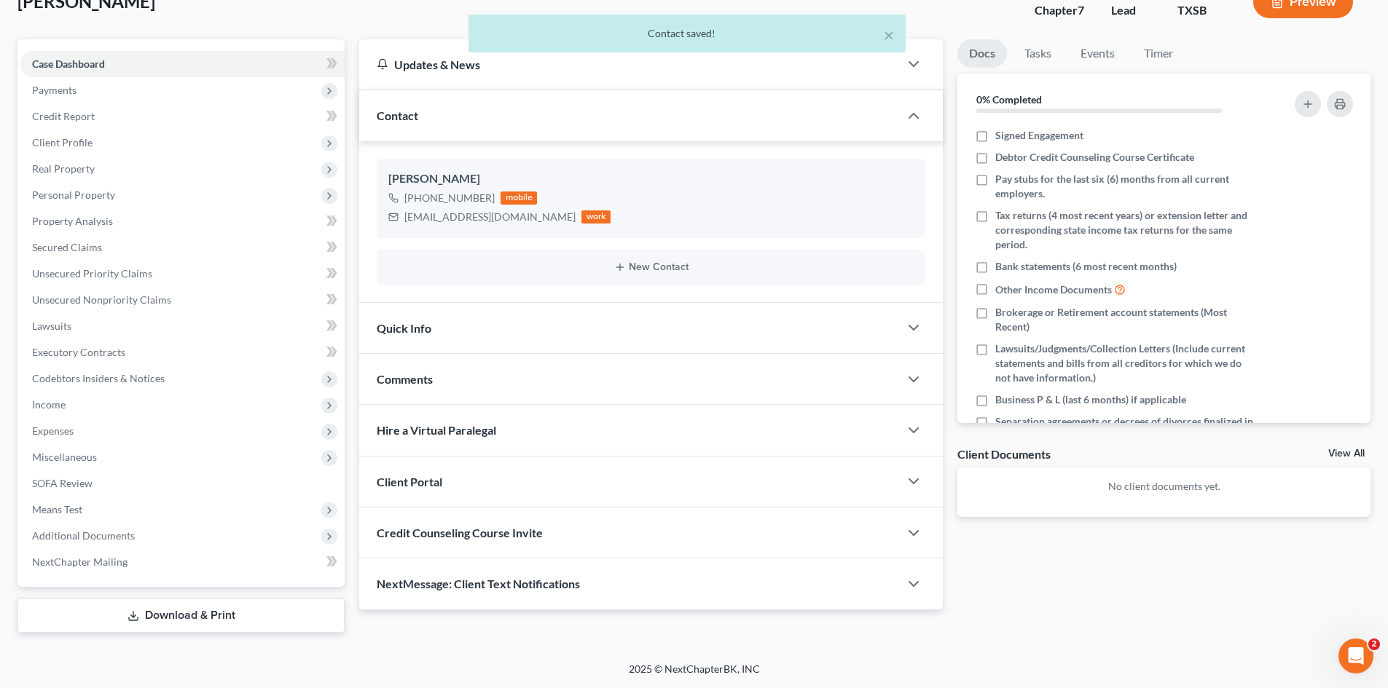
click at [524, 339] on div "Quick Info" at bounding box center [629, 328] width 540 height 50
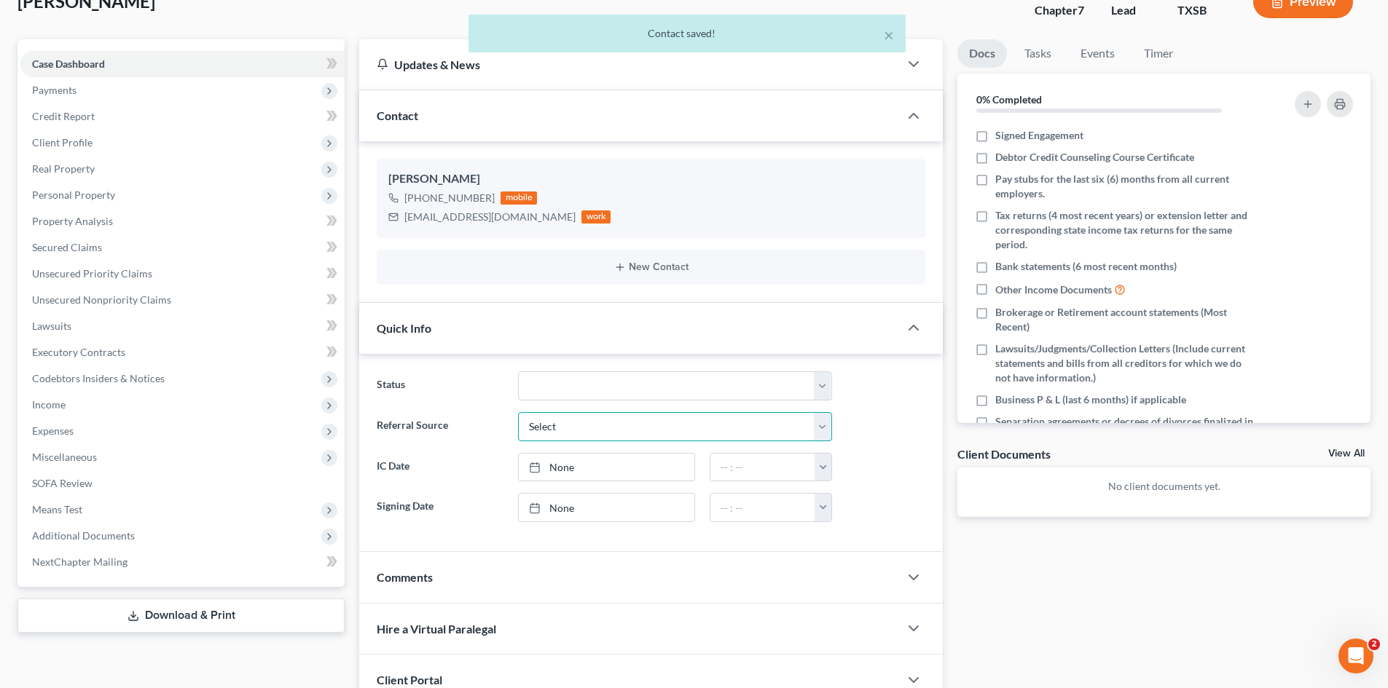
click at [586, 417] on select "Select Word Of Mouth Previous Clients Direct Mail Website Google Search Modern …" at bounding box center [675, 426] width 314 height 29
click at [518, 412] on select "Select Word Of Mouth Previous Clients Direct Mail Website Google Search Modern …" at bounding box center [675, 426] width 314 height 29
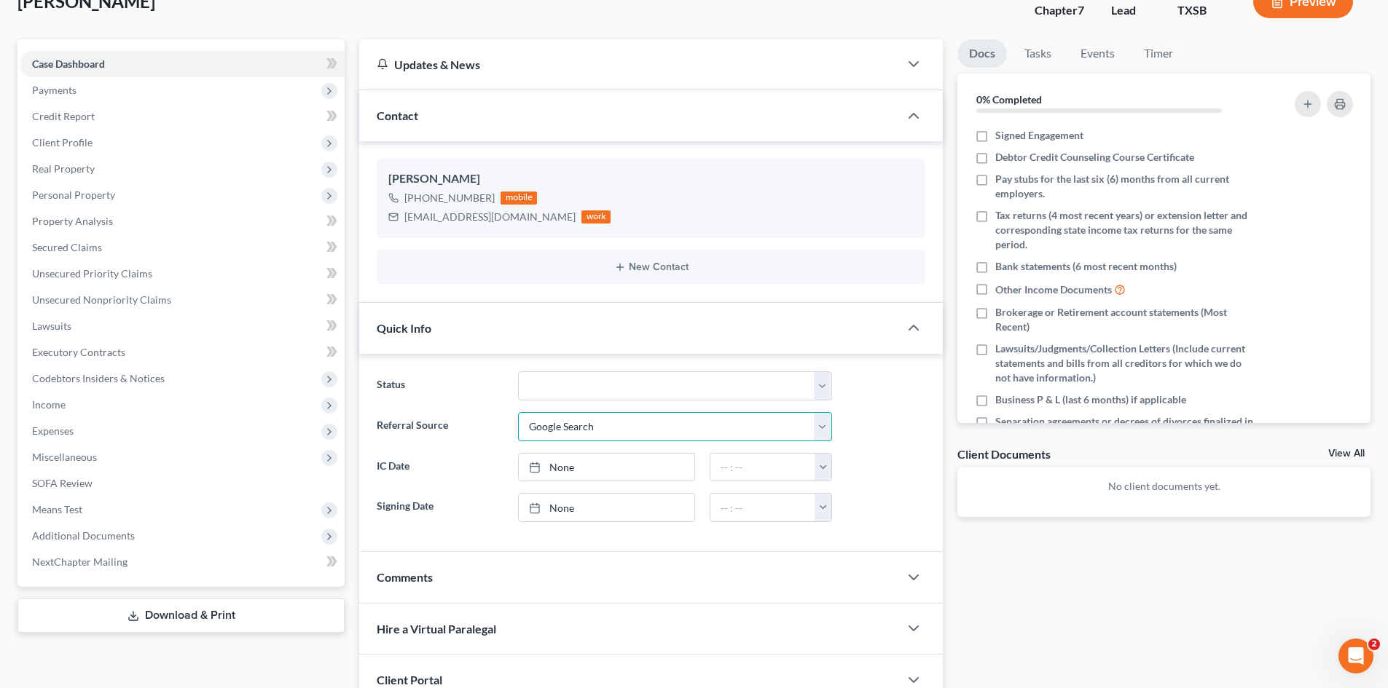
click at [580, 426] on select "Select Word Of Mouth Previous Clients Direct Mail Website Google Search Modern …" at bounding box center [675, 426] width 314 height 29
select select "6"
click at [518, 412] on select "Select Word Of Mouth Previous Clients Direct Mail Website Google Search Modern …" at bounding box center [675, 426] width 314 height 29
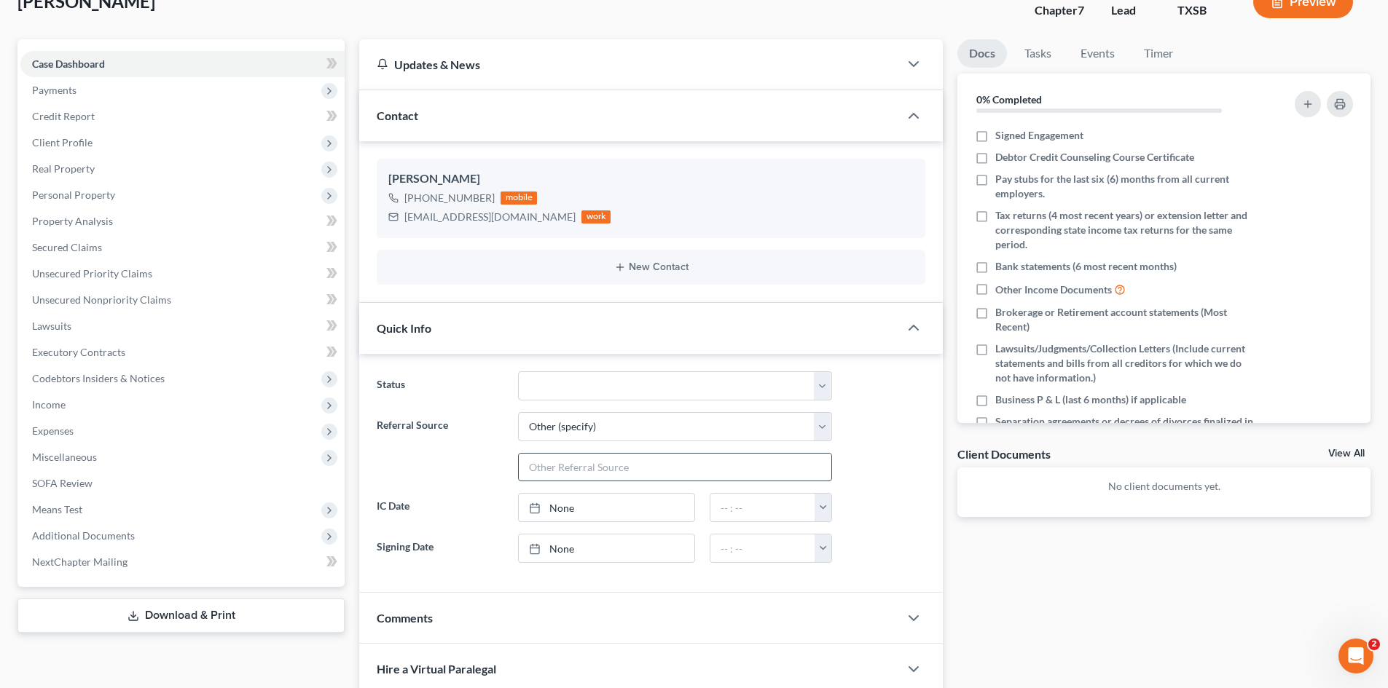
click at [568, 467] on input "text" at bounding box center [675, 468] width 312 height 28
type input "State Bar of Texas"
type input "[DATE]"
click at [585, 505] on link "None" at bounding box center [607, 508] width 176 height 28
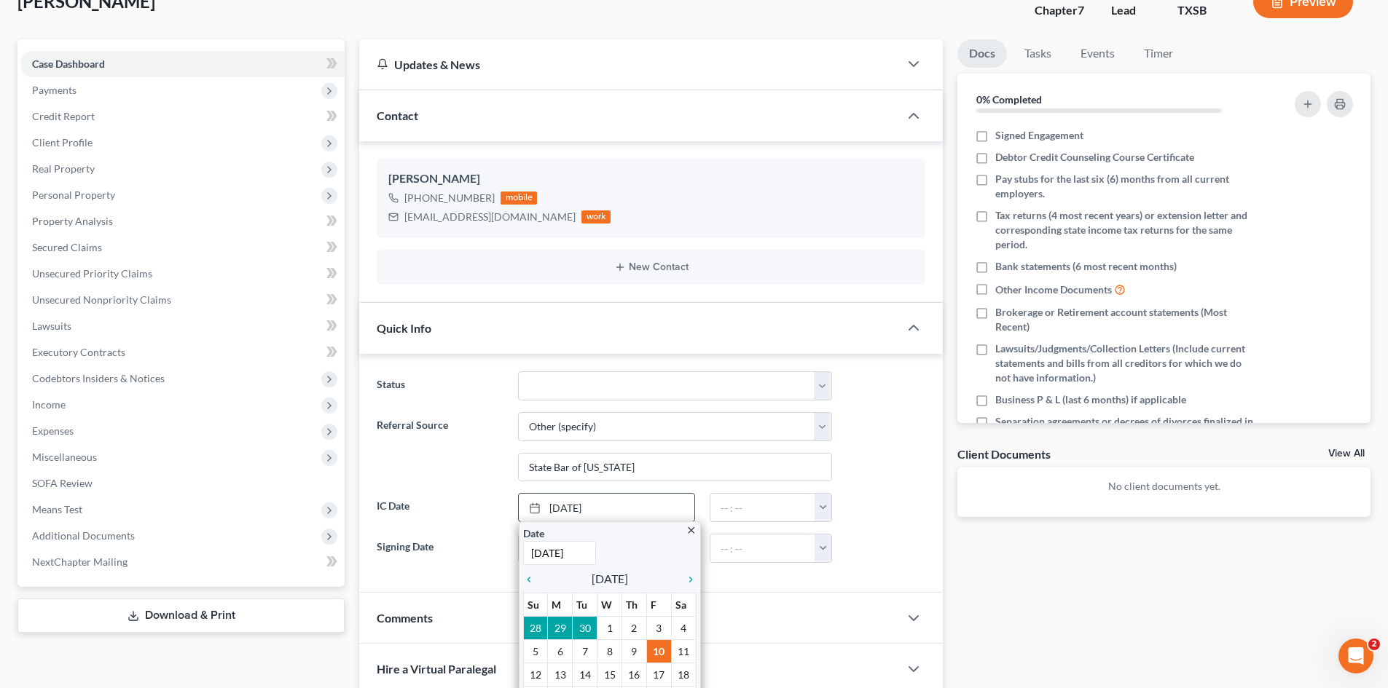
scroll to position [173, 0]
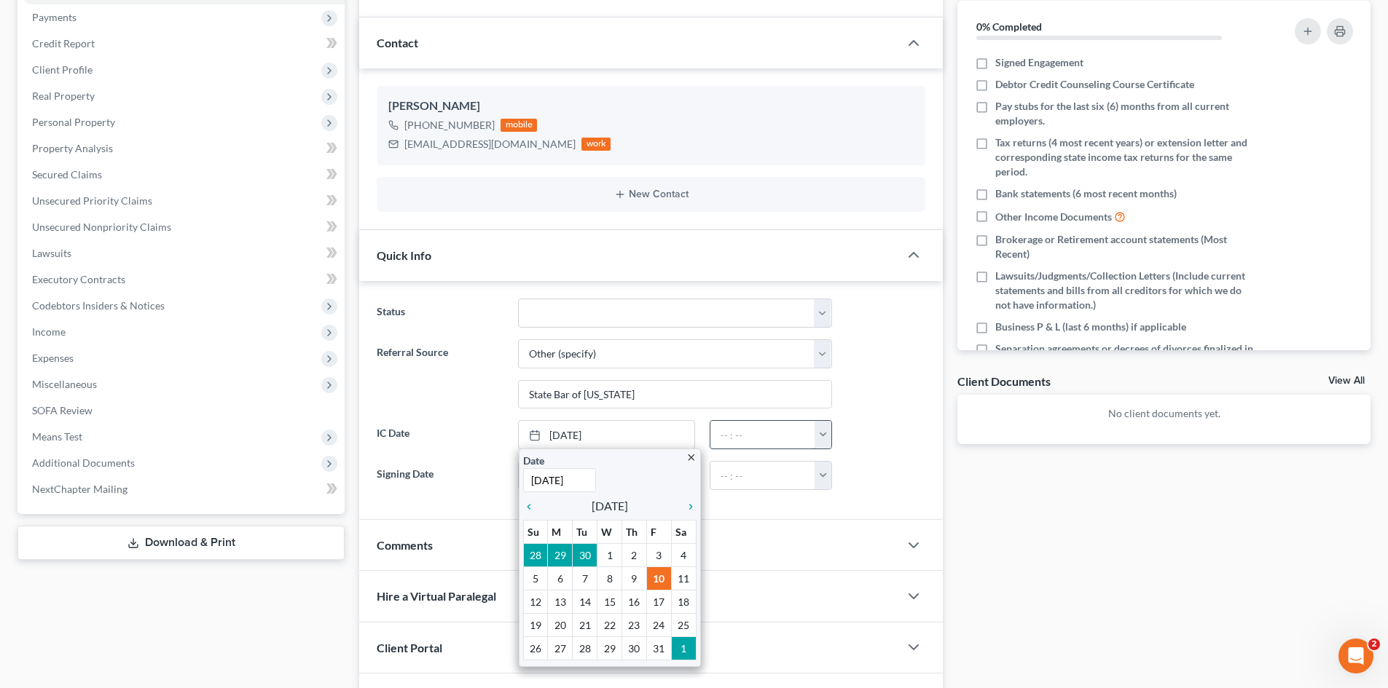
click at [813, 437] on input "text" at bounding box center [762, 435] width 105 height 28
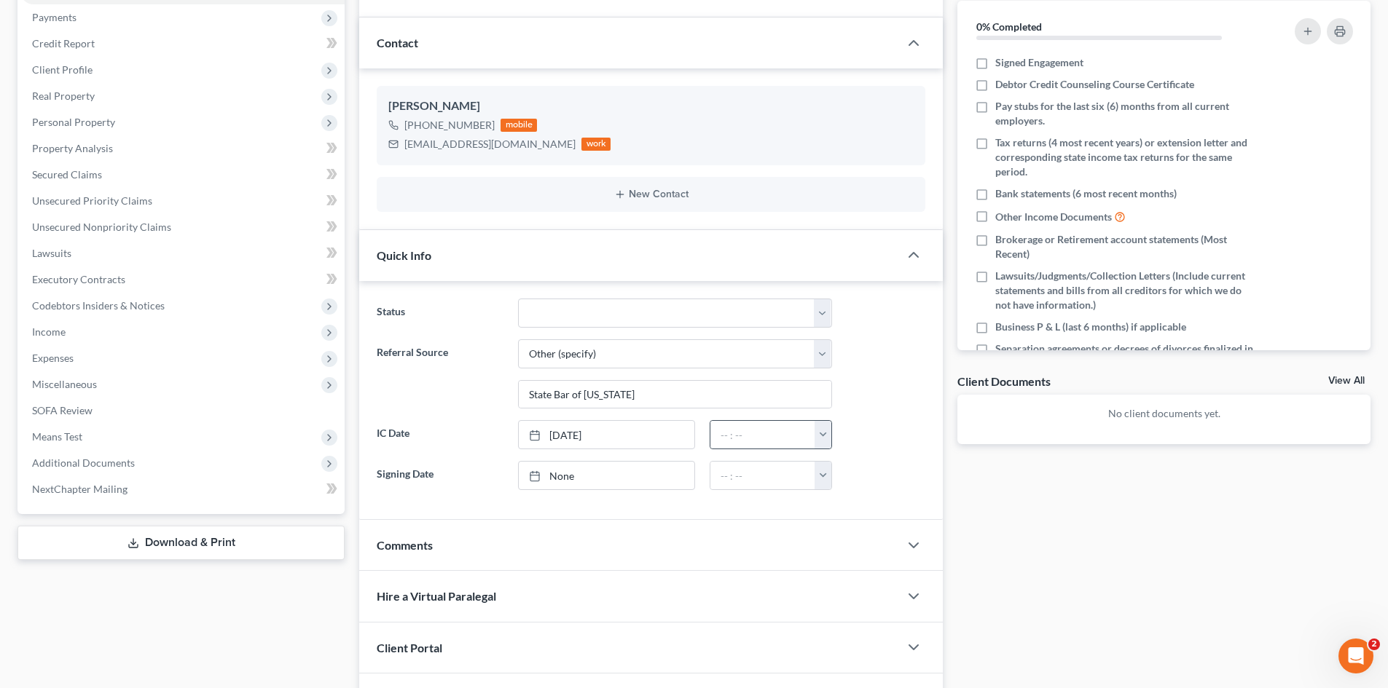
click at [821, 446] on button "button" at bounding box center [822, 435] width 17 height 28
click at [851, 475] on link "12:00pm" at bounding box center [855, 472] width 82 height 25
type input "12:00pm"
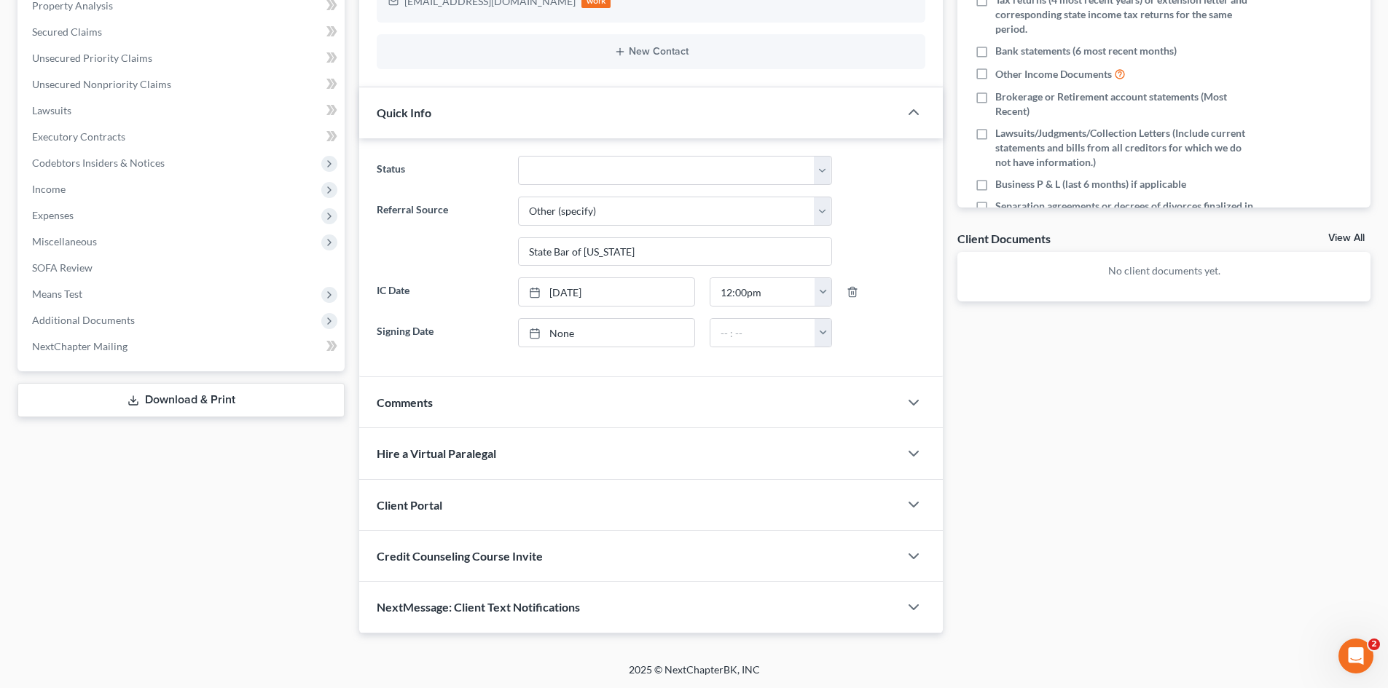
scroll to position [317, 0]
click at [591, 499] on div "Client Portal" at bounding box center [629, 504] width 540 height 50
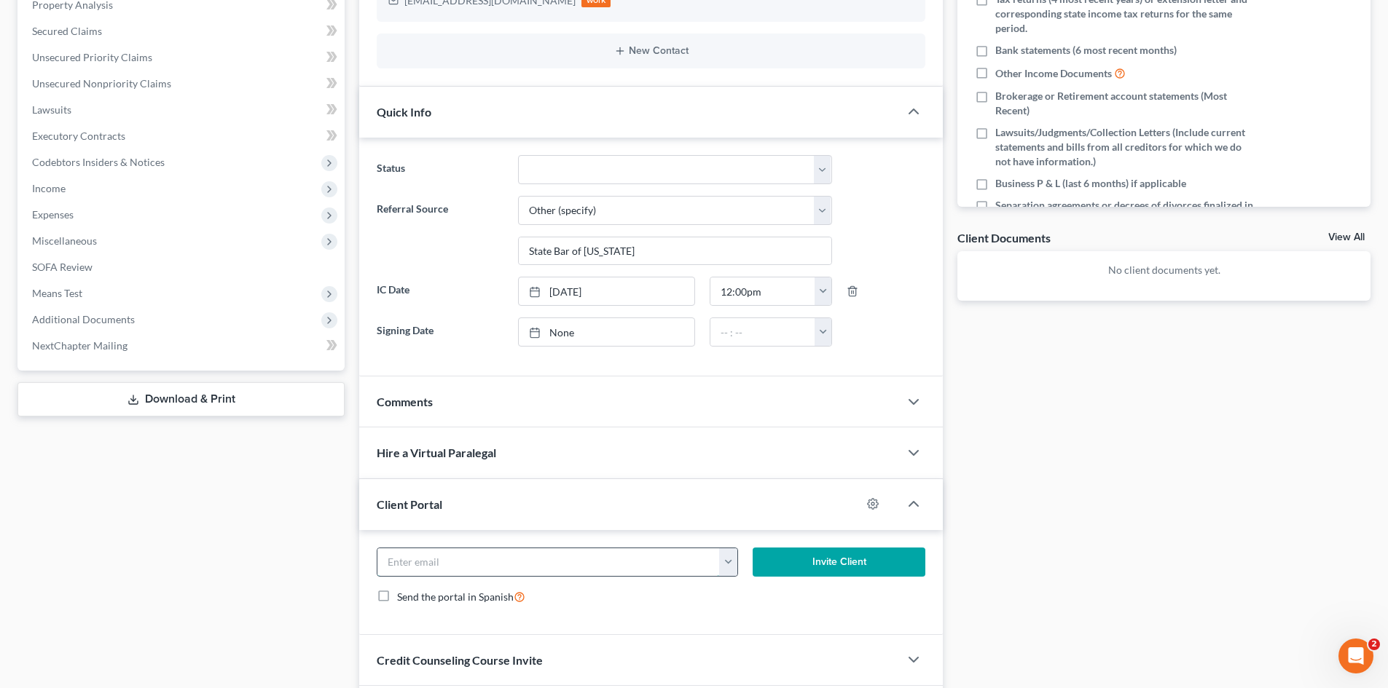
click at [540, 560] on input "email" at bounding box center [548, 562] width 342 height 28
paste input "marcossanchez4765@gmail.com"
type input "marcossanchez4765@gmail.com"
click at [762, 559] on button "Invite Client" at bounding box center [838, 562] width 173 height 29
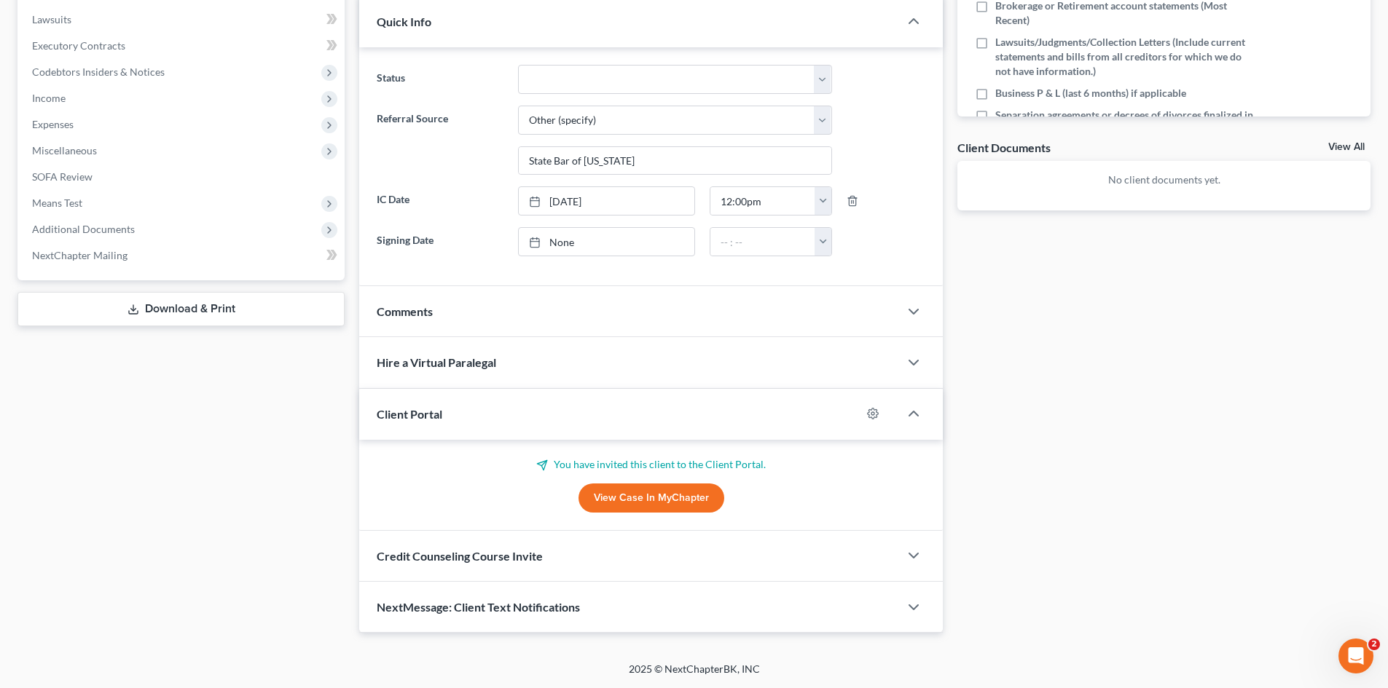
click at [504, 554] on span "Credit Counseling Course Invite" at bounding box center [460, 556] width 166 height 14
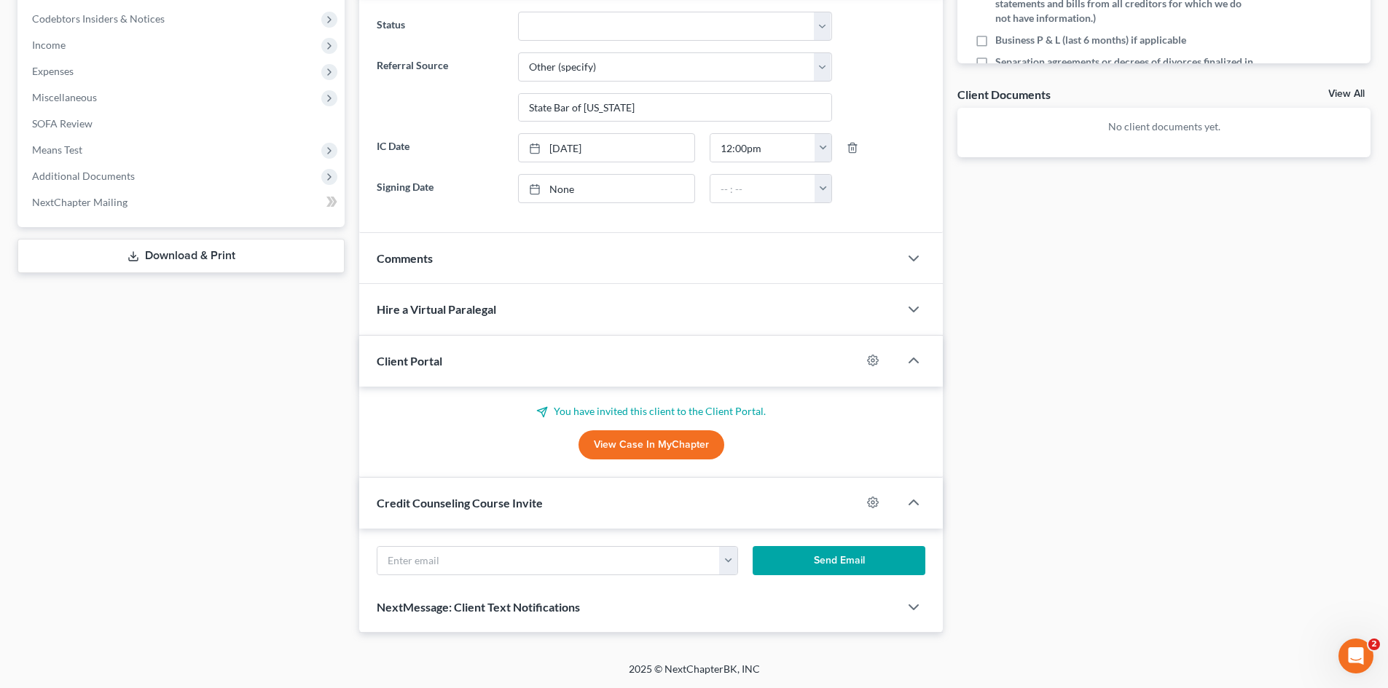
scroll to position [478, 0]
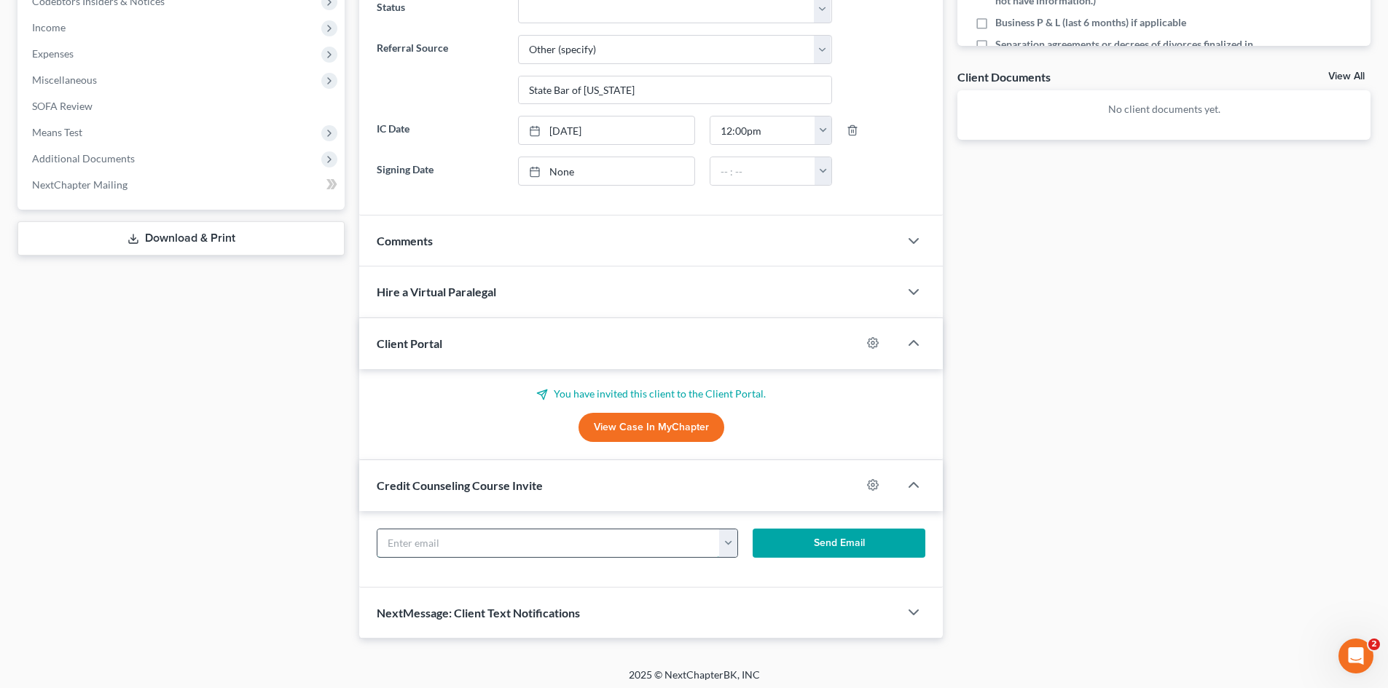
click at [488, 548] on input "text" at bounding box center [548, 544] width 342 height 28
paste input "marcossanchez4765@gmail.com"
type input "marcossanchez4765@gmail.com"
click at [845, 540] on button "Send Email" at bounding box center [838, 543] width 173 height 29
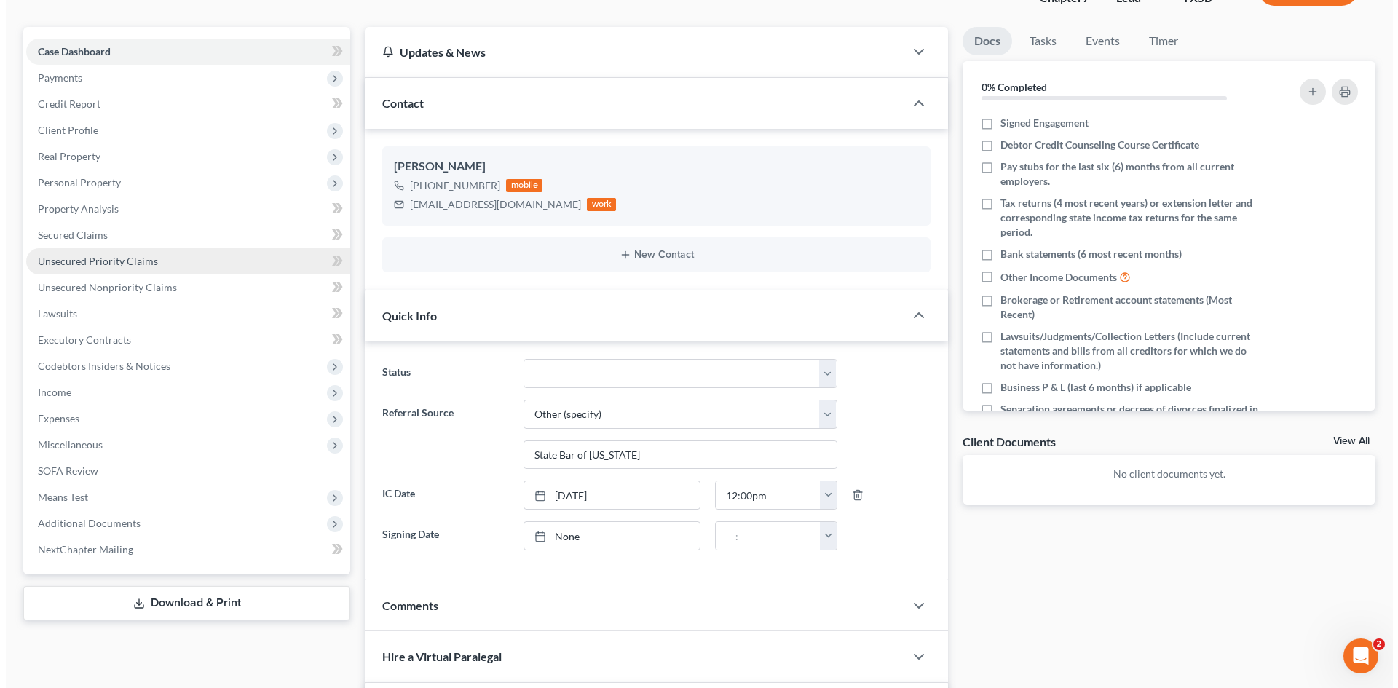
scroll to position [0, 0]
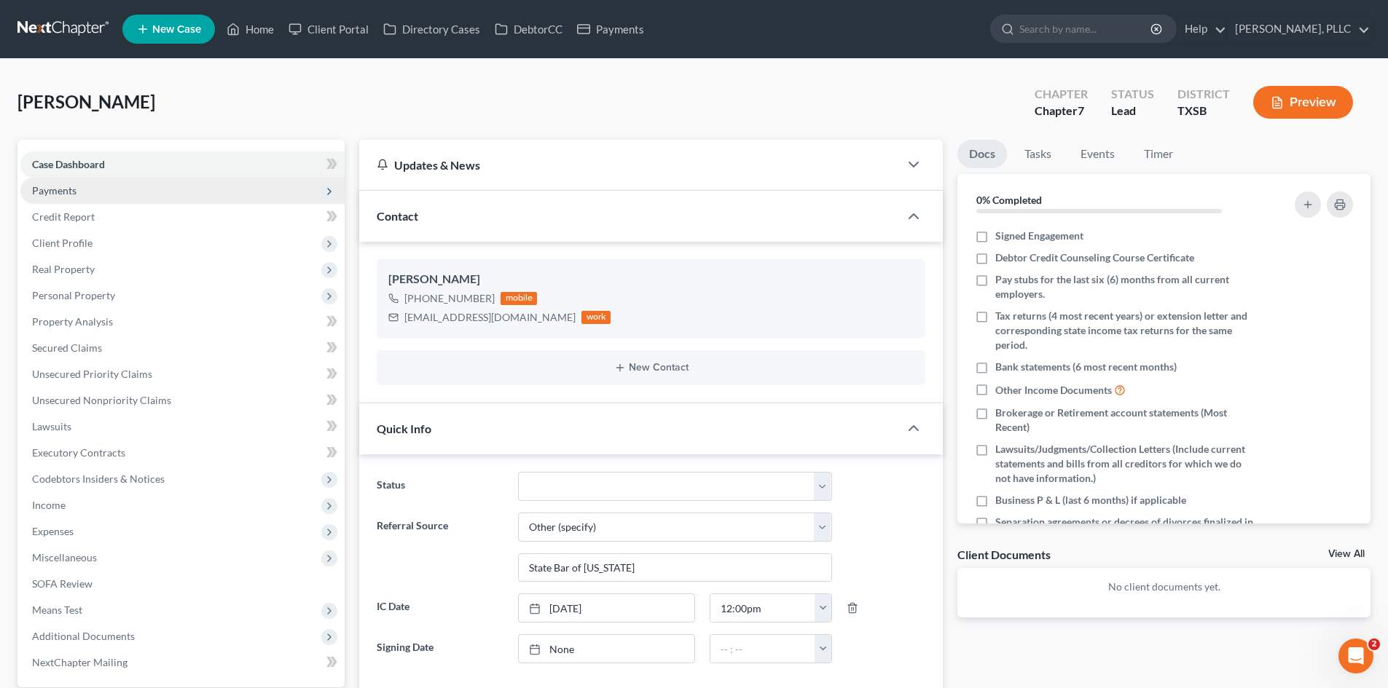
click at [119, 194] on span "Payments" at bounding box center [182, 191] width 324 height 26
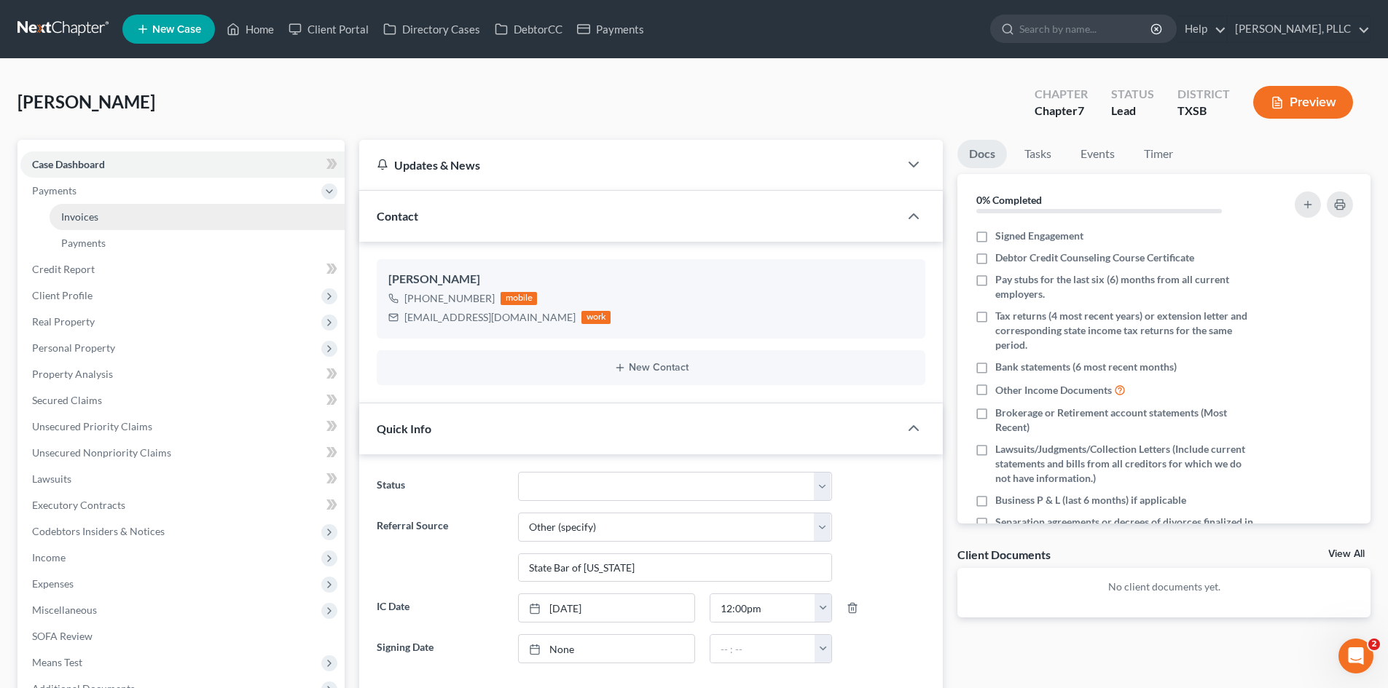
click at [119, 213] on link "Invoices" at bounding box center [197, 217] width 295 height 26
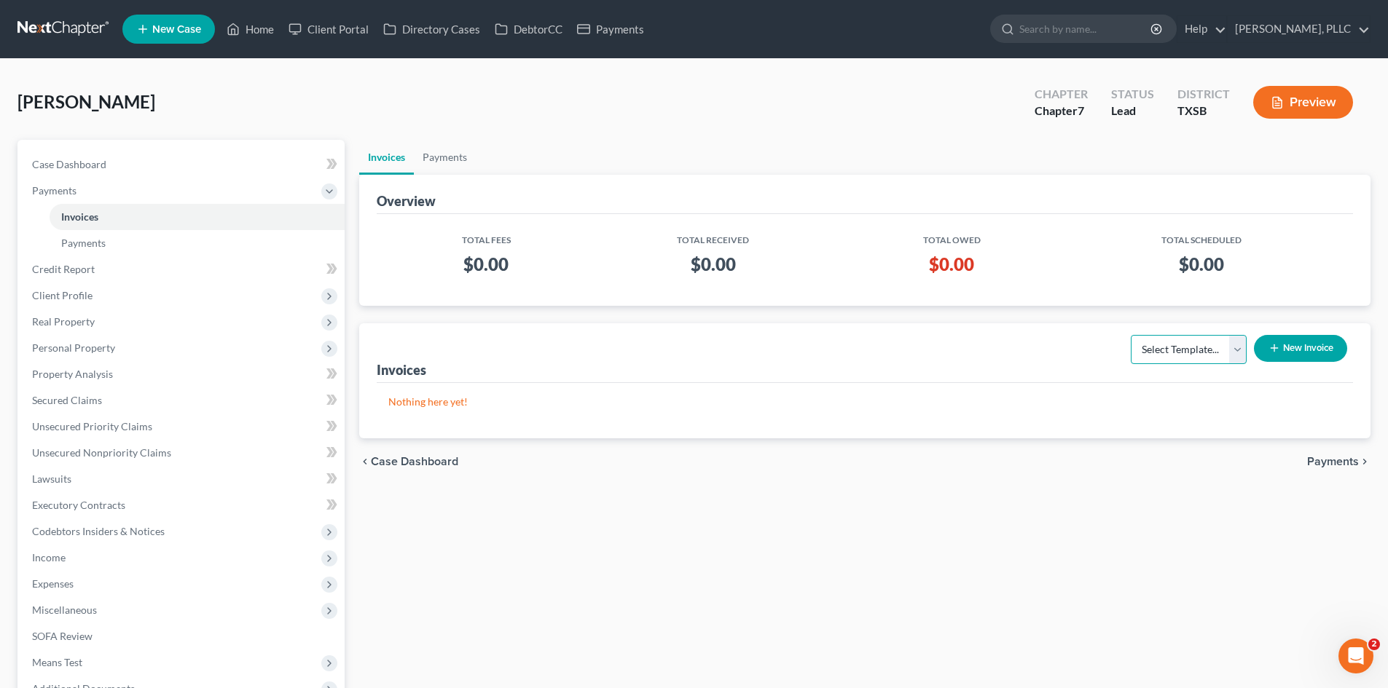
click at [1210, 355] on select "Select Template... Invoice" at bounding box center [1188, 349] width 116 height 29
select select "0"
click at [1130, 335] on select "Select Template... Invoice" at bounding box center [1188, 349] width 116 height 29
click at [1267, 342] on button "New Invoice" at bounding box center [1299, 348] width 93 height 27
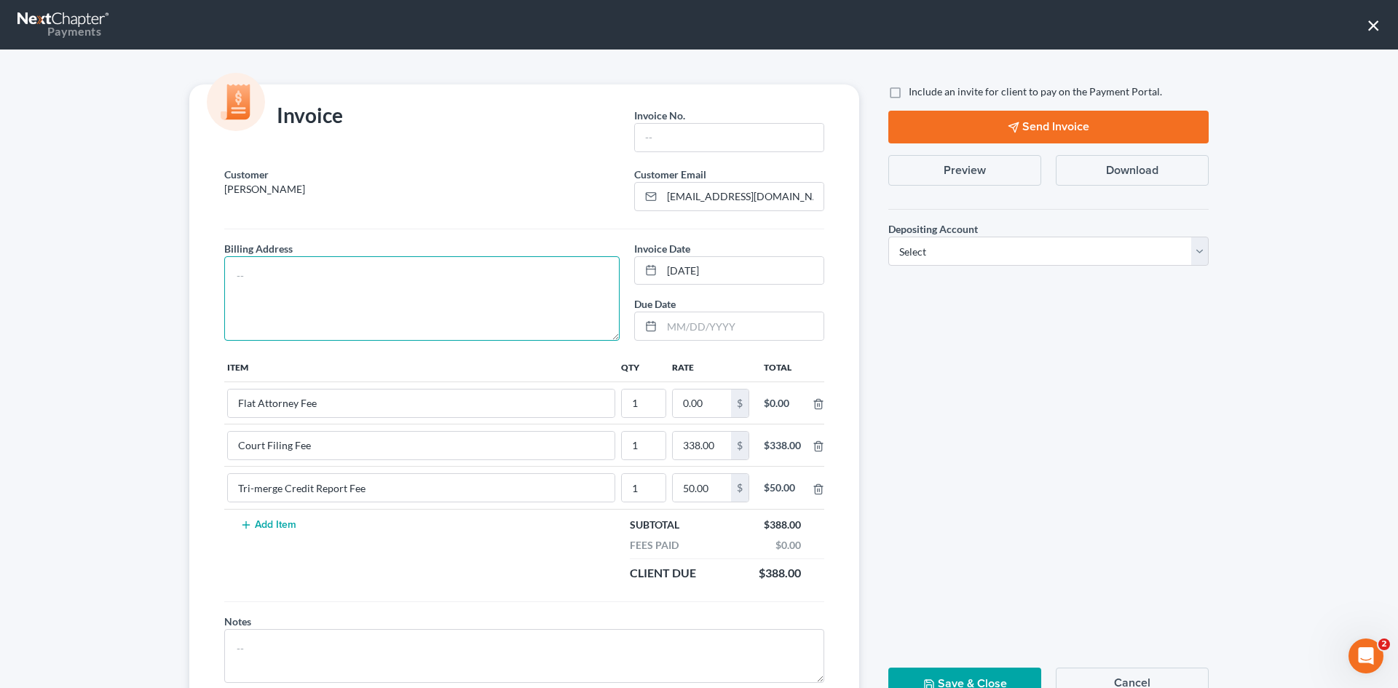
drag, startPoint x: 408, startPoint y: 294, endPoint x: 434, endPoint y: 293, distance: 26.3
click at [414, 294] on textarea at bounding box center [421, 298] width 395 height 84
type textarea "To be provided."
click at [707, 130] on input "text" at bounding box center [729, 138] width 189 height 28
type input "A0660"
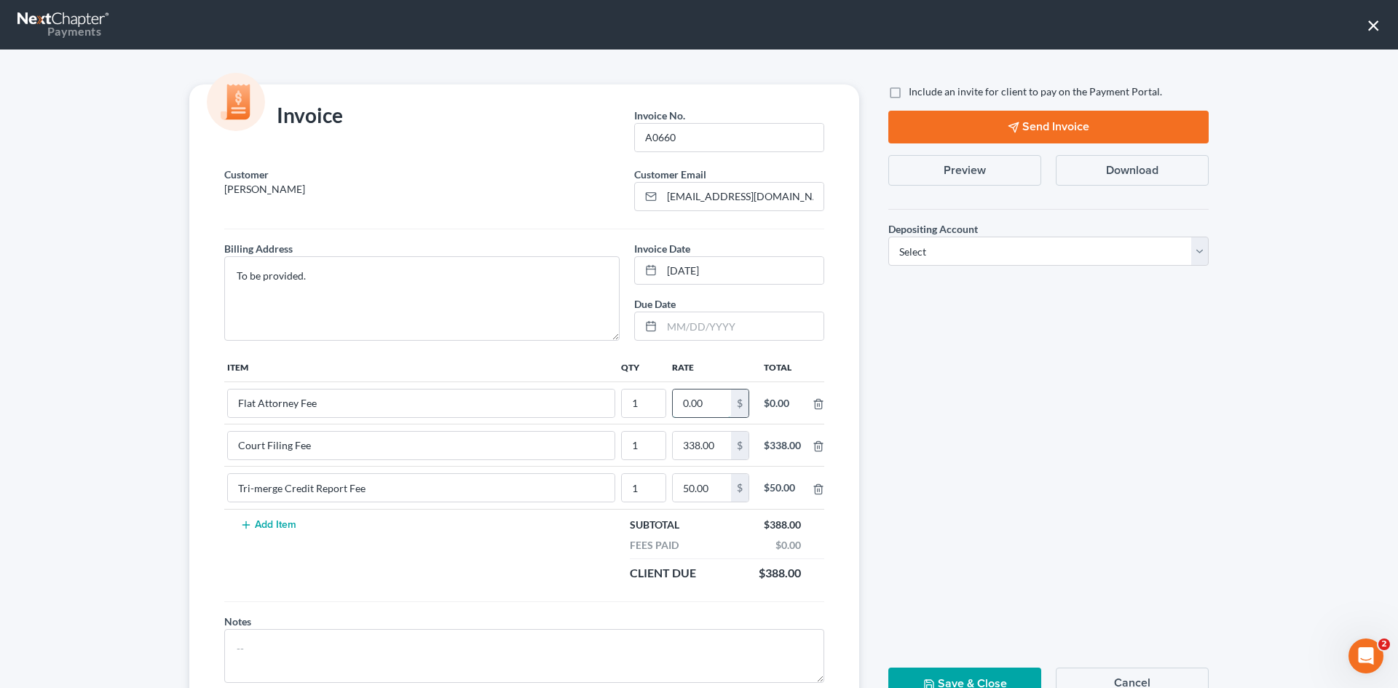
click at [707, 406] on input "0.00" at bounding box center [702, 404] width 58 height 28
type input "2"
type input "2,412.00"
click at [909, 99] on label "Include an invite for client to pay on the Payment Portal." at bounding box center [1035, 91] width 253 height 15
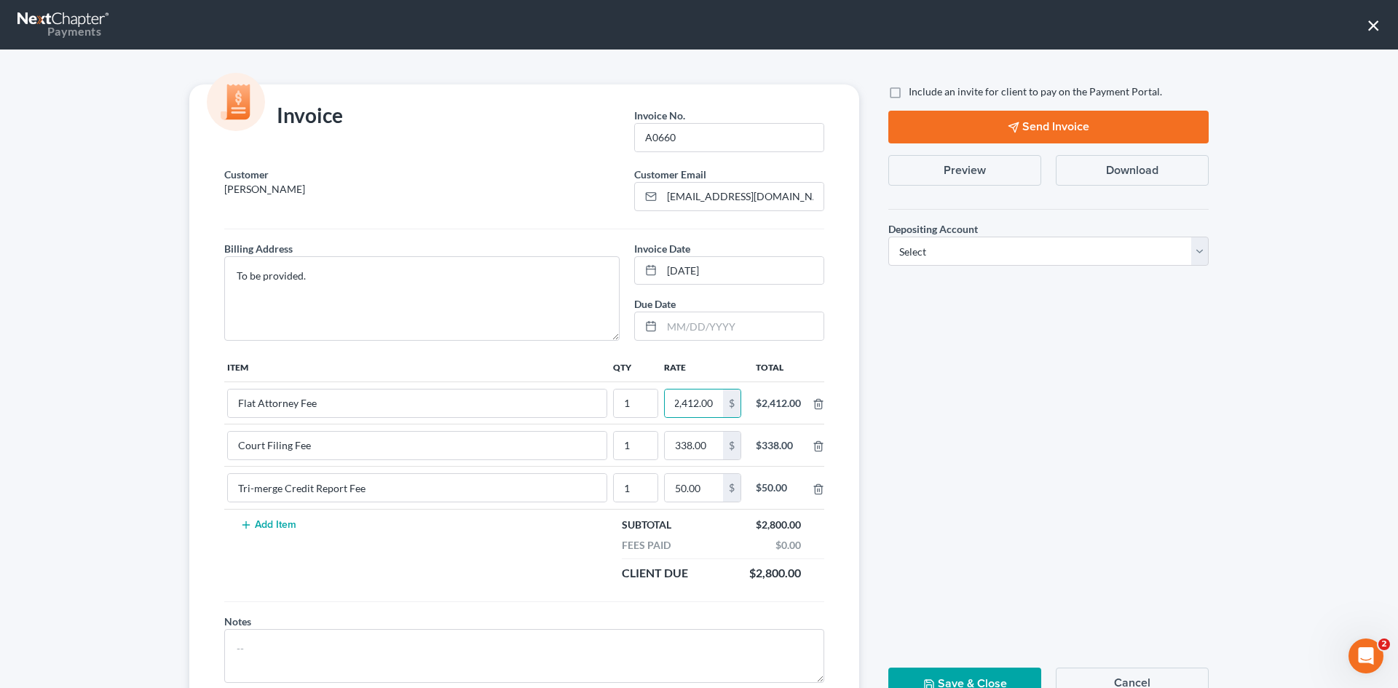
click at [915, 94] on input "Include an invite for client to pay on the Payment Portal." at bounding box center [919, 88] width 9 height 9
checkbox input "true"
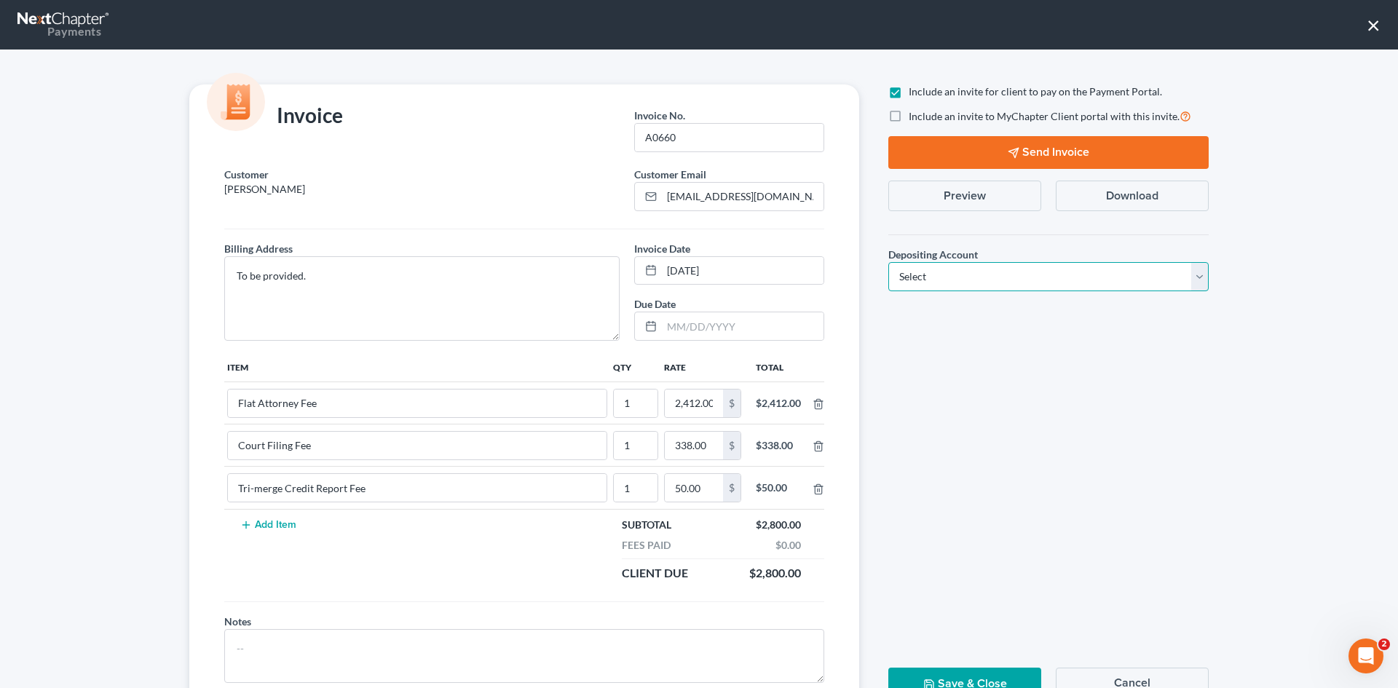
drag, startPoint x: 922, startPoint y: 275, endPoint x: 914, endPoint y: 288, distance: 15.4
click at [922, 275] on select "Select Operation Trust" at bounding box center [1049, 276] width 320 height 29
select select "1"
click at [889, 262] on select "Select Operation Trust" at bounding box center [1049, 276] width 320 height 29
drag, startPoint x: 957, startPoint y: 147, endPoint x: 985, endPoint y: 350, distance: 205.2
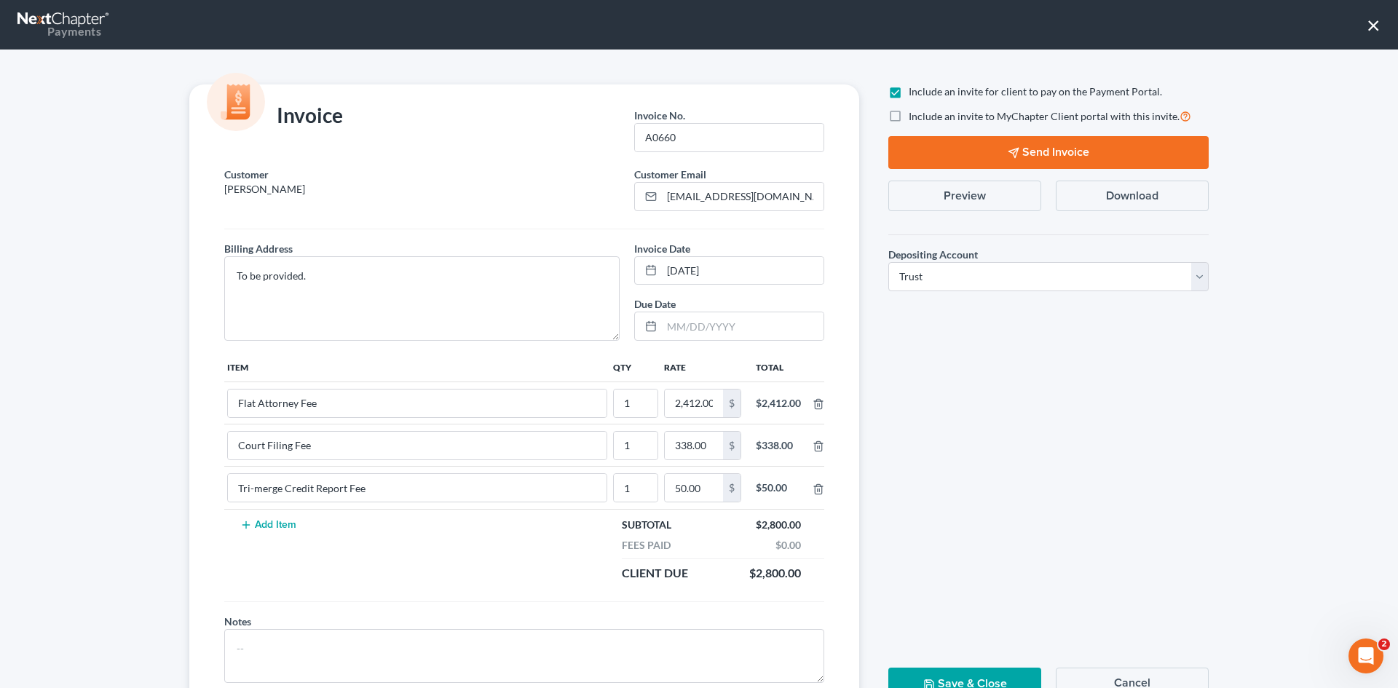
click at [959, 147] on button "Send Invoice" at bounding box center [1049, 152] width 320 height 33
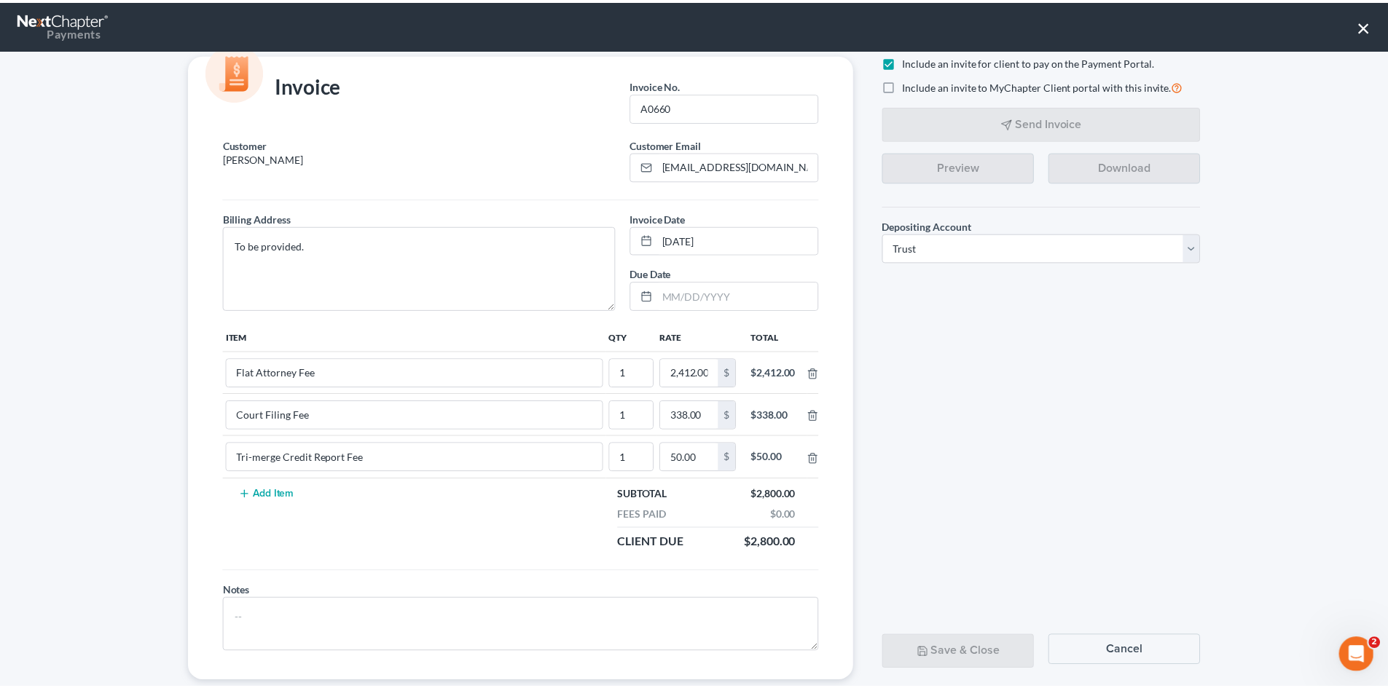
scroll to position [59, 0]
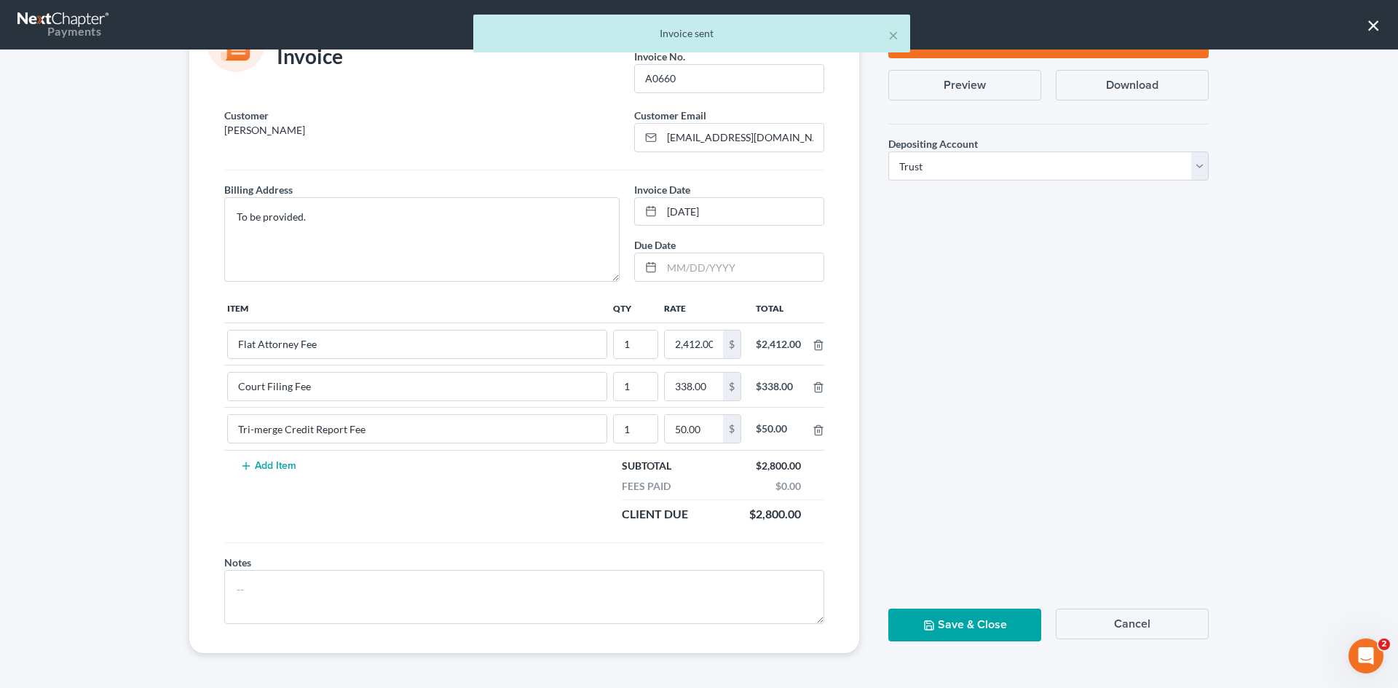
click at [949, 618] on button "Save & Close" at bounding box center [965, 625] width 153 height 33
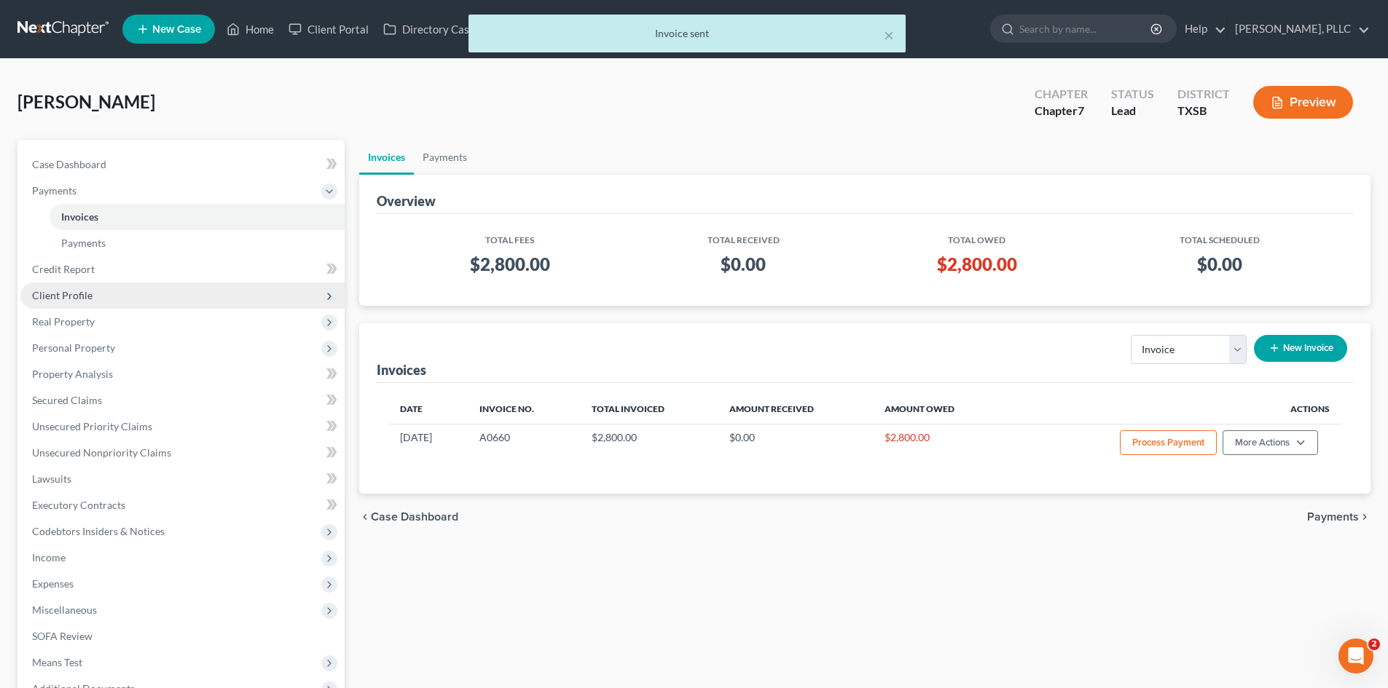
click at [135, 303] on span "Client Profile" at bounding box center [182, 296] width 324 height 26
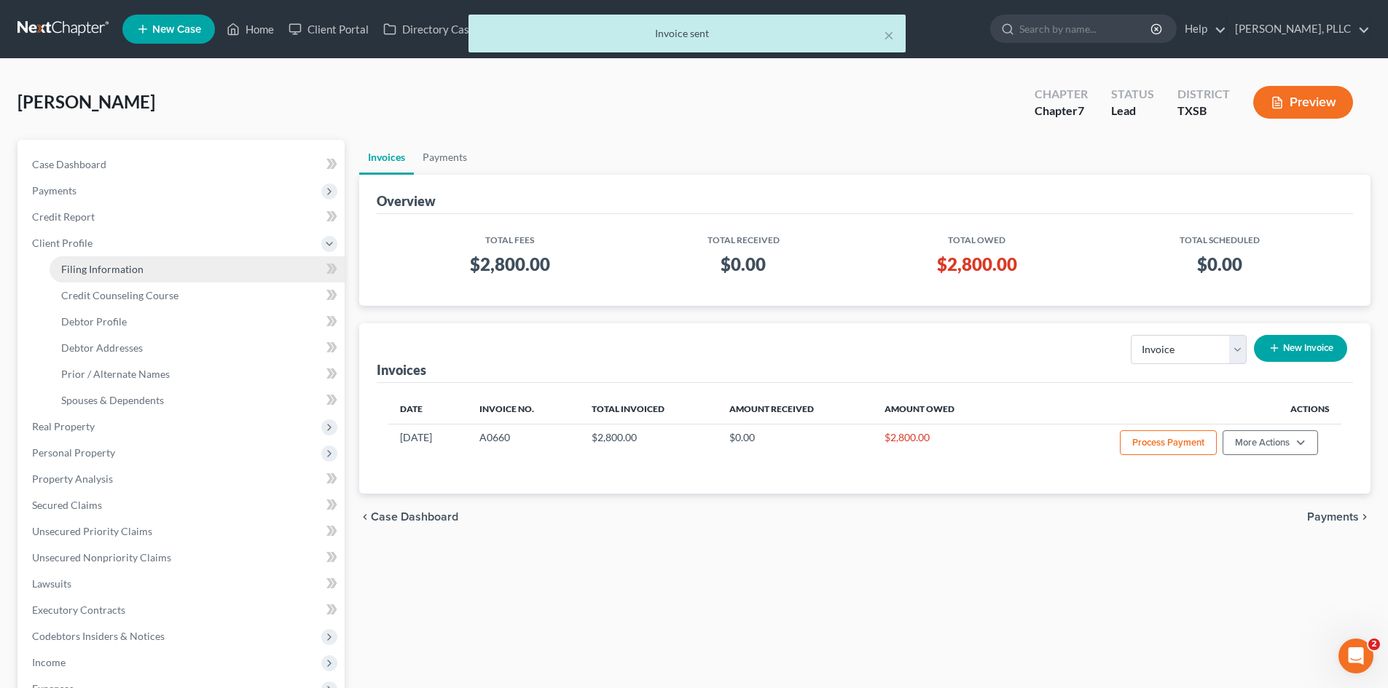
click at [143, 272] on link "Filing Information" at bounding box center [197, 269] width 295 height 26
select select "1"
select select "0"
select select "79"
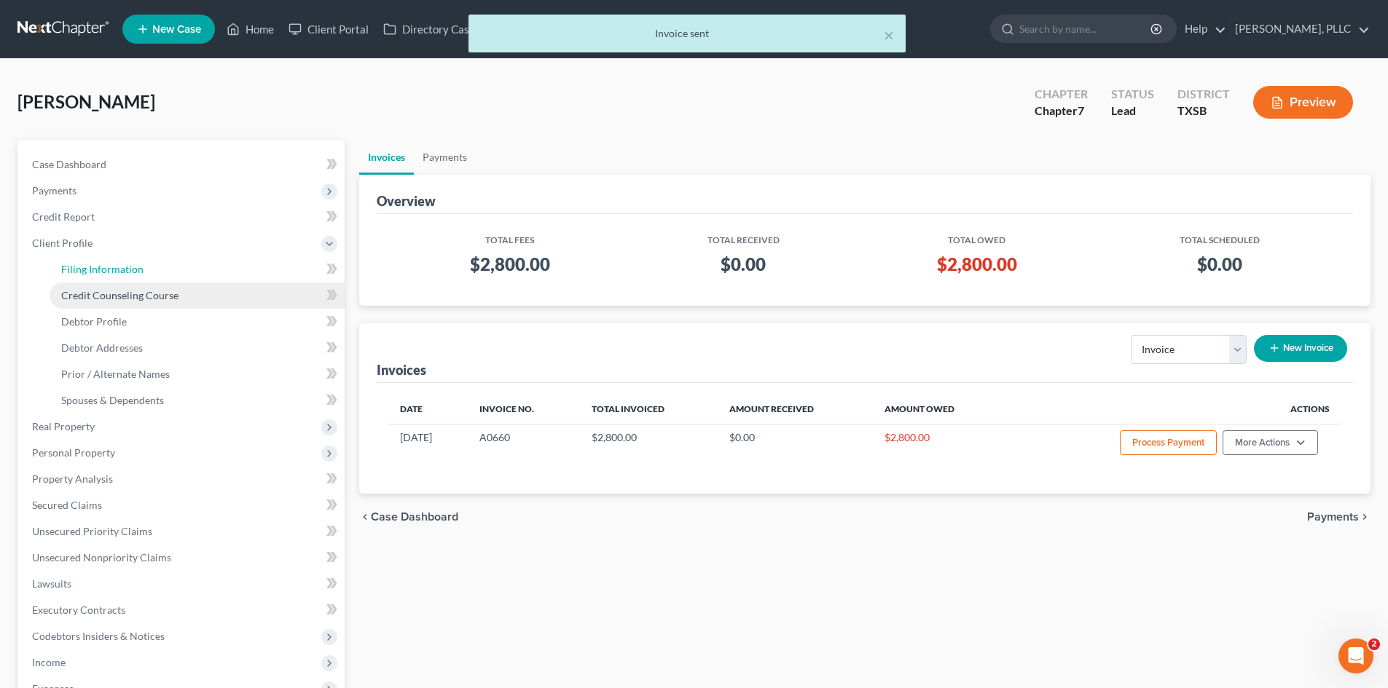
select select "45"
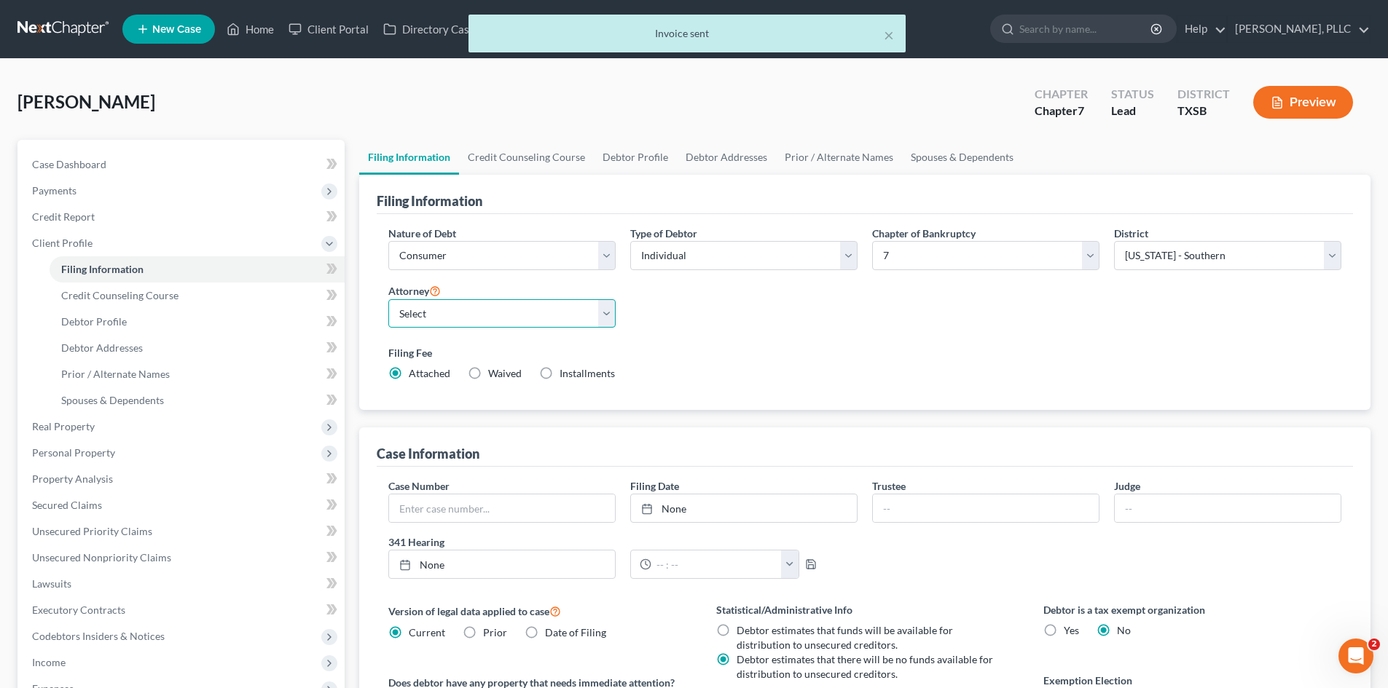
click at [455, 316] on select "Select Guy Holman - TXEB Guy Holman - TXNB Guy Holman - TXSB Guy Holman - TXWB …" at bounding box center [501, 313] width 227 height 29
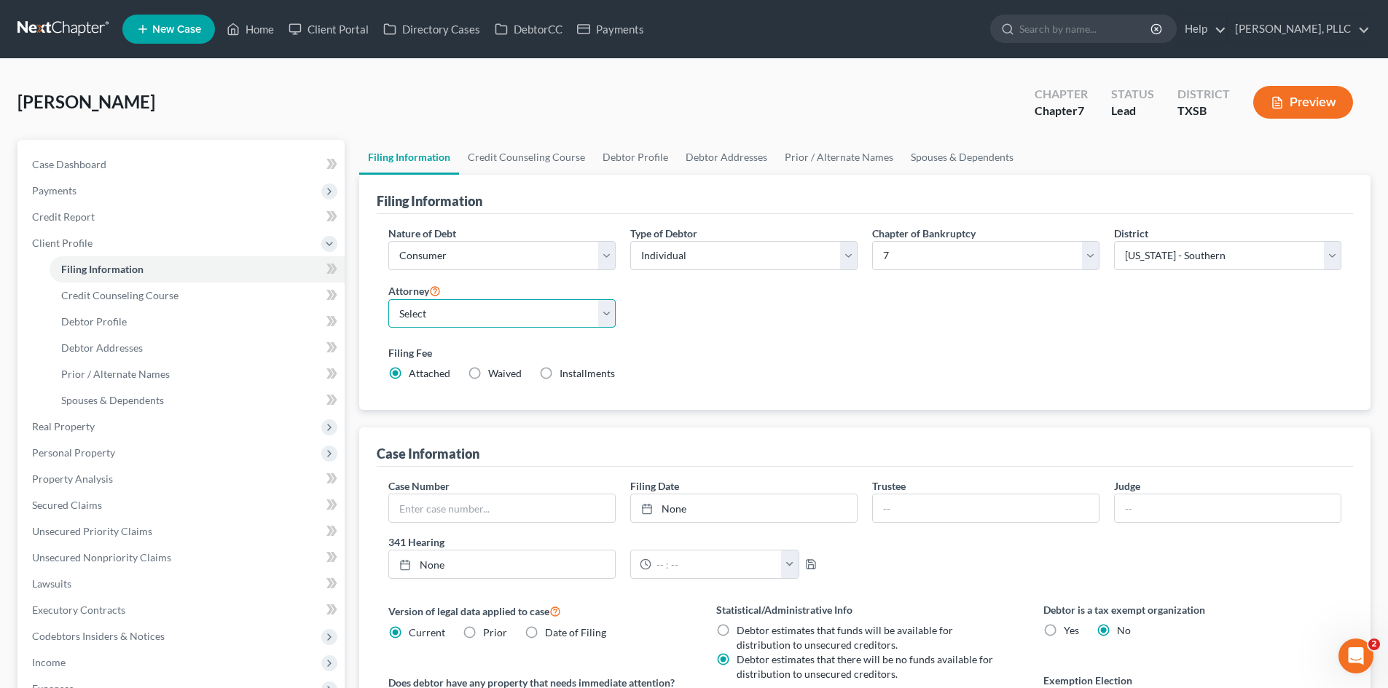
select select "2"
click at [388, 299] on select "Select Guy Holman - TXEB Guy Holman - TXNB Guy Holman - TXSB Guy Holman - TXWB …" at bounding box center [501, 313] width 227 height 29
click at [483, 125] on div "Sanchez, Marcos Upgraded Chapter Chapter 7 Status Lead District TXSB Preview" at bounding box center [693, 107] width 1353 height 63
click at [189, 155] on link "Case Dashboard" at bounding box center [182, 164] width 324 height 26
select select "6"
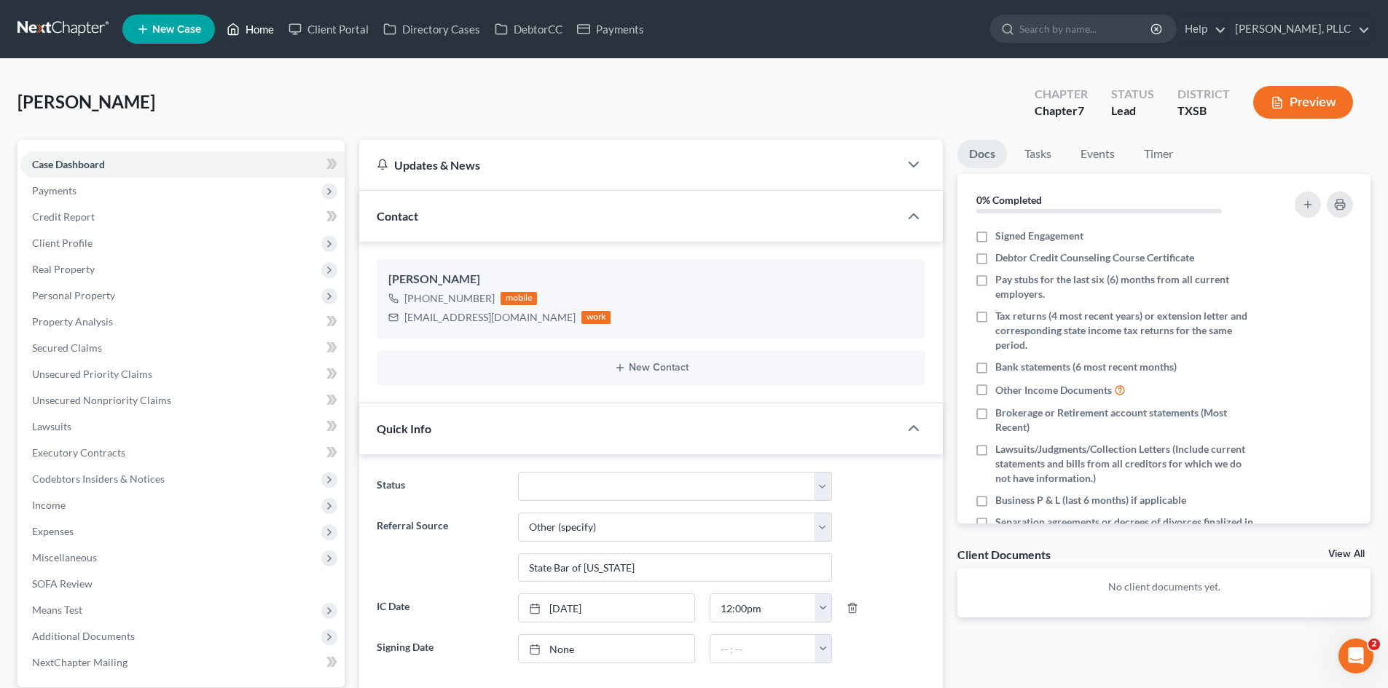
click at [250, 32] on link "Home" at bounding box center [250, 29] width 62 height 26
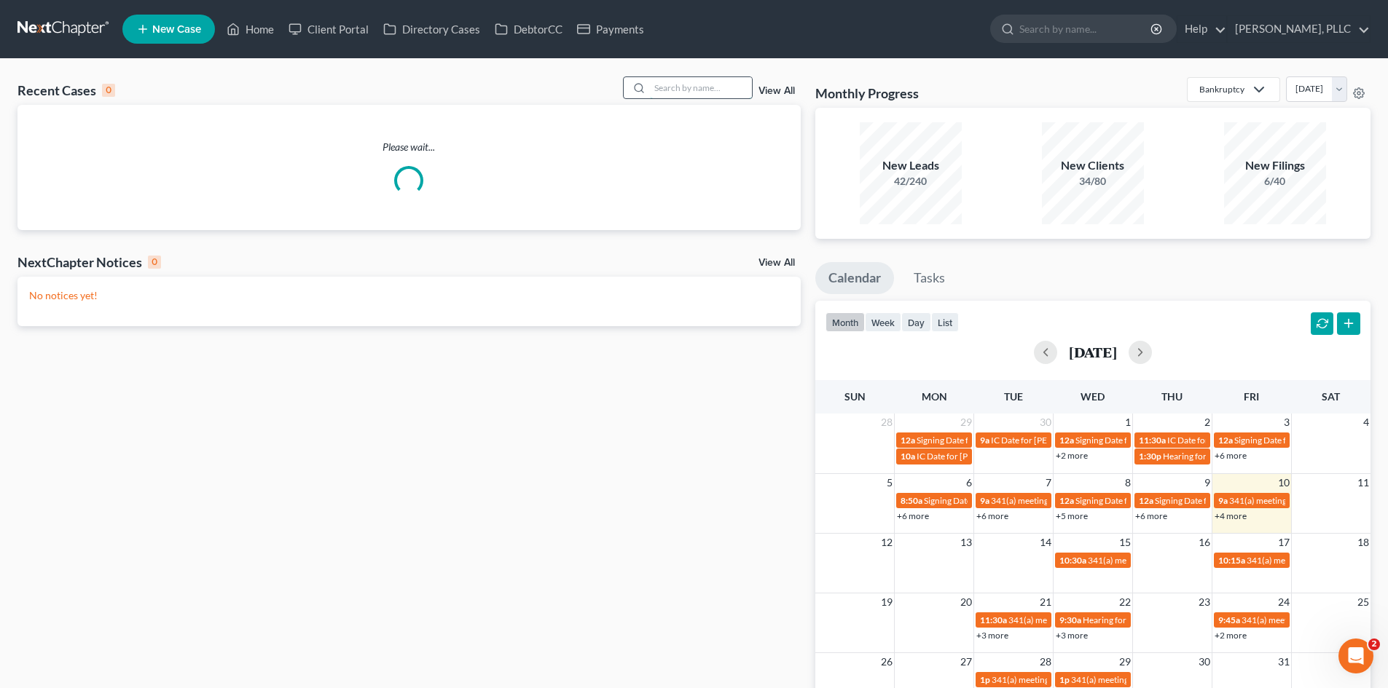
drag, startPoint x: 672, startPoint y: 87, endPoint x: 681, endPoint y: 90, distance: 9.9
click at [680, 90] on input "search" at bounding box center [701, 87] width 102 height 21
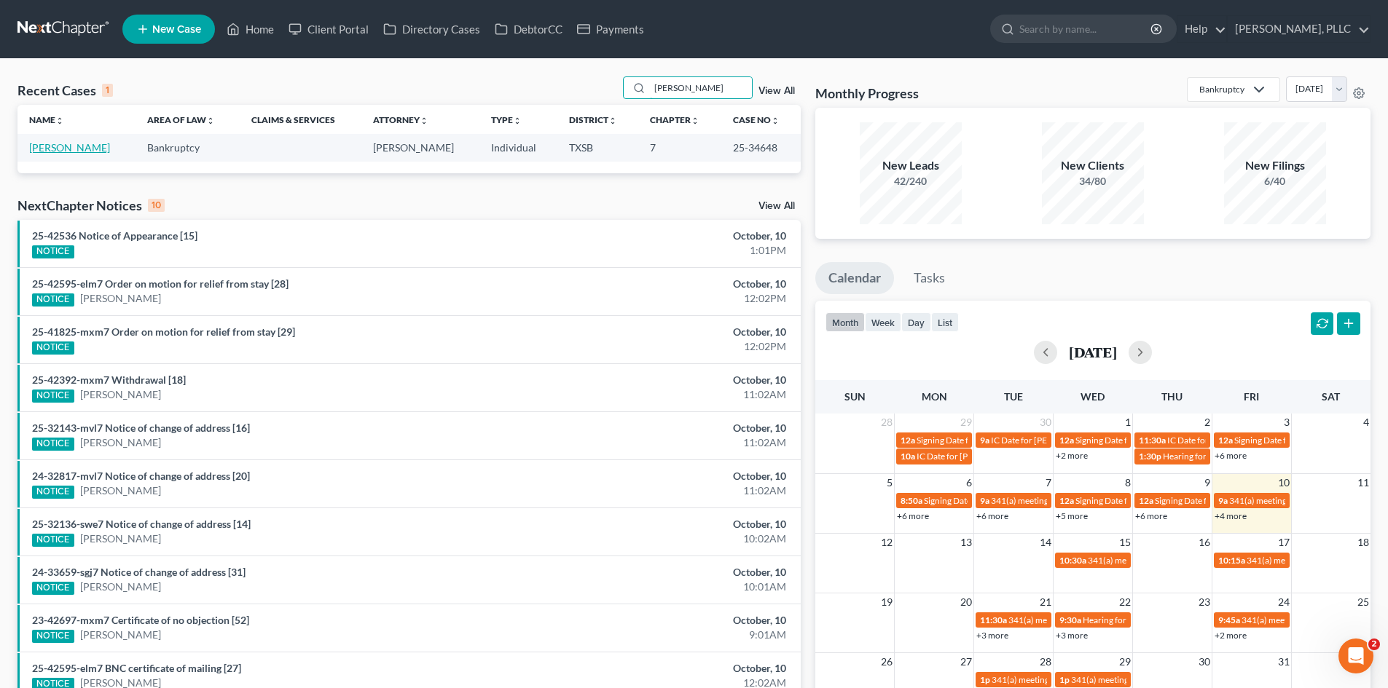
type input "cason"
click at [50, 143] on link "[PERSON_NAME]" at bounding box center [69, 147] width 81 height 12
select select "4"
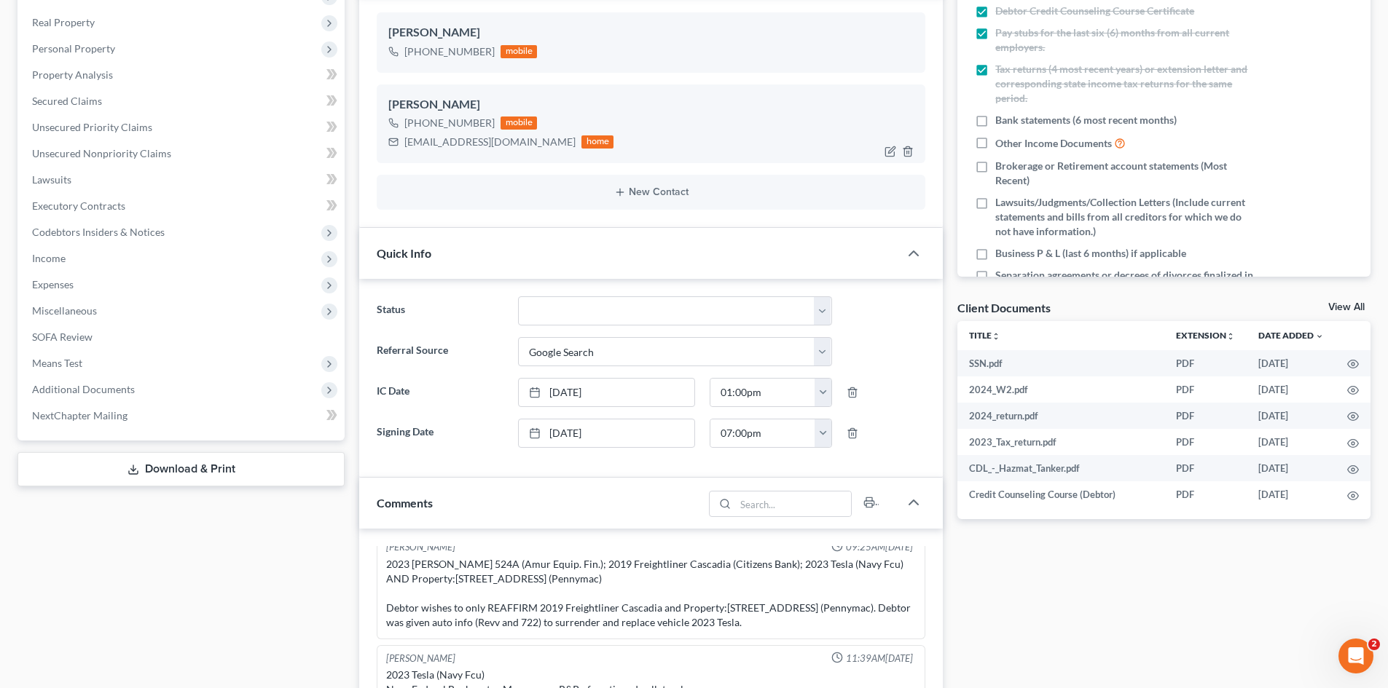
scroll to position [510, 0]
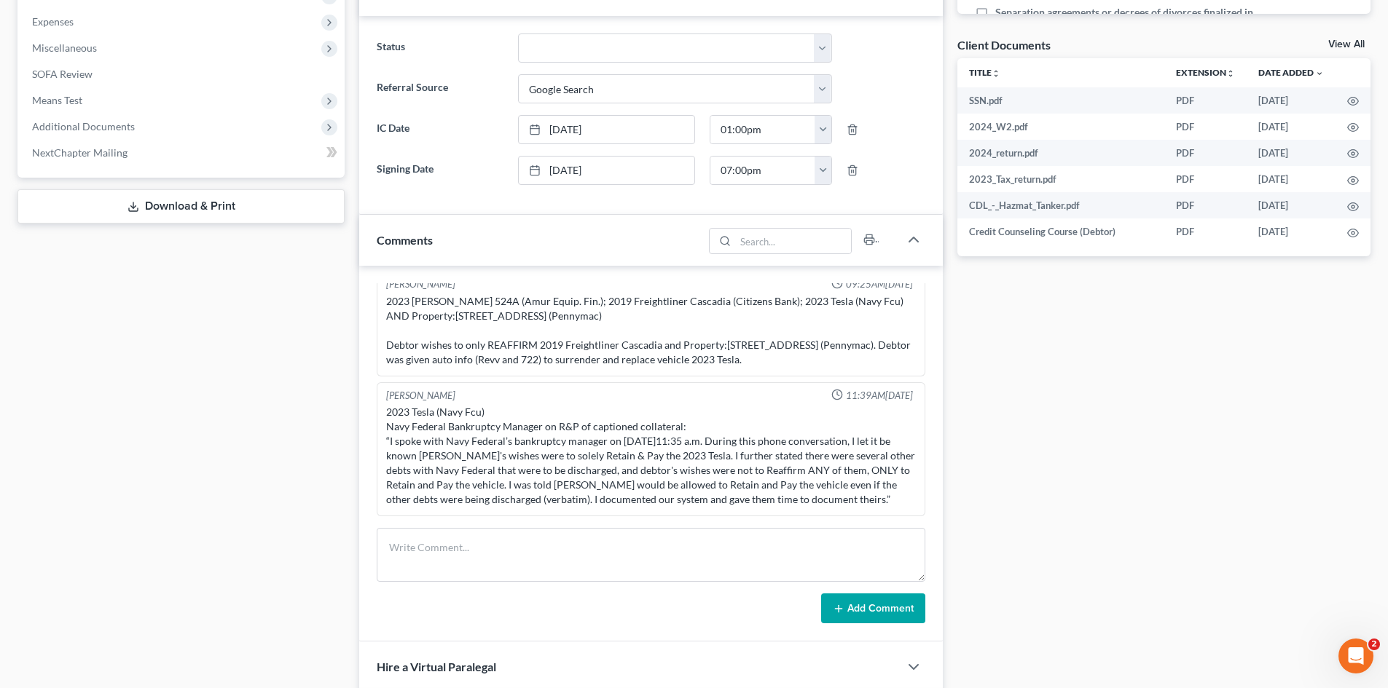
drag, startPoint x: 200, startPoint y: 564, endPoint x: 248, endPoint y: 537, distance: 56.1
click at [202, 563] on div "Case Dashboard Payments Invoices Payments Payments Credit Report Client Profile" at bounding box center [181, 322] width 342 height 1384
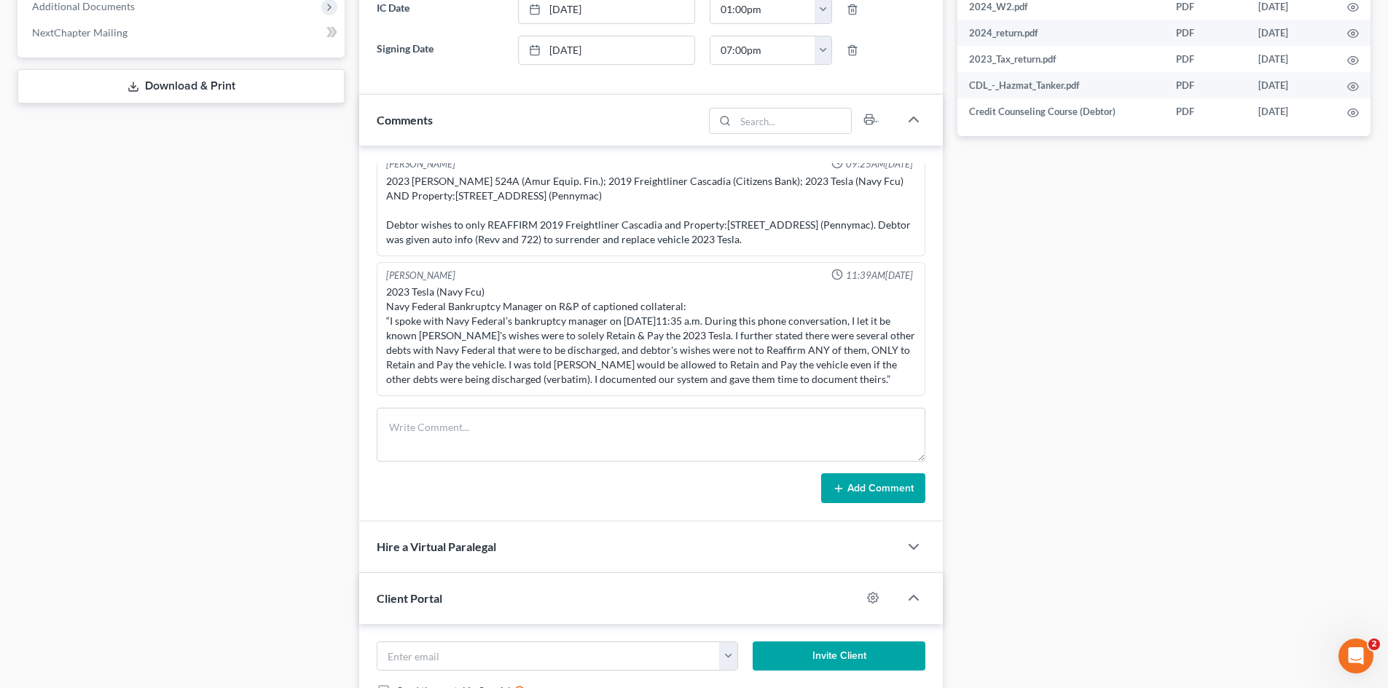
scroll to position [656, 0]
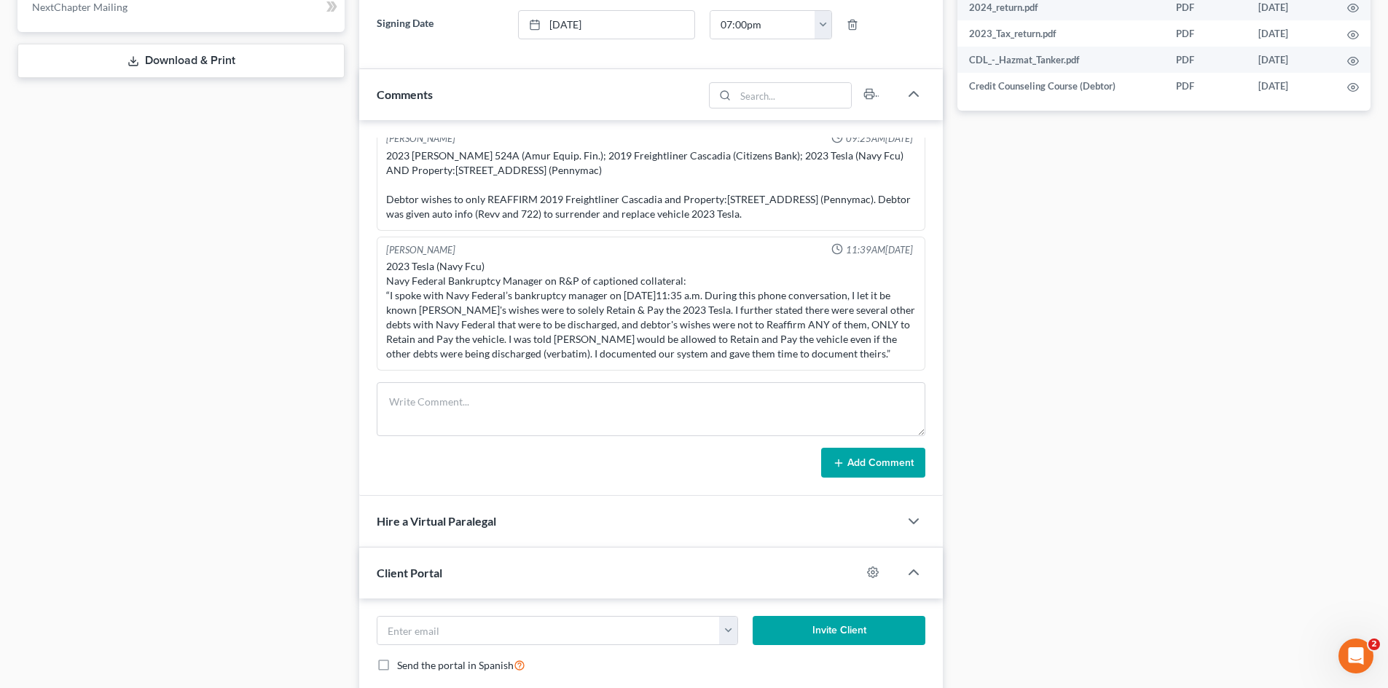
click at [1045, 420] on div "Docs Tasks Events Timer 31% Completed Nothing here yet! Signed Engagement Debto…" at bounding box center [1164, 176] width 428 height 1384
click at [205, 374] on div "Case Dashboard Payments Invoices Payments Payments Credit Report Client Profile" at bounding box center [181, 176] width 342 height 1384
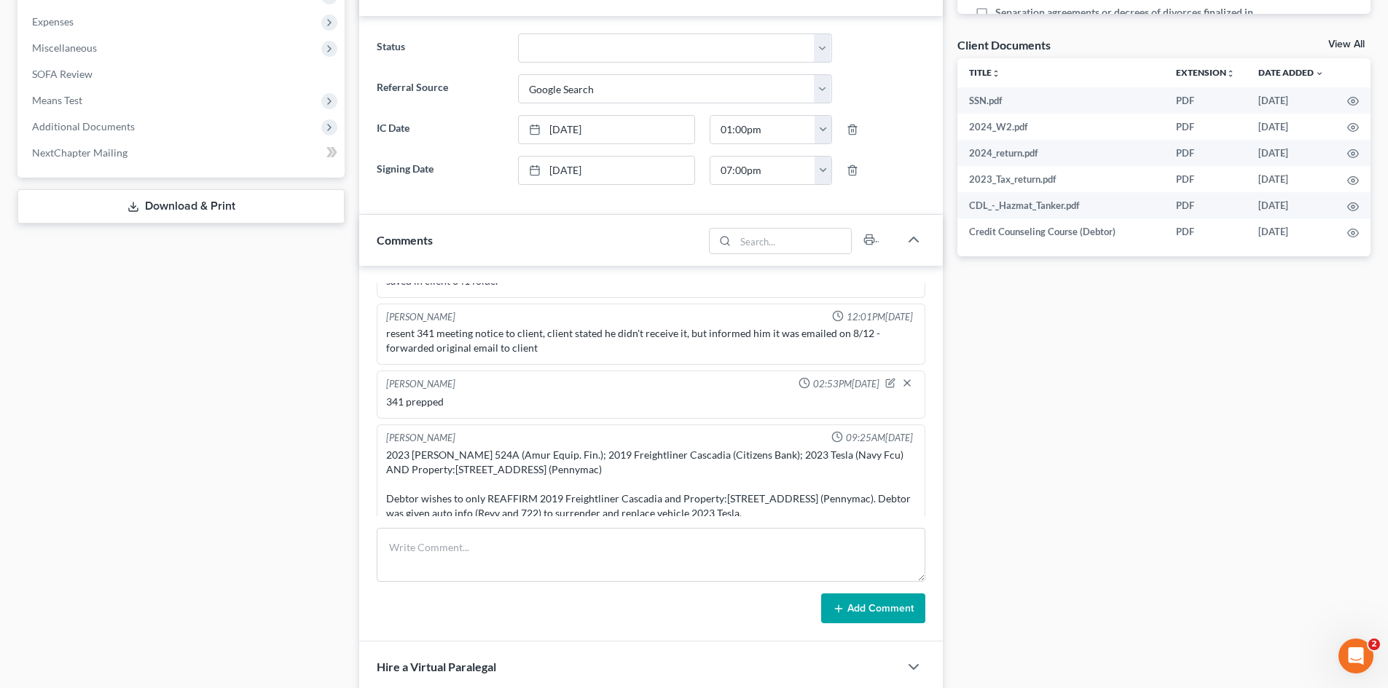
scroll to position [1422, 0]
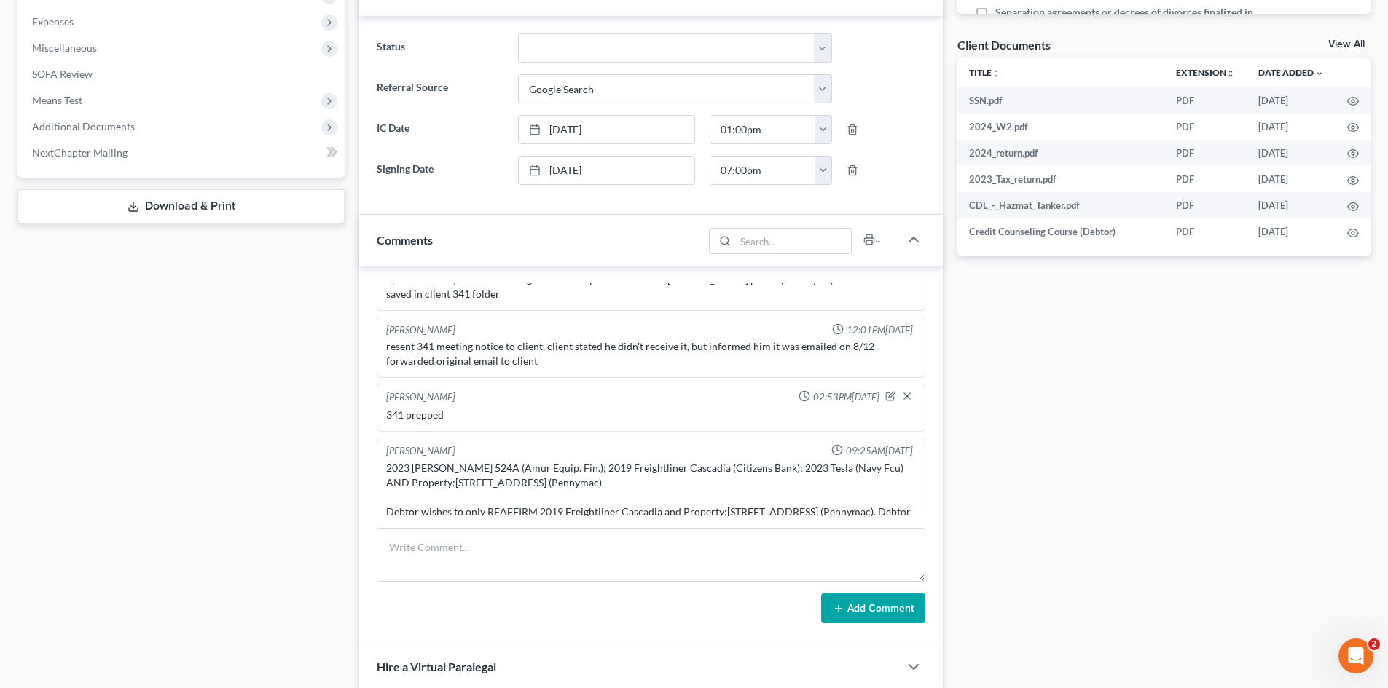
click at [295, 412] on div "Case Dashboard Payments Invoices Payments Payments Credit Report Client Profile" at bounding box center [181, 322] width 342 height 1384
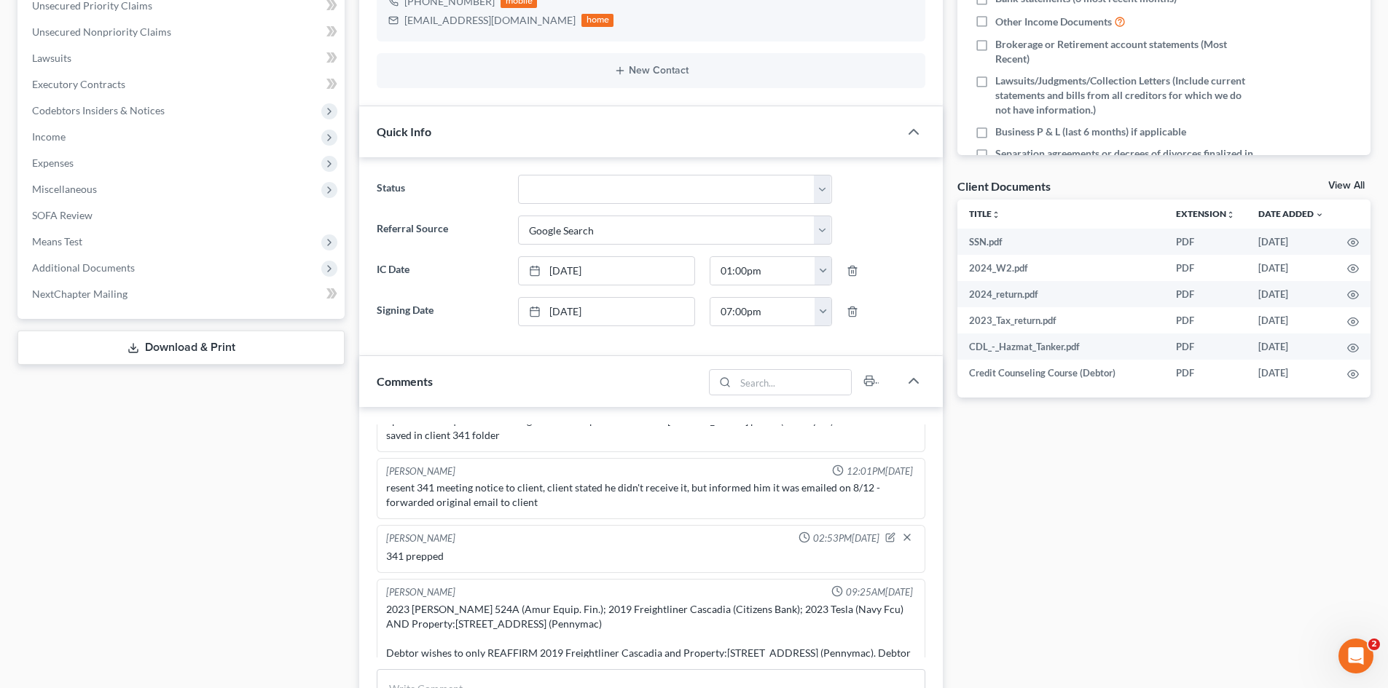
scroll to position [291, 0]
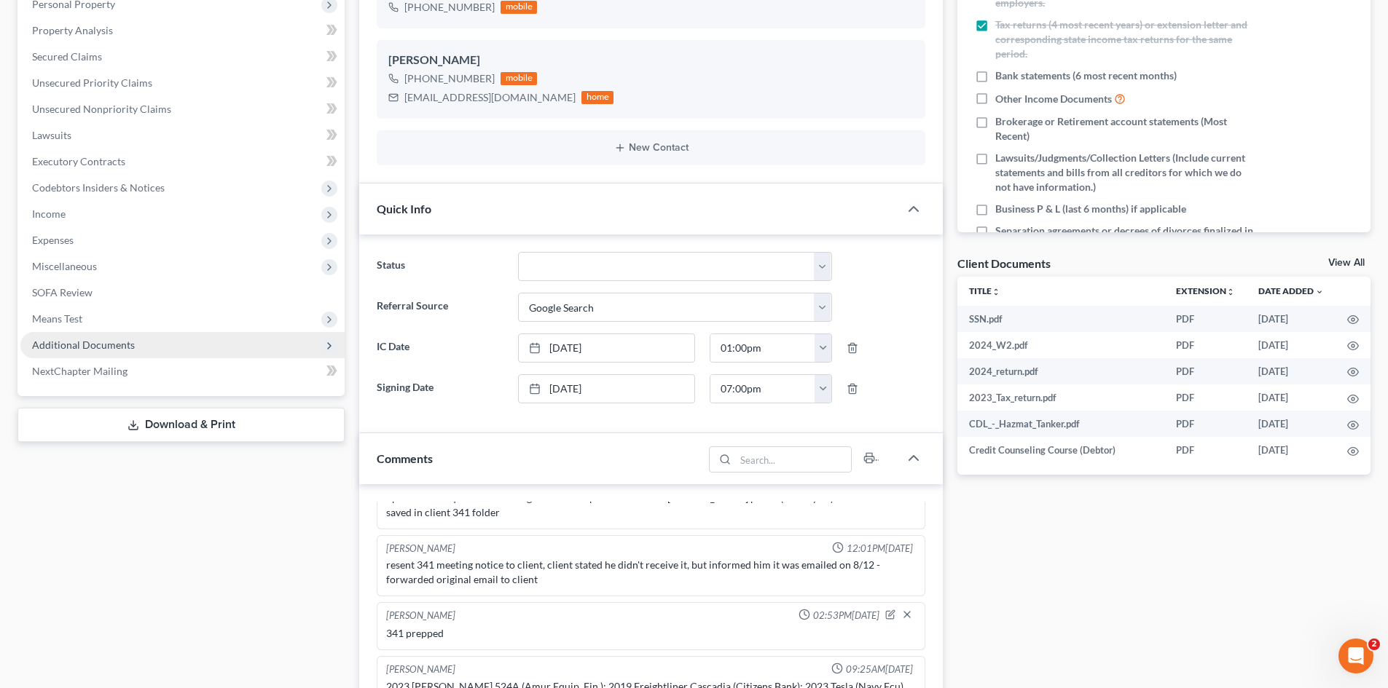
click at [42, 336] on span "Additional Documents" at bounding box center [182, 345] width 324 height 26
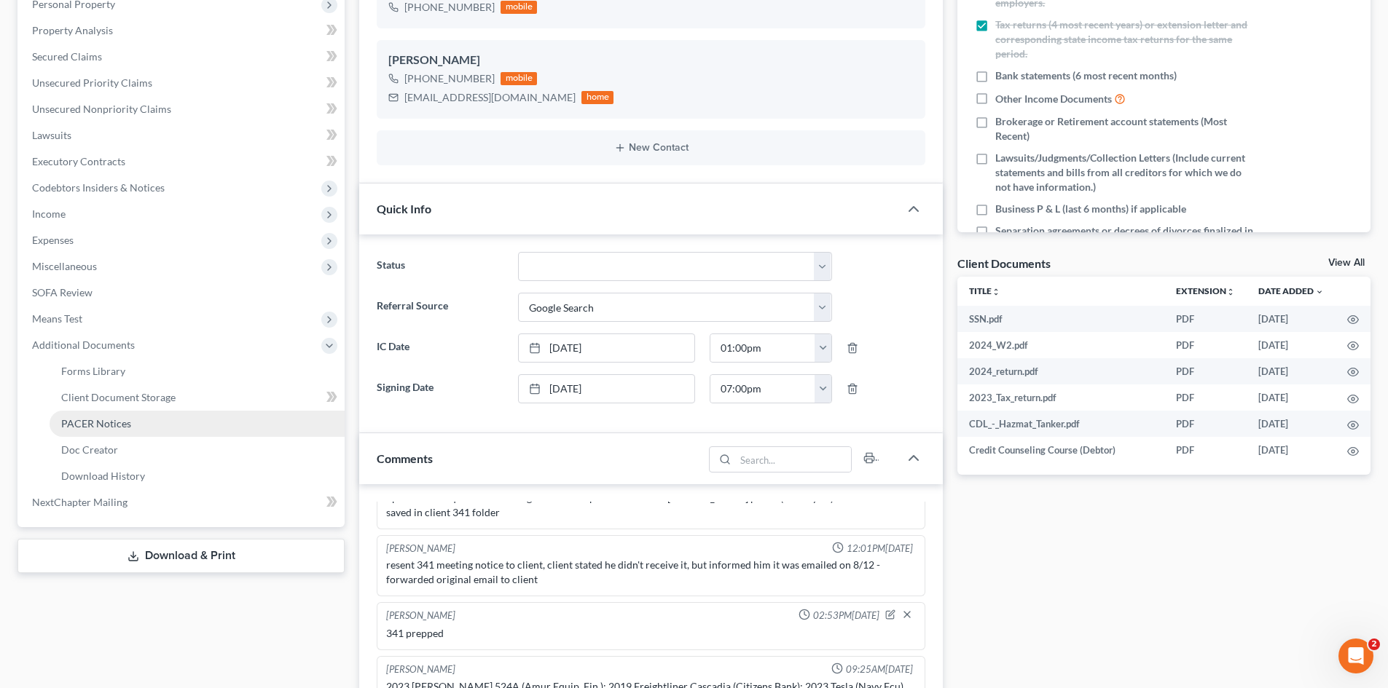
click at [136, 419] on link "PACER Notices" at bounding box center [197, 424] width 295 height 26
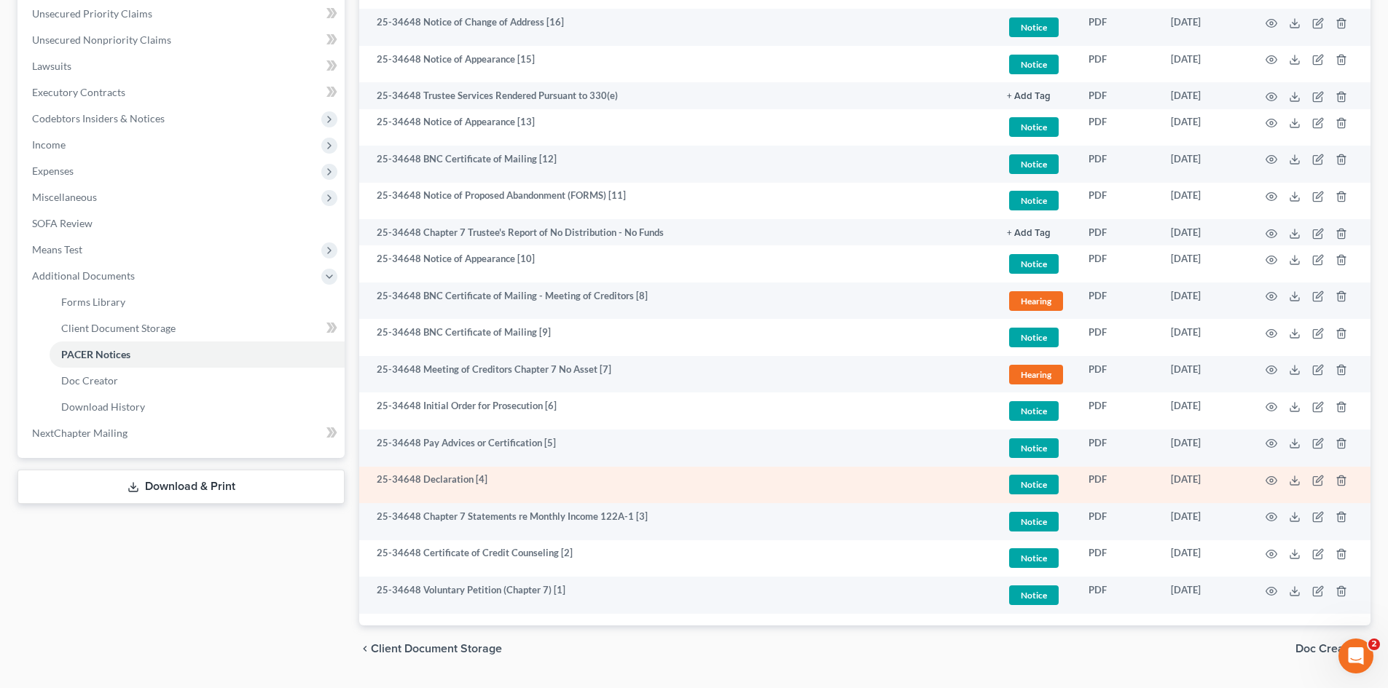
scroll to position [364, 0]
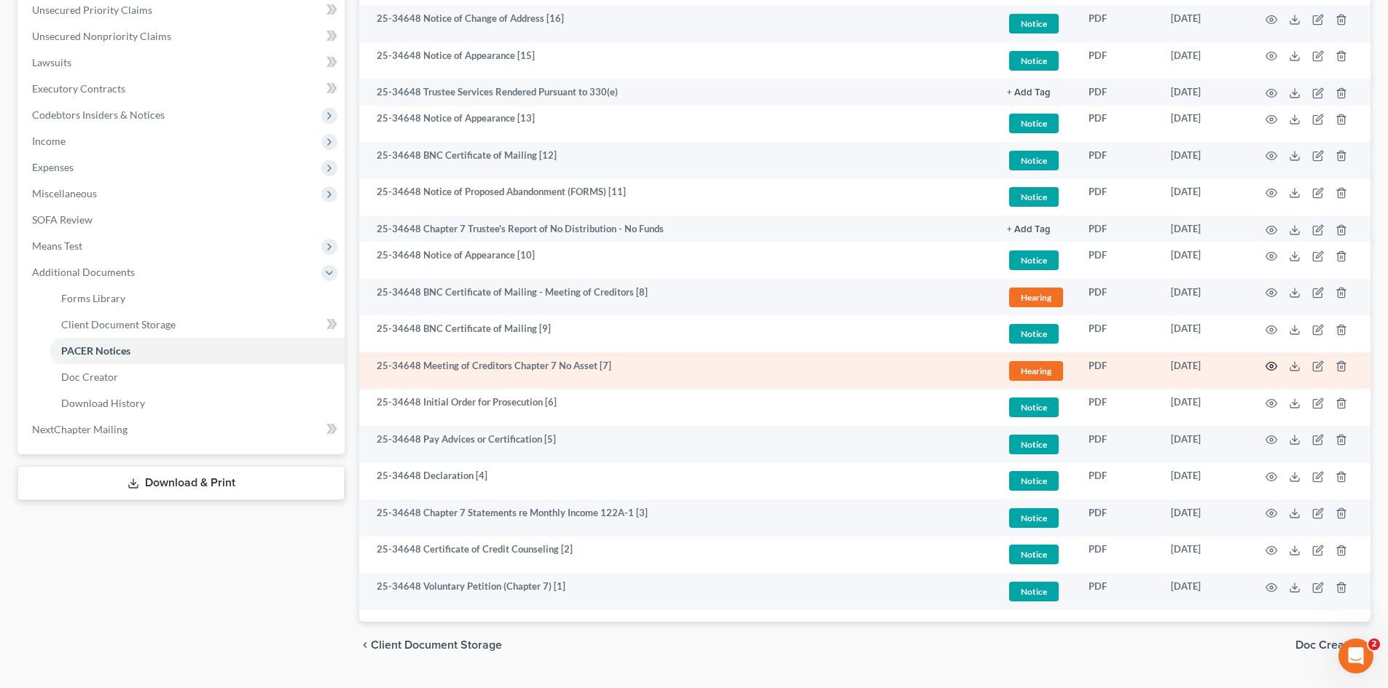
click at [1268, 369] on icon "button" at bounding box center [1271, 367] width 11 height 8
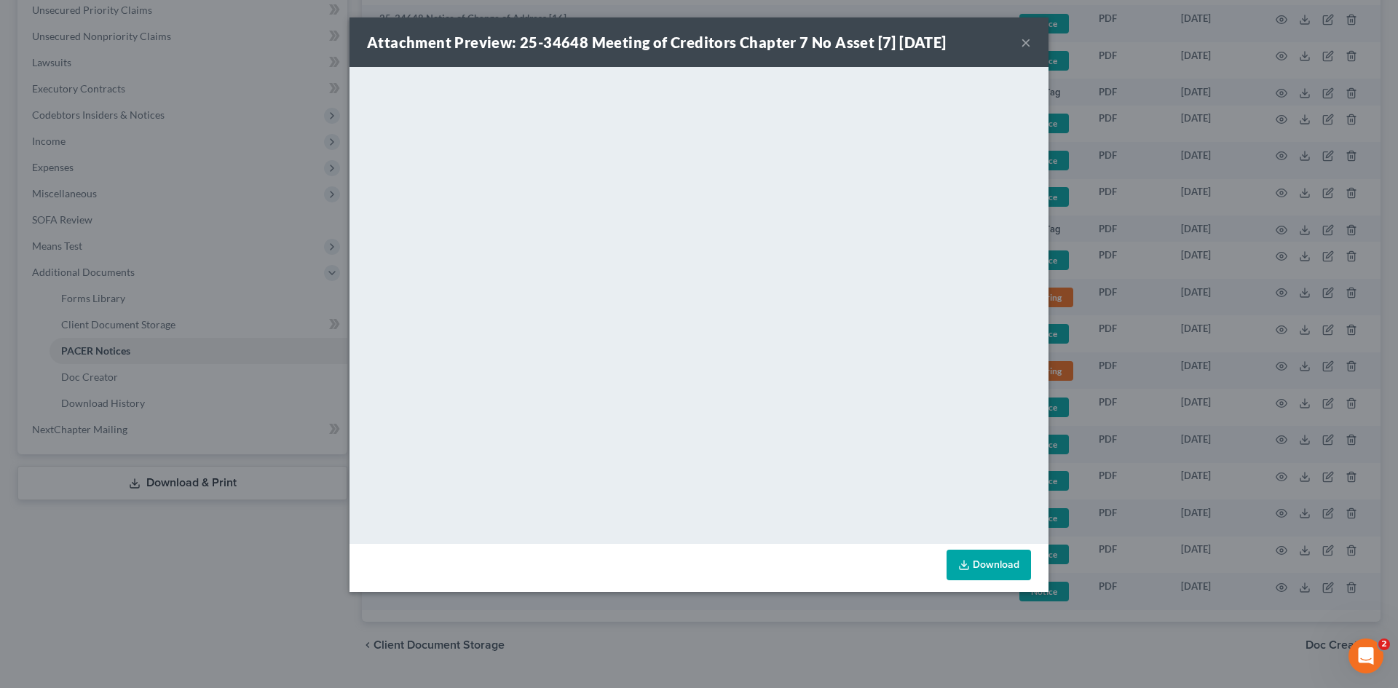
click at [1030, 40] on button "×" at bounding box center [1026, 42] width 10 height 17
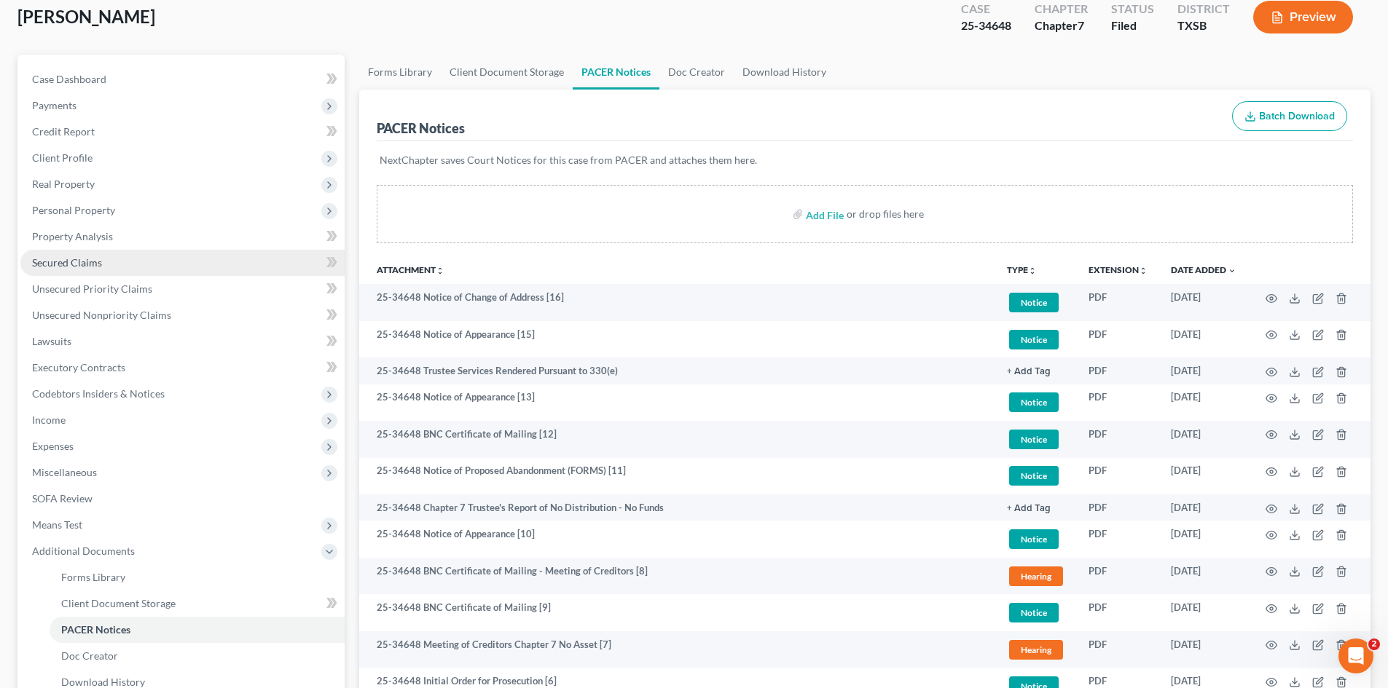
scroll to position [73, 0]
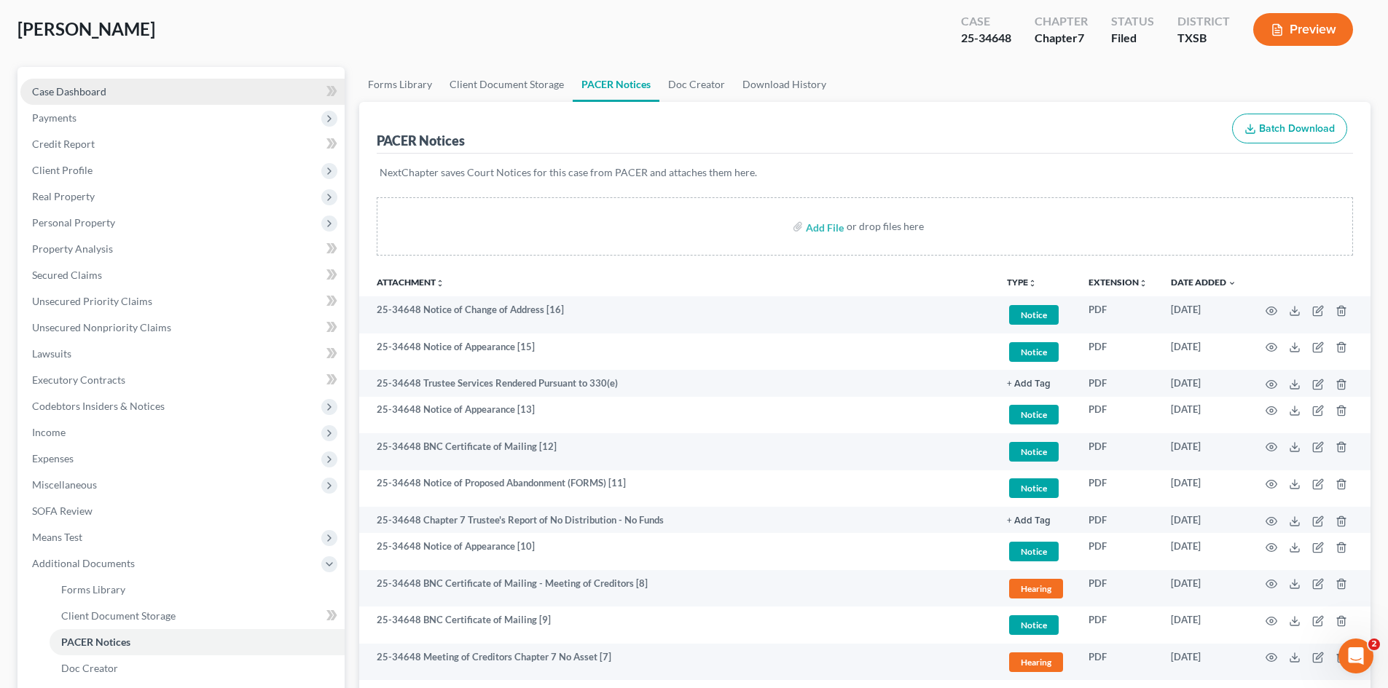
click at [103, 92] on span "Case Dashboard" at bounding box center [69, 91] width 74 height 12
select select "4"
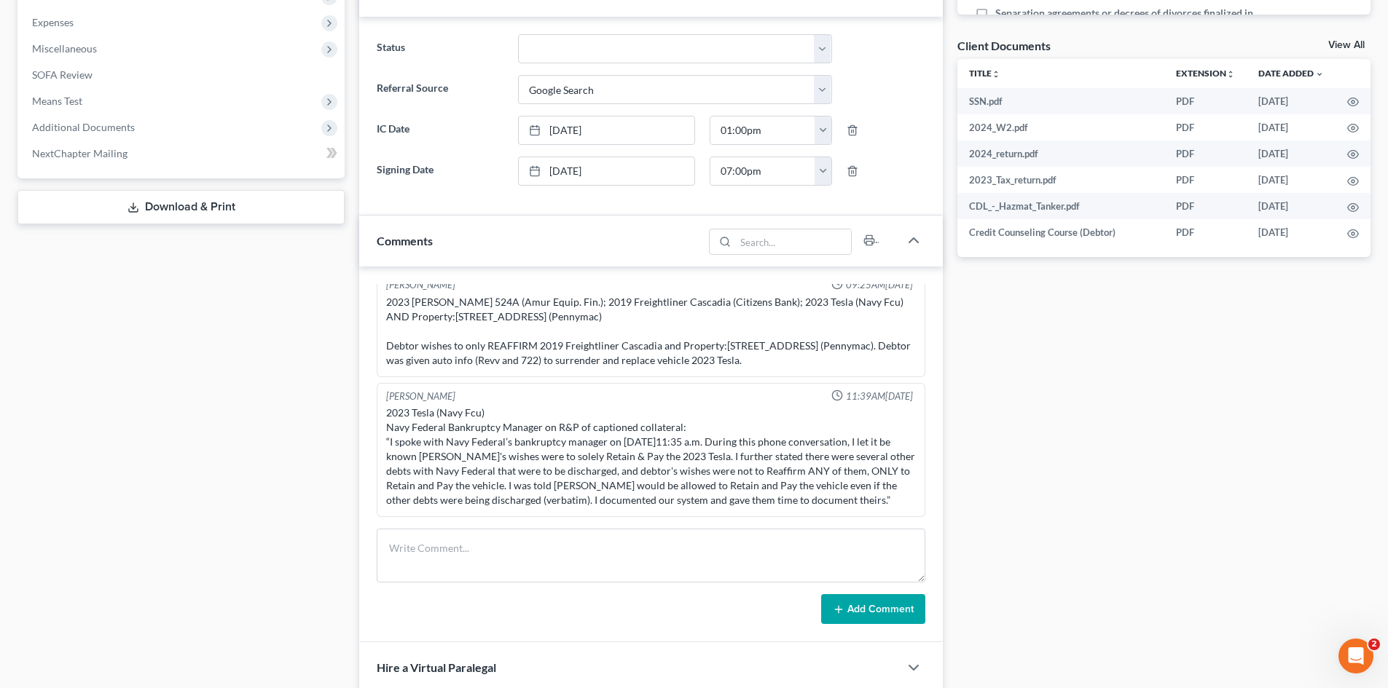
scroll to position [510, 0]
click at [623, 579] on textarea at bounding box center [651, 555] width 548 height 54
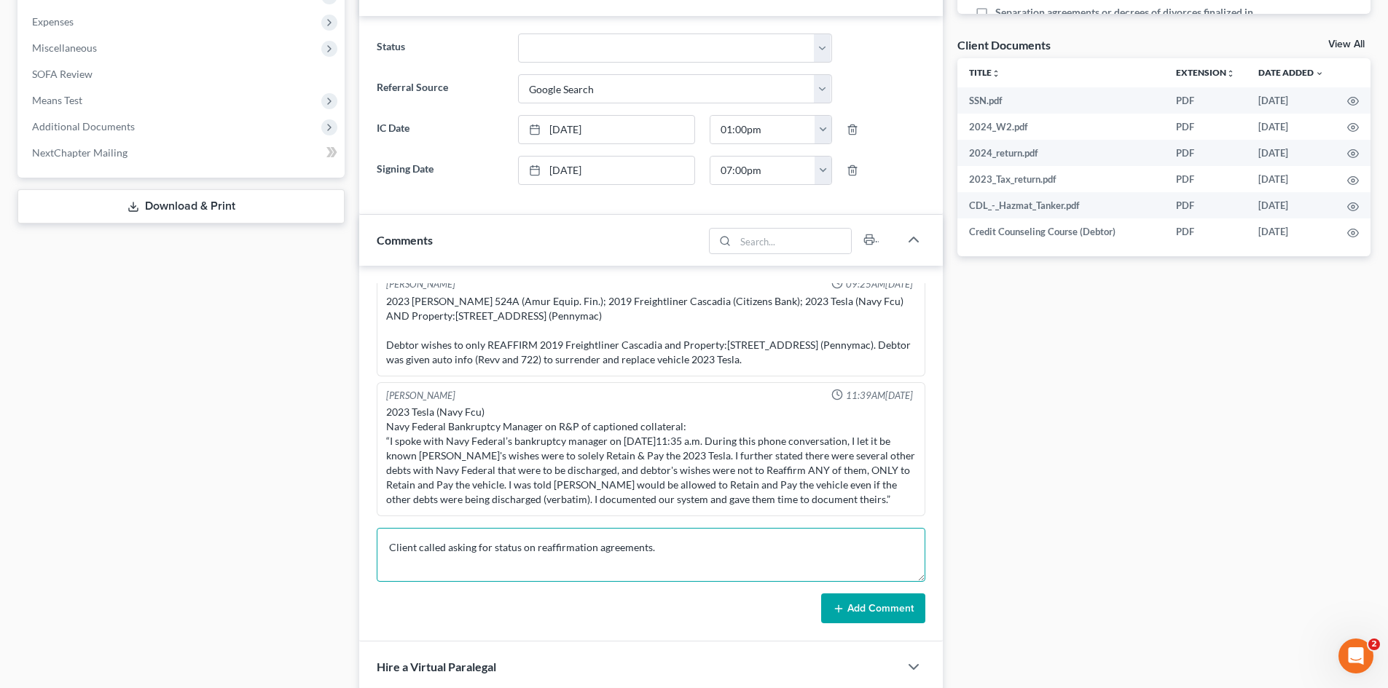
type textarea "Client called asking for status on reaffirmation agreements."
click at [851, 607] on button "Add Comment" at bounding box center [873, 609] width 104 height 31
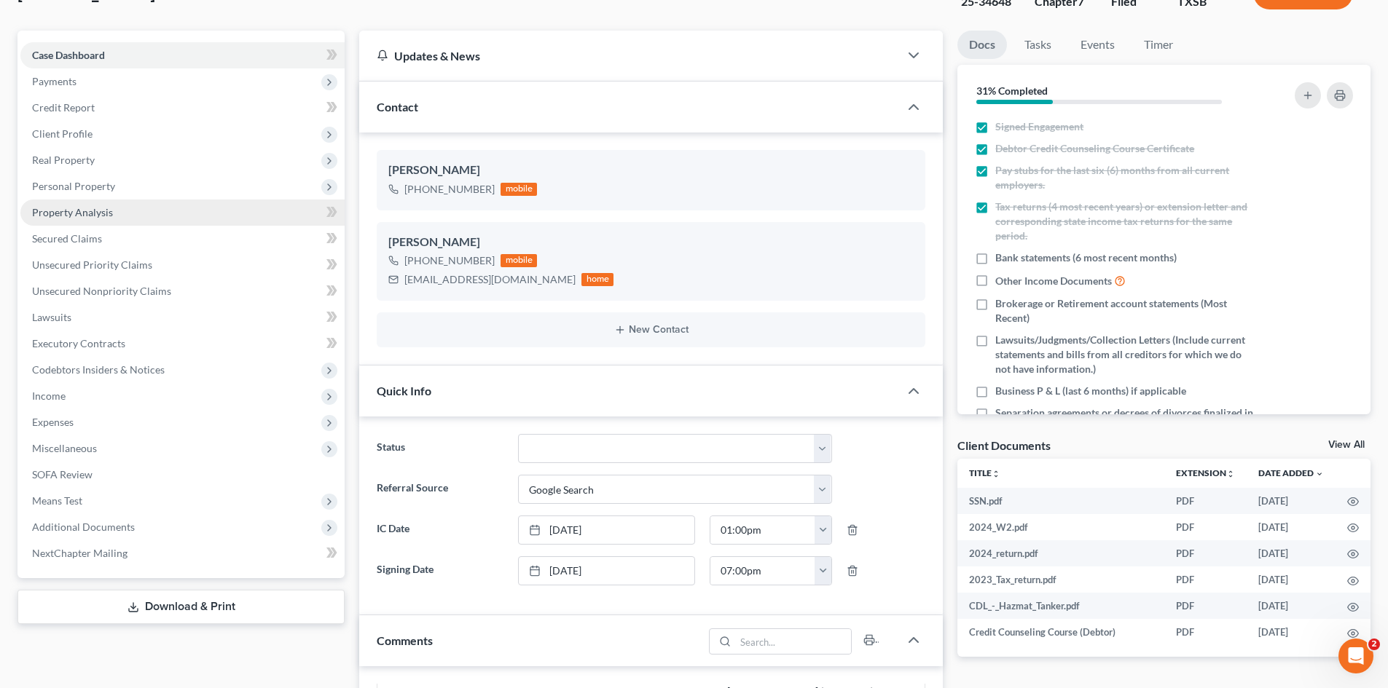
scroll to position [0, 0]
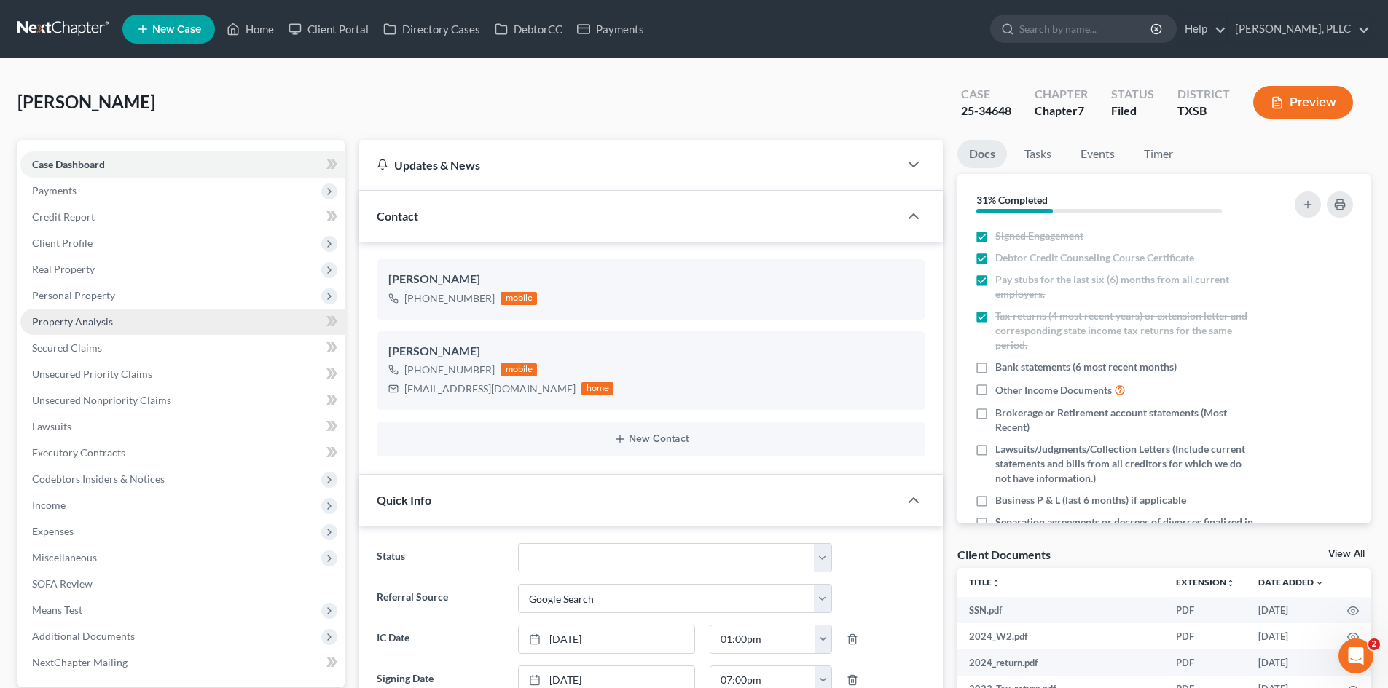
click at [138, 315] on link "Property Analysis" at bounding box center [182, 322] width 324 height 26
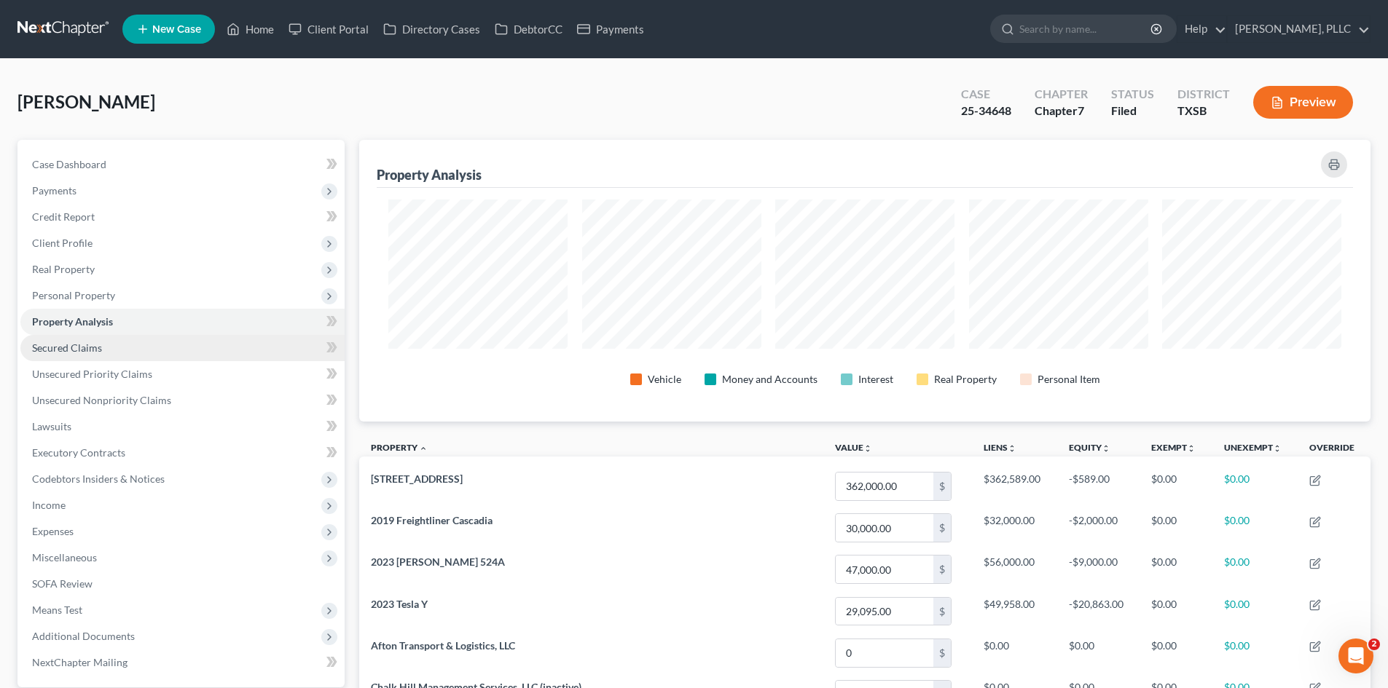
click at [98, 348] on span "Secured Claims" at bounding box center [67, 348] width 70 height 12
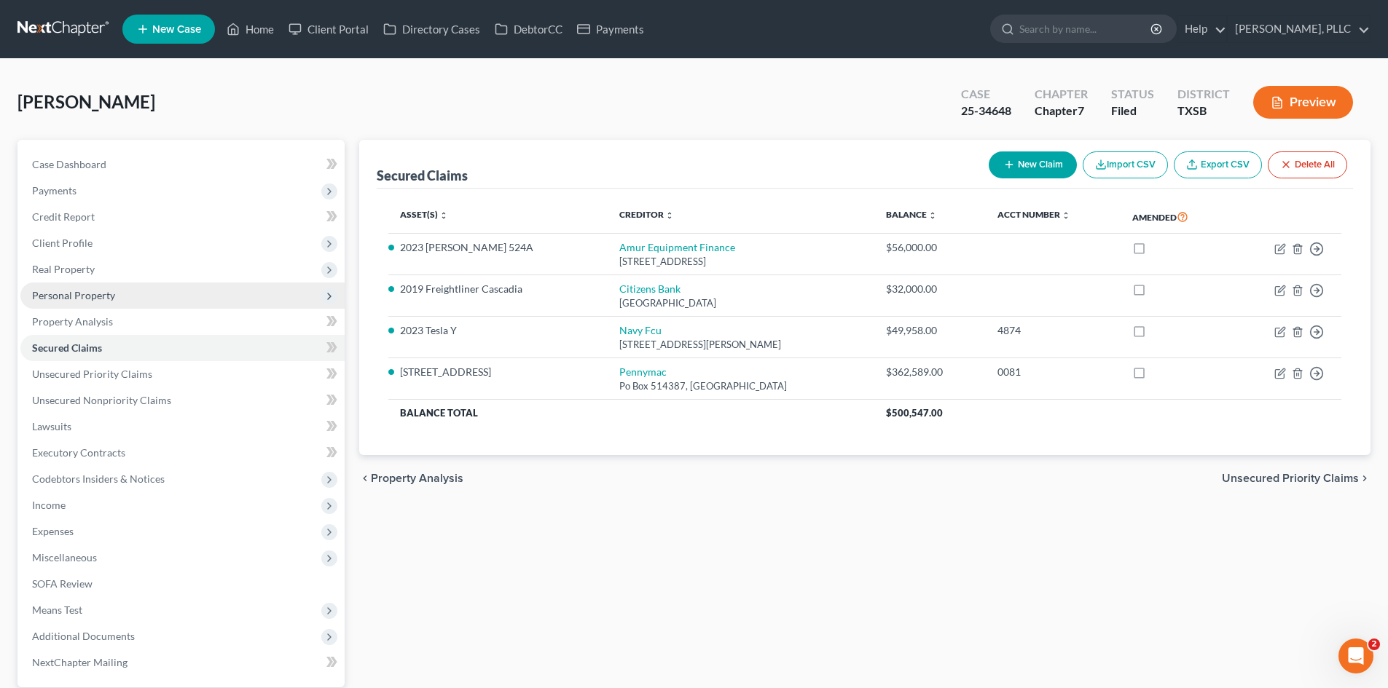
click at [127, 307] on span "Personal Property" at bounding box center [182, 296] width 324 height 26
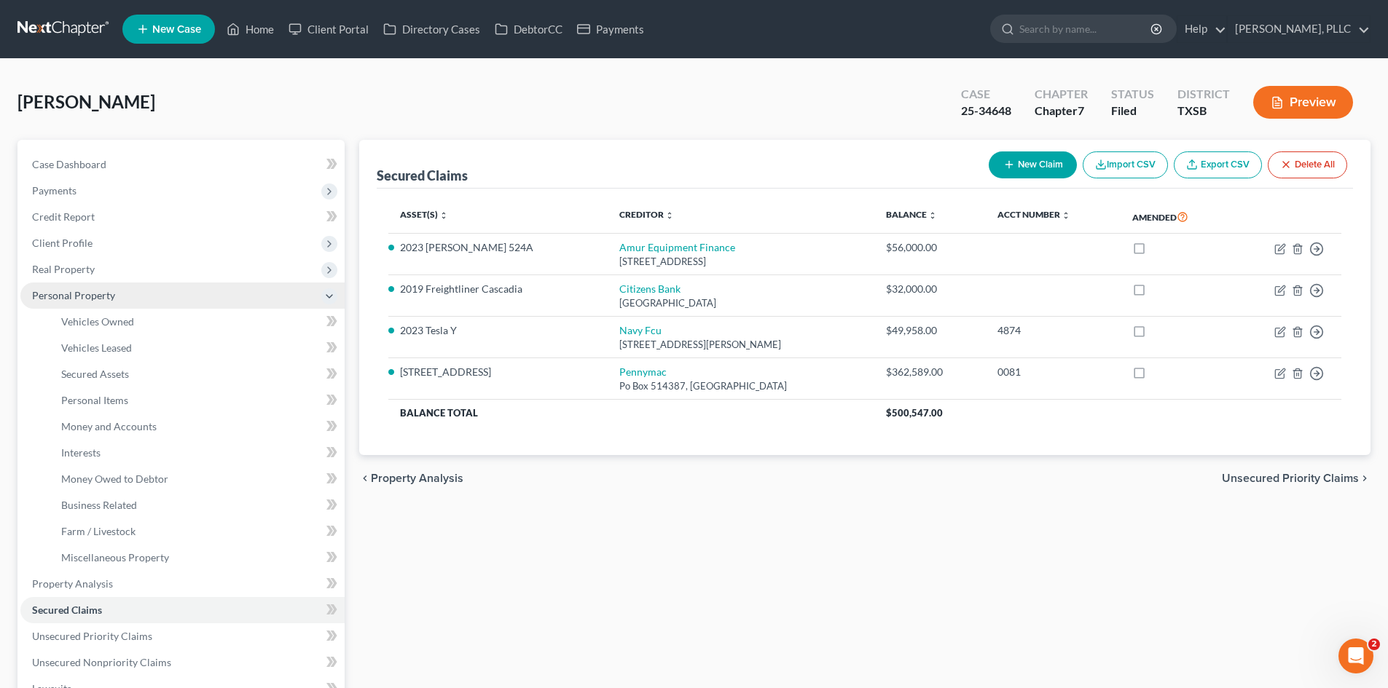
click at [114, 307] on span "Personal Property" at bounding box center [182, 296] width 324 height 26
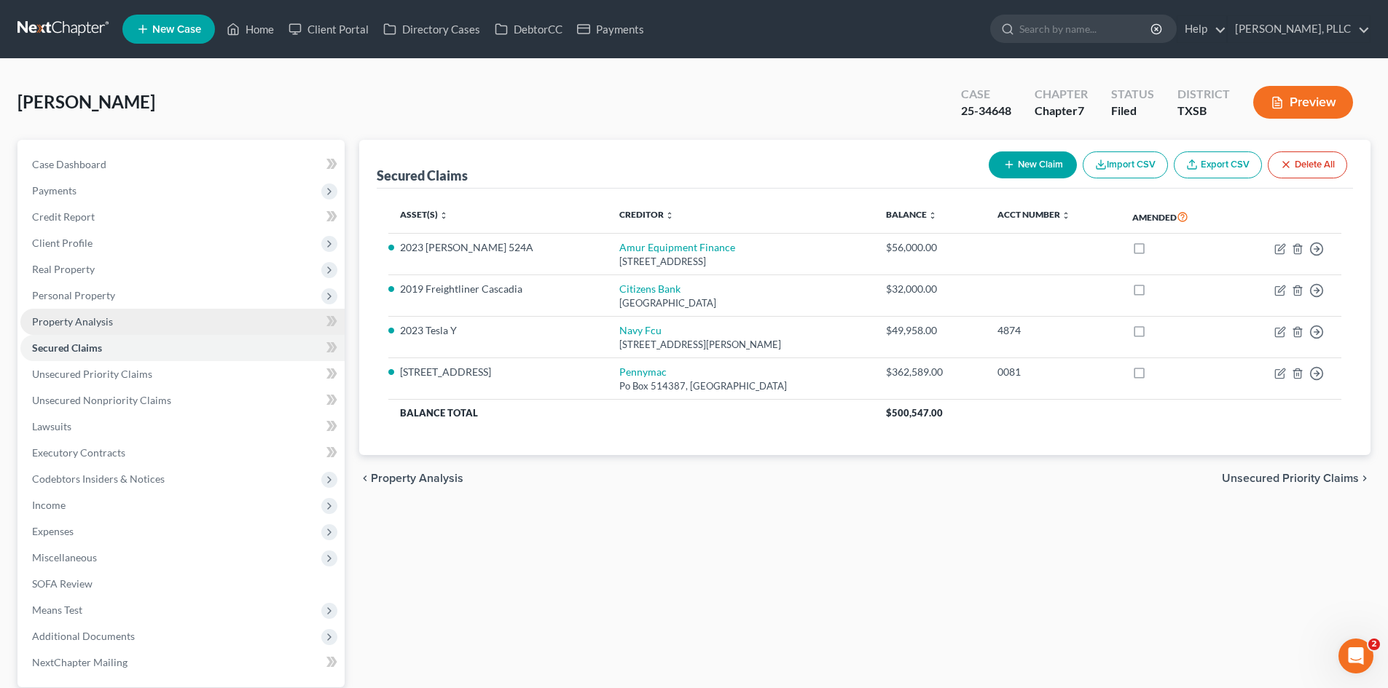
click at [117, 315] on link "Property Analysis" at bounding box center [182, 322] width 324 height 26
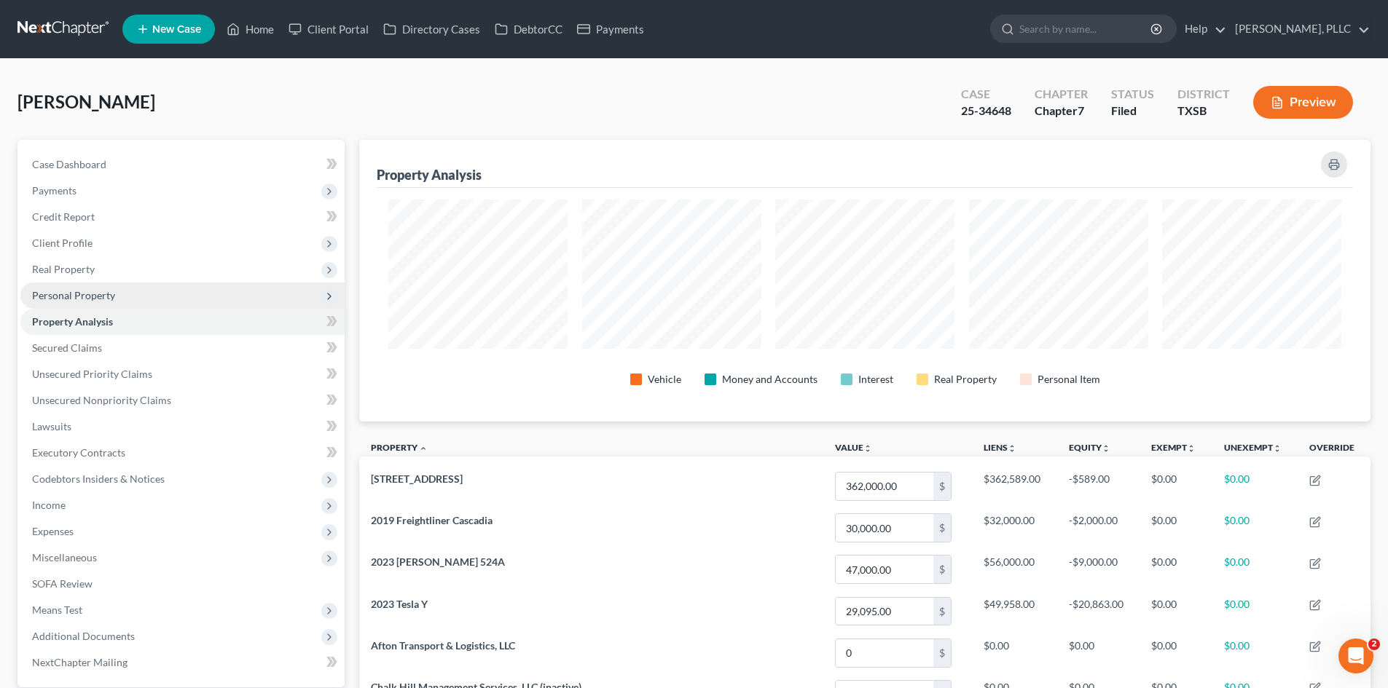
click at [112, 299] on span "Personal Property" at bounding box center [73, 295] width 83 height 12
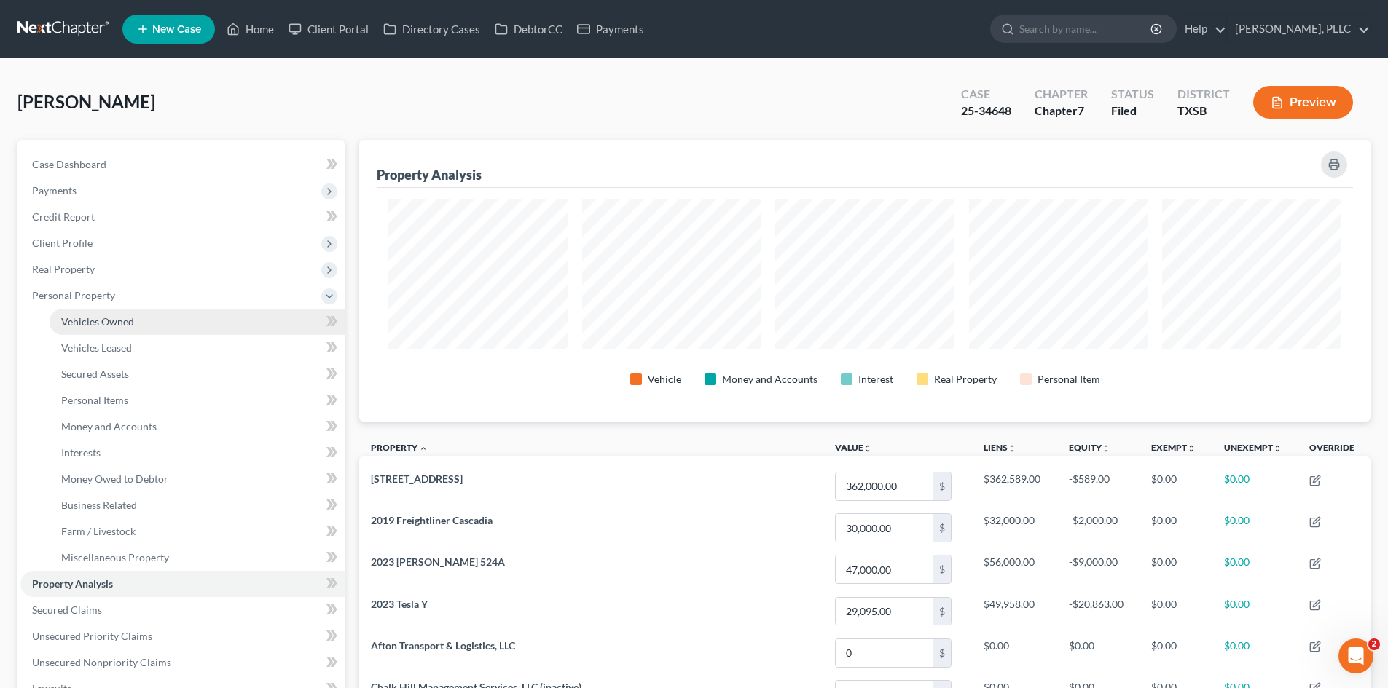
click at [124, 319] on span "Vehicles Owned" at bounding box center [97, 321] width 73 height 12
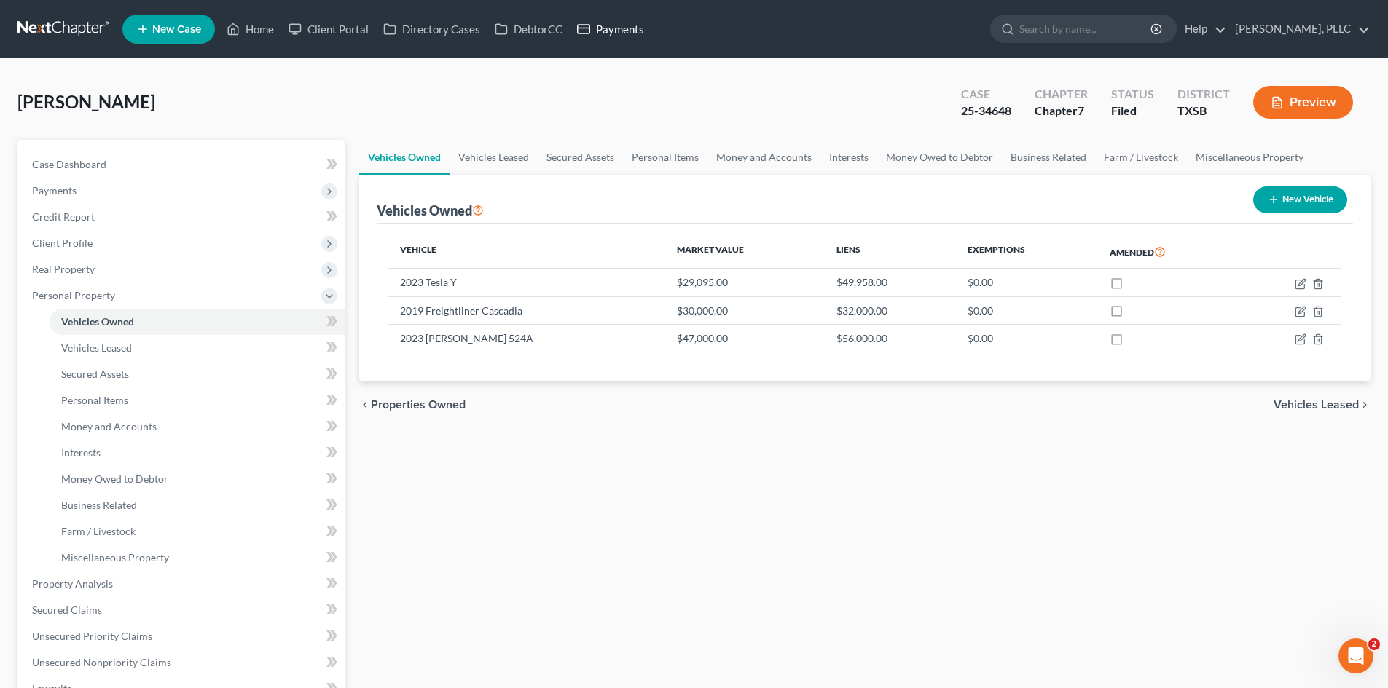
click at [599, 28] on link "Payments" at bounding box center [611, 29] width 82 height 26
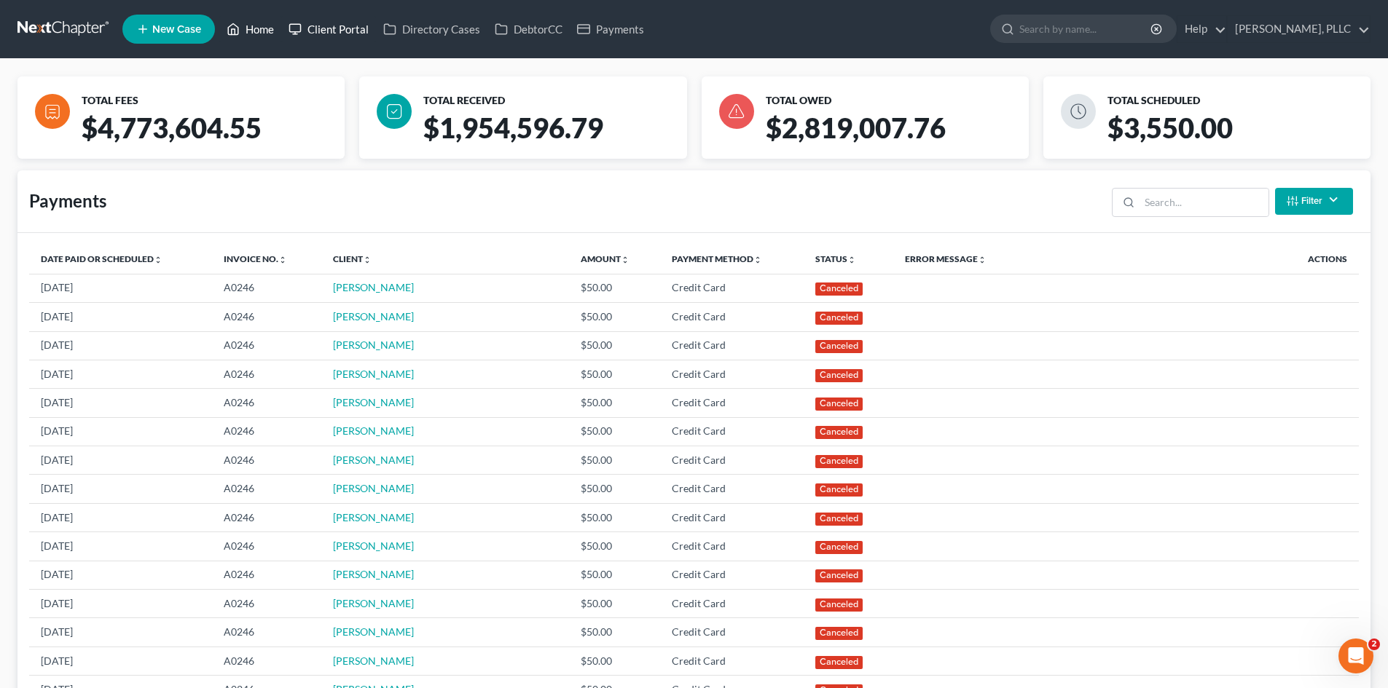
click at [283, 27] on ul "New Case Home Client Portal Directory Cases DebtorCC Payments - No Result - See…" at bounding box center [746, 29] width 1248 height 38
click at [278, 27] on link "Home" at bounding box center [250, 29] width 62 height 26
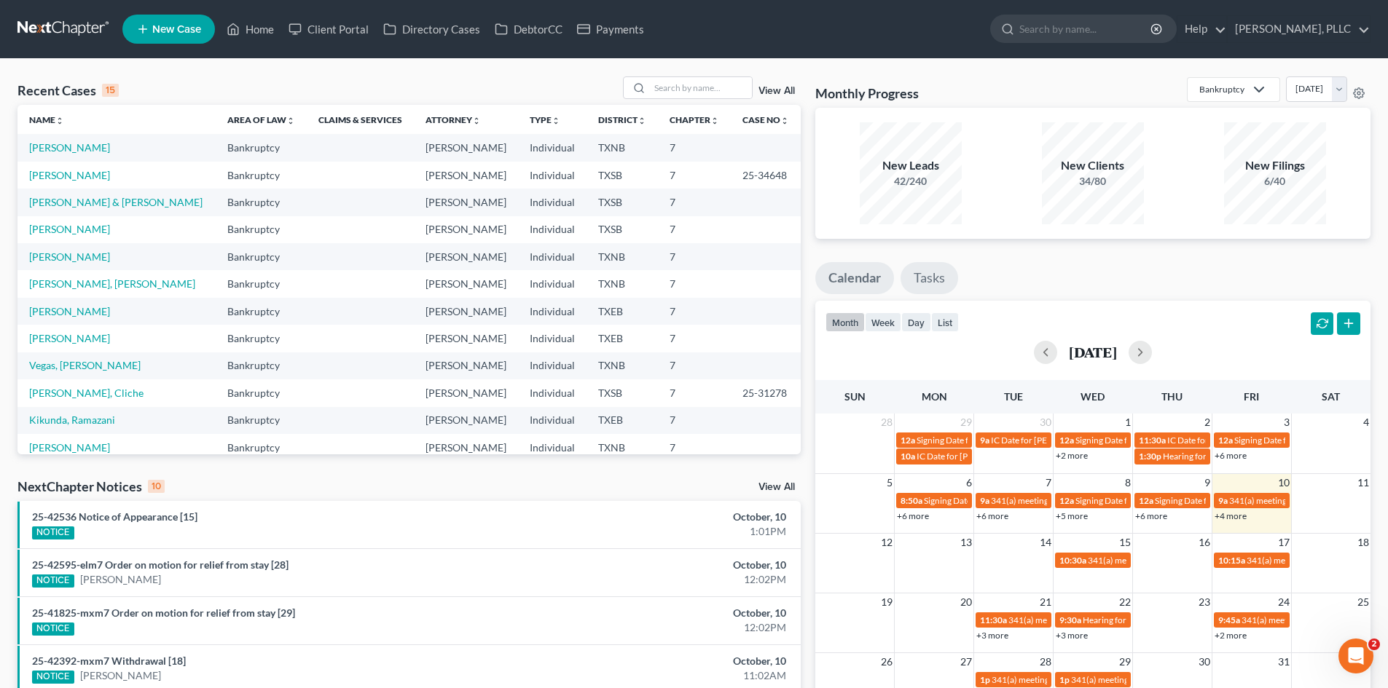
click at [943, 285] on link "Tasks" at bounding box center [929, 278] width 58 height 32
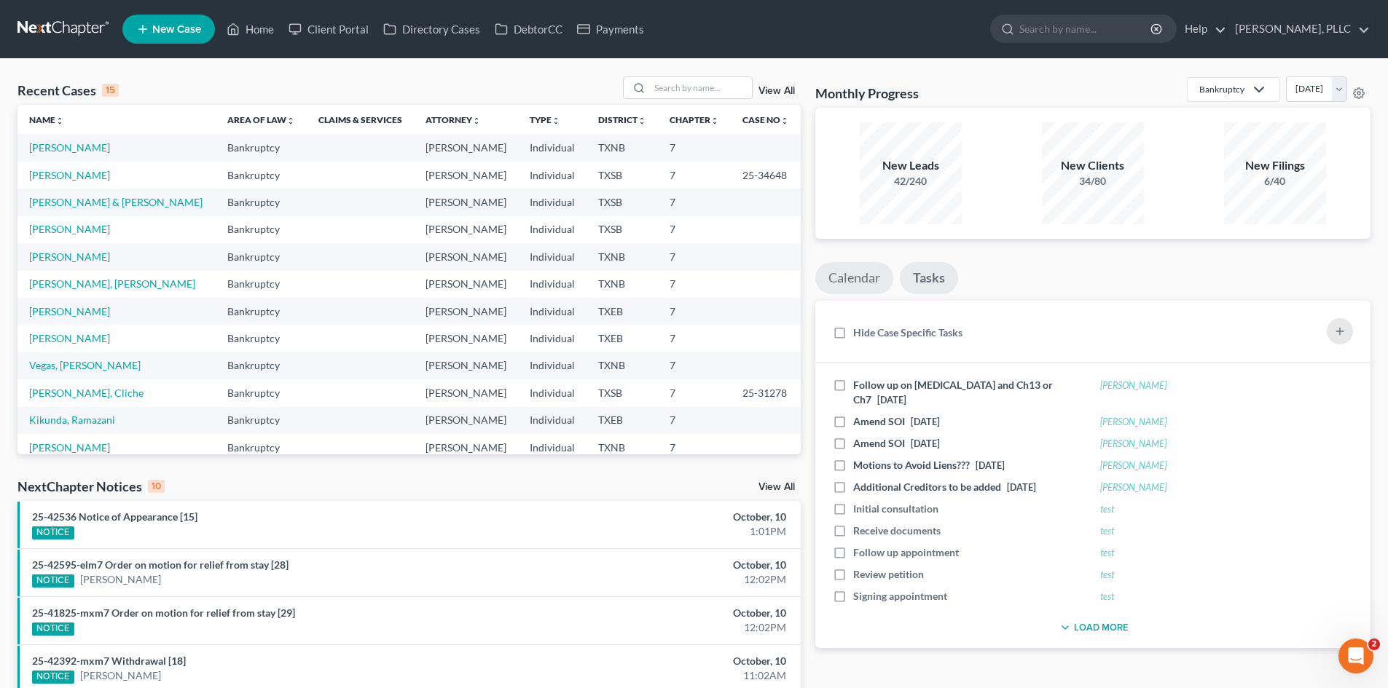
click at [851, 277] on link "Calendar" at bounding box center [854, 278] width 78 height 32
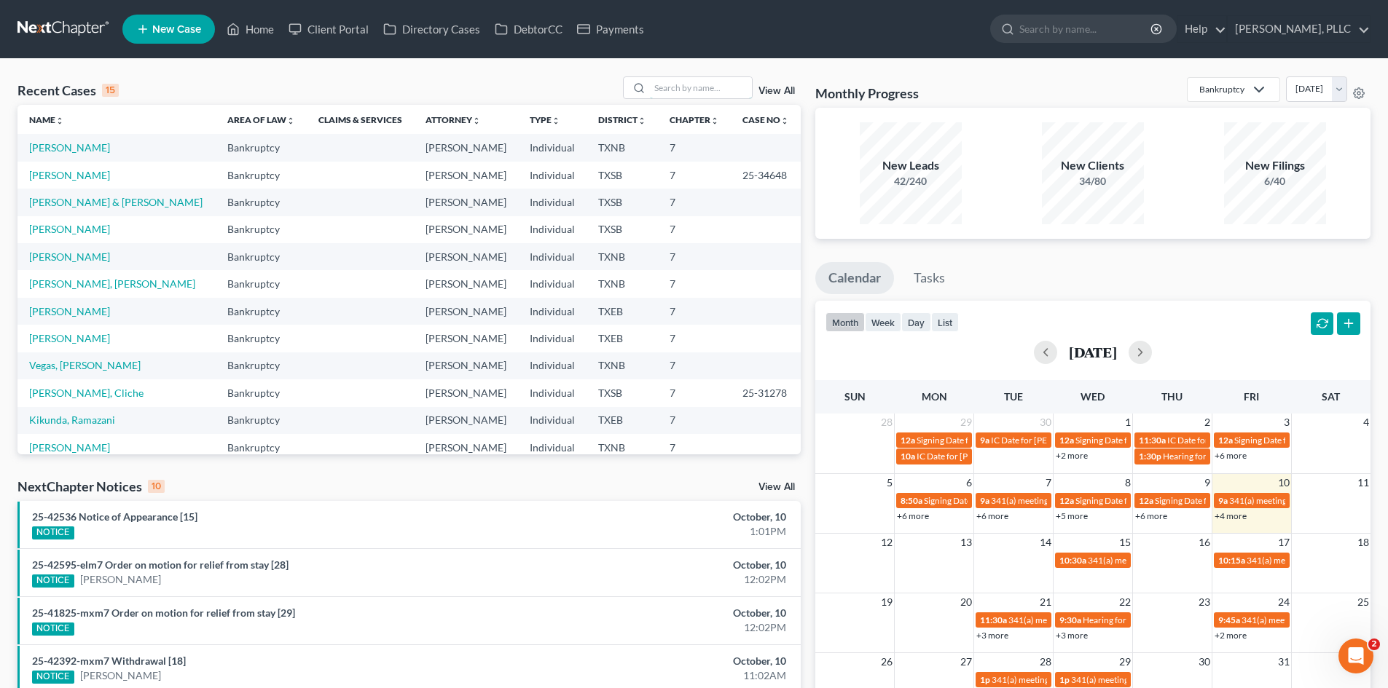
click at [749, 82] on input "search" at bounding box center [701, 87] width 102 height 21
click at [412, 150] on div "Recent Cases 15 View All Name unfold_more expand_more expand_less Area of Law u…" at bounding box center [409, 540] width 798 height 928
click at [425, 66] on div "Recent Cases 15 View All Name unfold_more expand_more expand_less Area of Law u…" at bounding box center [694, 540] width 1388 height 963
click at [437, 82] on div "Recent Cases 15 View All" at bounding box center [408, 90] width 783 height 28
click at [870, 292] on link "Calendar" at bounding box center [854, 278] width 79 height 32
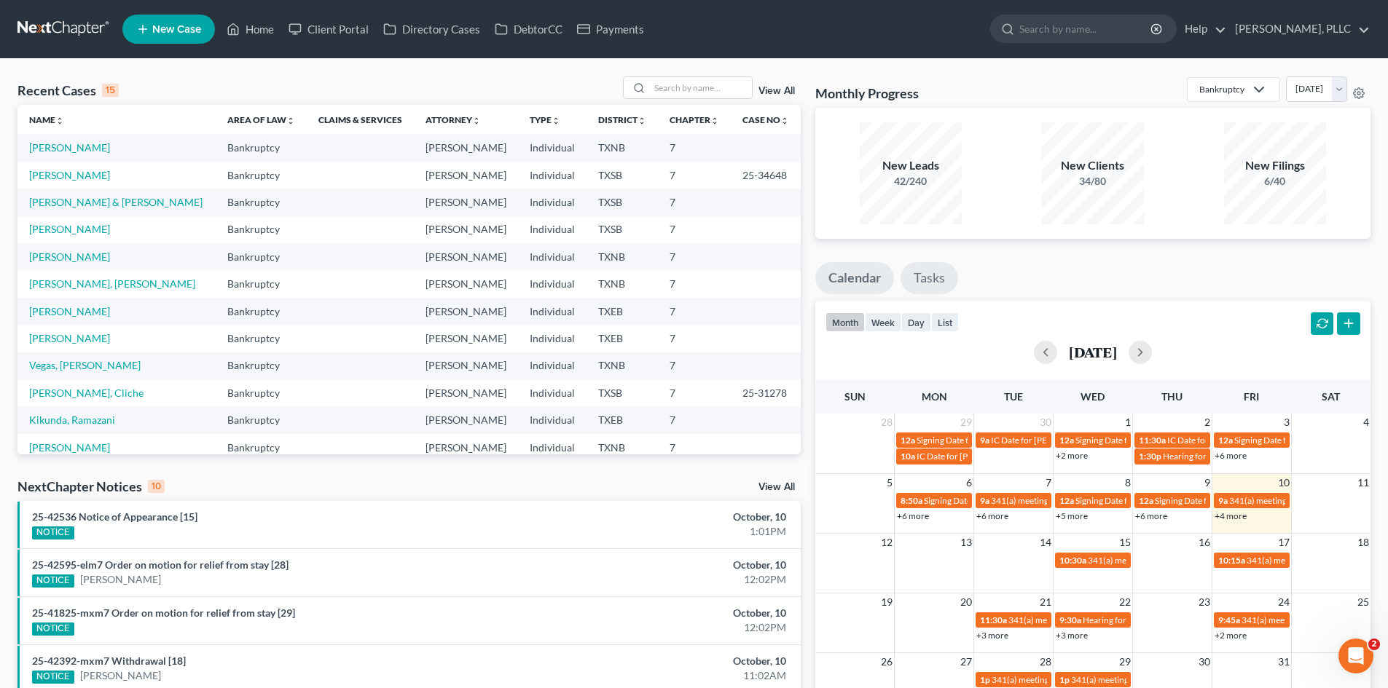
click at [932, 285] on link "Tasks" at bounding box center [929, 278] width 58 height 32
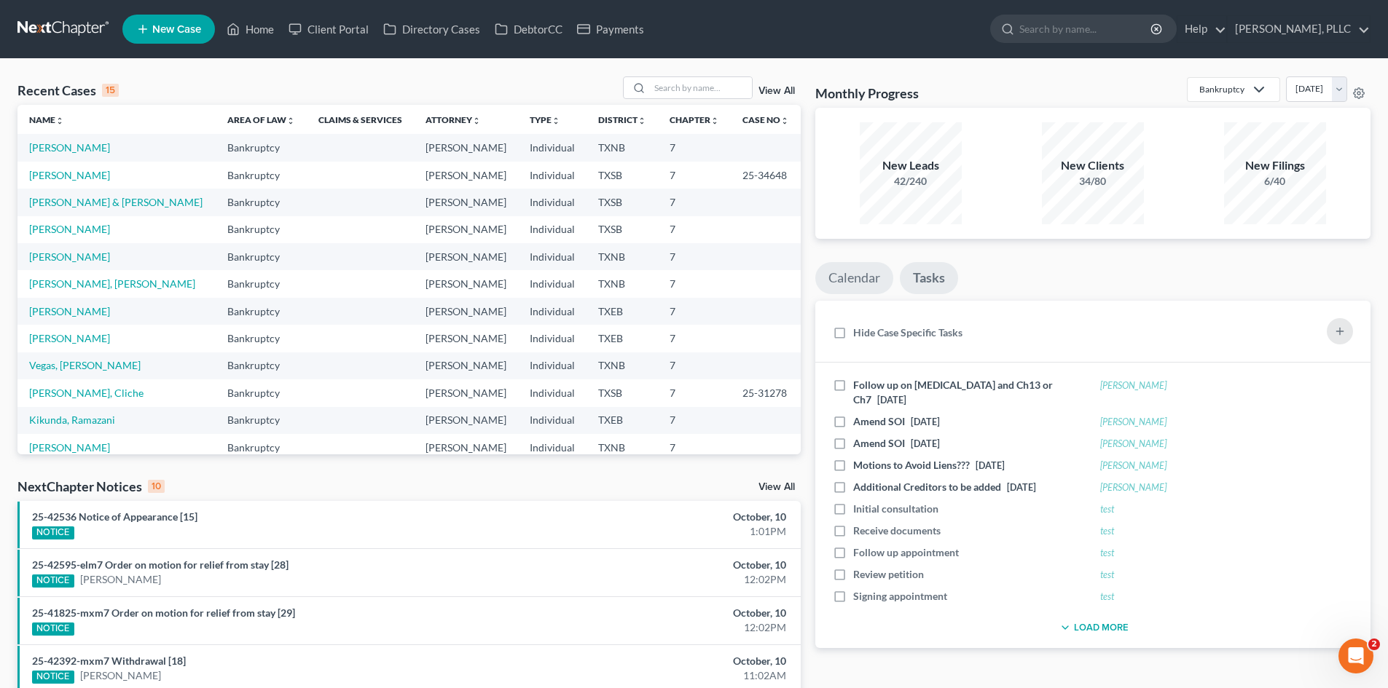
click at [867, 282] on link "Calendar" at bounding box center [854, 278] width 78 height 32
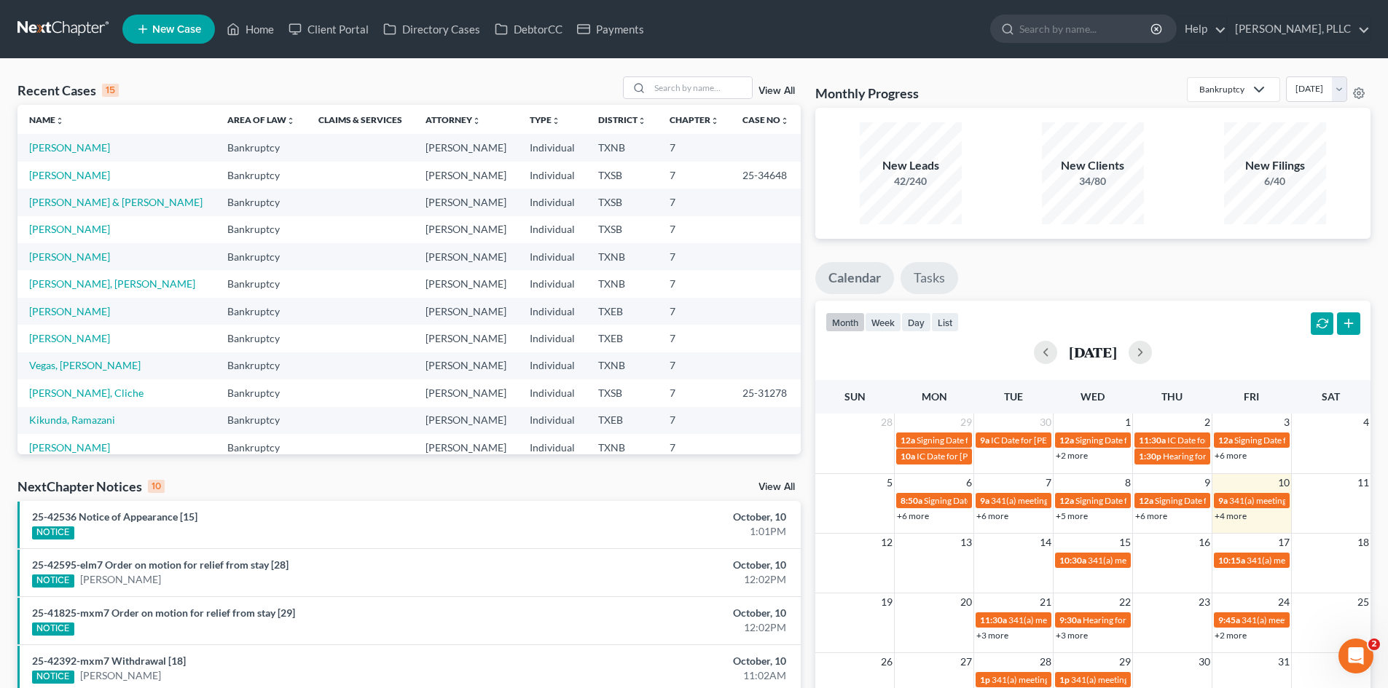
click at [919, 280] on link "Tasks" at bounding box center [929, 278] width 58 height 32
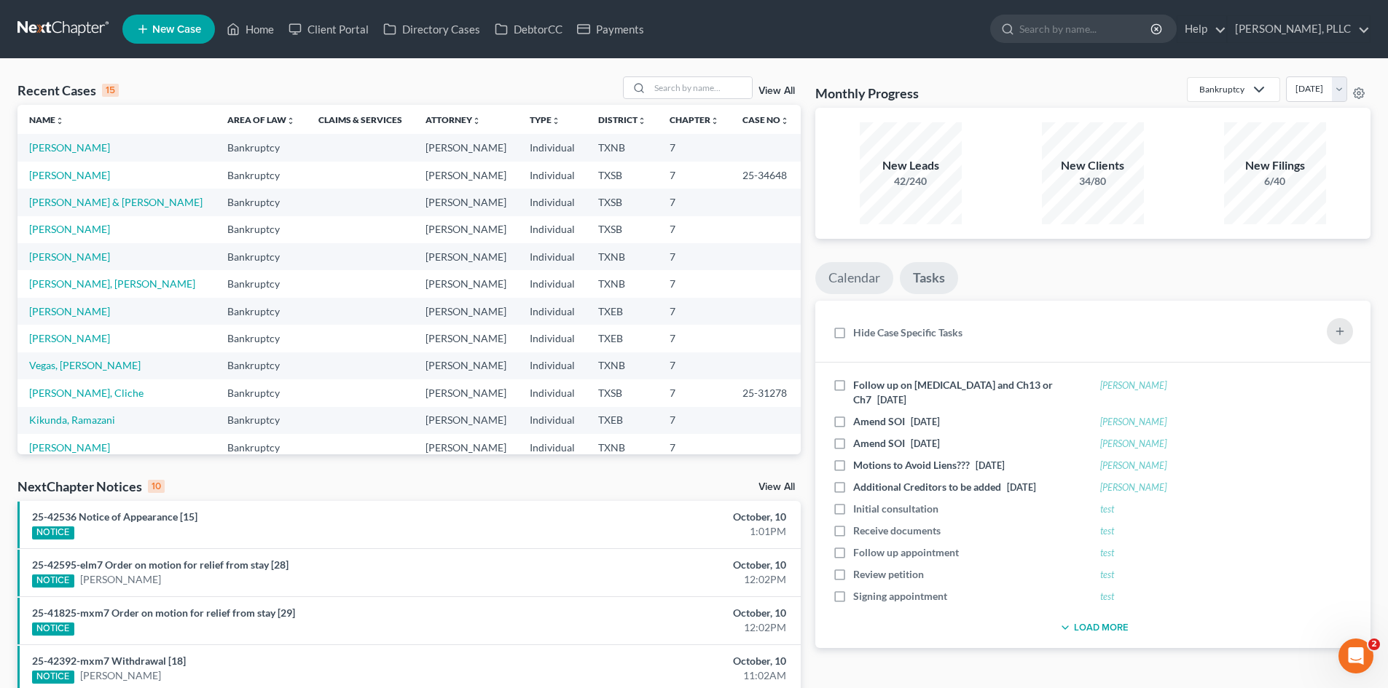
click at [872, 275] on link "Calendar" at bounding box center [854, 278] width 78 height 32
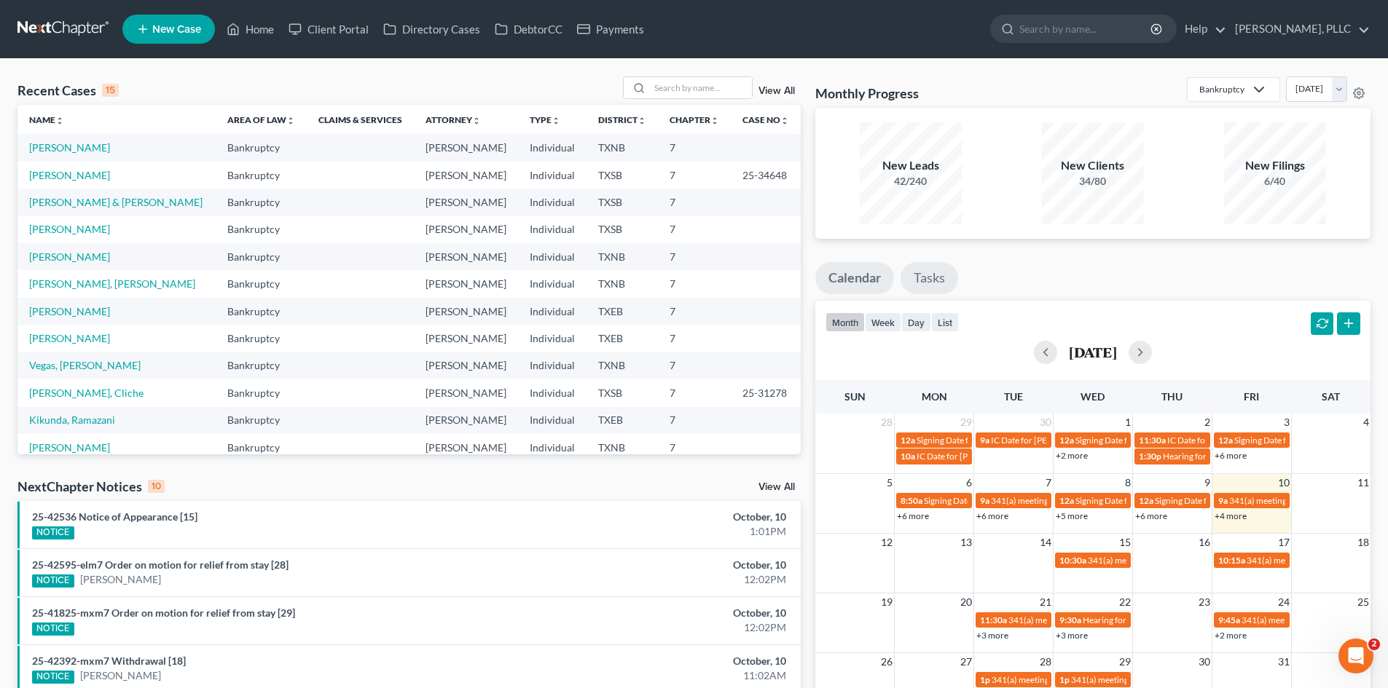
click at [910, 272] on link "Tasks" at bounding box center [929, 278] width 58 height 32
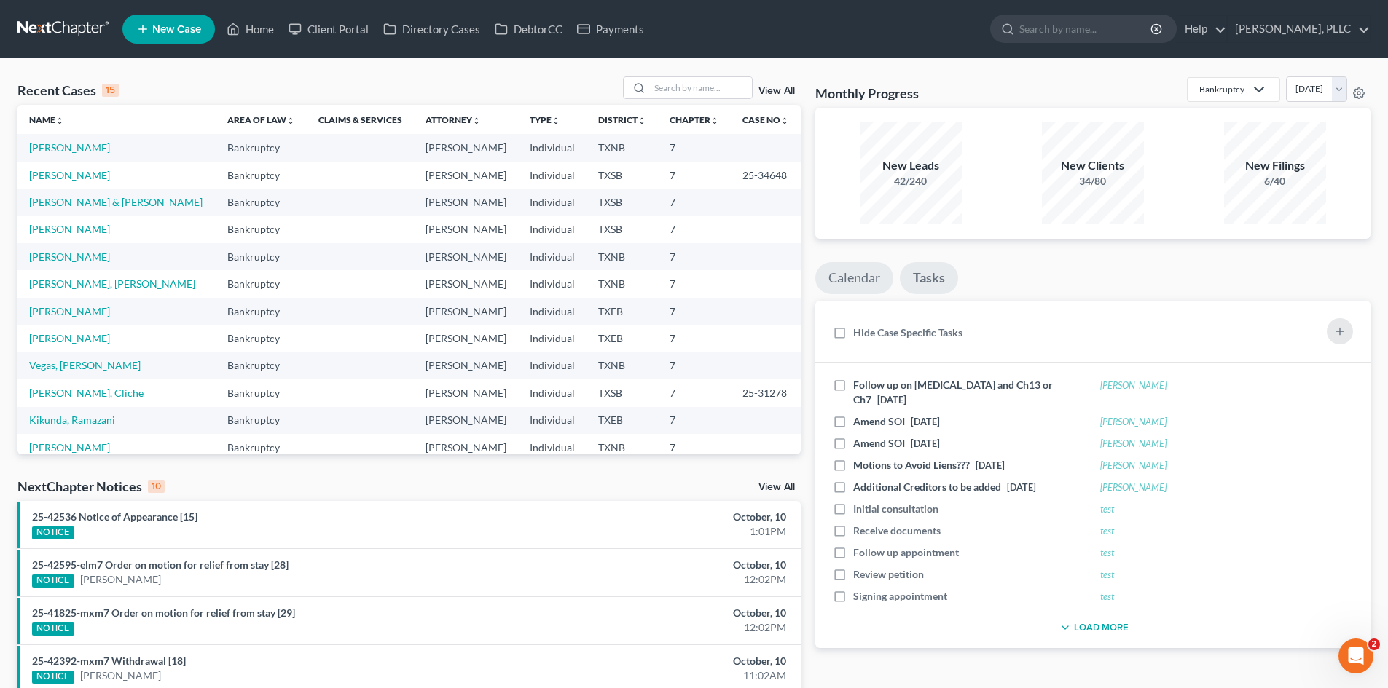
click at [868, 280] on link "Calendar" at bounding box center [854, 278] width 78 height 32
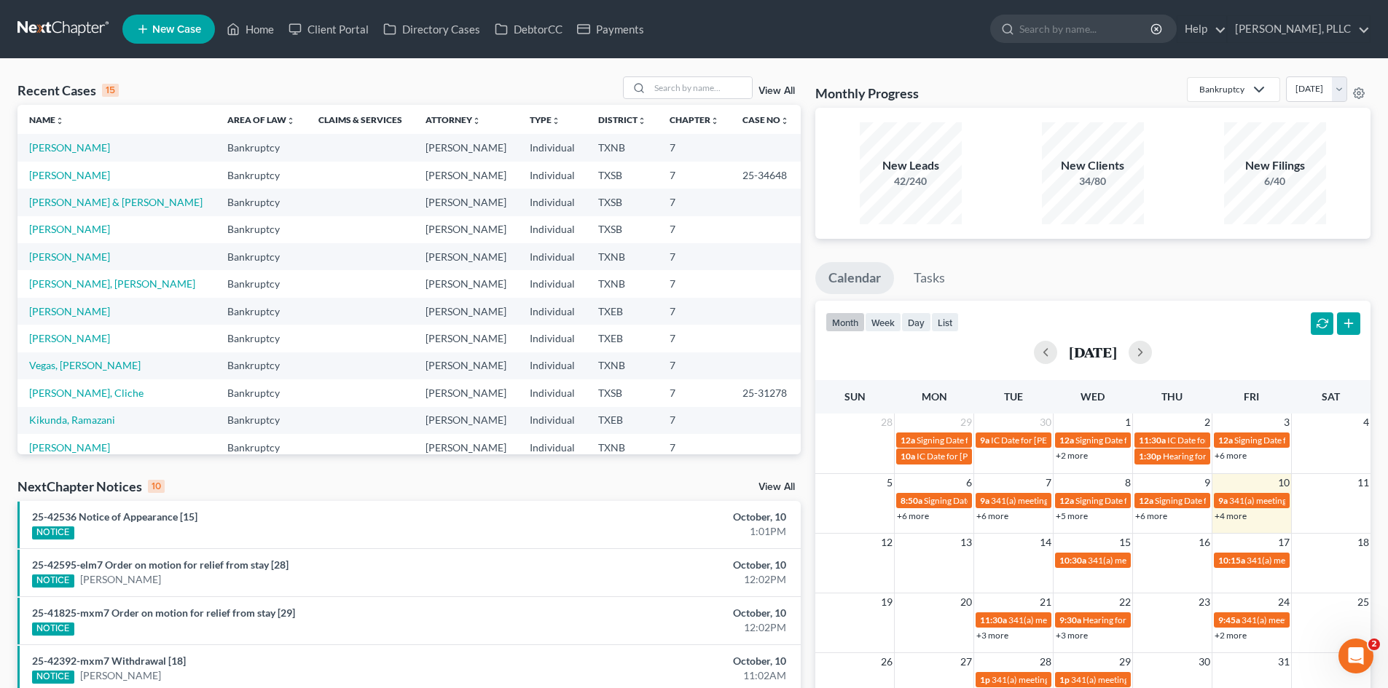
click at [857, 275] on link "Calendar" at bounding box center [854, 278] width 79 height 32
click at [924, 270] on link "Tasks" at bounding box center [929, 278] width 58 height 32
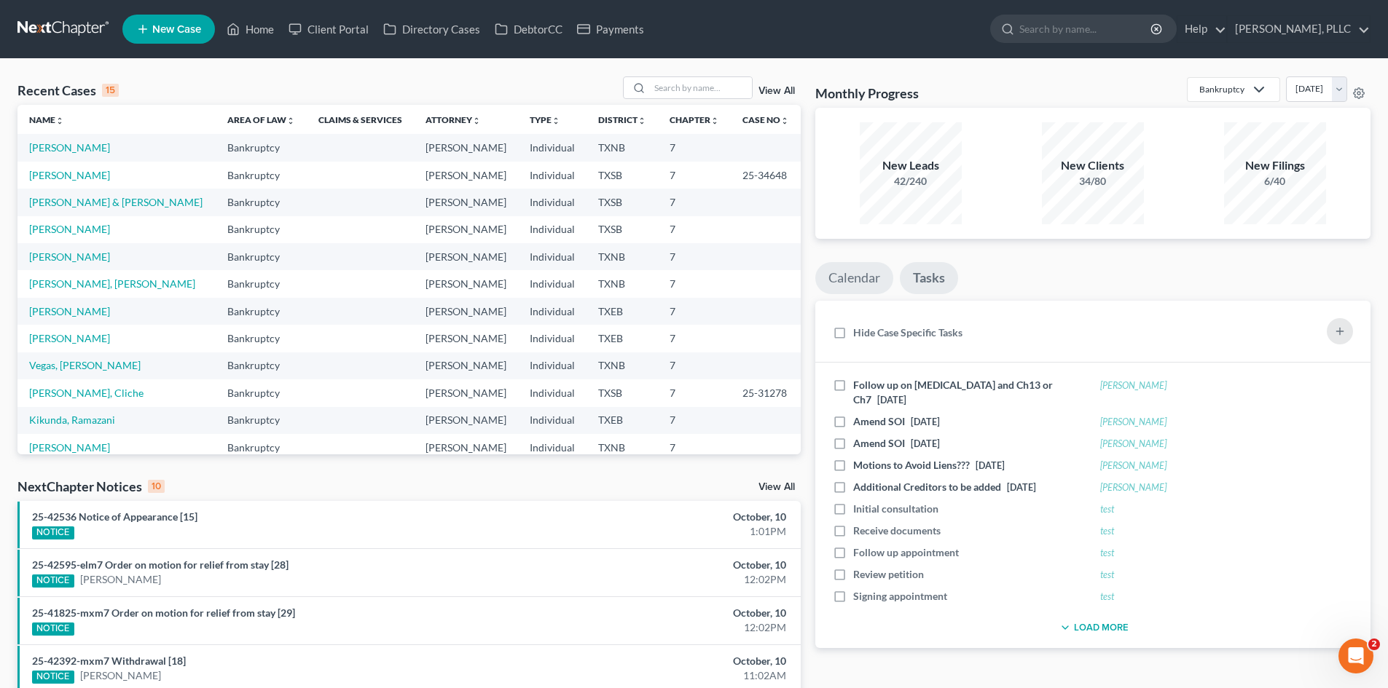
click at [871, 279] on link "Calendar" at bounding box center [854, 278] width 78 height 32
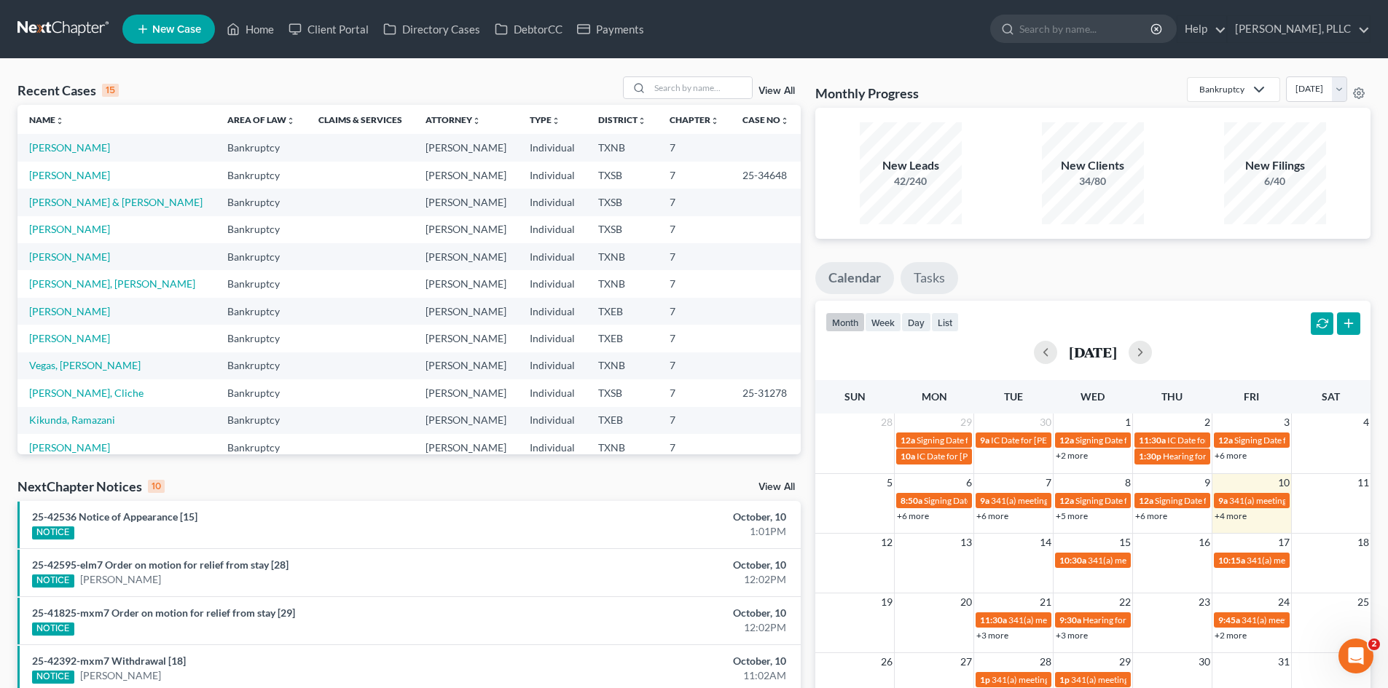
click at [914, 271] on link "Tasks" at bounding box center [929, 278] width 58 height 32
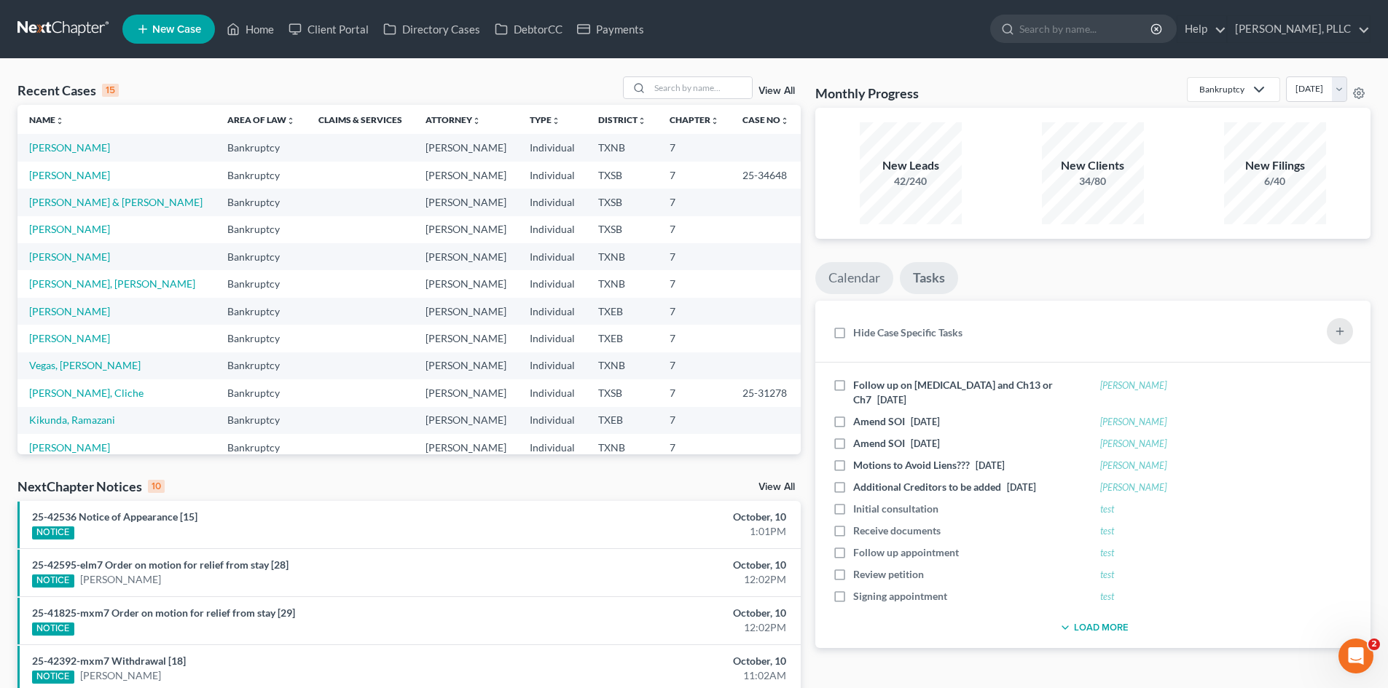
click at [865, 281] on link "Calendar" at bounding box center [854, 278] width 78 height 32
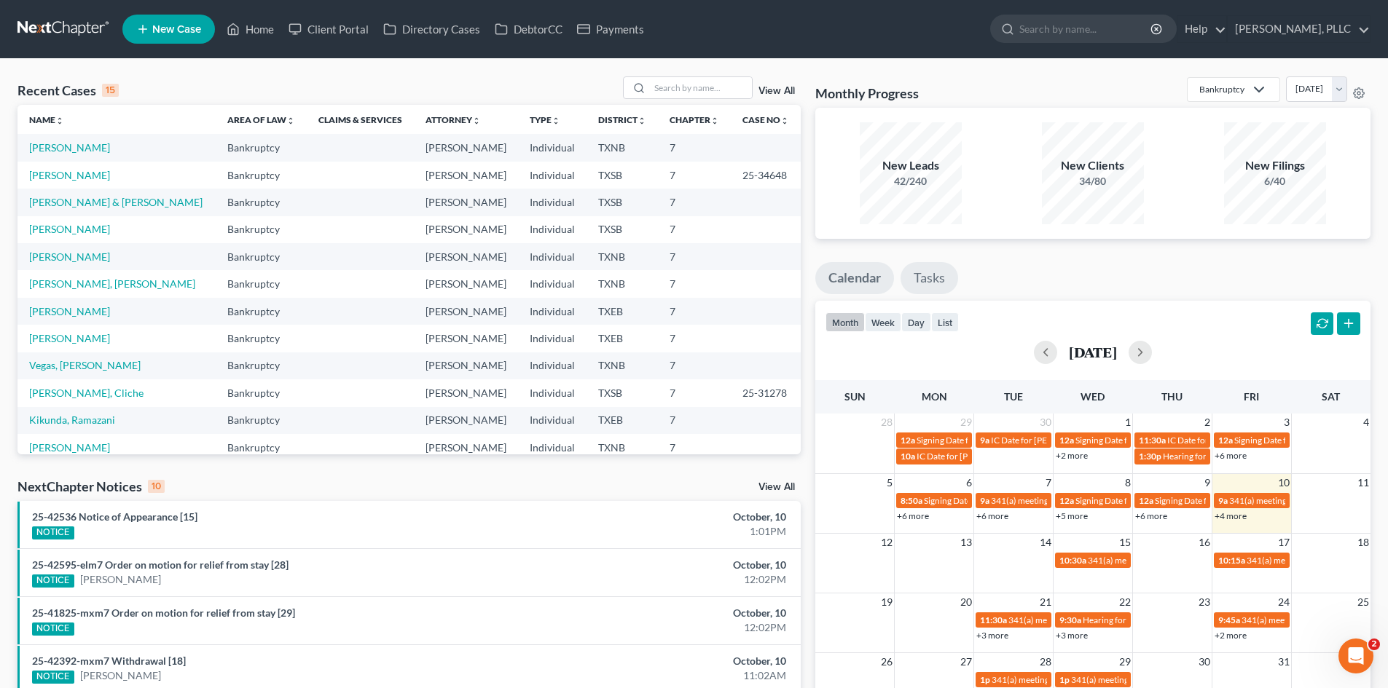
click at [925, 275] on link "Tasks" at bounding box center [929, 278] width 58 height 32
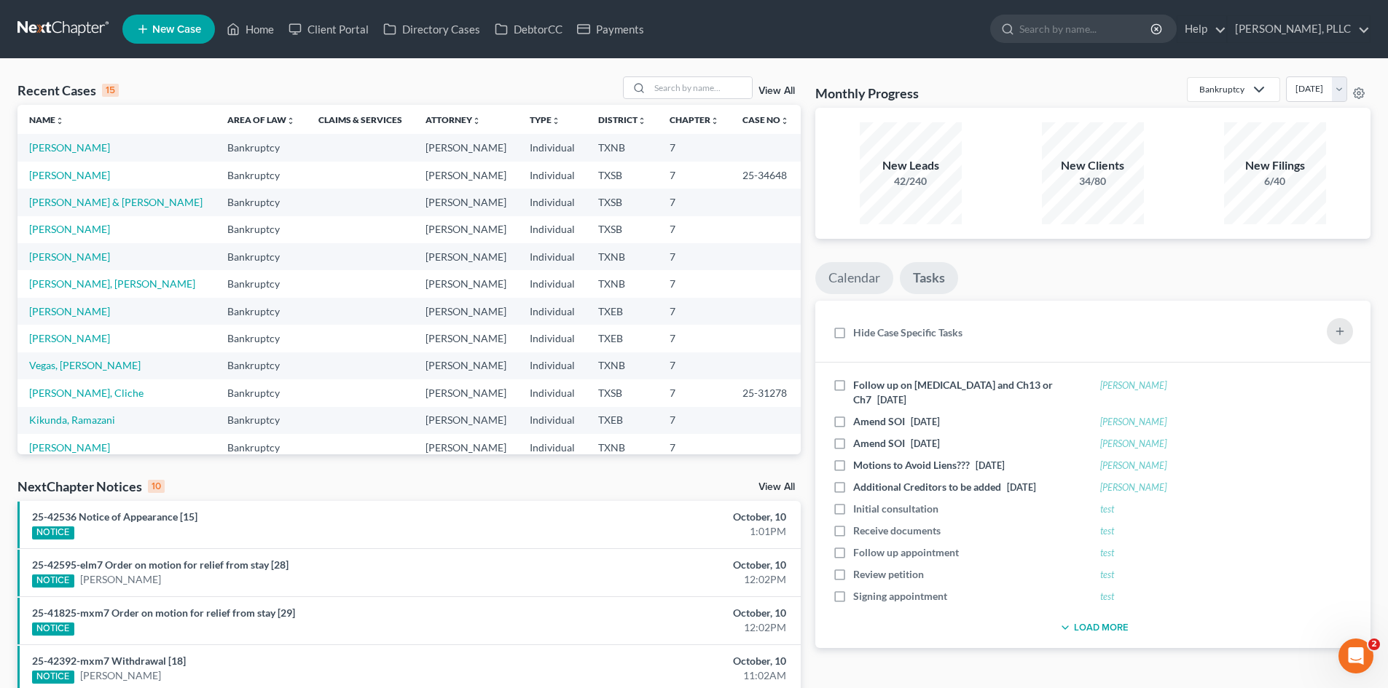
click at [869, 278] on link "Calendar" at bounding box center [854, 278] width 78 height 32
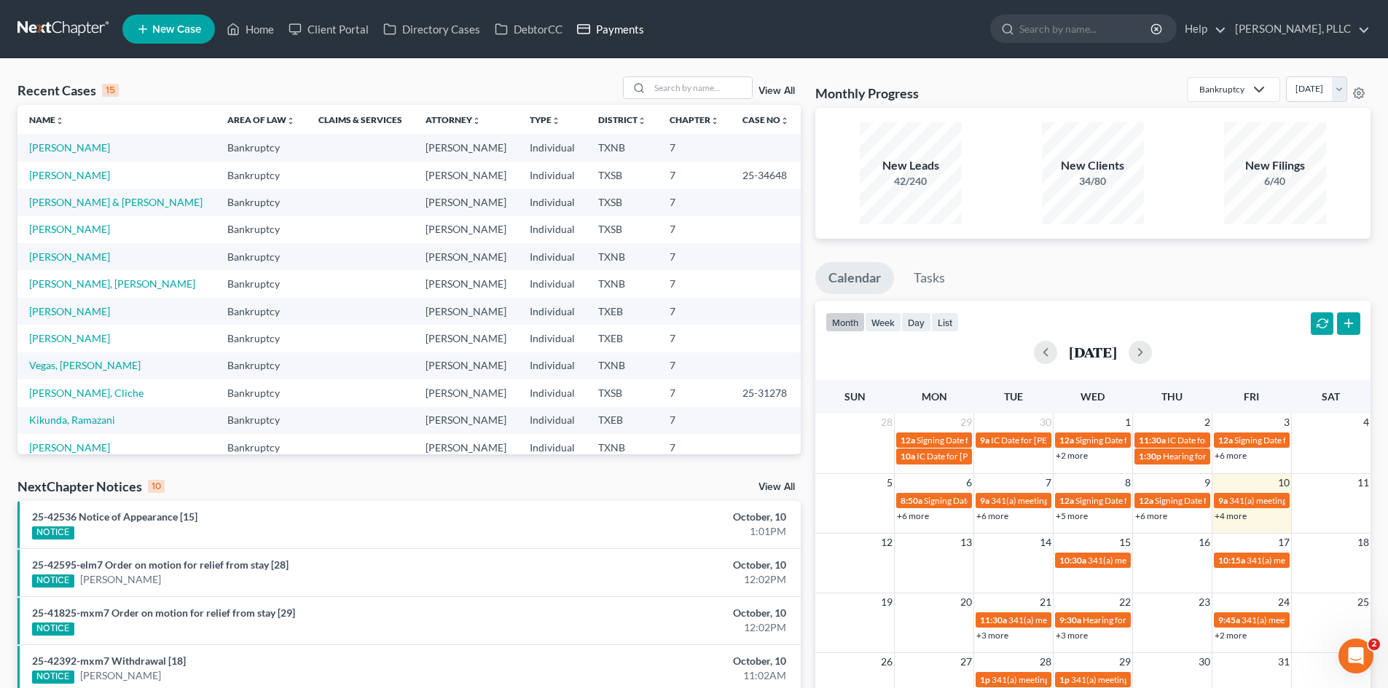
click at [617, 24] on link "Payments" at bounding box center [611, 29] width 82 height 26
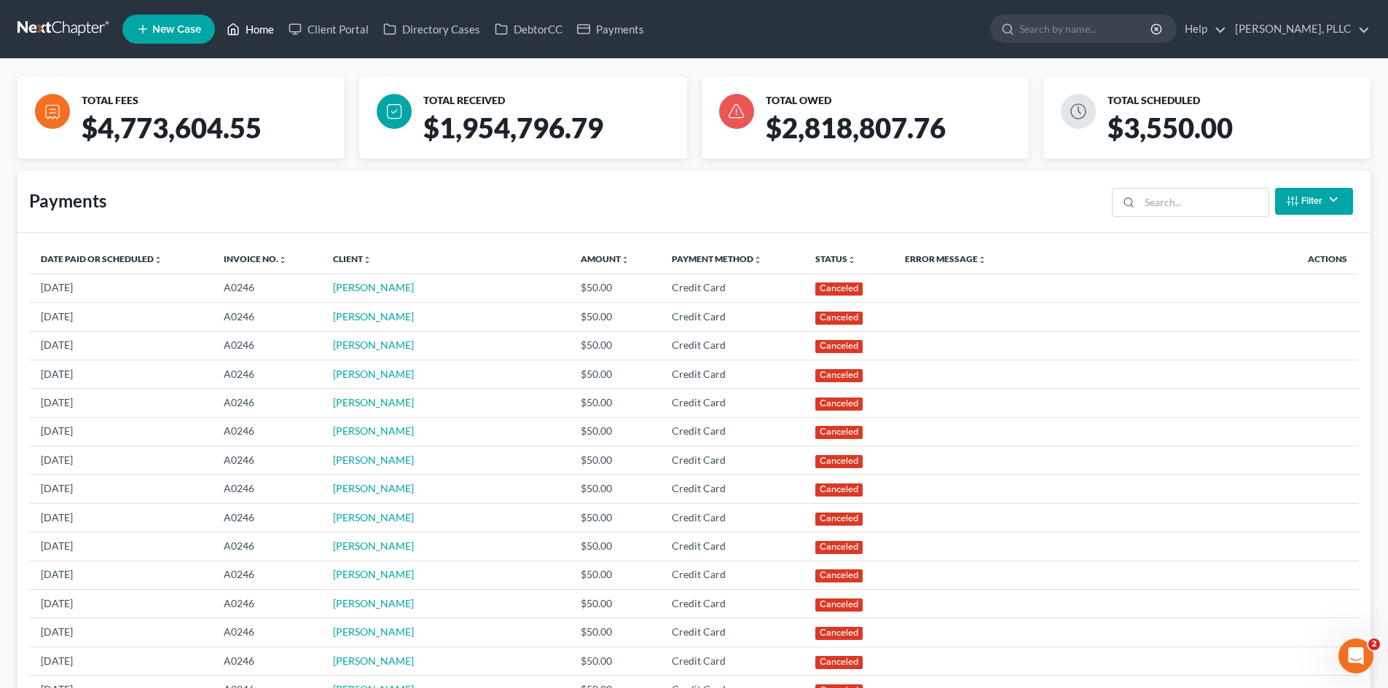
click at [268, 29] on link "Home" at bounding box center [250, 29] width 62 height 26
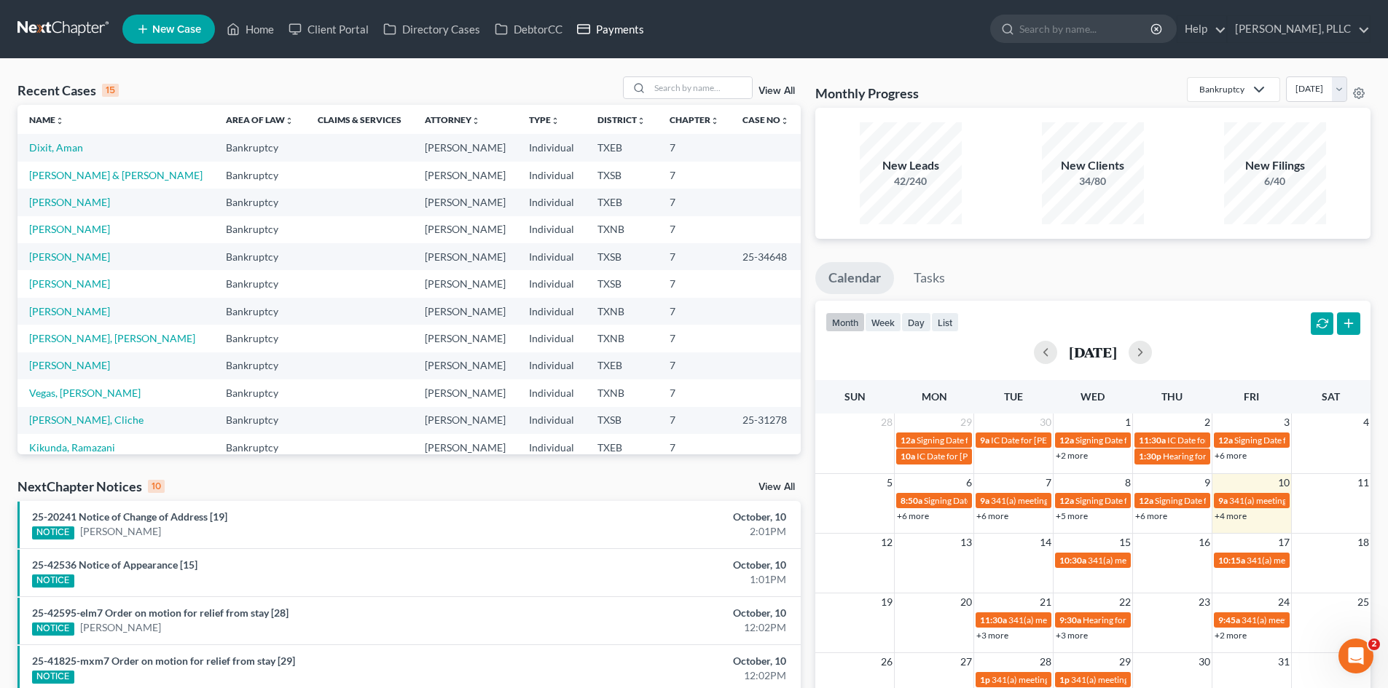
click at [602, 24] on link "Payments" at bounding box center [611, 29] width 82 height 26
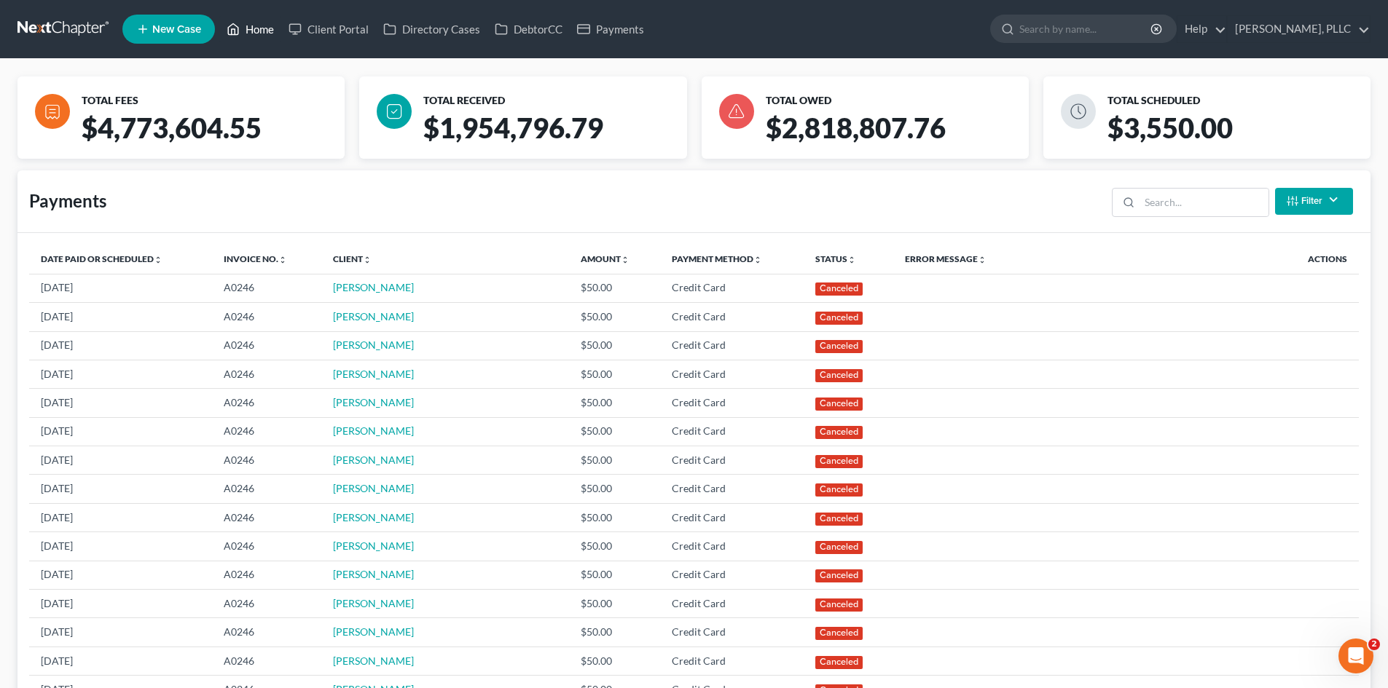
click at [252, 19] on link "Home" at bounding box center [250, 29] width 62 height 26
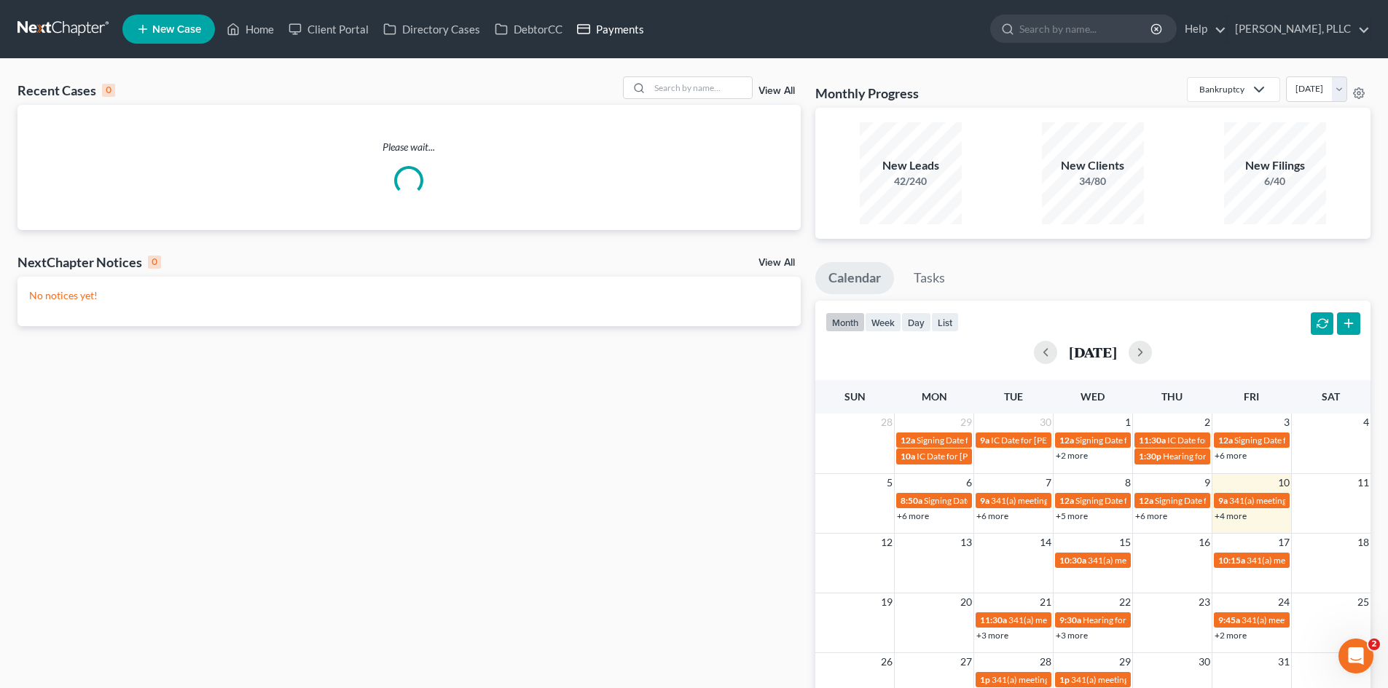
click at [640, 24] on link "Payments" at bounding box center [611, 29] width 82 height 26
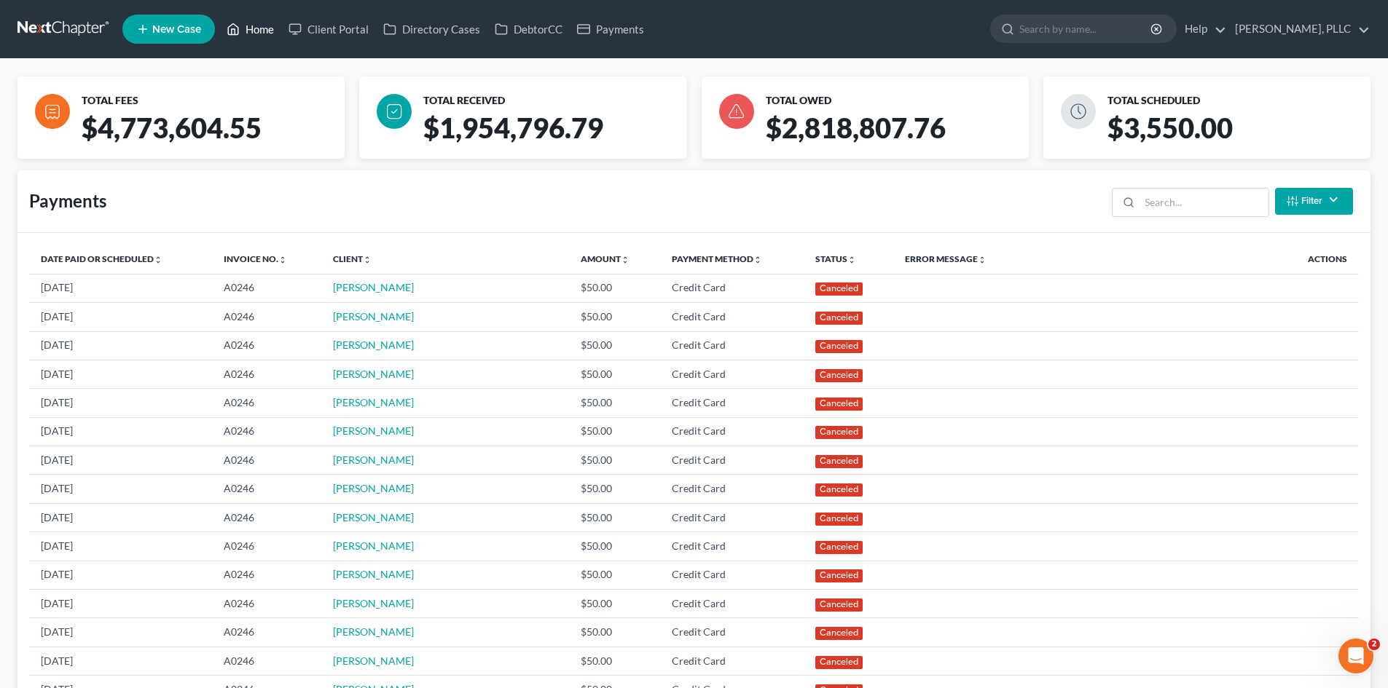
click at [253, 28] on link "Home" at bounding box center [250, 29] width 62 height 26
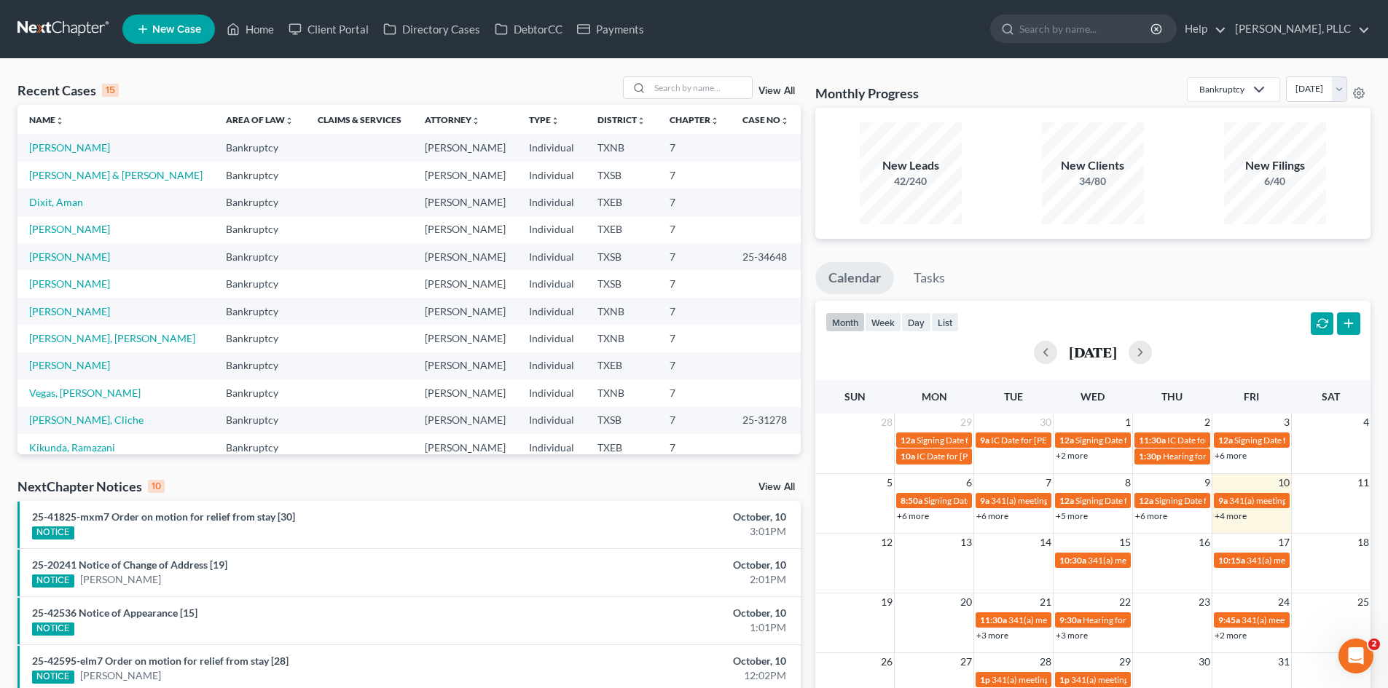
drag, startPoint x: 676, startPoint y: 296, endPoint x: 804, endPoint y: 307, distance: 128.7
click at [804, 307] on div "Recent Cases 15 View All Name unfold_more expand_more expand_less Area of Law u…" at bounding box center [409, 540] width 798 height 928
click at [478, 647] on li "25-42595-elm7 Order on motion for relief from stay [28] NOTICE Adonis Lockett O…" at bounding box center [408, 669] width 783 height 48
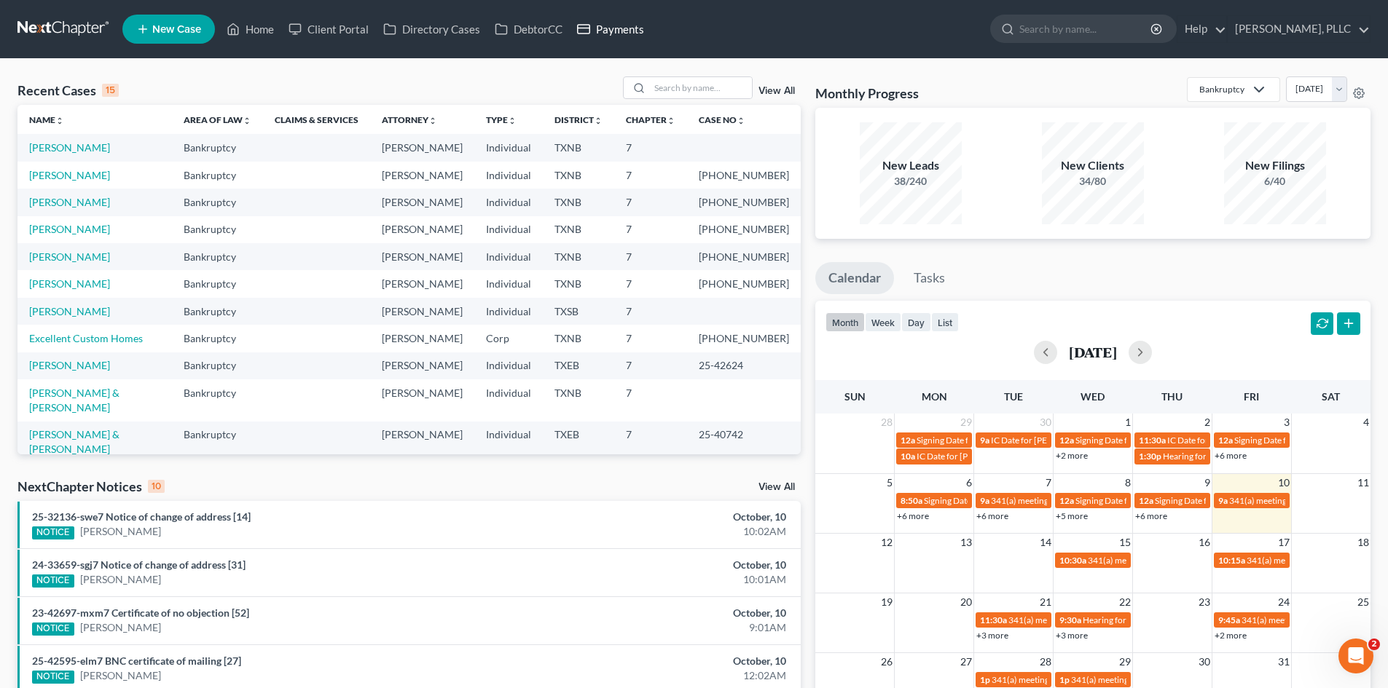
click at [650, 29] on link "Payments" at bounding box center [611, 29] width 82 height 26
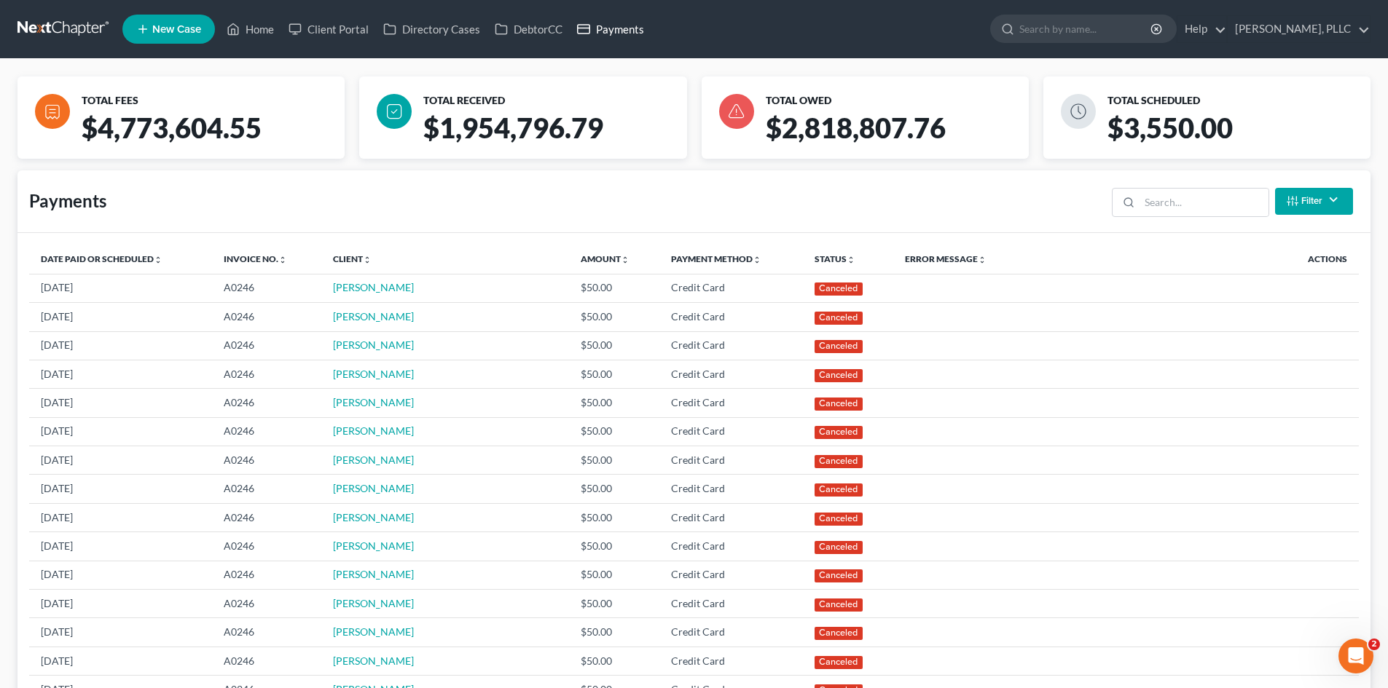
click at [637, 32] on link "Payments" at bounding box center [611, 29] width 82 height 26
click at [265, 24] on link "Home" at bounding box center [250, 29] width 62 height 26
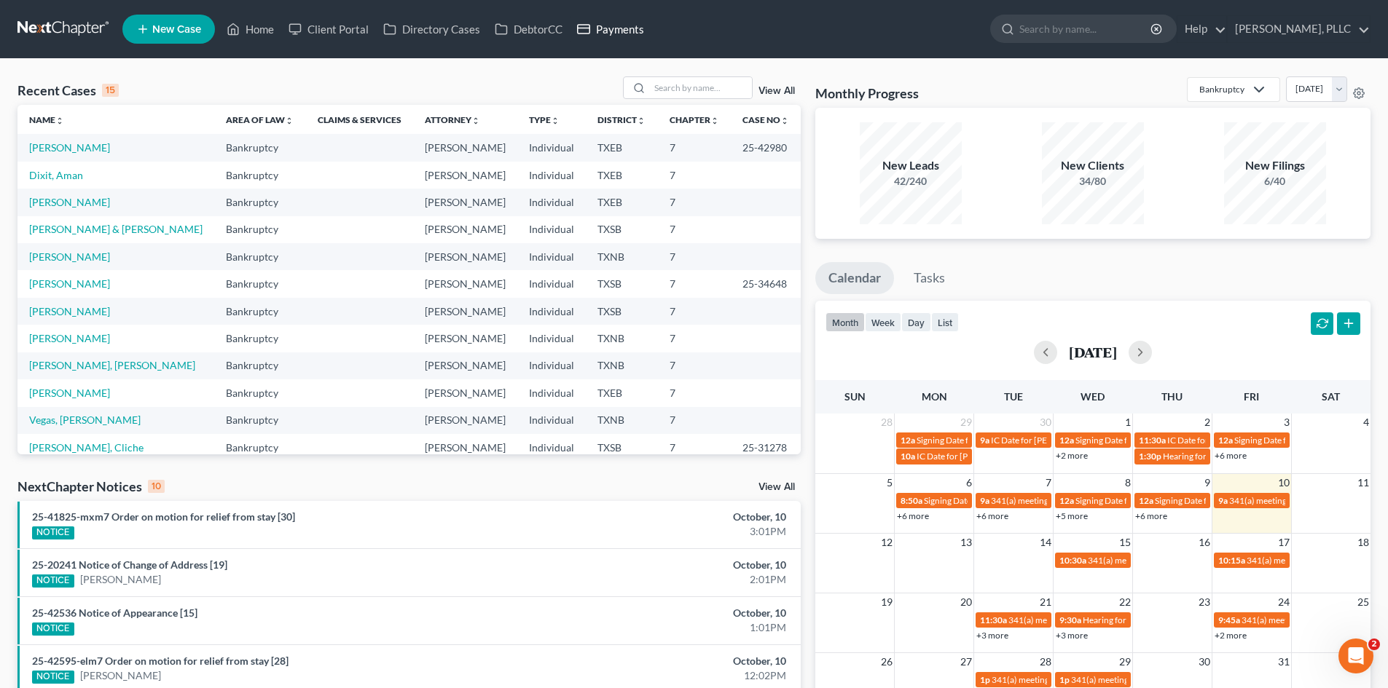
click at [629, 34] on link "Payments" at bounding box center [611, 29] width 82 height 26
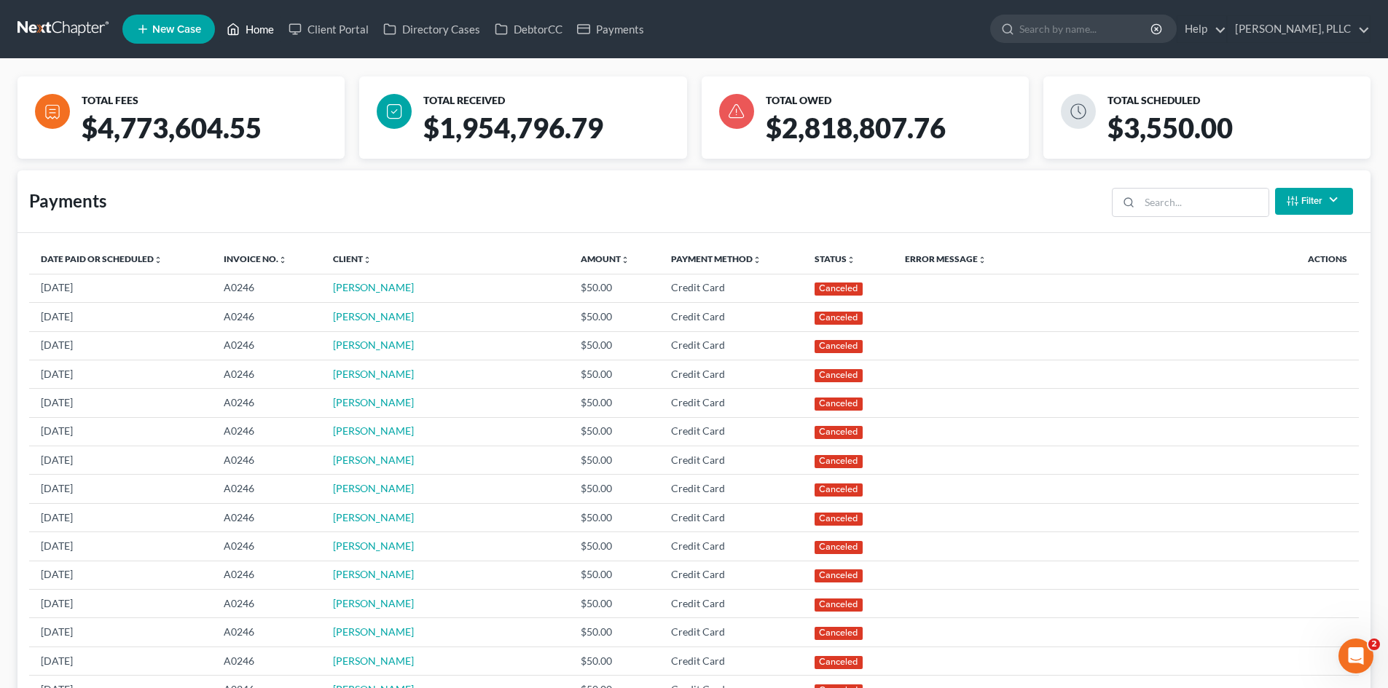
click at [264, 31] on link "Home" at bounding box center [250, 29] width 62 height 26
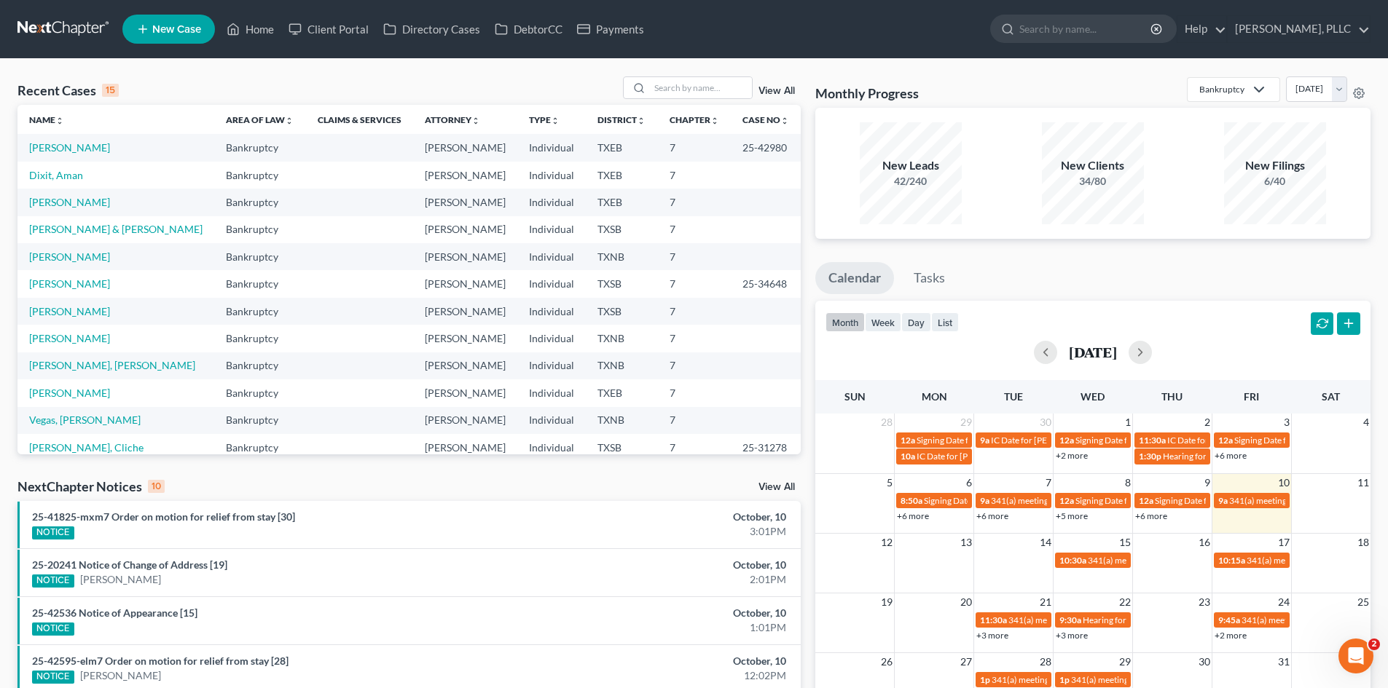
click at [401, 87] on div "Recent Cases 15 View All" at bounding box center [408, 90] width 783 height 28
click at [617, 38] on link "Payments" at bounding box center [611, 29] width 82 height 26
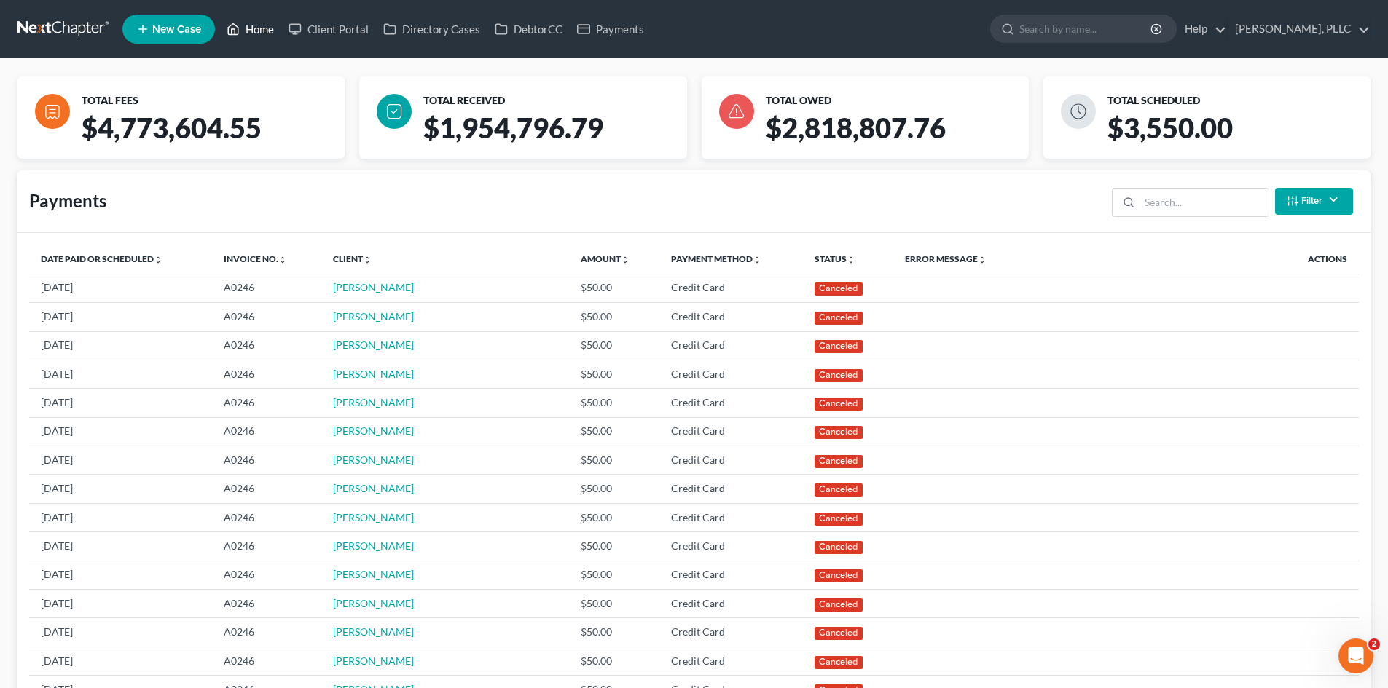
click at [226, 35] on link "Home" at bounding box center [250, 29] width 62 height 26
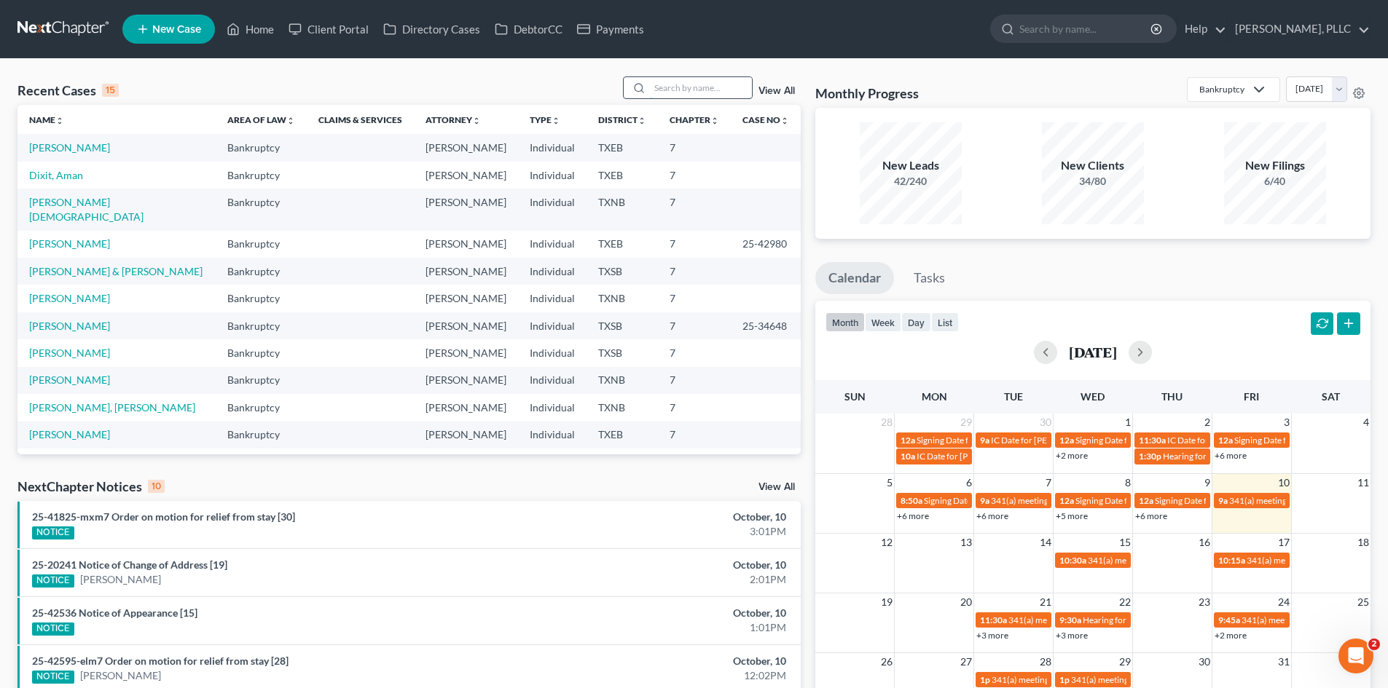
click at [682, 82] on input "search" at bounding box center [701, 87] width 102 height 21
type input "[PERSON_NAME]"
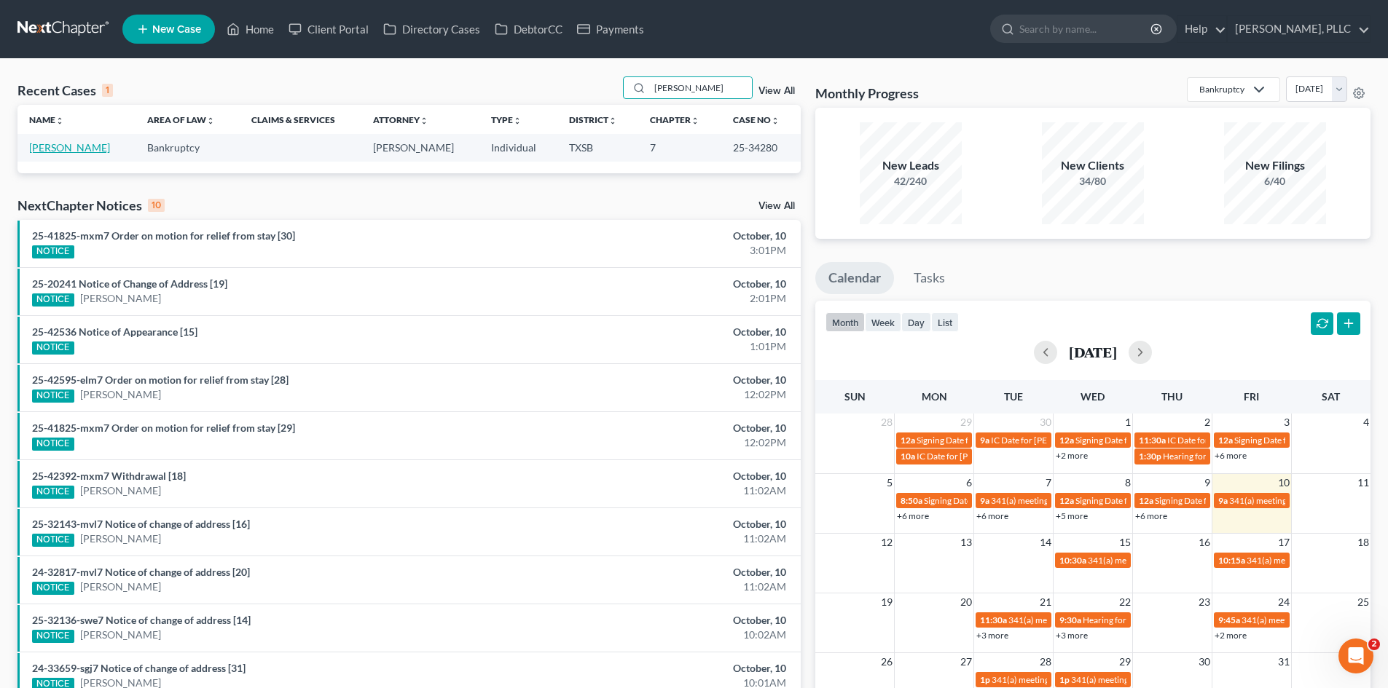
click at [78, 151] on link "[PERSON_NAME]" at bounding box center [69, 147] width 81 height 12
select select "4"
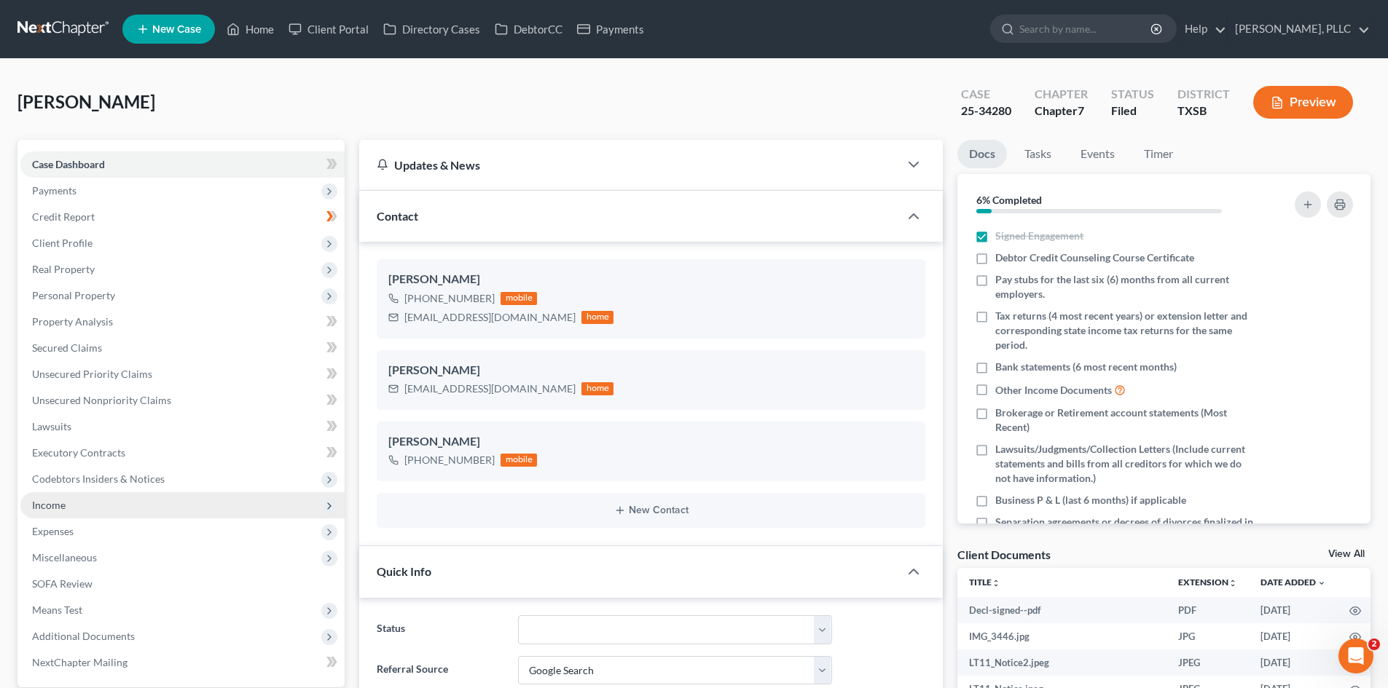
click at [82, 505] on span "Income" at bounding box center [182, 505] width 324 height 26
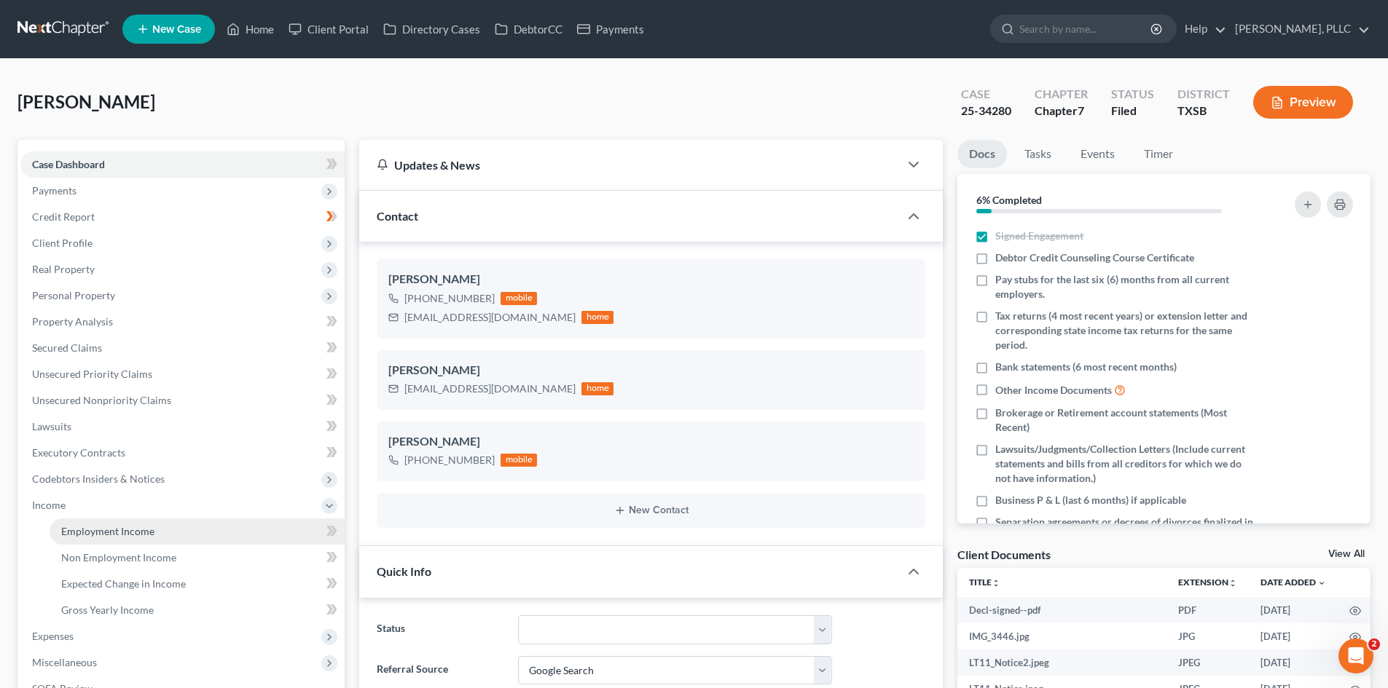
click at [166, 528] on link "Employment Income" at bounding box center [197, 532] width 295 height 26
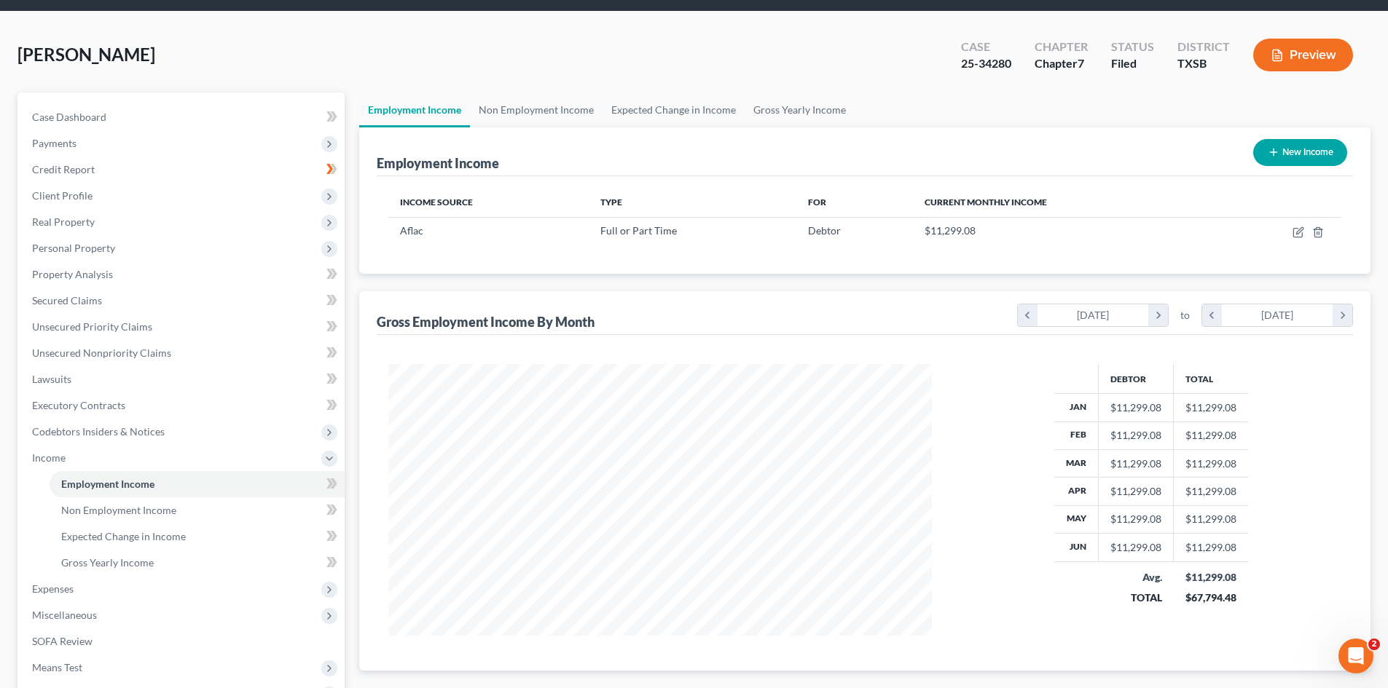
scroll to position [73, 0]
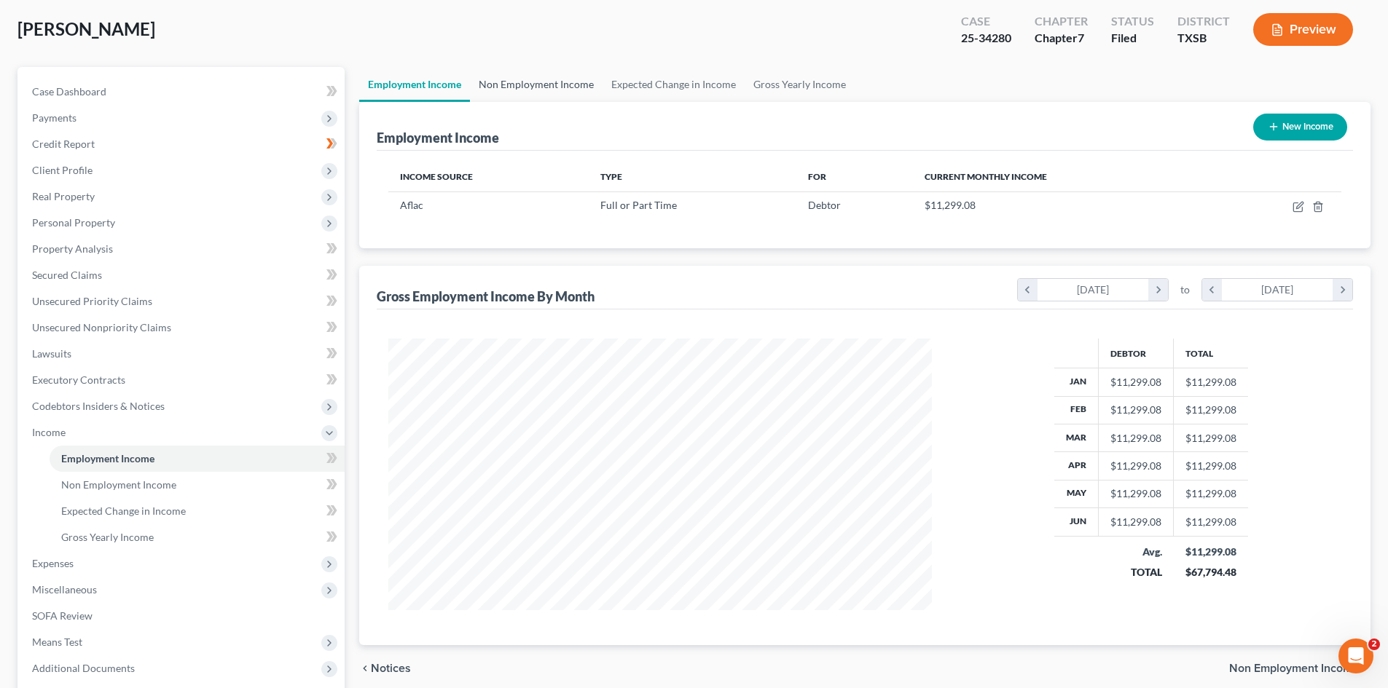
click at [502, 69] on link "Non Employment Income" at bounding box center [536, 84] width 133 height 35
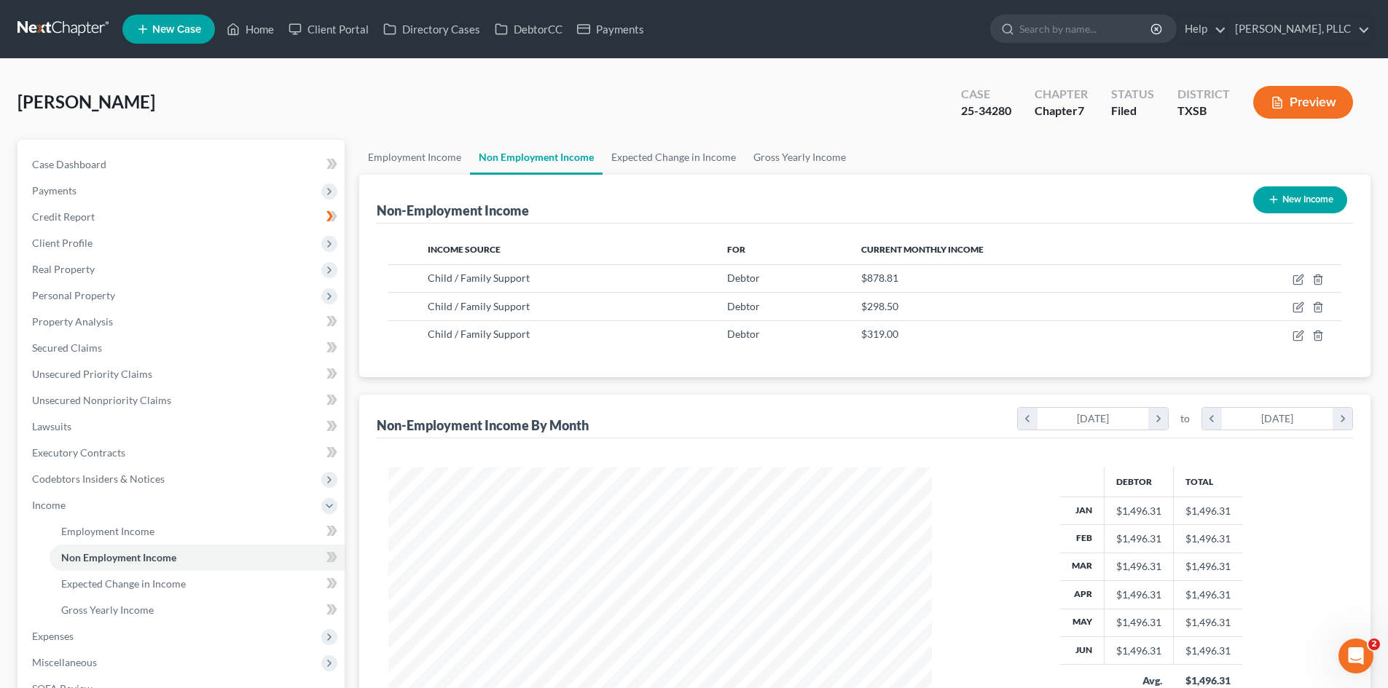
scroll to position [272, 572]
click at [575, 154] on link "Non Employment Income" at bounding box center [536, 157] width 133 height 35
click at [422, 166] on link "Employment Income" at bounding box center [414, 157] width 111 height 35
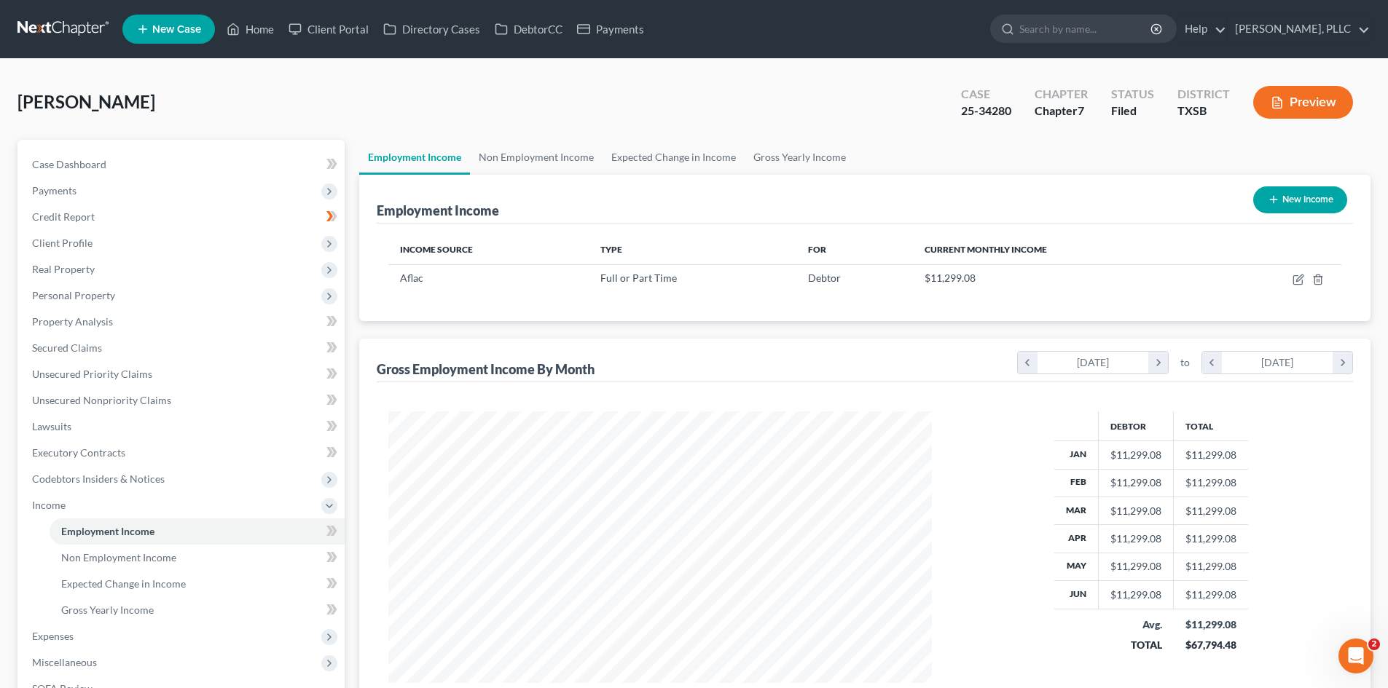
scroll to position [272, 572]
click at [530, 163] on link "Non Employment Income" at bounding box center [536, 157] width 133 height 35
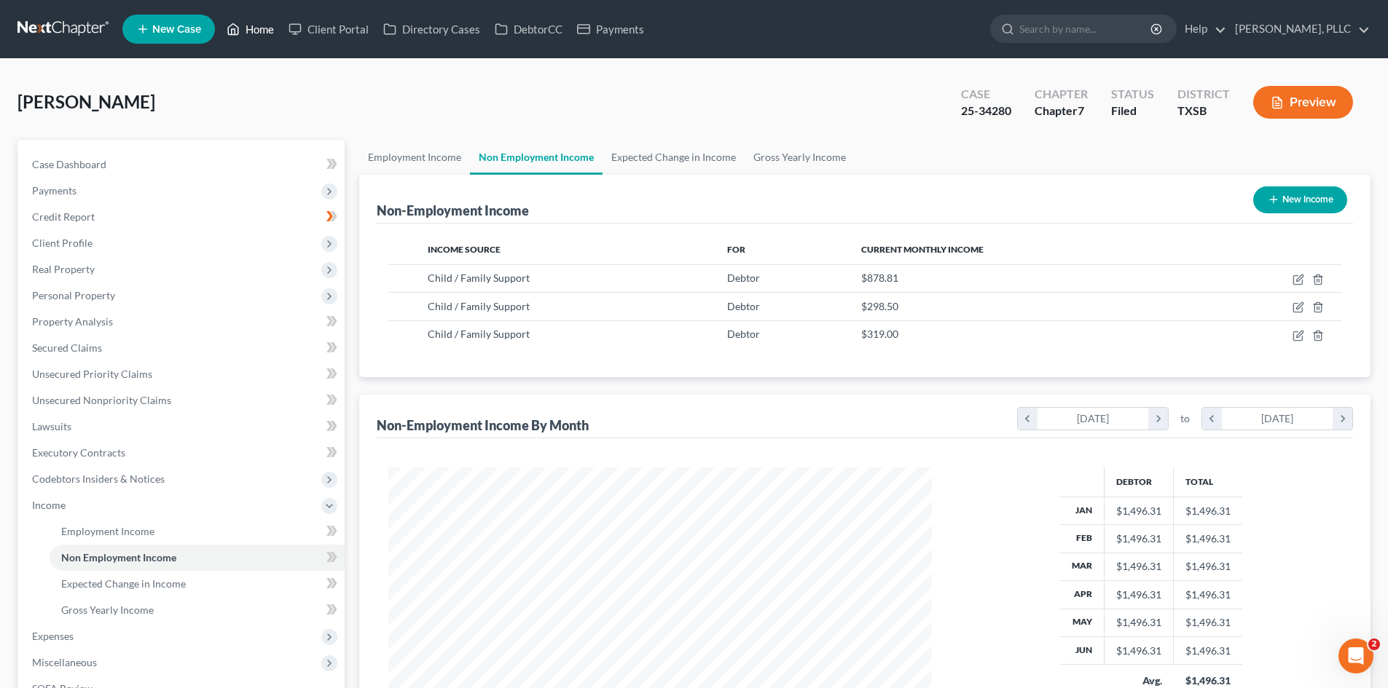
drag, startPoint x: 248, startPoint y: 28, endPoint x: 263, endPoint y: 27, distance: 14.6
click at [248, 28] on link "Home" at bounding box center [250, 29] width 62 height 26
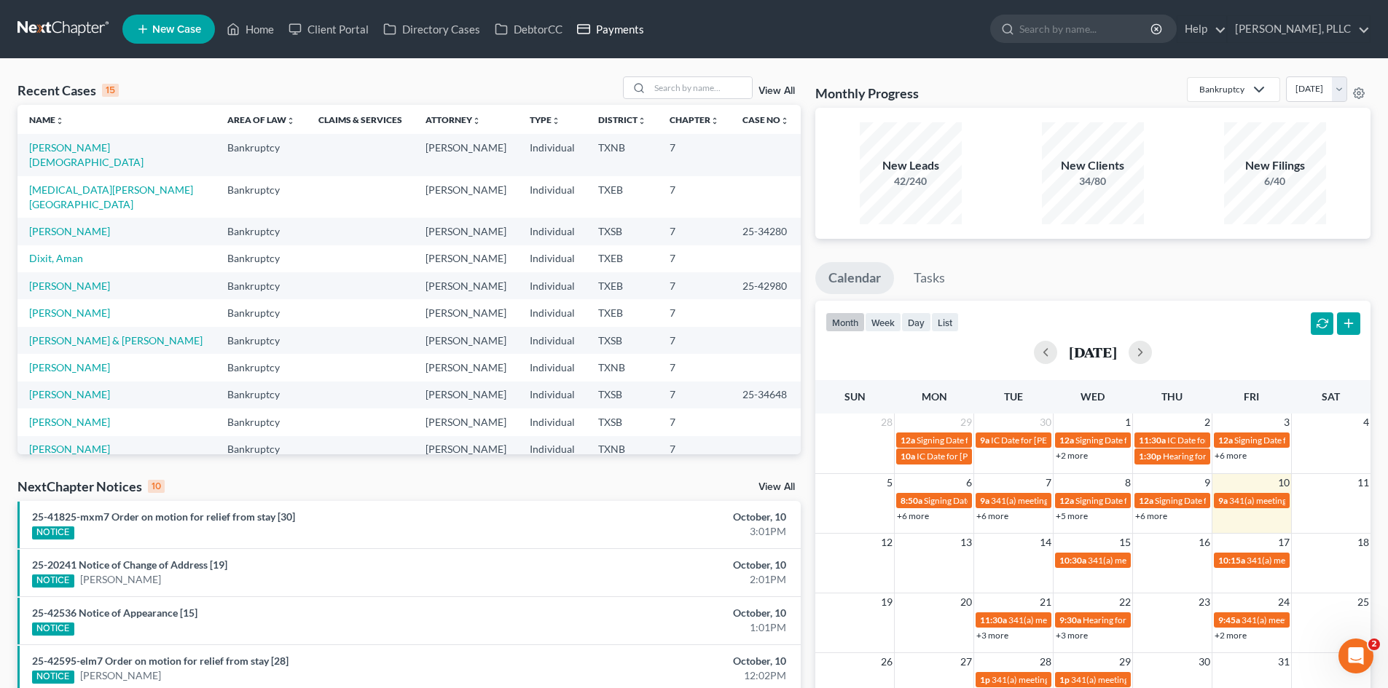
click at [617, 28] on link "Payments" at bounding box center [611, 29] width 82 height 26
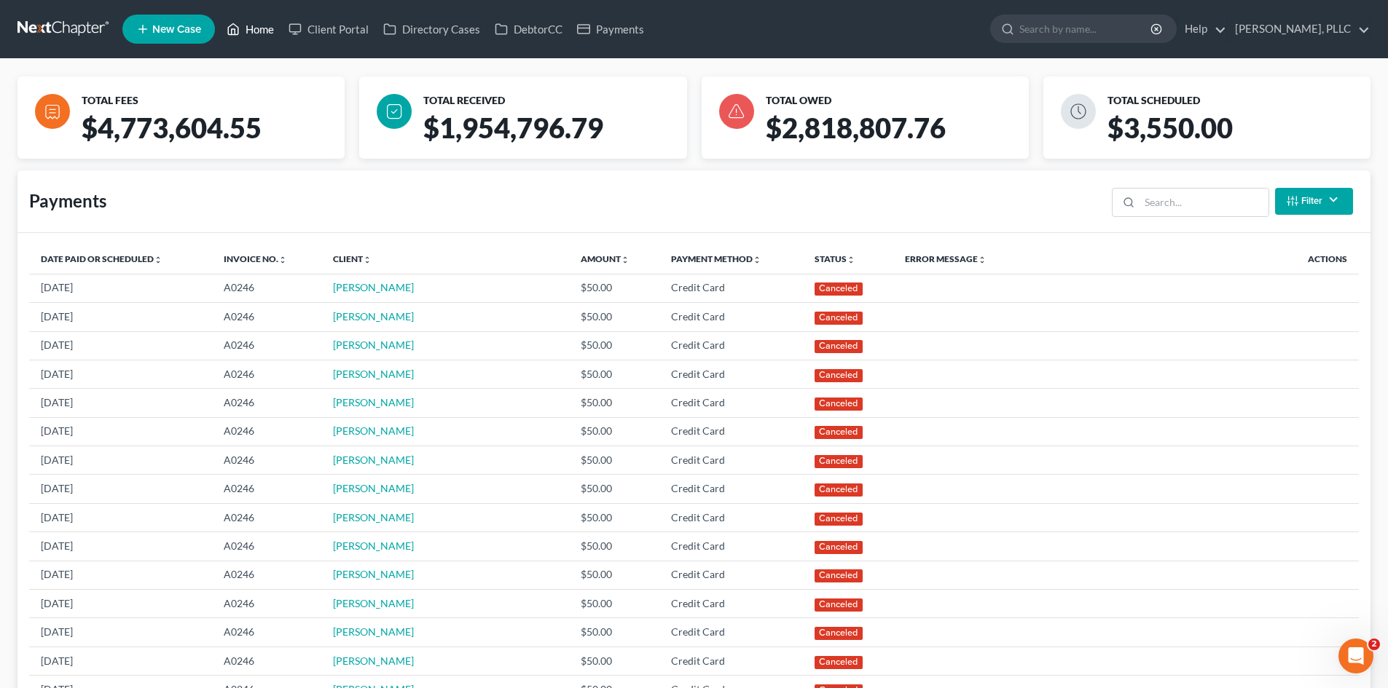
click at [267, 39] on link "Home" at bounding box center [250, 29] width 62 height 26
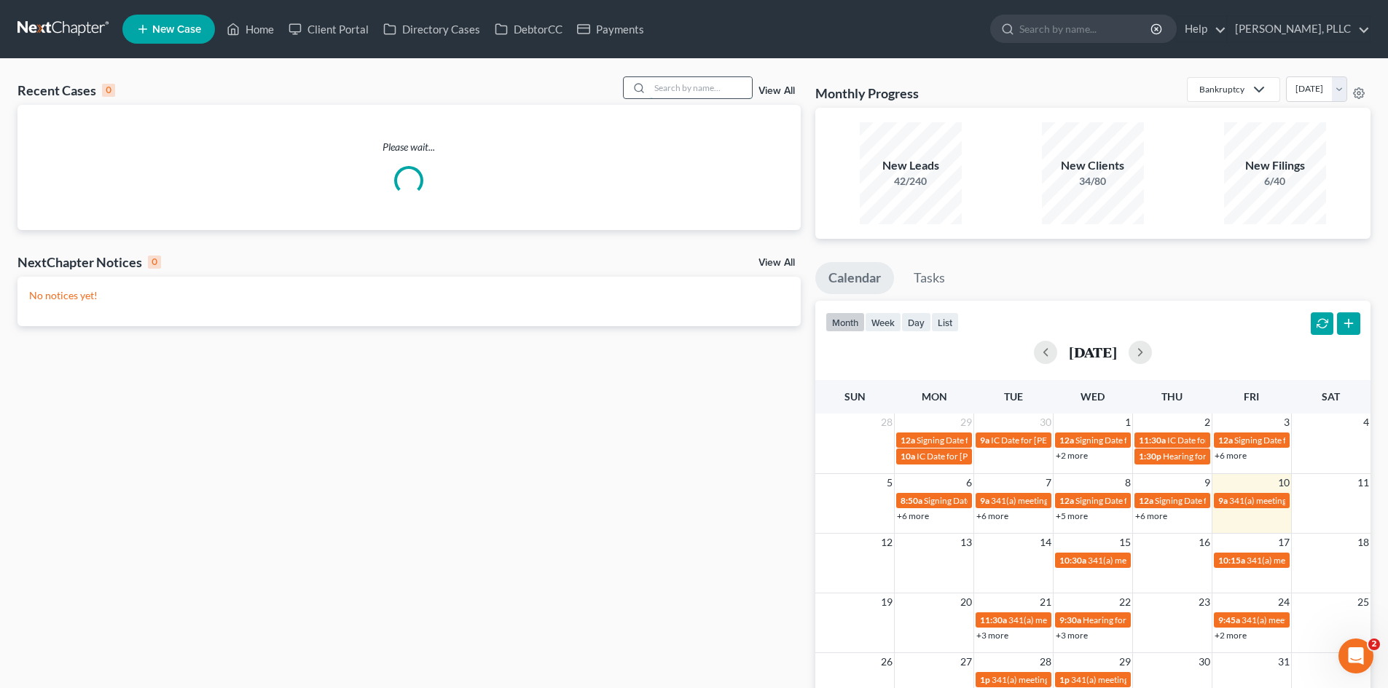
click at [682, 91] on input "search" at bounding box center [701, 87] width 102 height 21
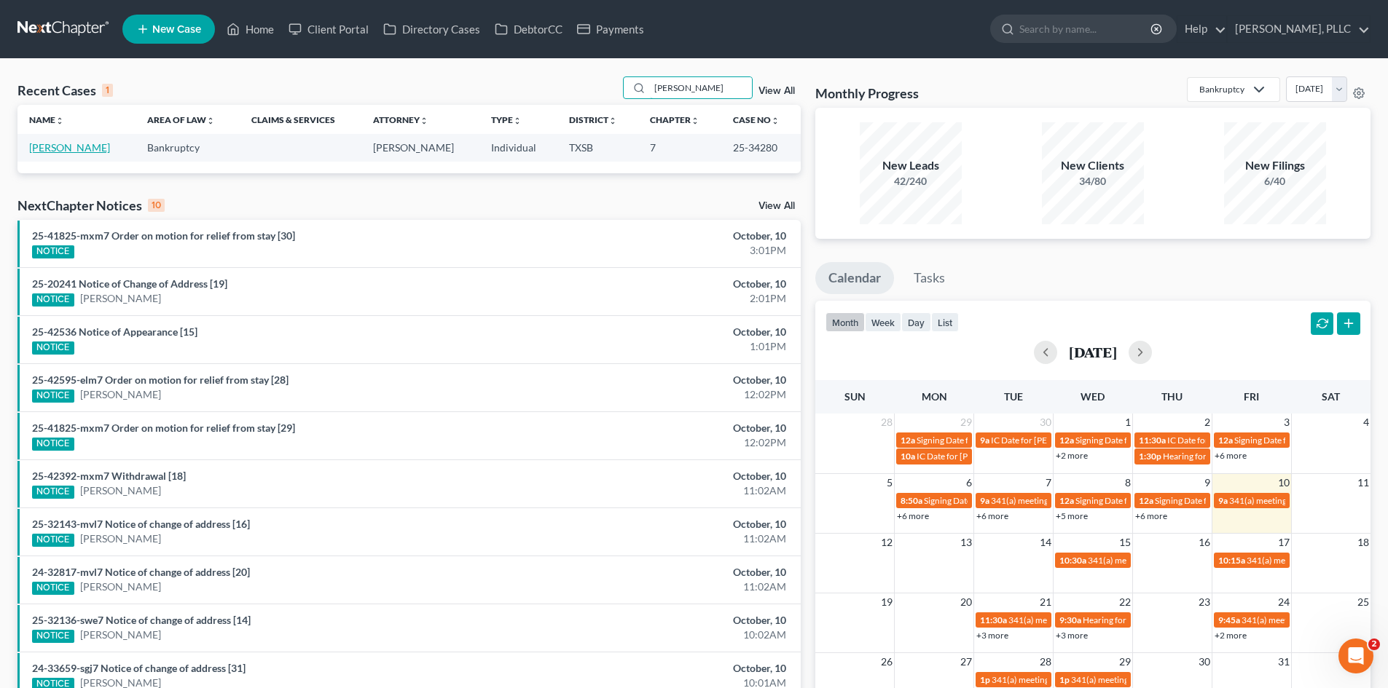
type input "[PERSON_NAME]"
click at [60, 151] on link "[PERSON_NAME]" at bounding box center [69, 147] width 81 height 12
select select "4"
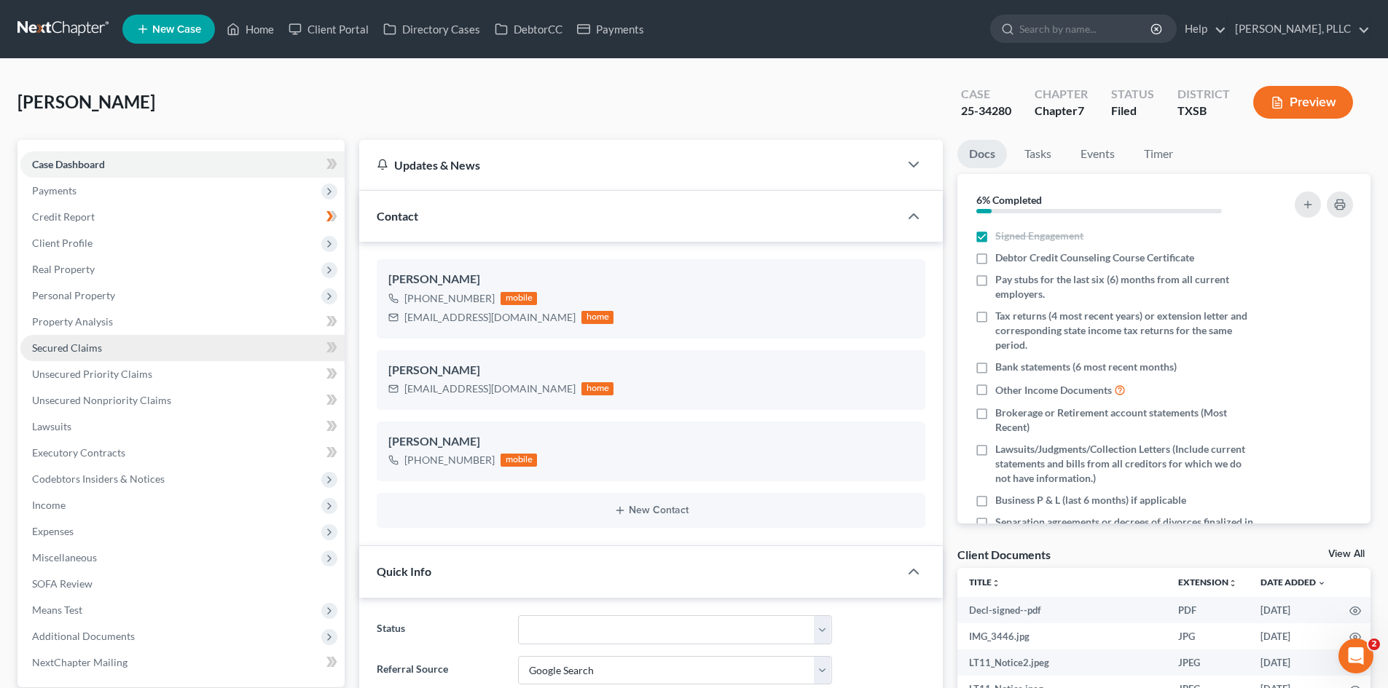
click at [103, 336] on link "Secured Claims" at bounding box center [182, 348] width 324 height 26
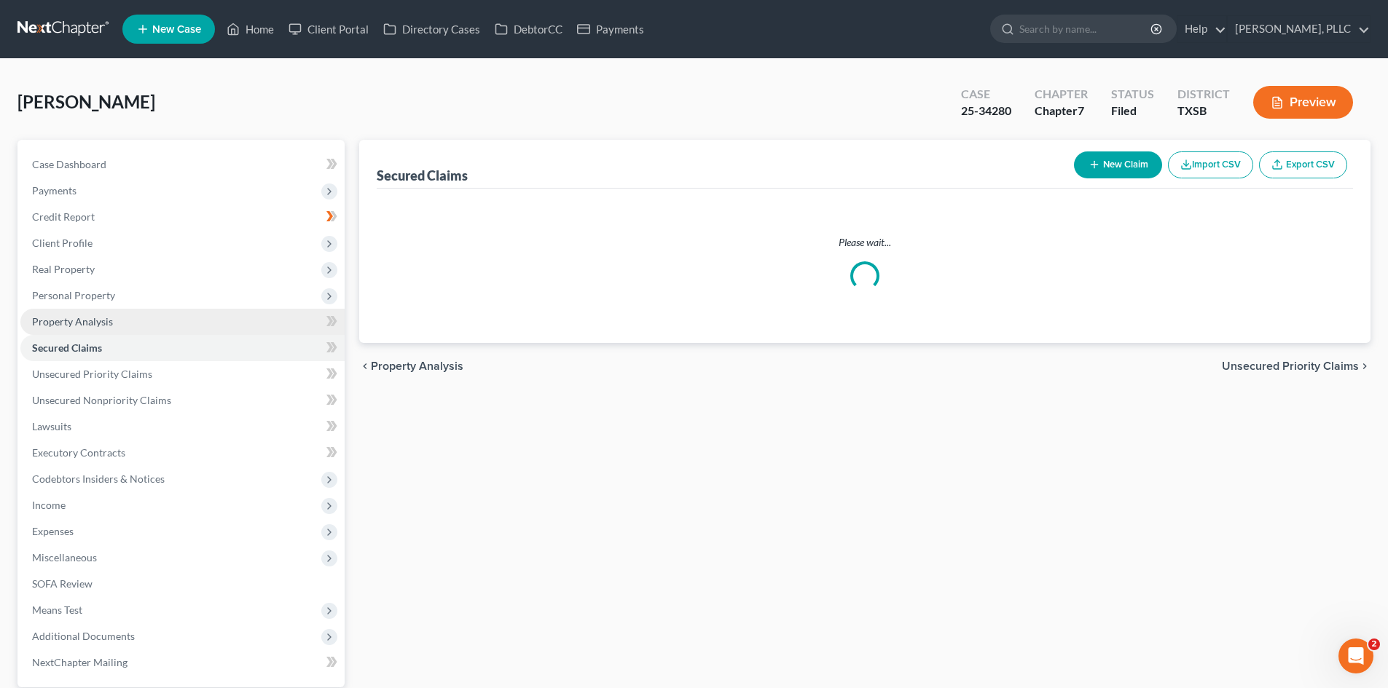
click at [100, 329] on link "Property Analysis" at bounding box center [182, 322] width 324 height 26
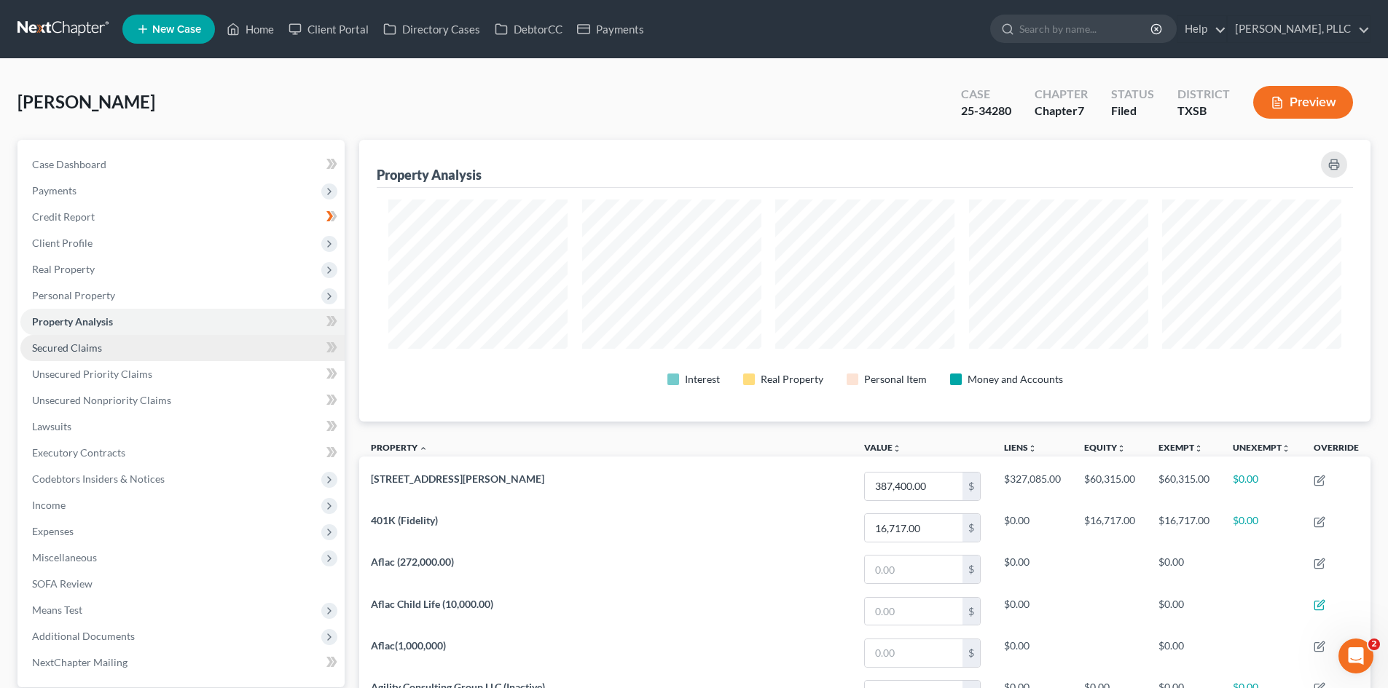
scroll to position [282, 1011]
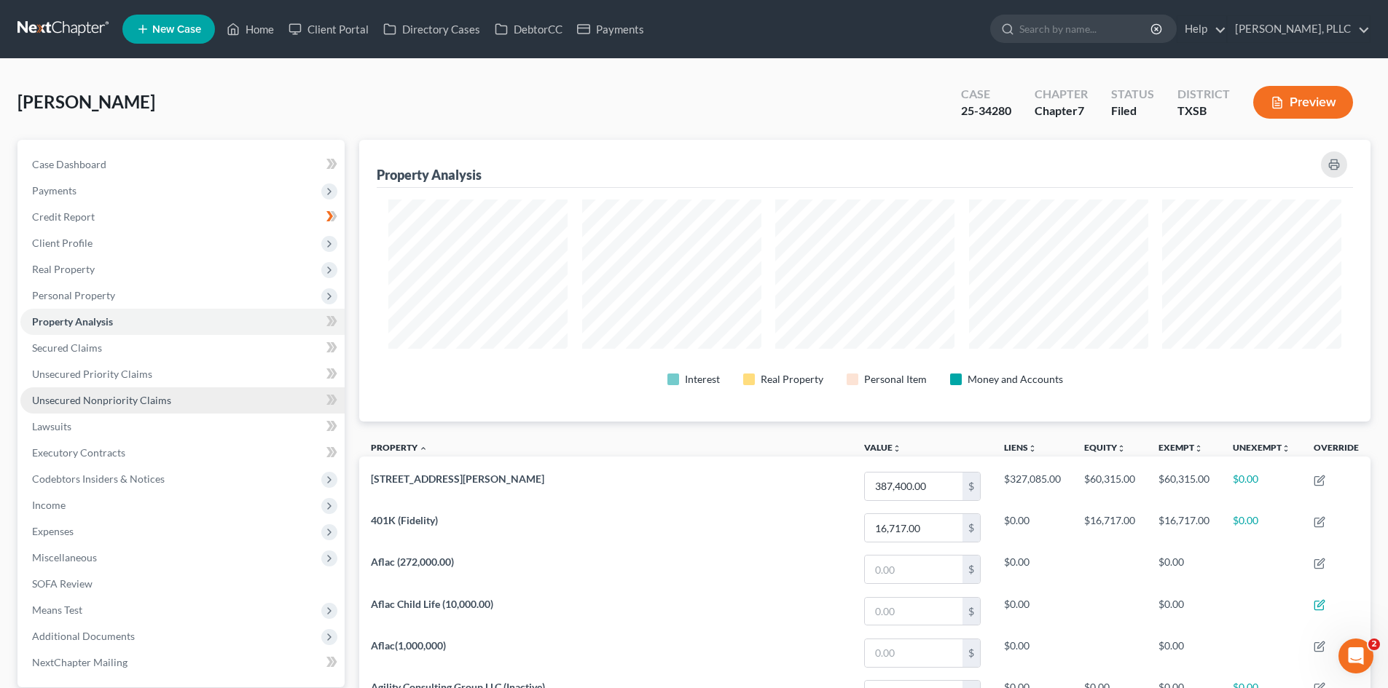
click at [114, 389] on link "Unsecured Nonpriority Claims" at bounding box center [182, 400] width 324 height 26
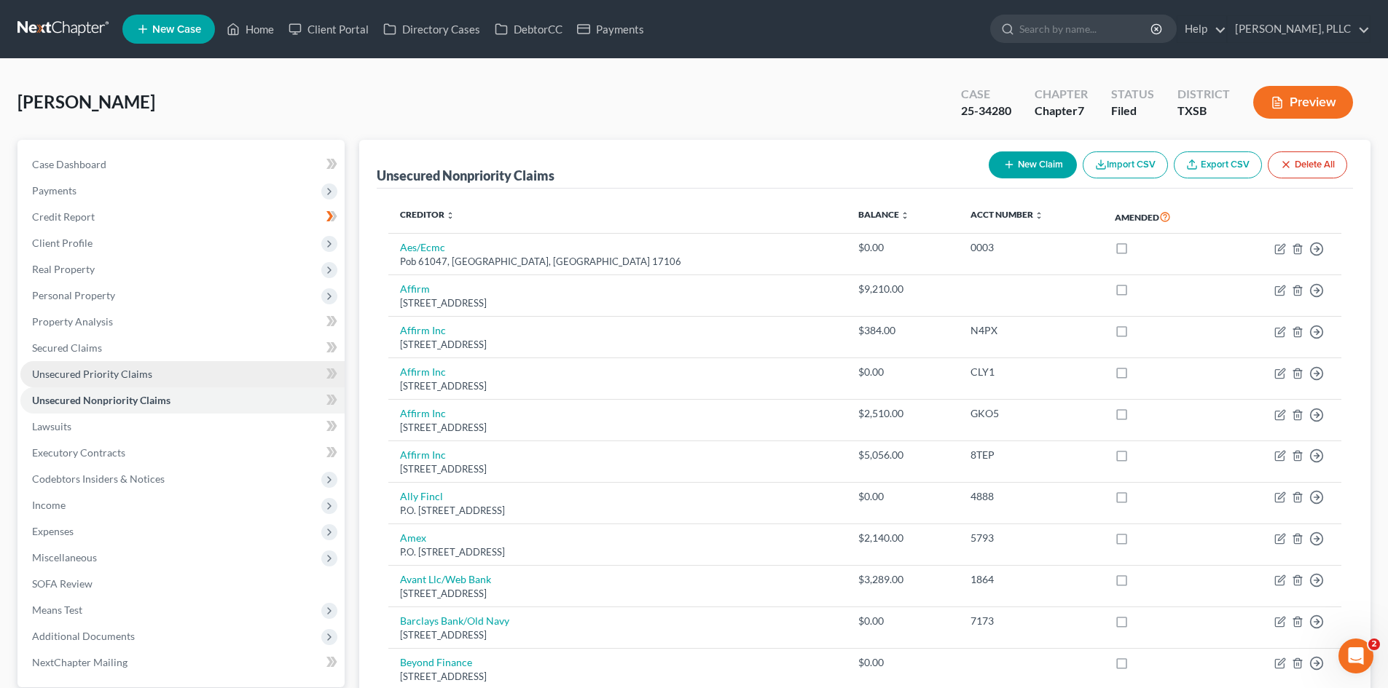
click at [112, 382] on link "Unsecured Priority Claims" at bounding box center [182, 374] width 324 height 26
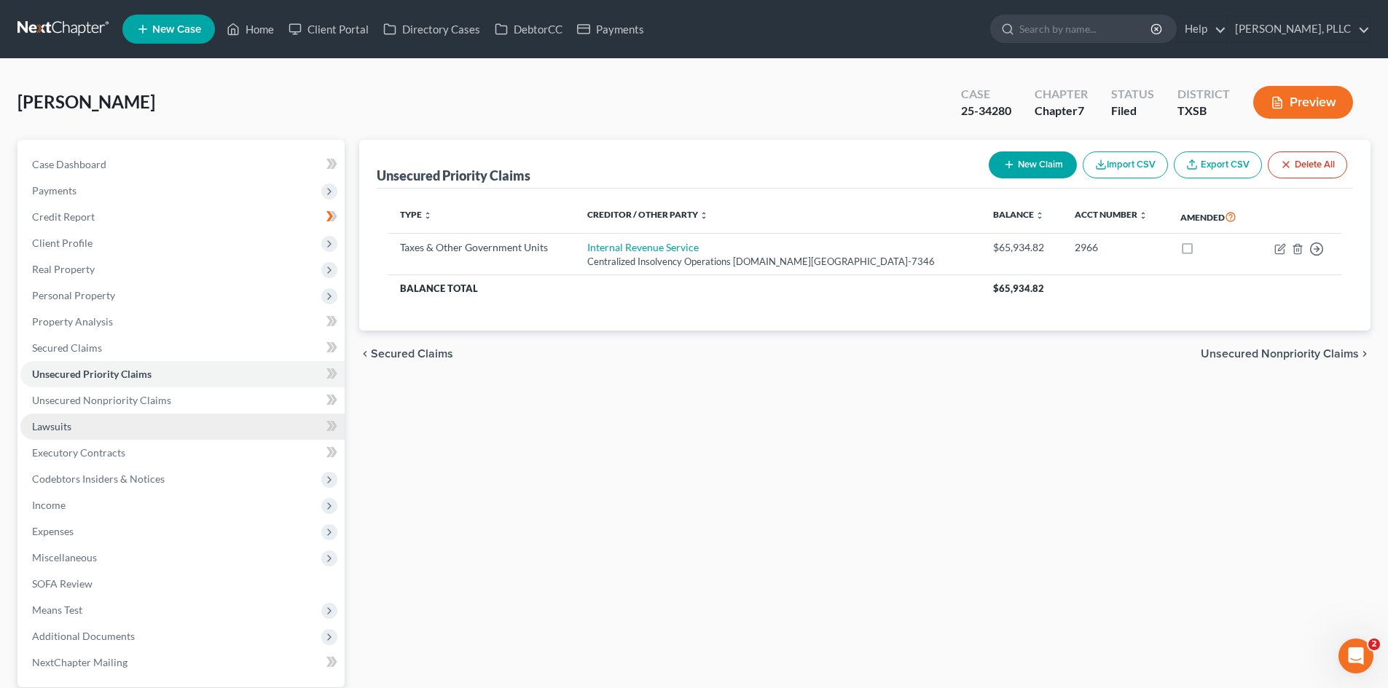
click at [109, 437] on link "Lawsuits" at bounding box center [182, 427] width 324 height 26
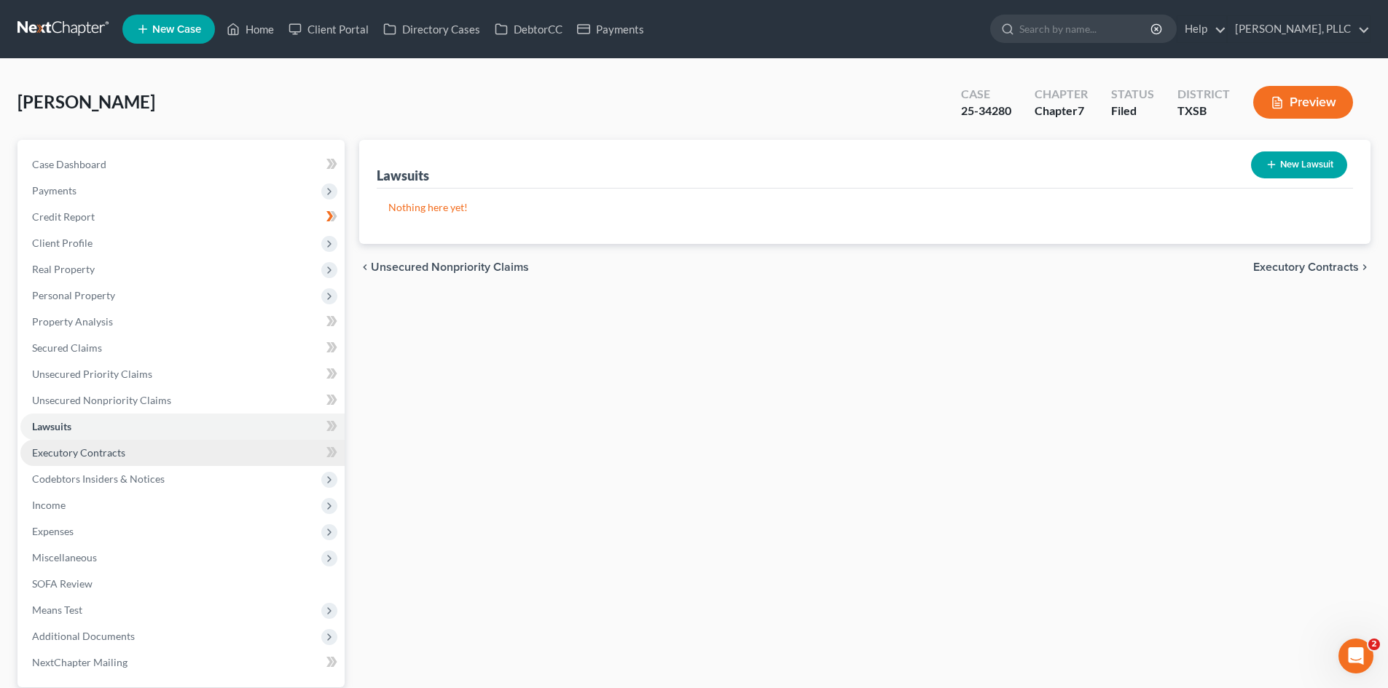
click at [114, 449] on span "Executory Contracts" at bounding box center [78, 452] width 93 height 12
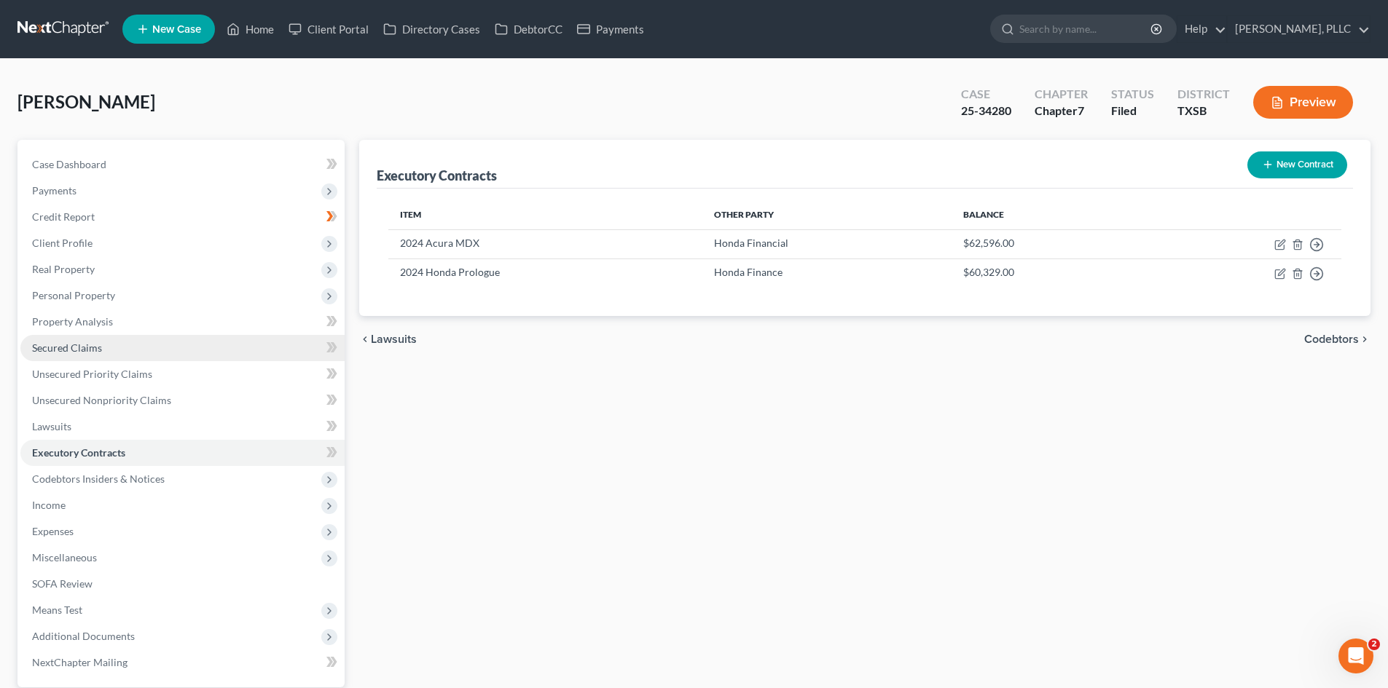
click at [123, 339] on link "Secured Claims" at bounding box center [182, 348] width 324 height 26
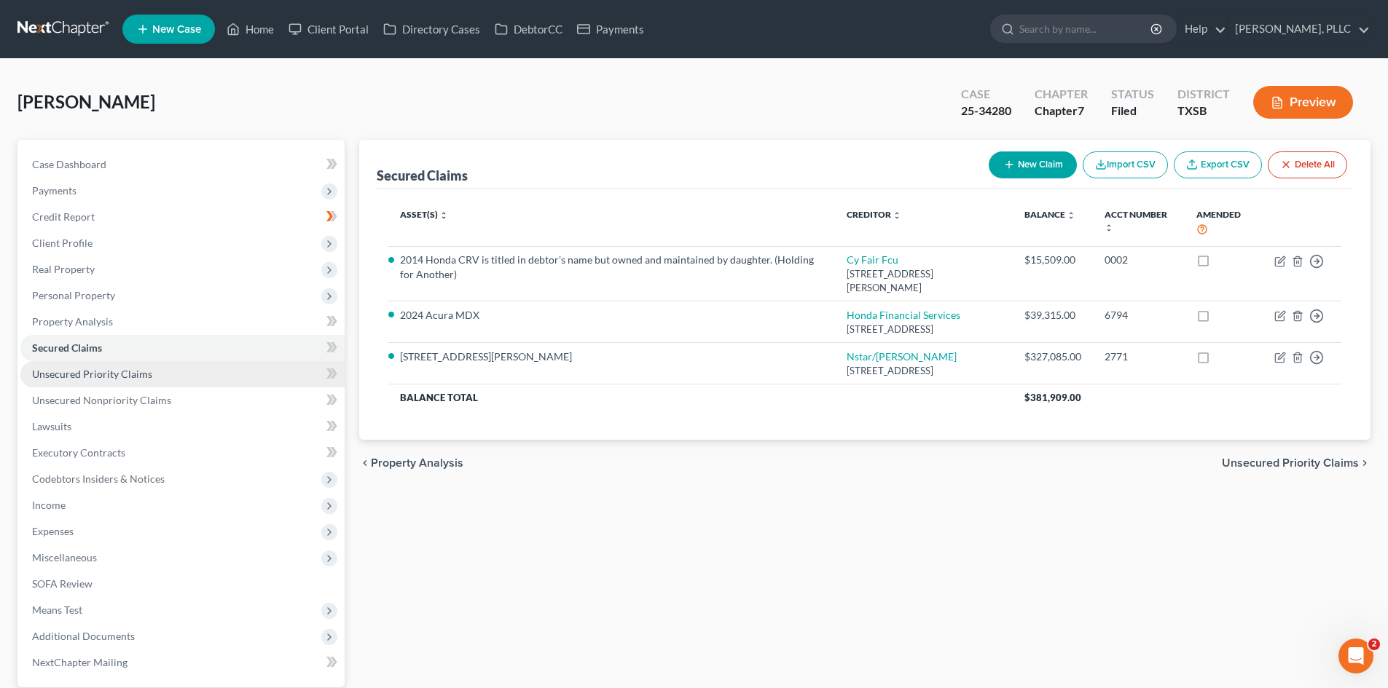
click at [116, 373] on span "Unsecured Priority Claims" at bounding box center [92, 374] width 120 height 12
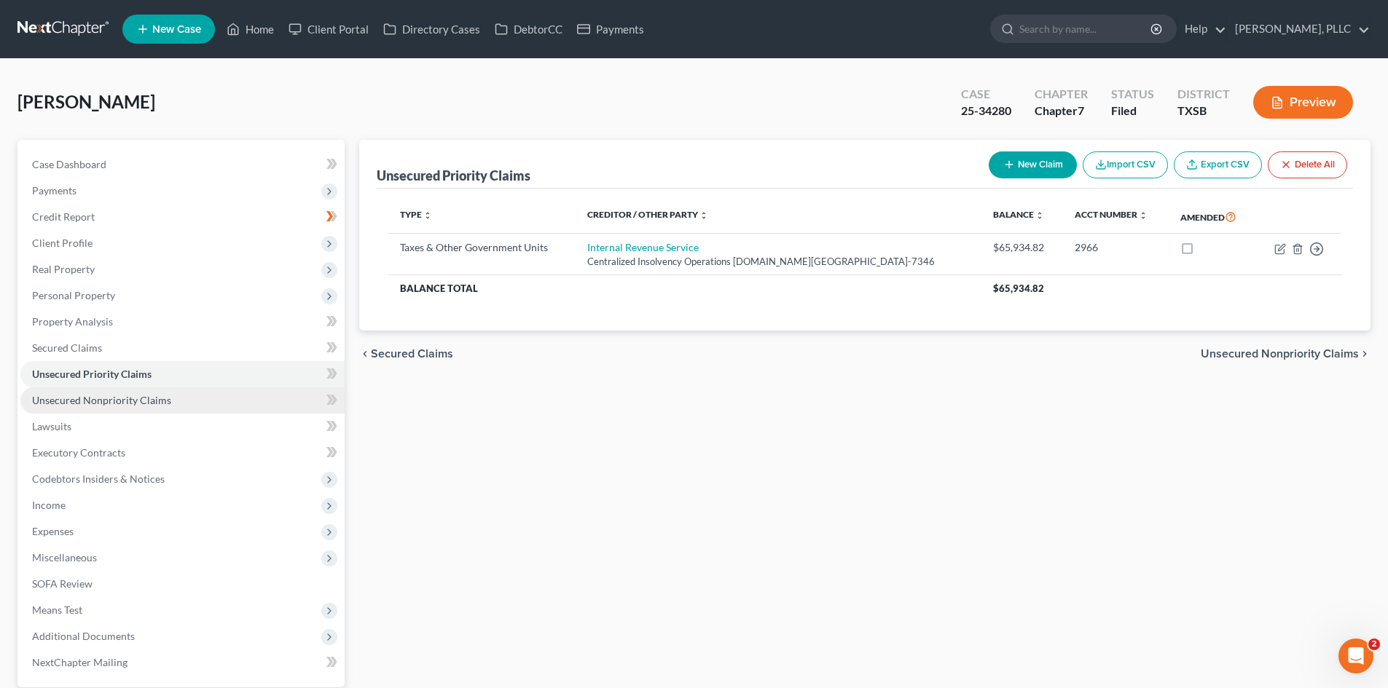
click at [124, 388] on link "Unsecured Nonpriority Claims" at bounding box center [182, 400] width 324 height 26
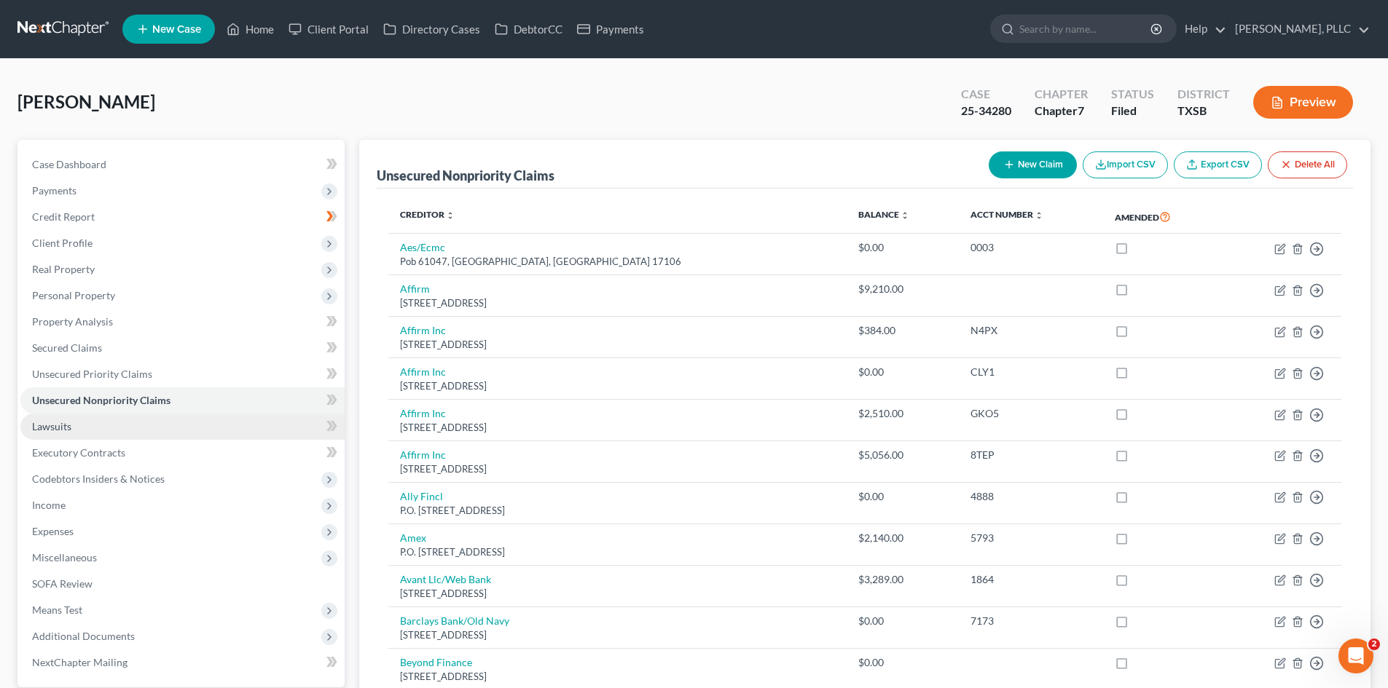
click at [106, 417] on link "Lawsuits" at bounding box center [182, 427] width 324 height 26
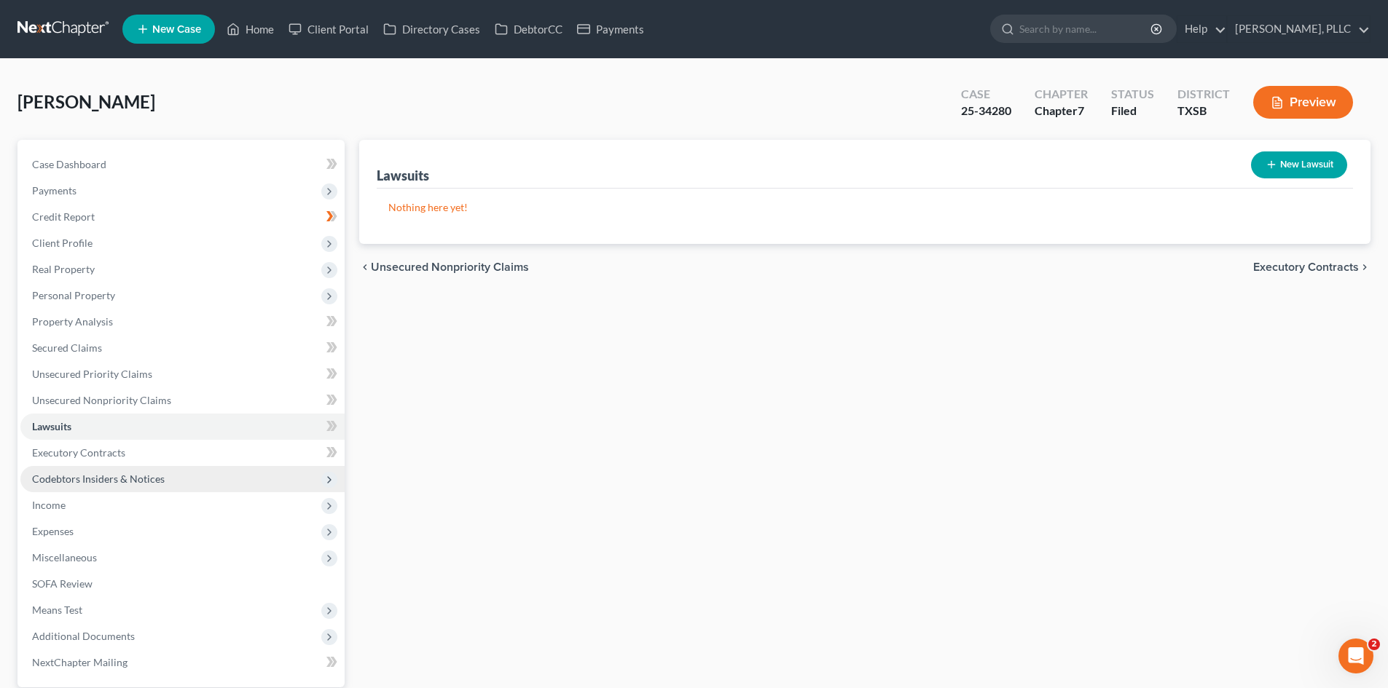
click at [122, 469] on span "Codebtors Insiders & Notices" at bounding box center [182, 479] width 324 height 26
click at [116, 446] on span "Executory Contracts" at bounding box center [78, 452] width 93 height 12
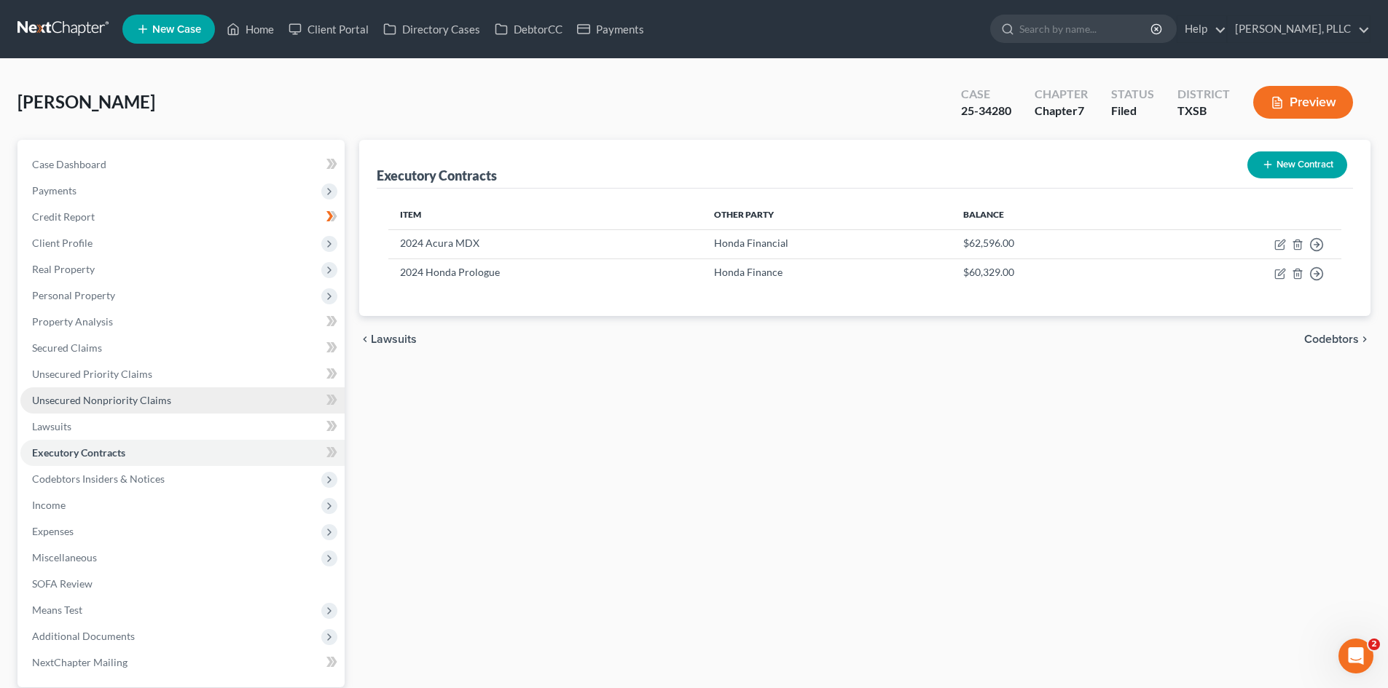
click at [142, 394] on span "Unsecured Nonpriority Claims" at bounding box center [101, 400] width 139 height 12
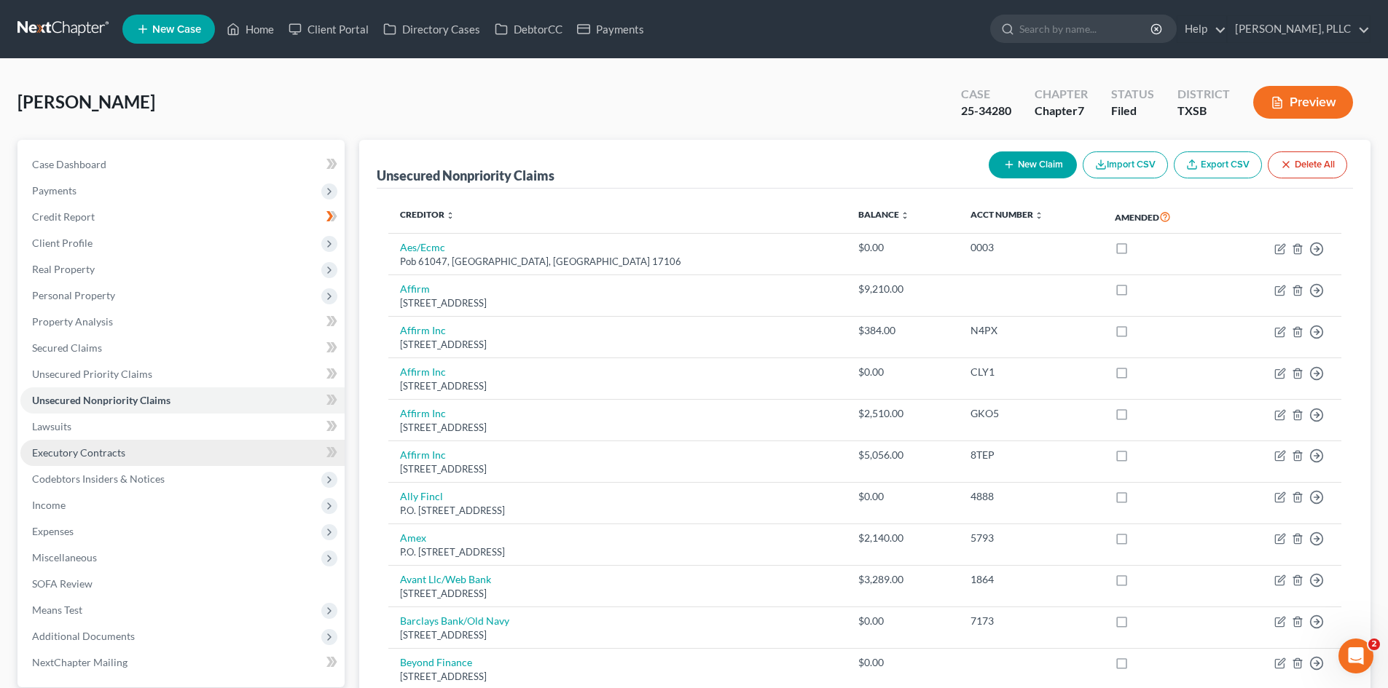
click at [130, 452] on link "Executory Contracts" at bounding box center [182, 453] width 324 height 26
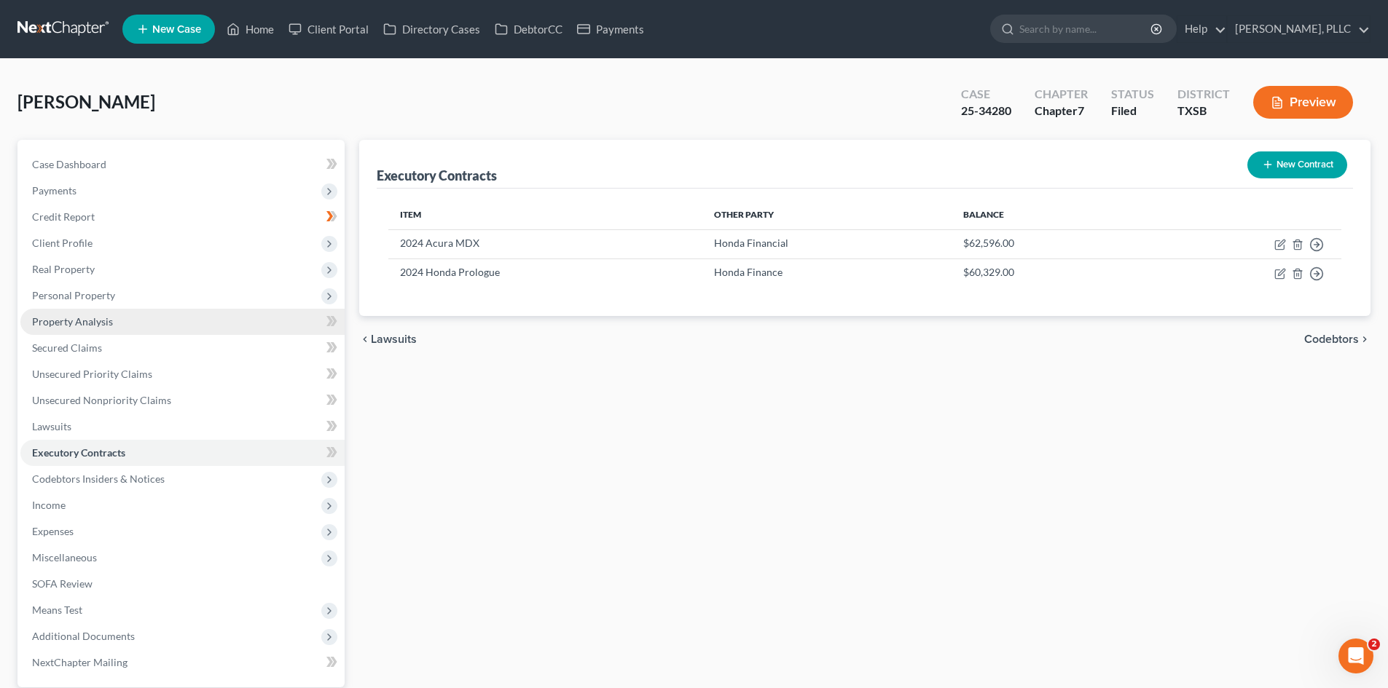
click at [97, 313] on link "Property Analysis" at bounding box center [182, 322] width 324 height 26
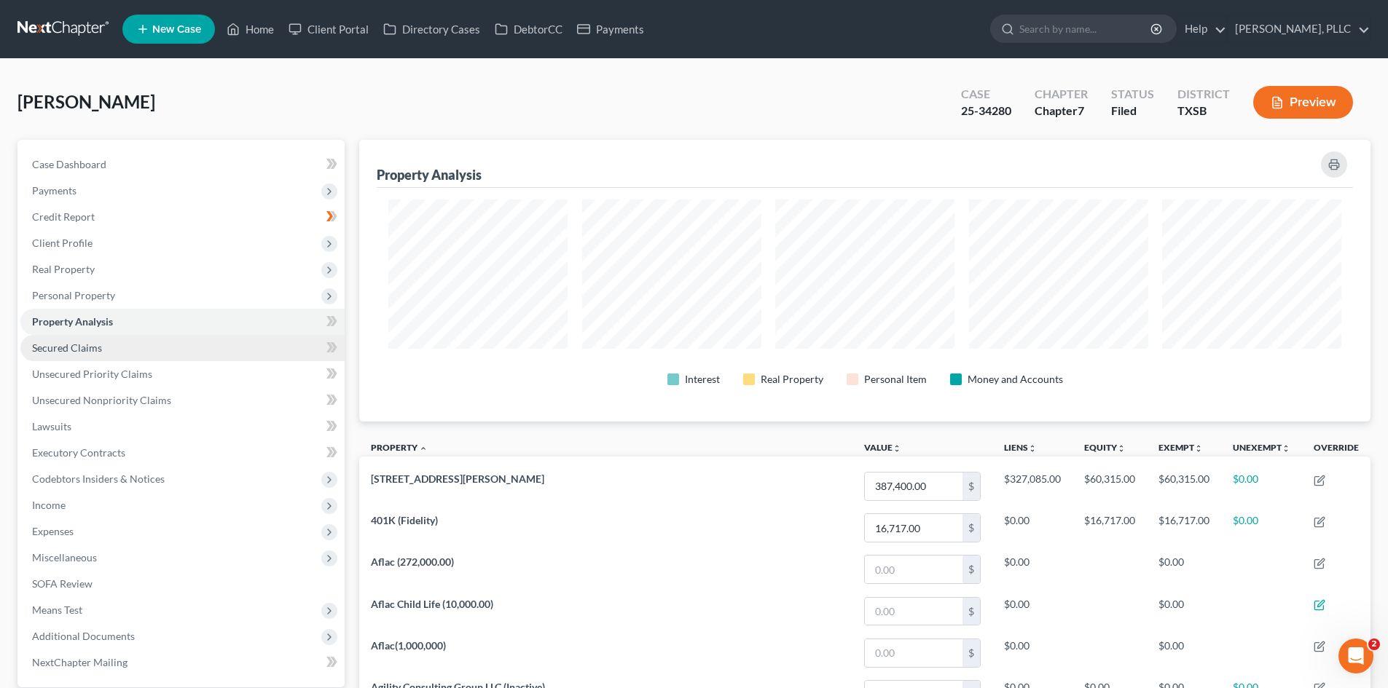
scroll to position [282, 1011]
click at [109, 345] on link "Secured Claims" at bounding box center [182, 348] width 324 height 26
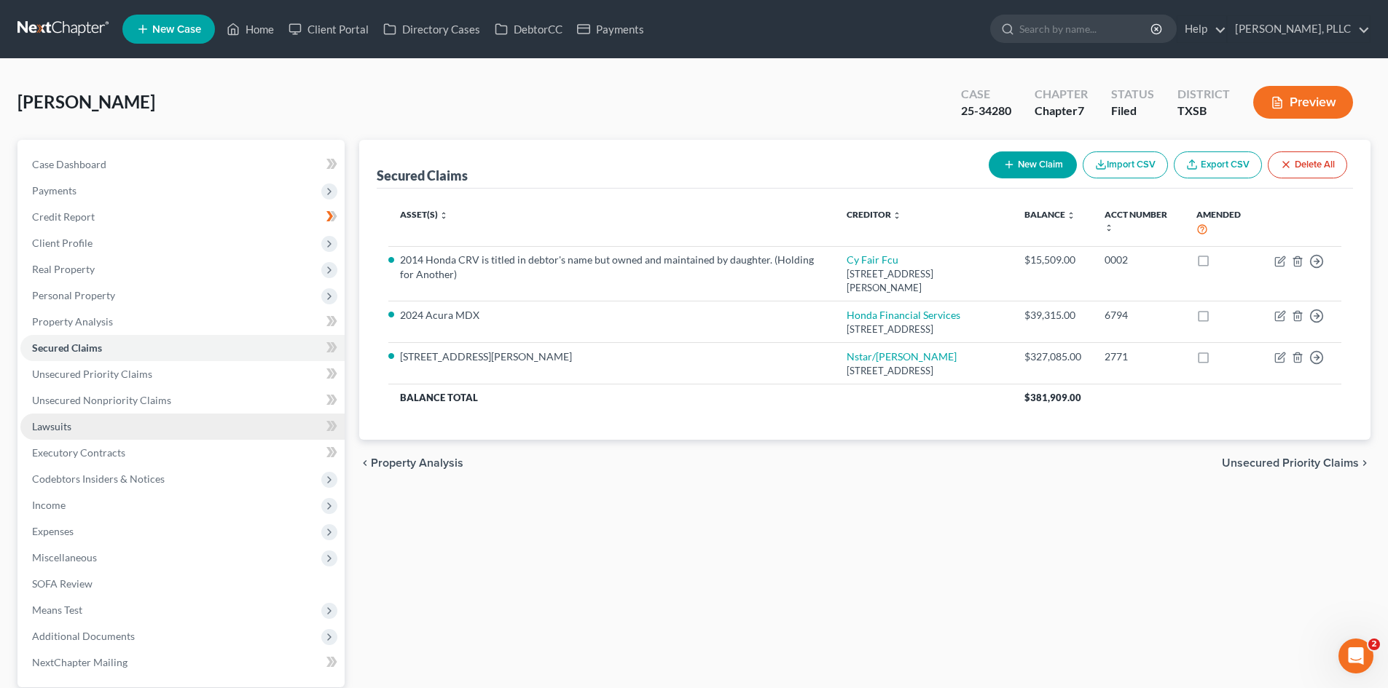
scroll to position [73, 0]
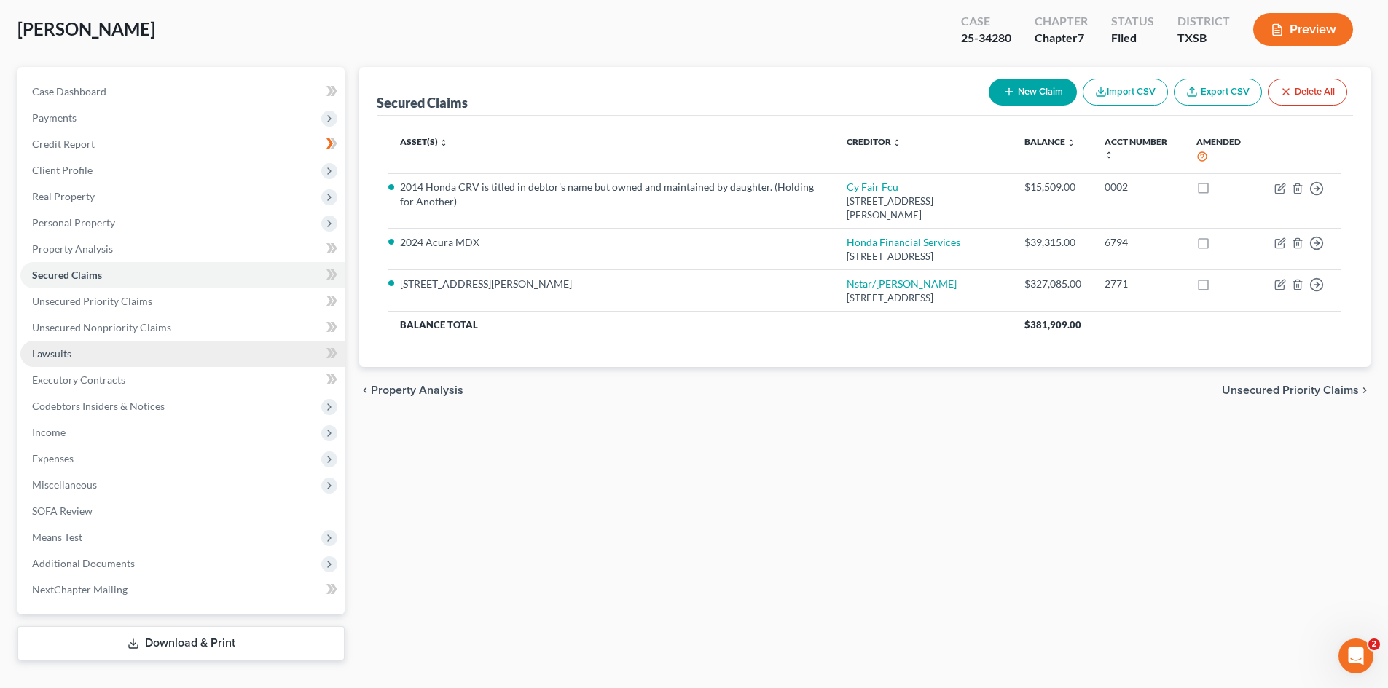
click at [106, 361] on link "Lawsuits" at bounding box center [182, 354] width 324 height 26
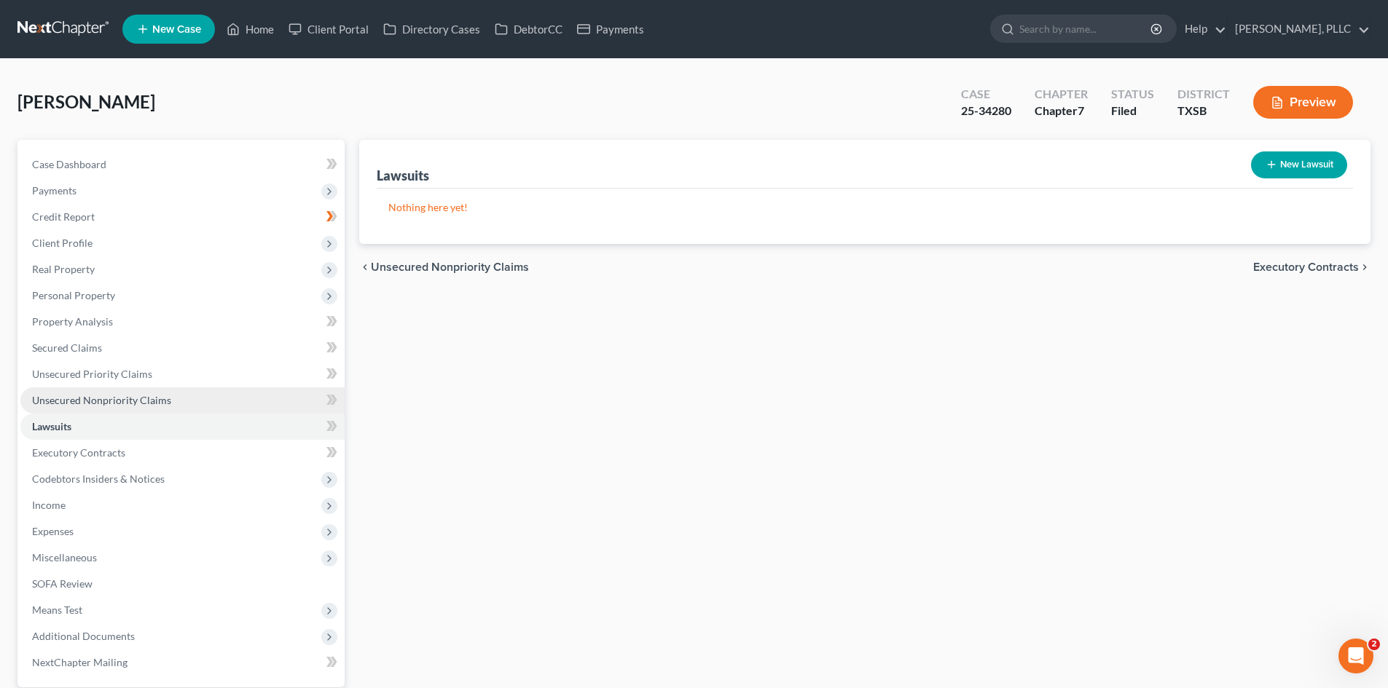
click at [130, 388] on link "Unsecured Nonpriority Claims" at bounding box center [182, 400] width 324 height 26
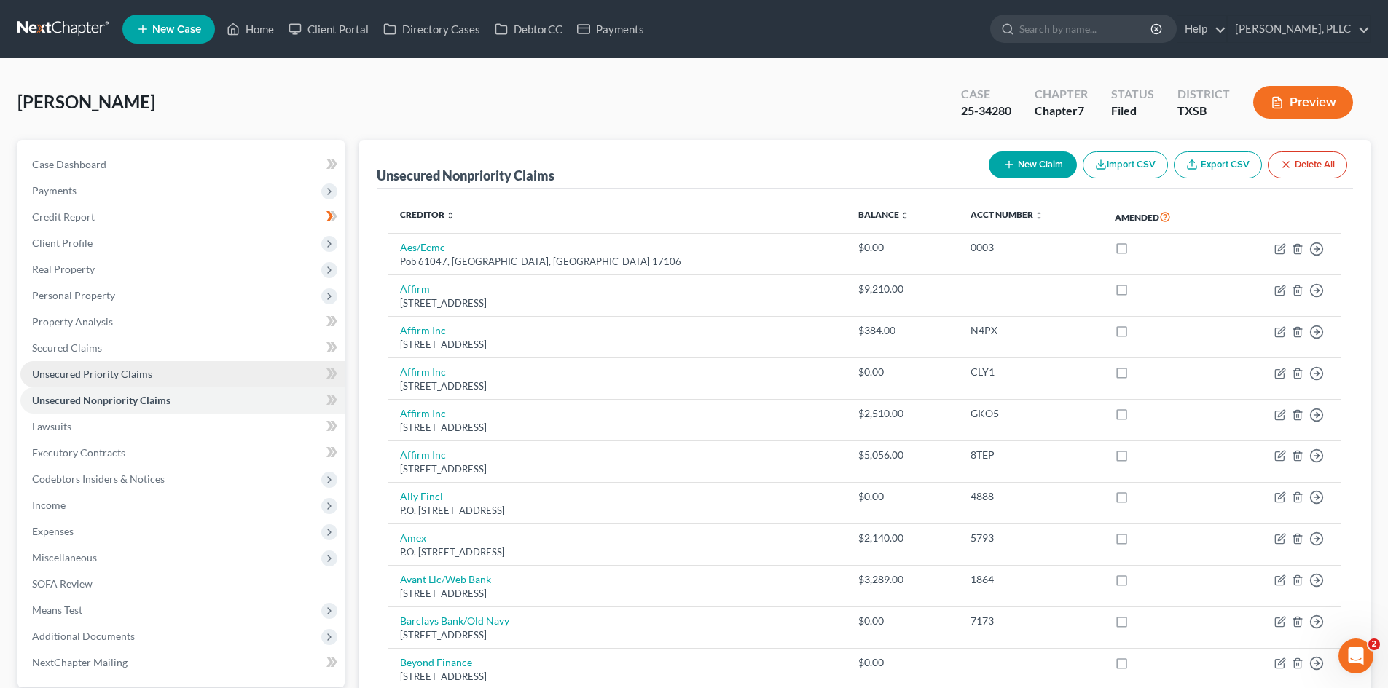
click at [126, 376] on span "Unsecured Priority Claims" at bounding box center [92, 374] width 120 height 12
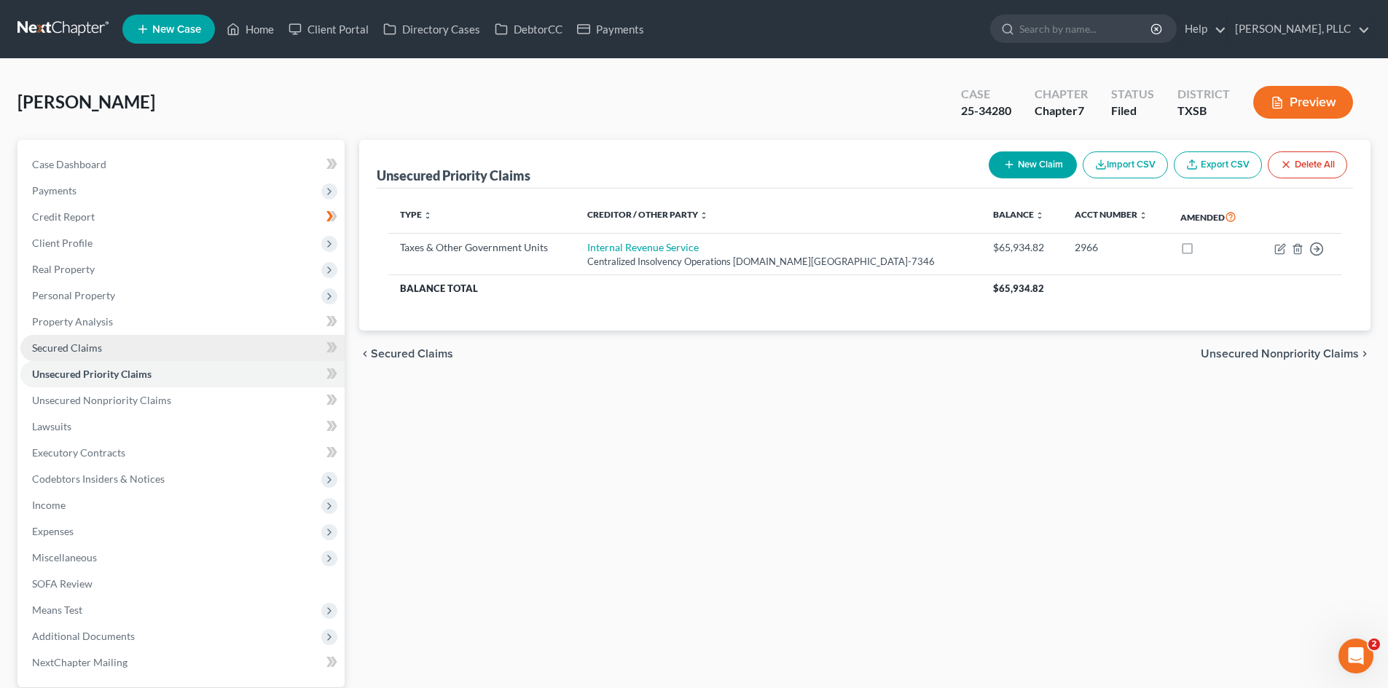
click at [120, 351] on link "Secured Claims" at bounding box center [182, 348] width 324 height 26
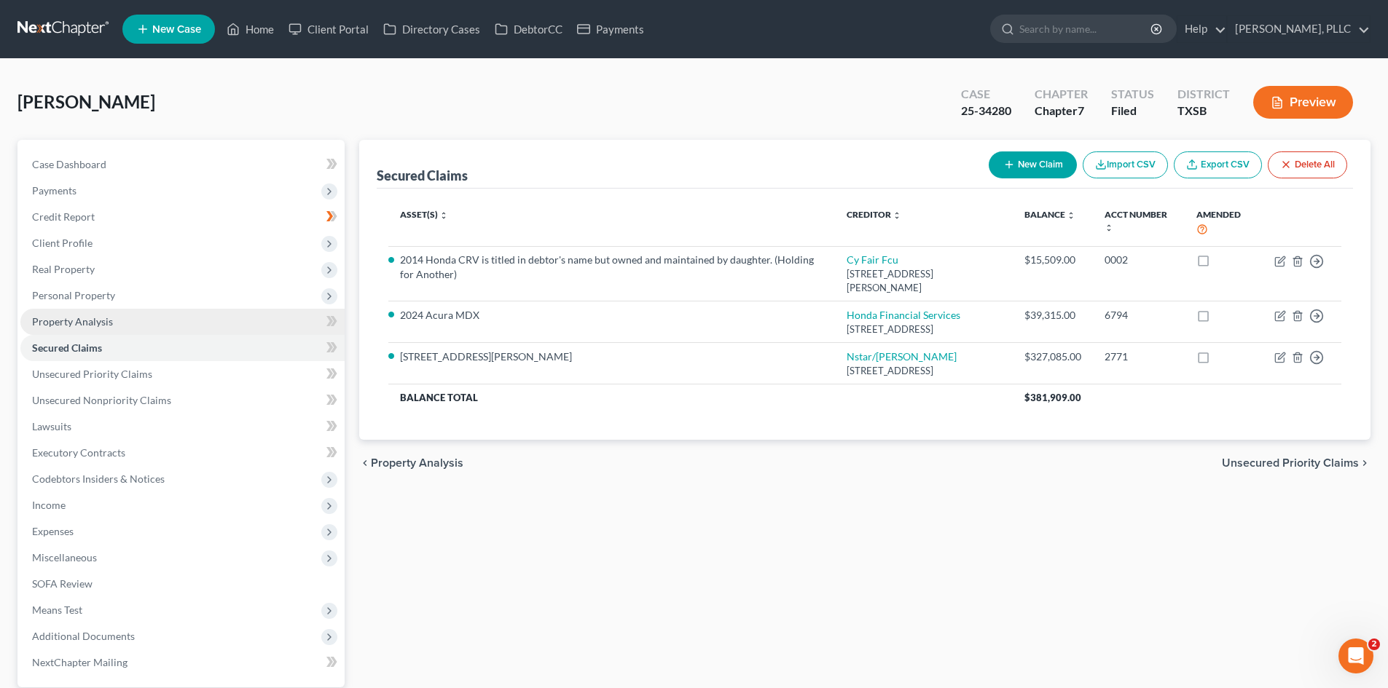
click at [52, 319] on span "Property Analysis" at bounding box center [72, 321] width 81 height 12
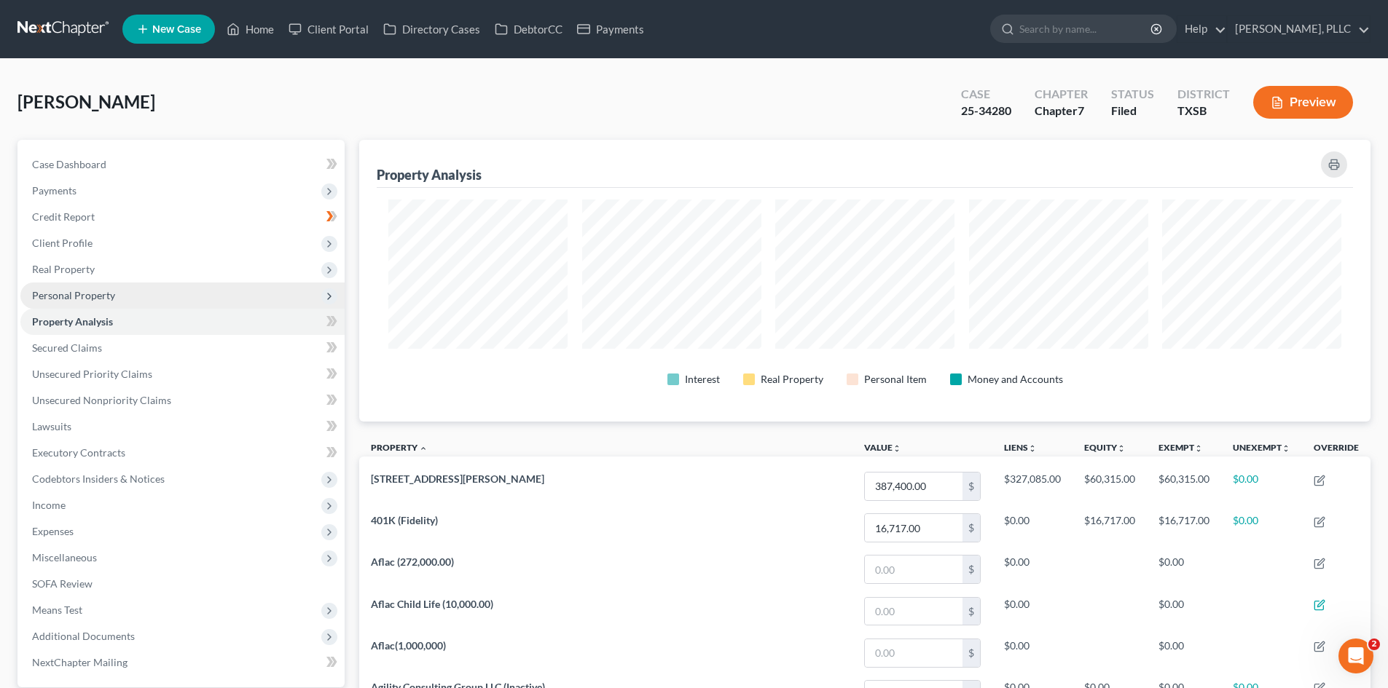
scroll to position [282, 1011]
click at [119, 293] on span "Personal Property" at bounding box center [182, 296] width 324 height 26
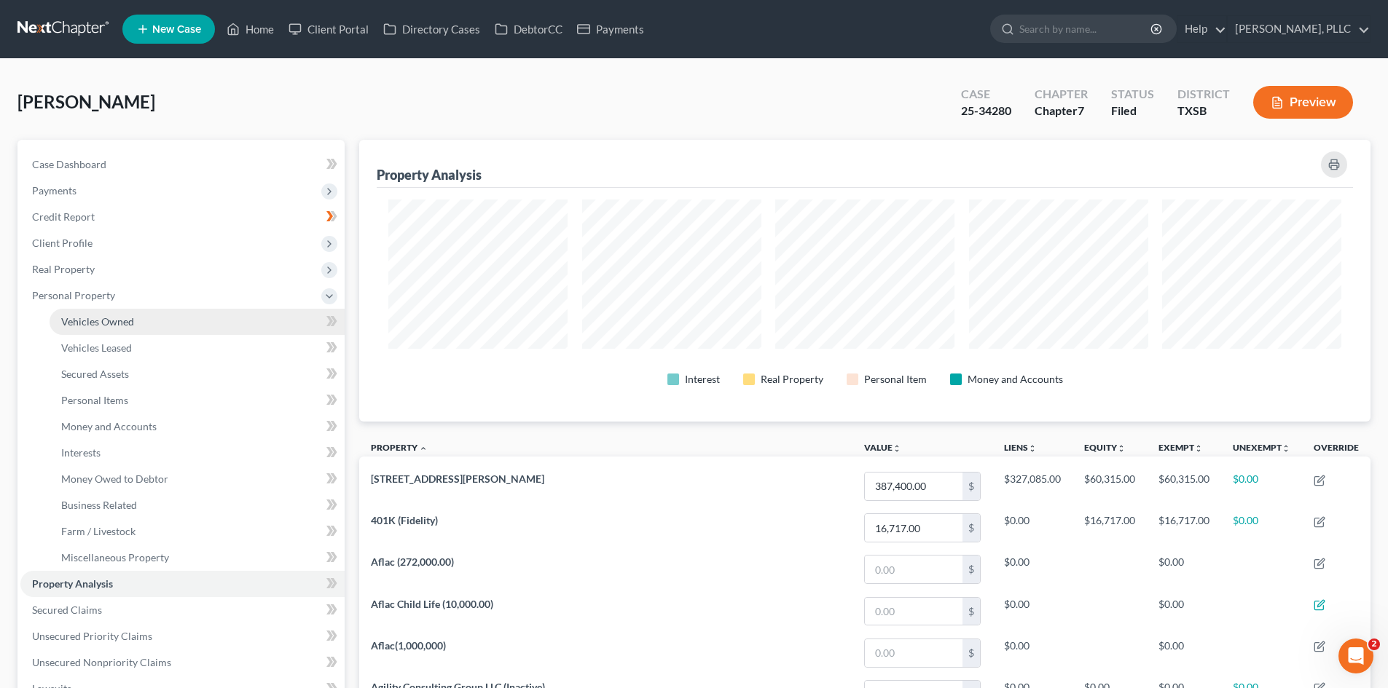
click at [125, 312] on link "Vehicles Owned" at bounding box center [197, 322] width 295 height 26
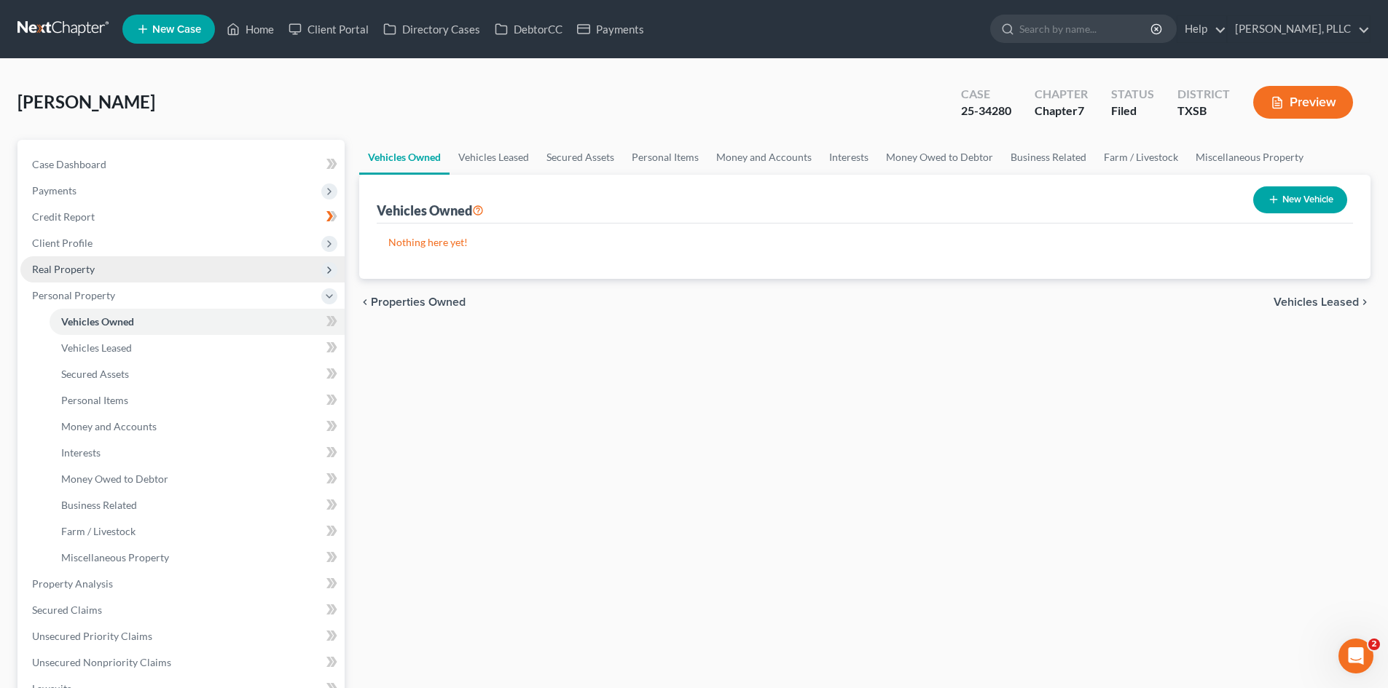
click at [95, 266] on span "Real Property" at bounding box center [182, 269] width 324 height 26
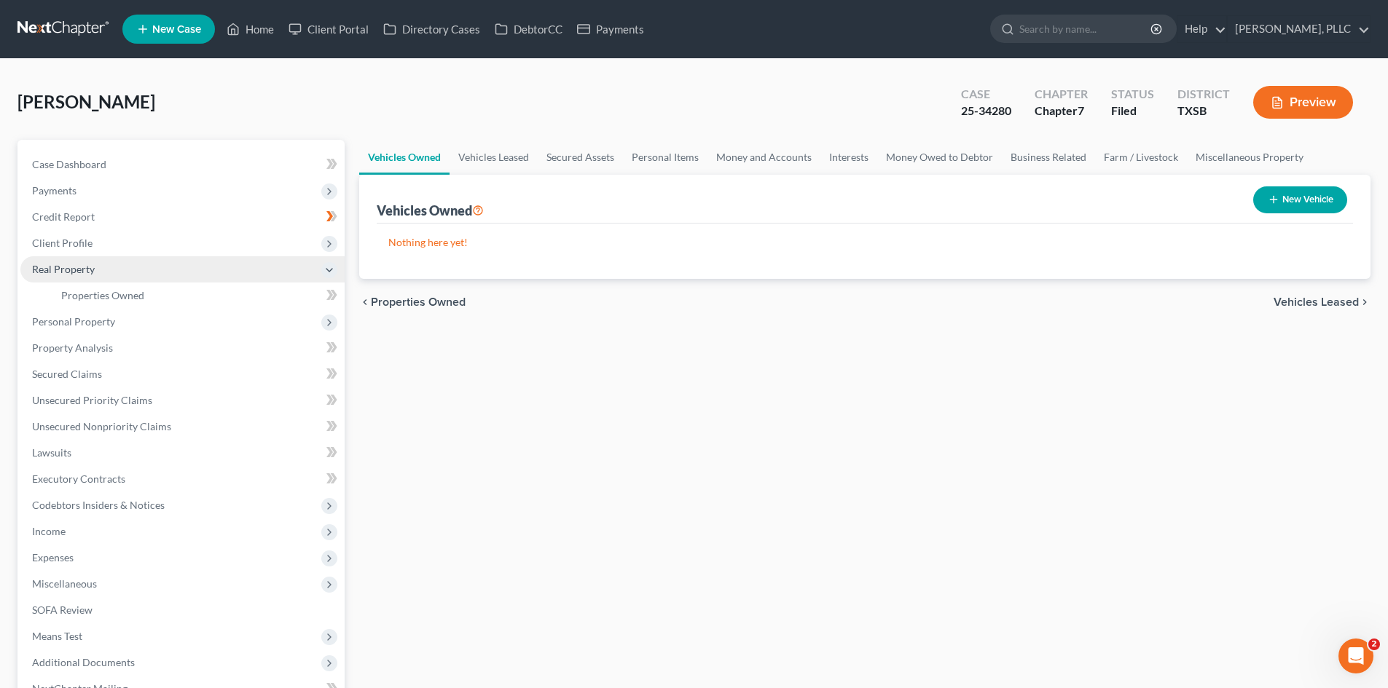
click at [110, 280] on span "Real Property" at bounding box center [182, 269] width 324 height 26
click at [106, 271] on span "Real Property" at bounding box center [182, 269] width 324 height 26
click at [119, 287] on link "Properties Owned" at bounding box center [197, 296] width 295 height 26
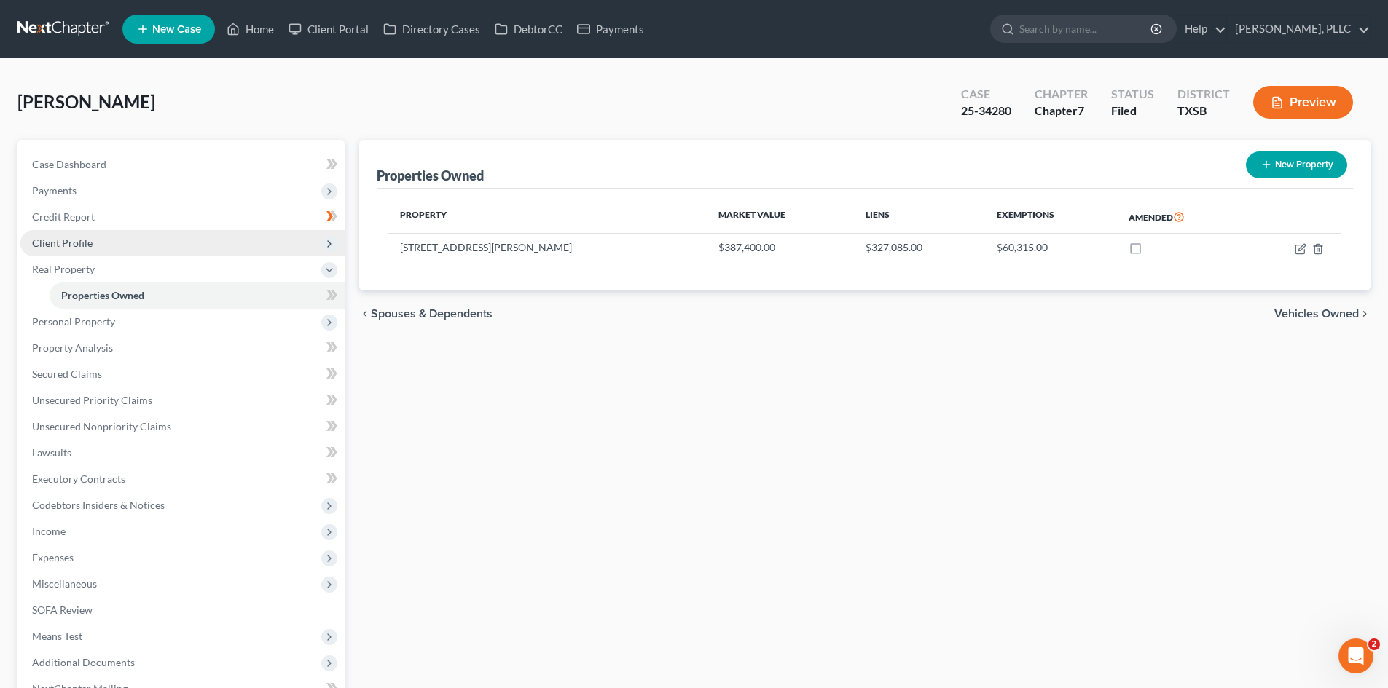
click at [86, 253] on span "Client Profile" at bounding box center [182, 243] width 324 height 26
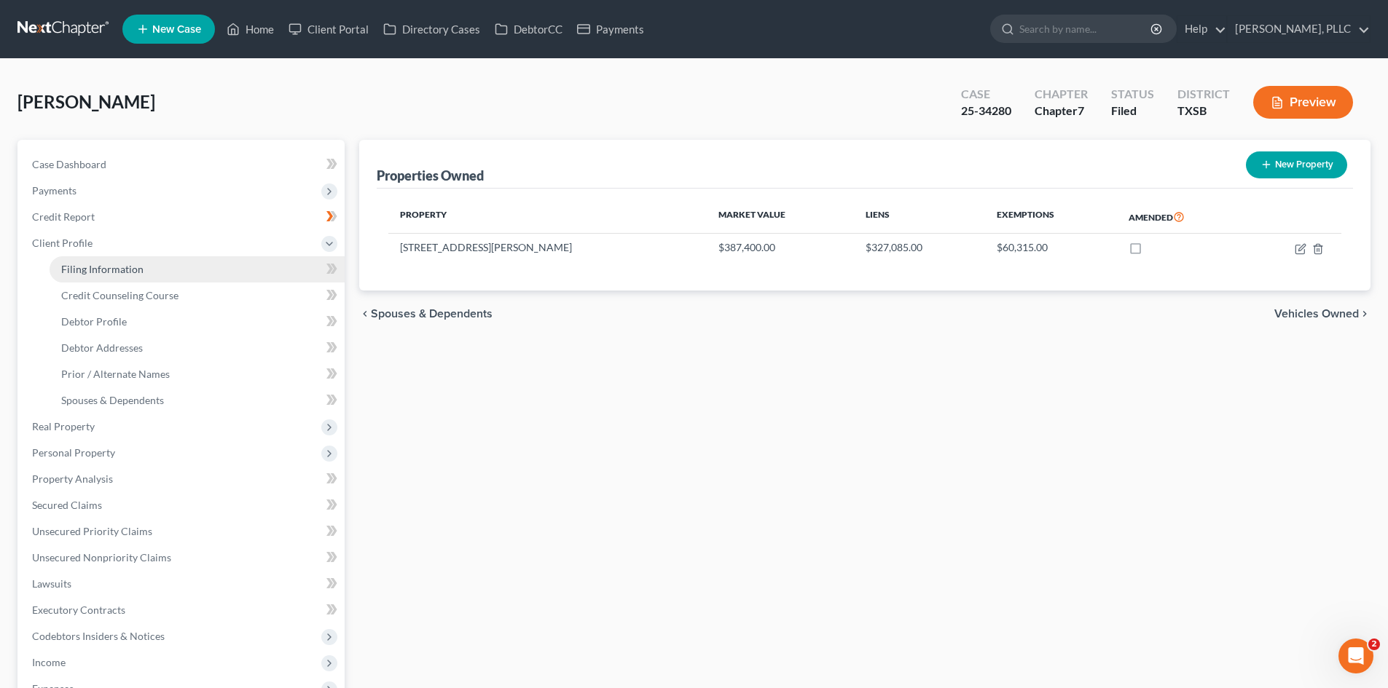
click at [113, 267] on span "Filing Information" at bounding box center [102, 269] width 82 height 12
select select "1"
select select "0"
select select "45"
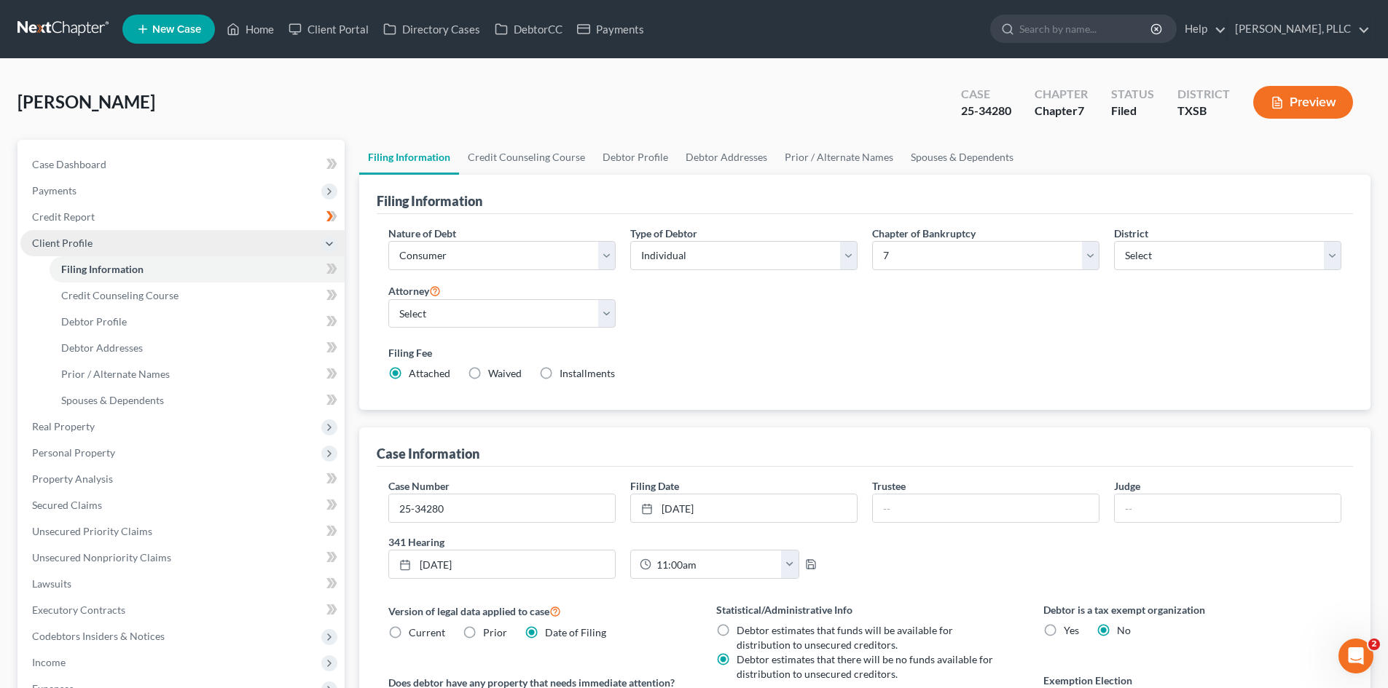
click at [121, 237] on span "Client Profile" at bounding box center [182, 243] width 324 height 26
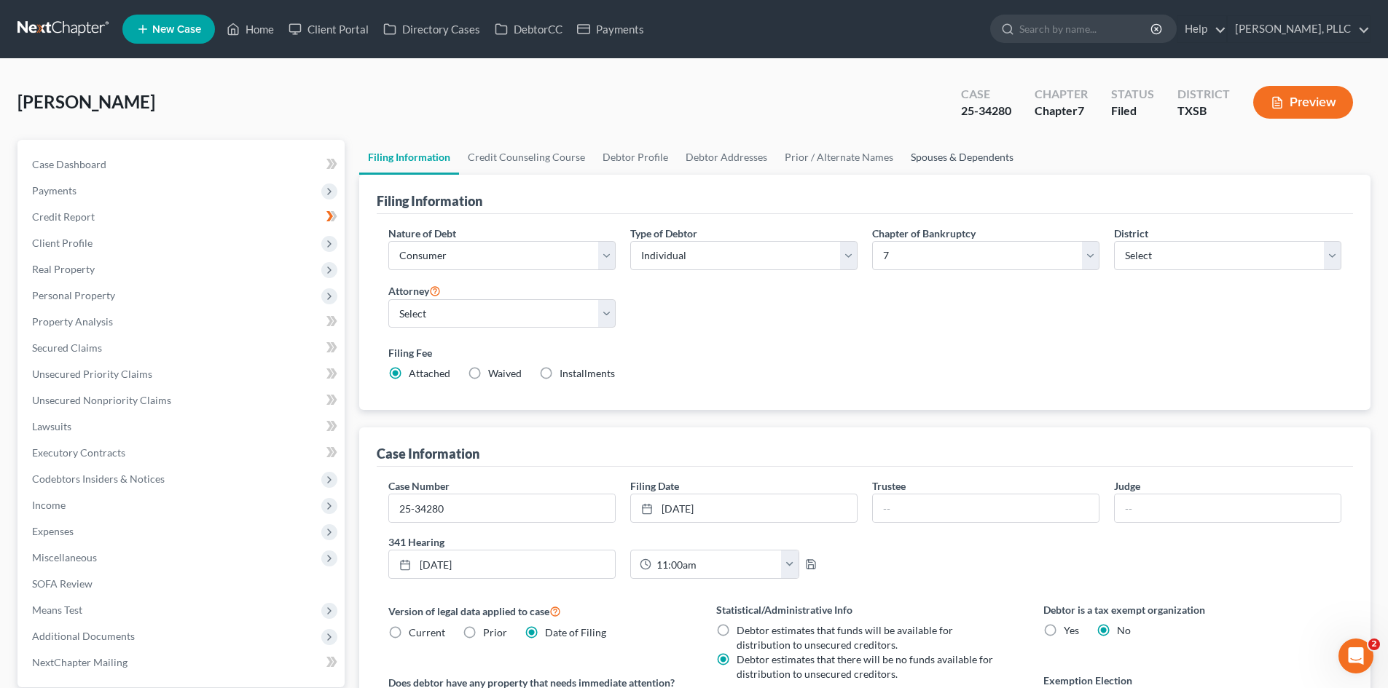
click at [682, 153] on link "Spouses & Dependents" at bounding box center [962, 157] width 120 height 35
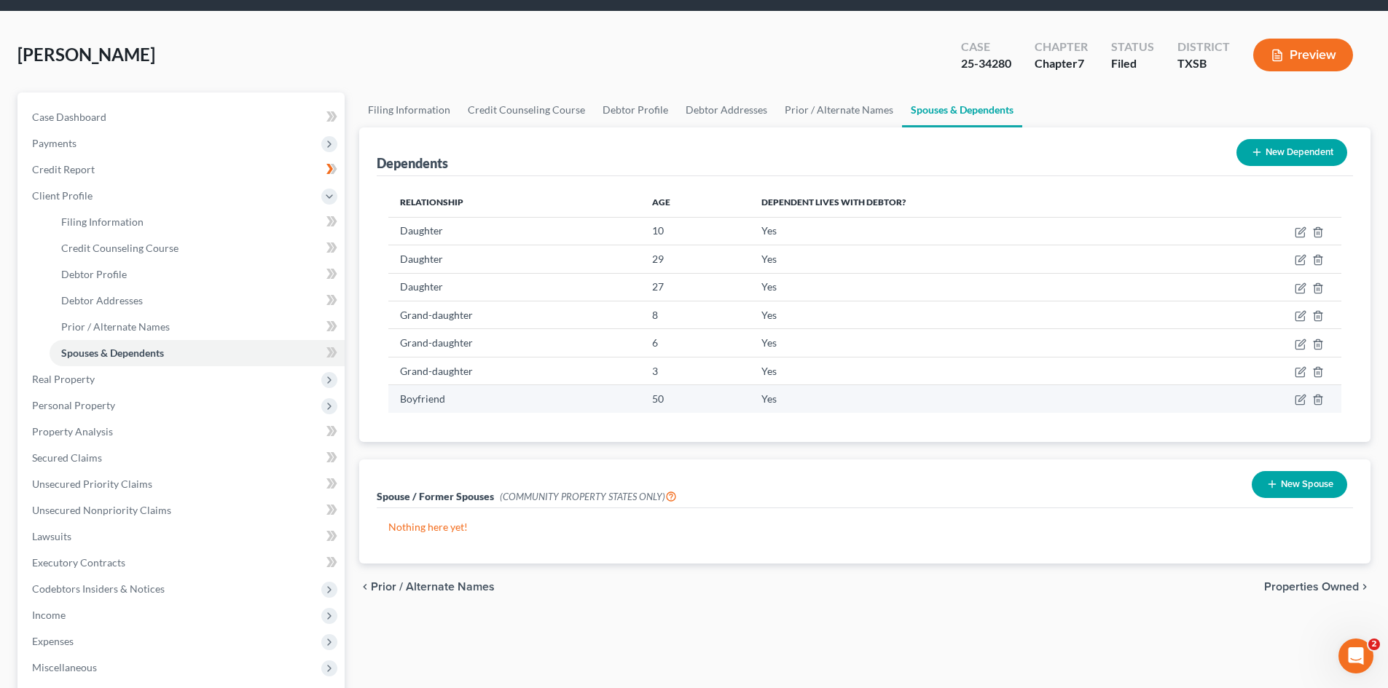
scroll to position [73, 0]
